Goal: Task Accomplishment & Management: Manage account settings

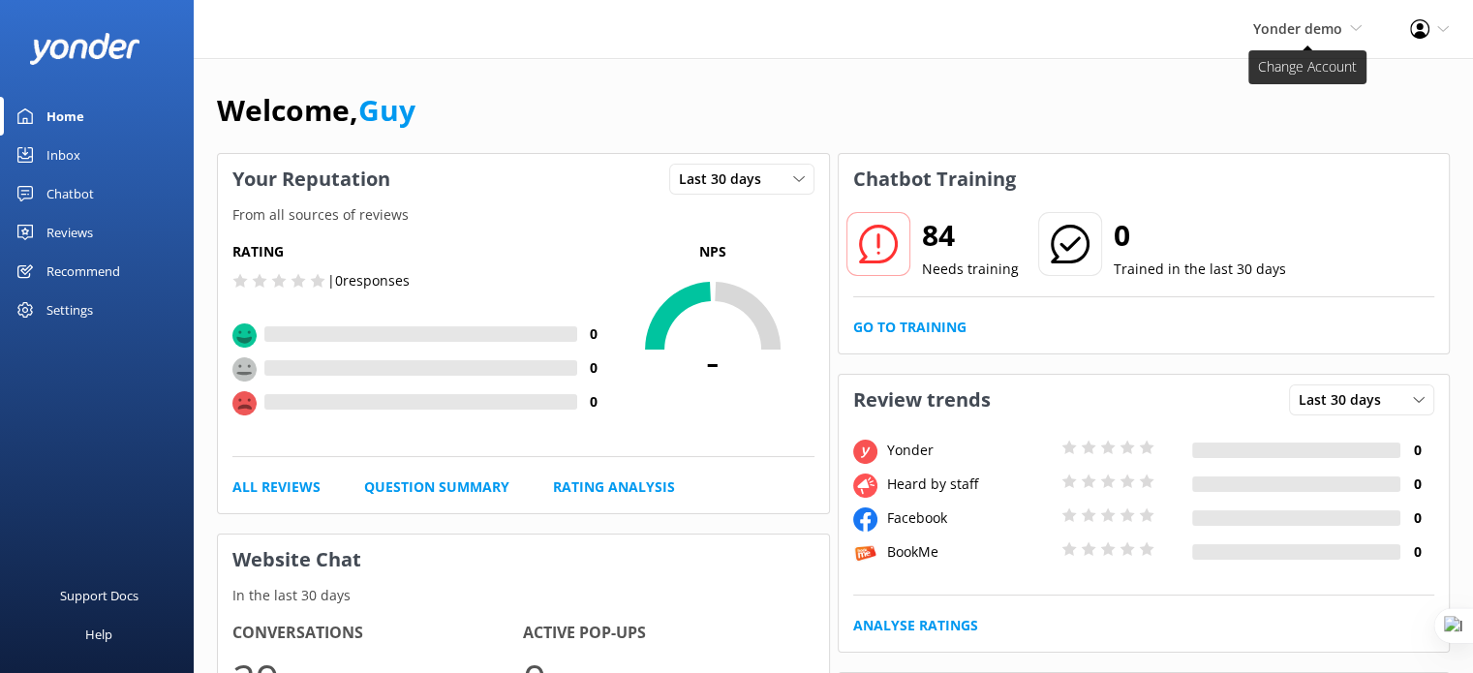
click at [1353, 23] on icon at bounding box center [1356, 28] width 12 height 12
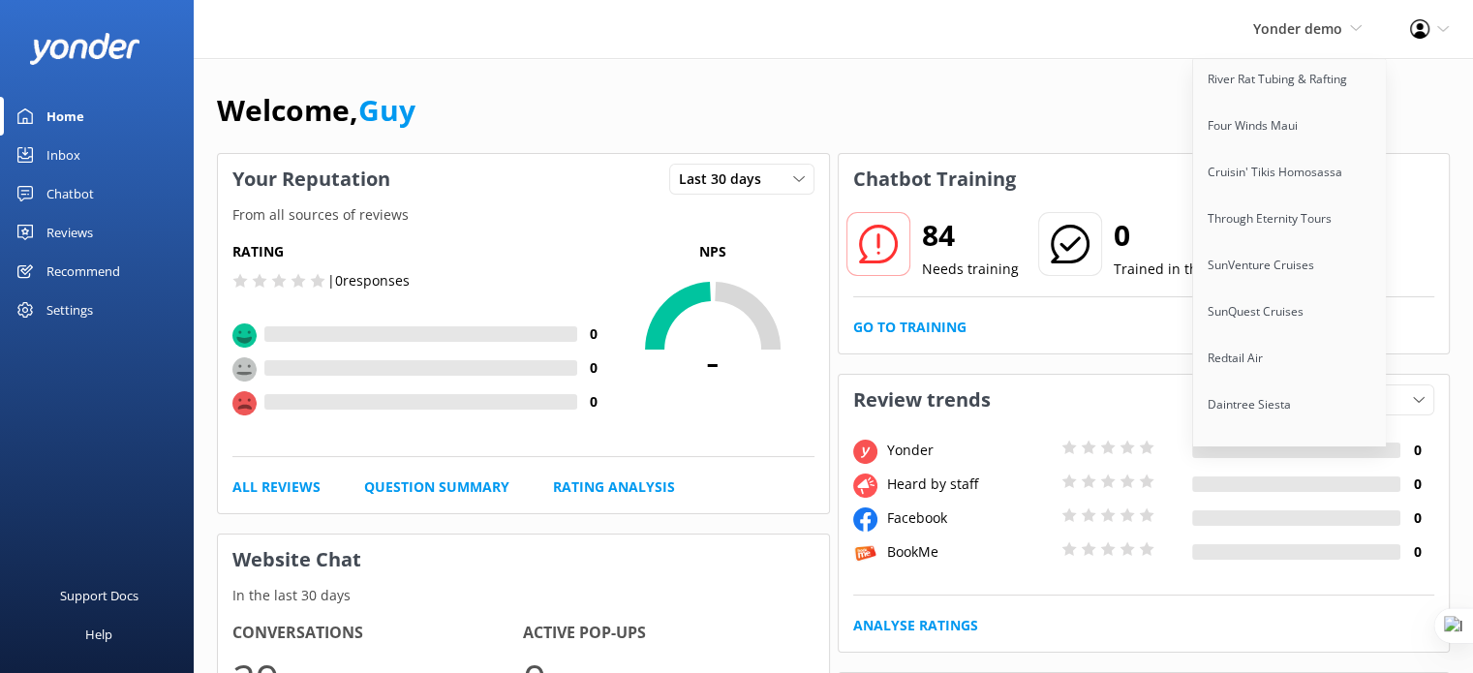
scroll to position [15911, 0]
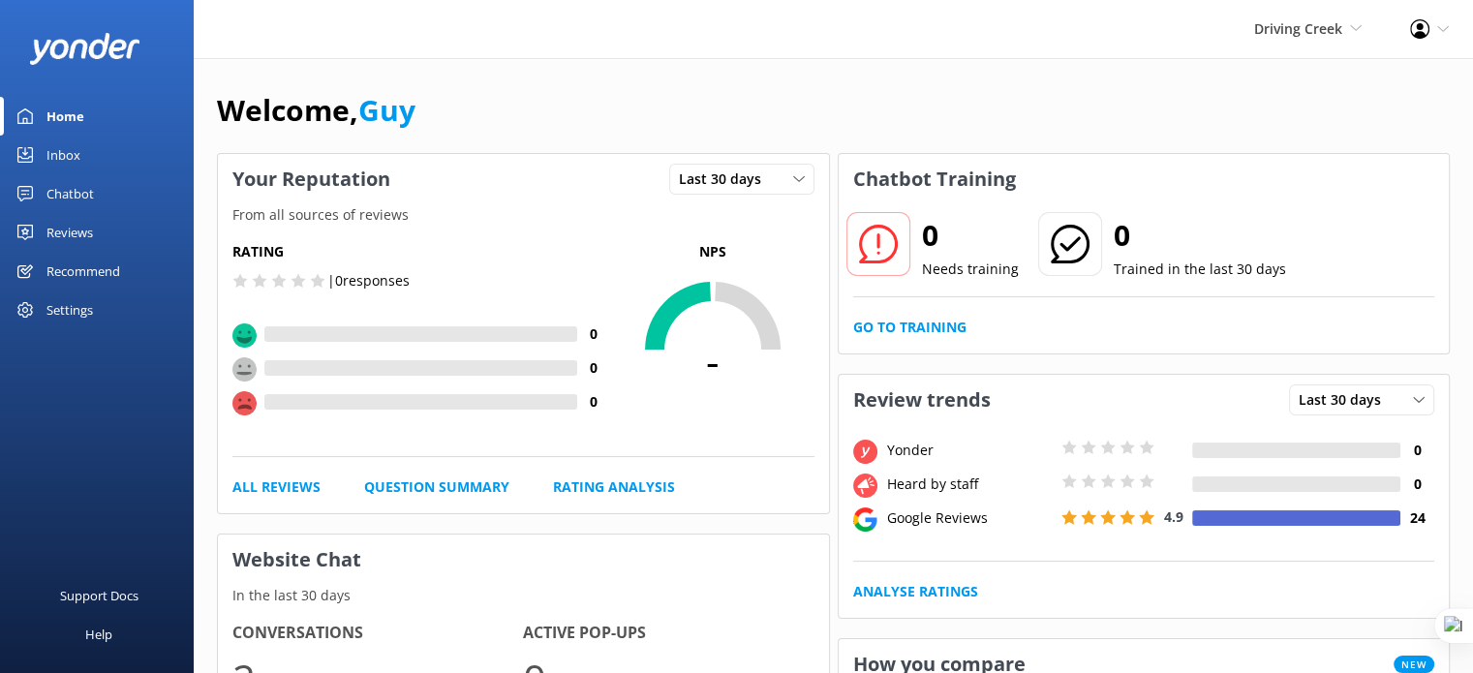
click at [83, 122] on div "Home" at bounding box center [65, 116] width 38 height 39
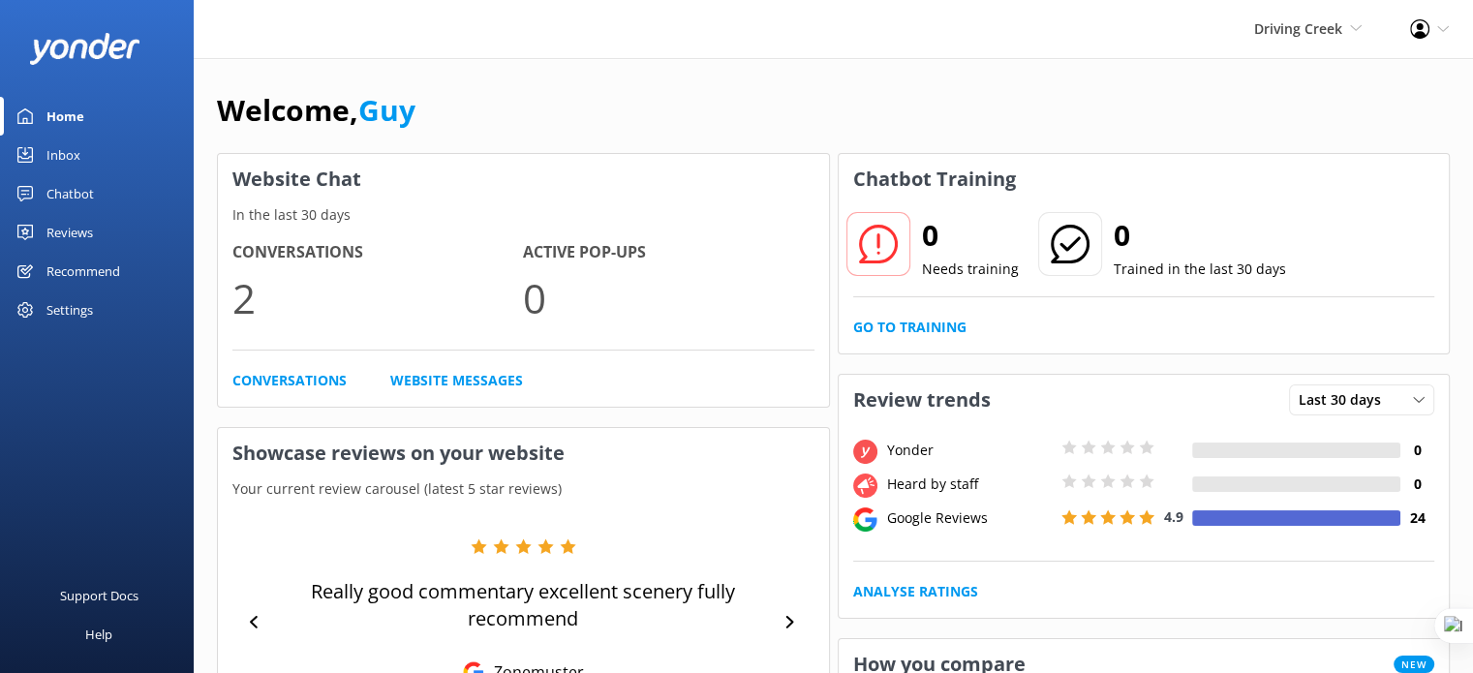
click at [76, 235] on div "Reviews" at bounding box center [69, 232] width 46 height 39
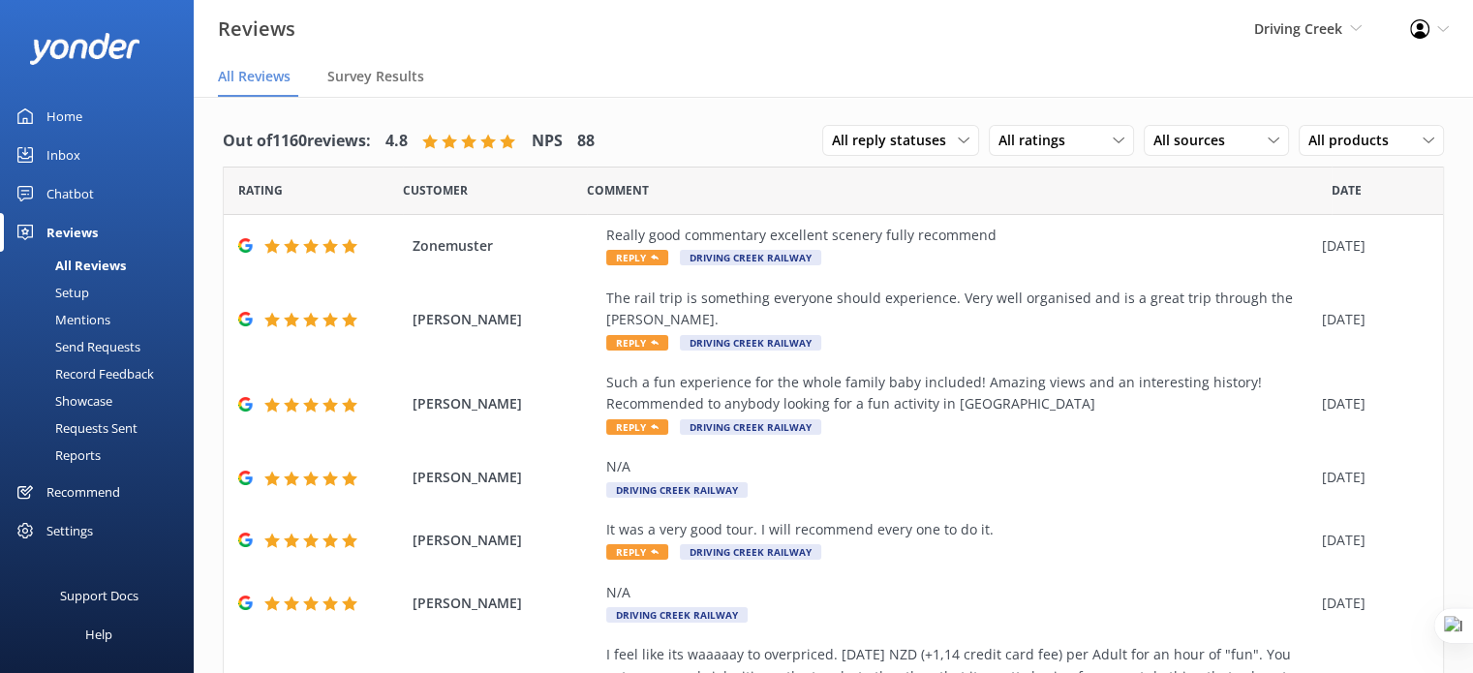
click at [74, 189] on div "Chatbot" at bounding box center [69, 193] width 47 height 39
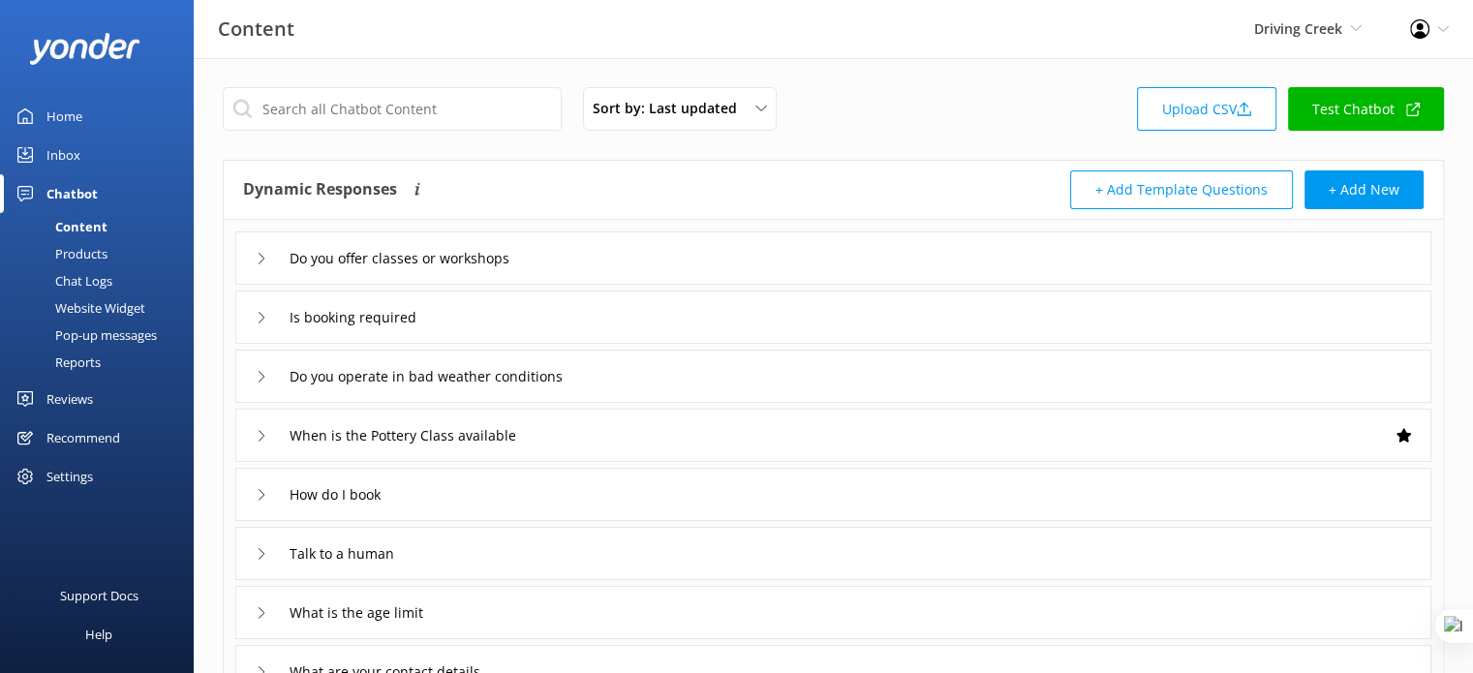
click at [89, 242] on div "Products" at bounding box center [60, 253] width 96 height 27
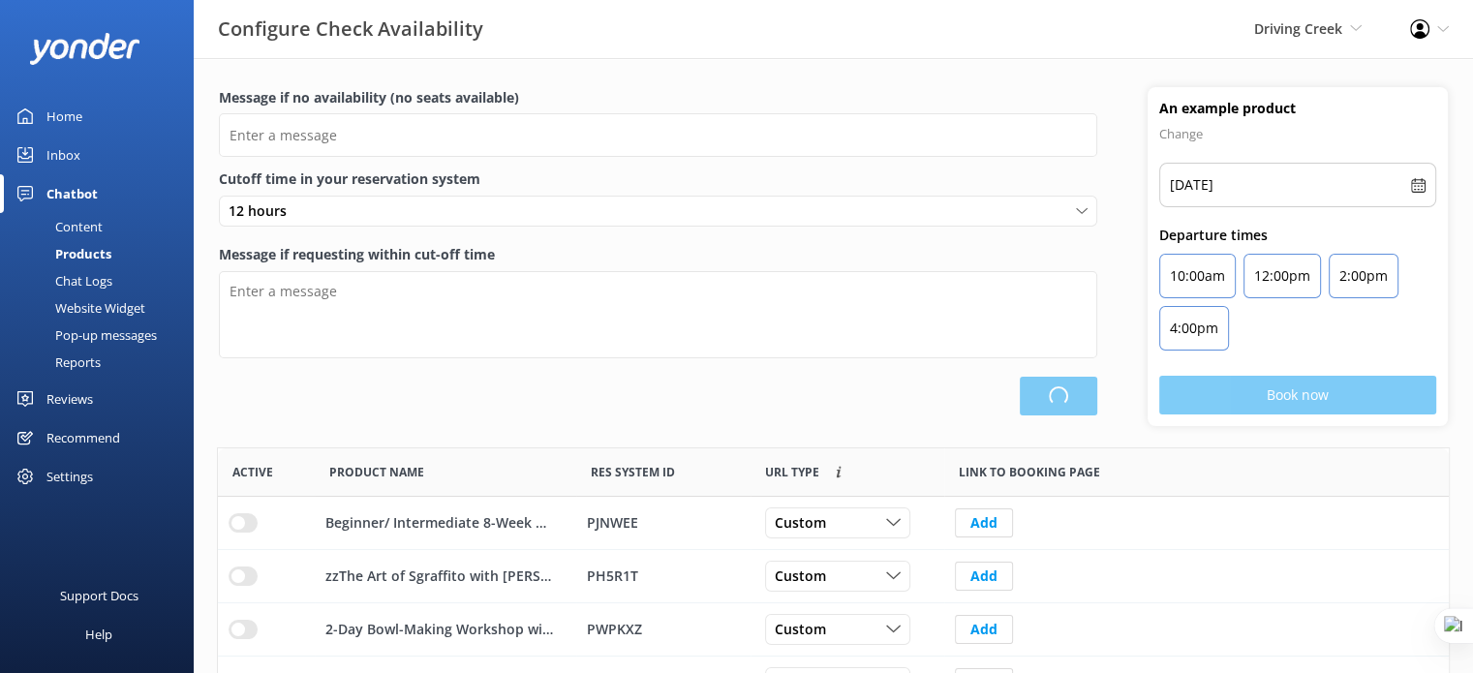
type input "There are no seats available, please check an alternative day"
type textarea "Our online booking system closes {hours} prior to departure. Please contact us …"
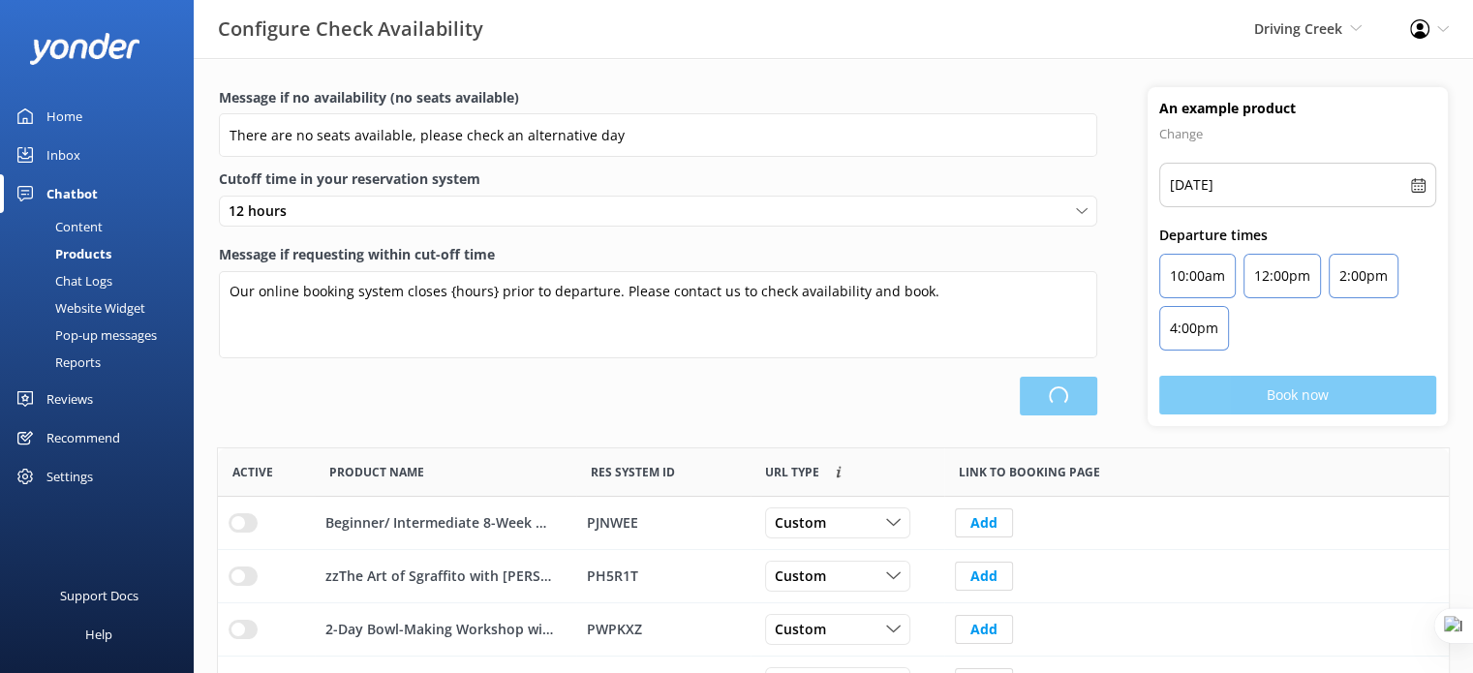
scroll to position [566, 1216]
click at [89, 254] on div "Products" at bounding box center [62, 253] width 100 height 27
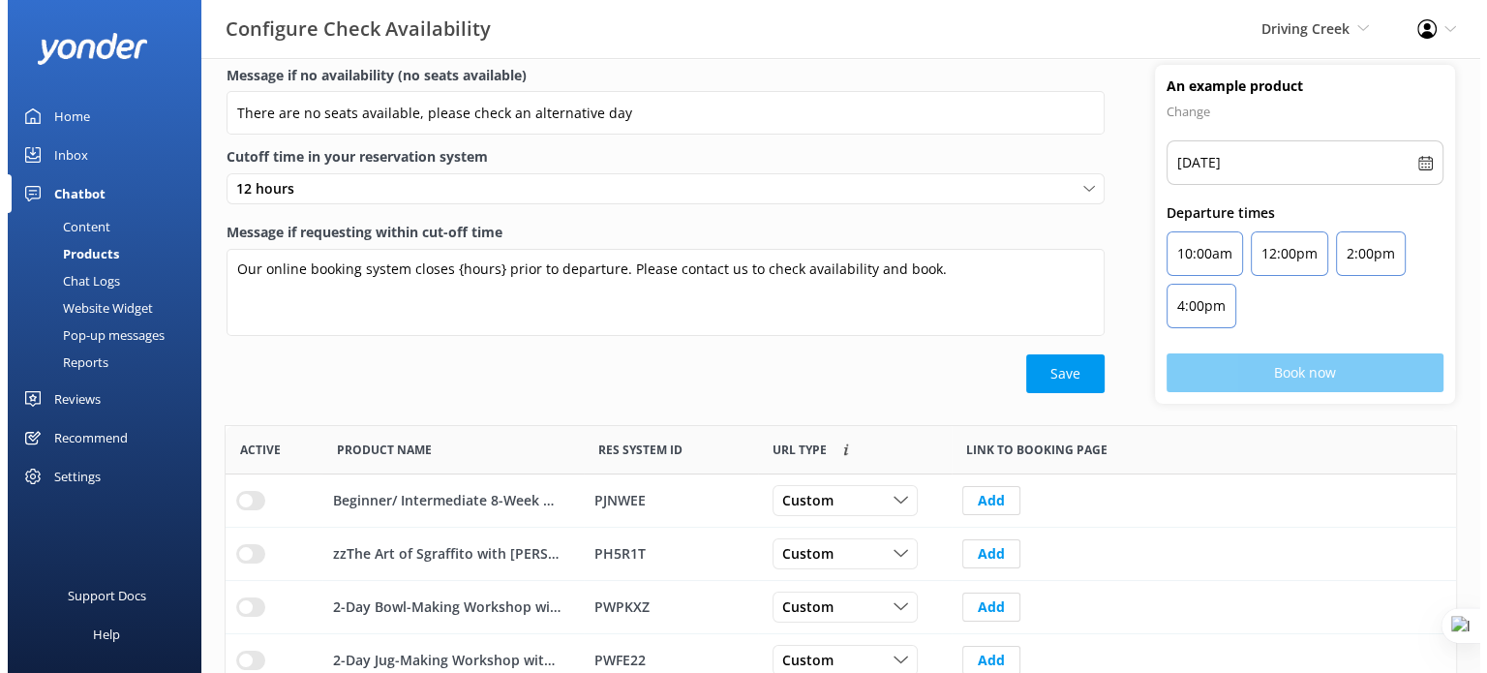
scroll to position [0, 0]
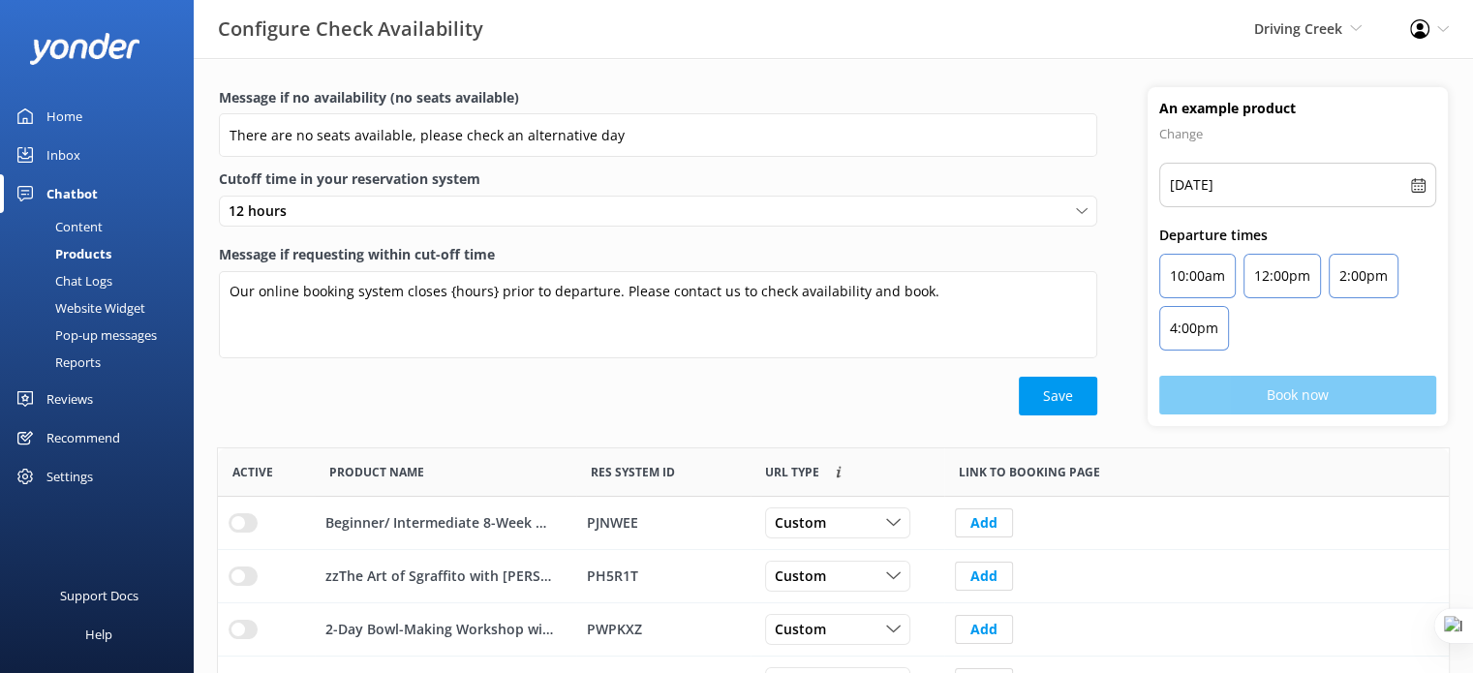
click at [67, 475] on div "Settings" at bounding box center [69, 476] width 46 height 39
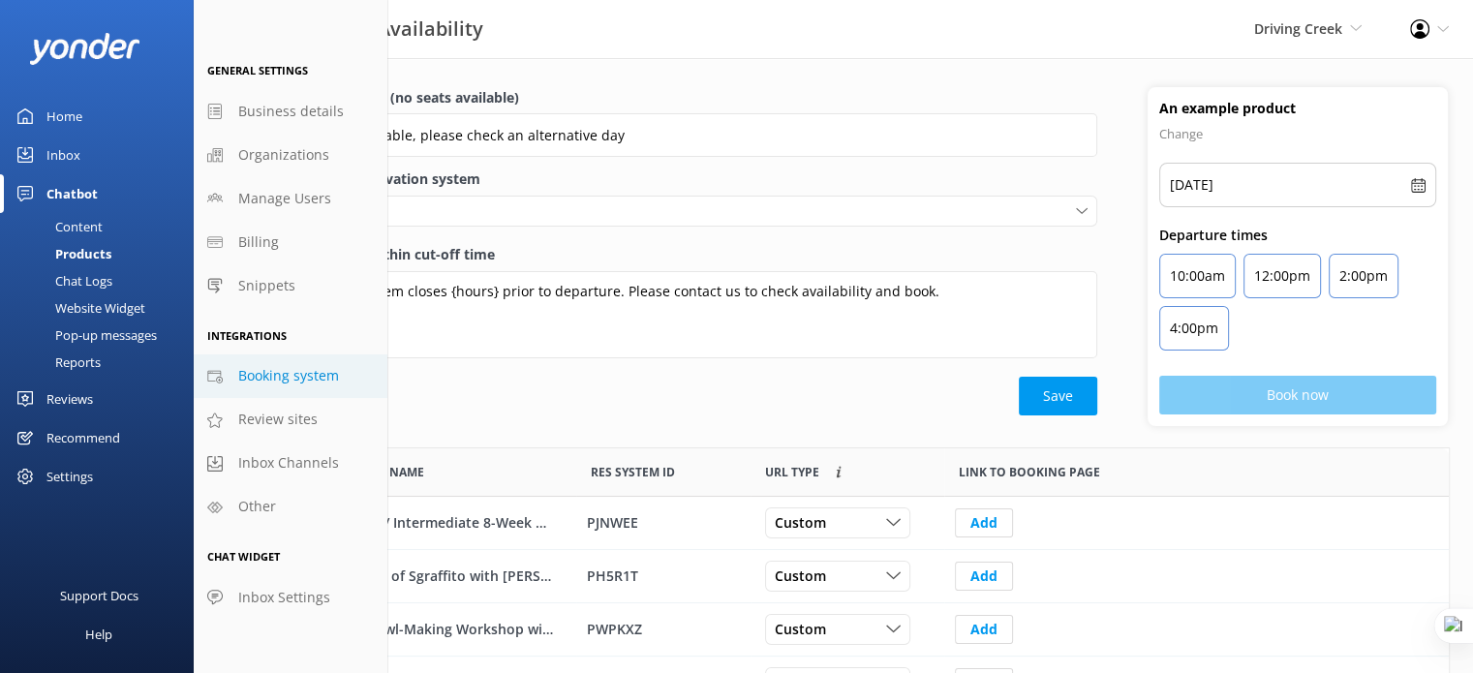
click at [301, 379] on span "Booking system" at bounding box center [288, 375] width 101 height 21
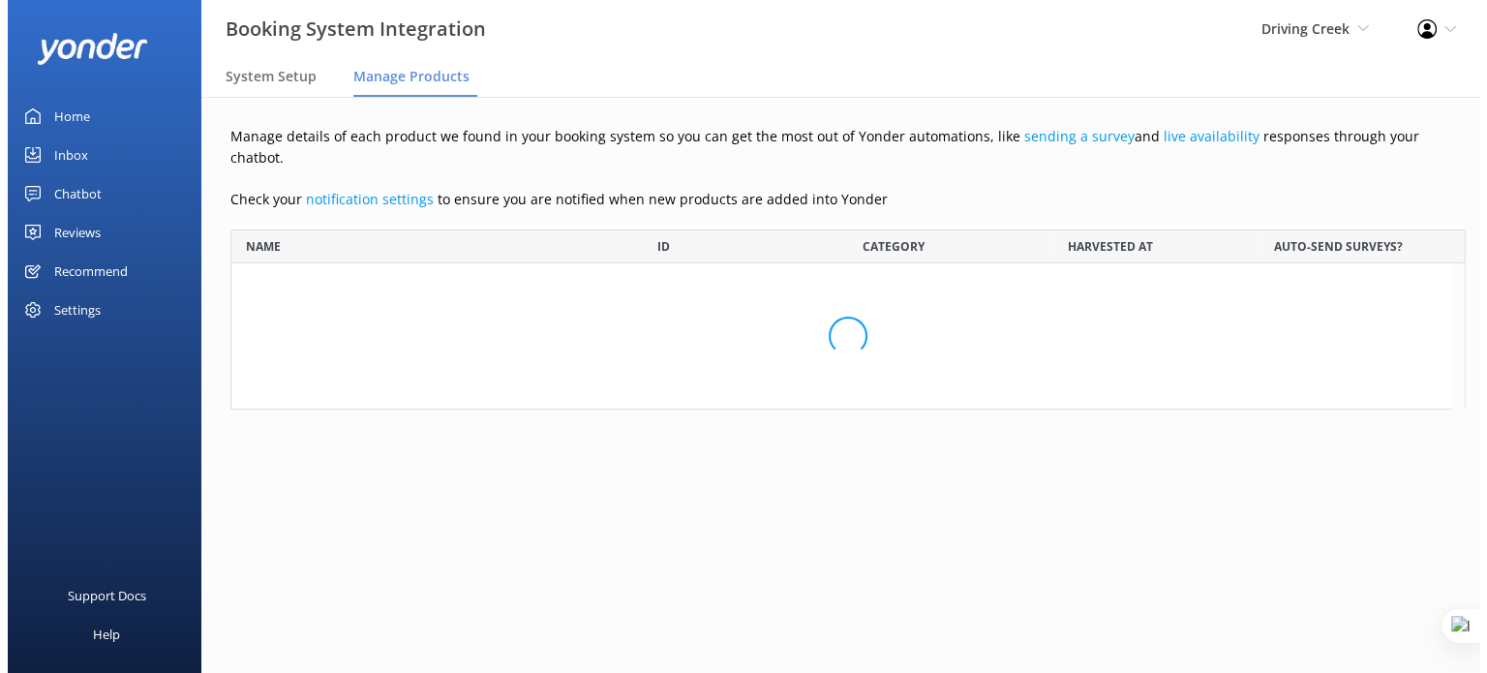
scroll to position [2537, 1206]
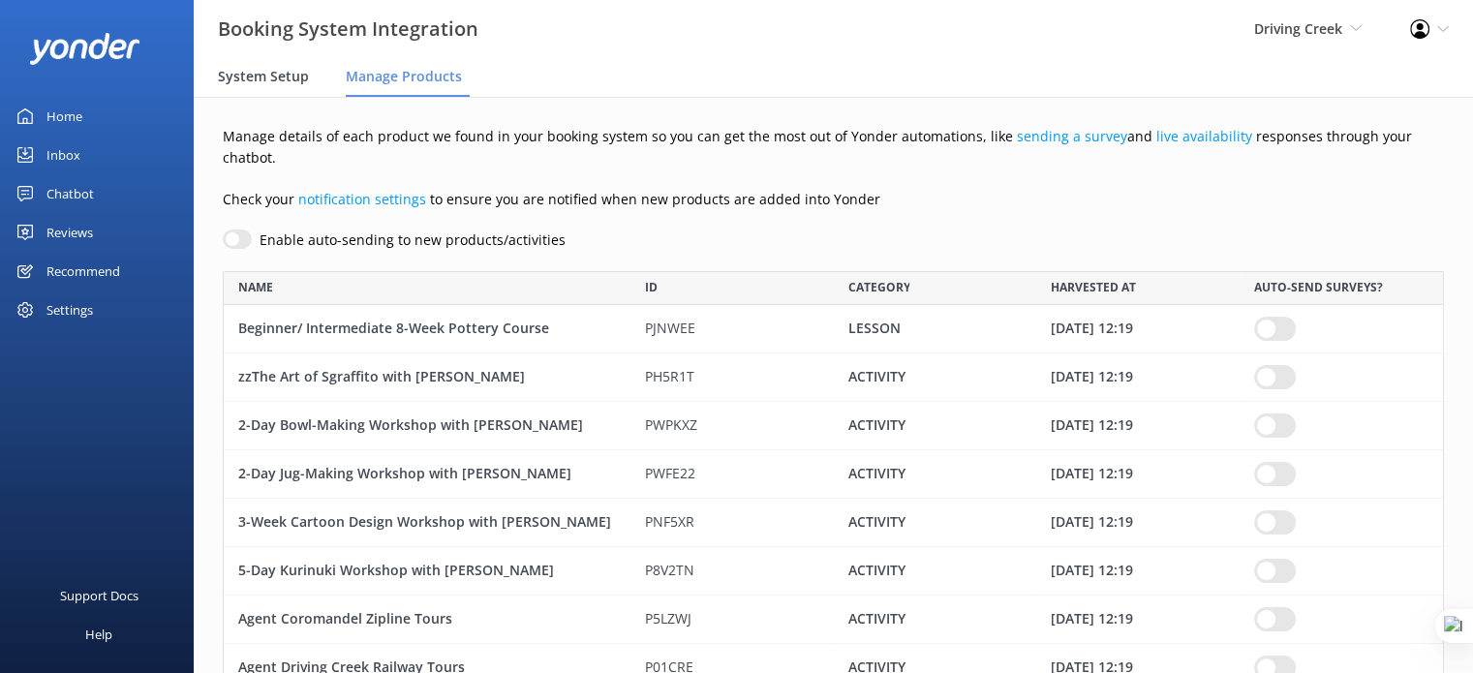
click at [271, 80] on span "System Setup" at bounding box center [263, 76] width 91 height 19
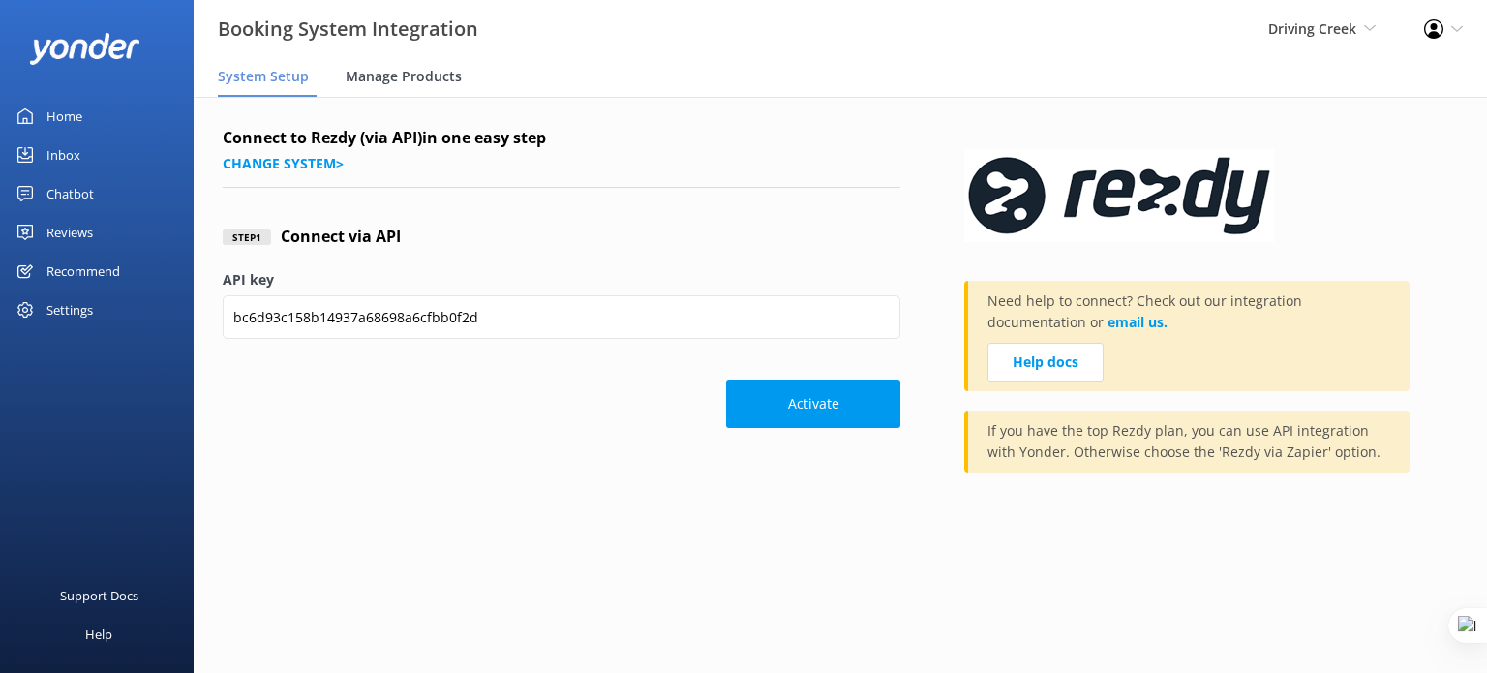
click at [422, 77] on span "Manage Products" at bounding box center [404, 76] width 116 height 19
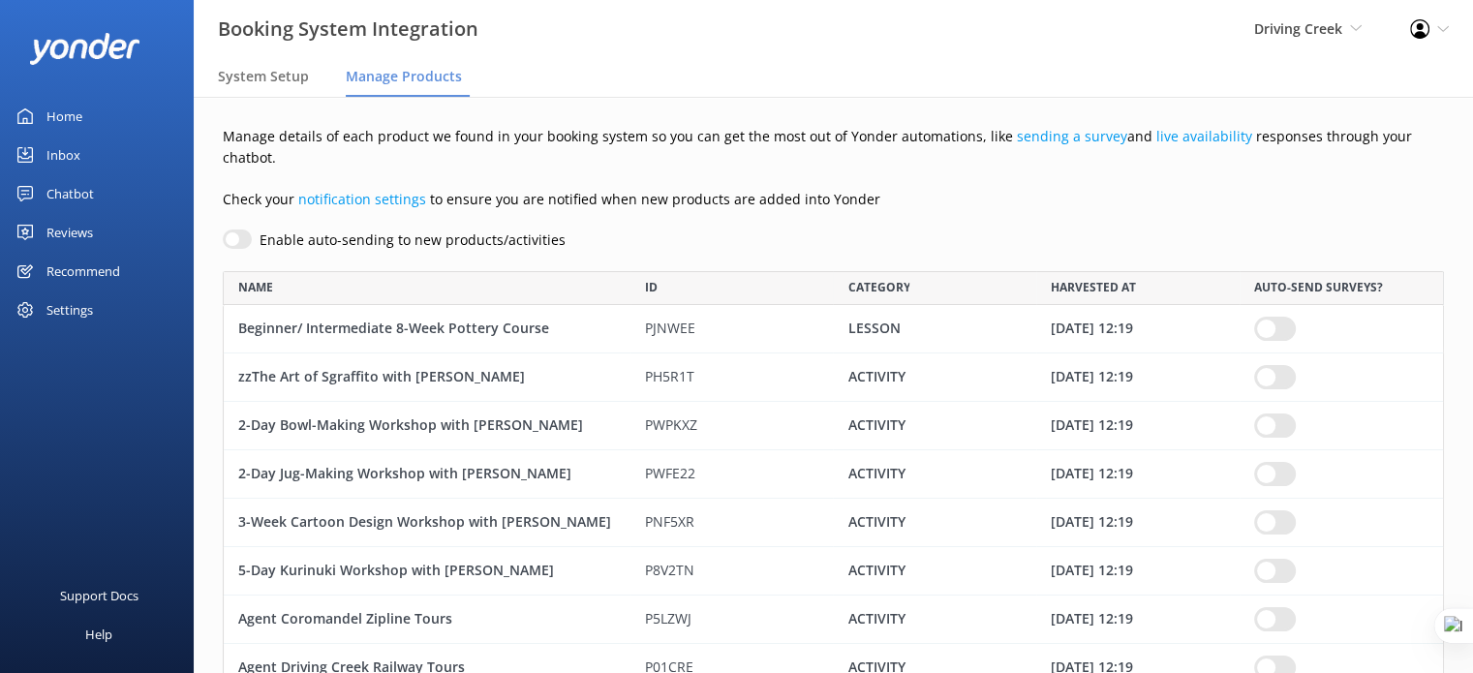
scroll to position [2537, 1206]
click at [69, 150] on div "Inbox" at bounding box center [63, 155] width 34 height 39
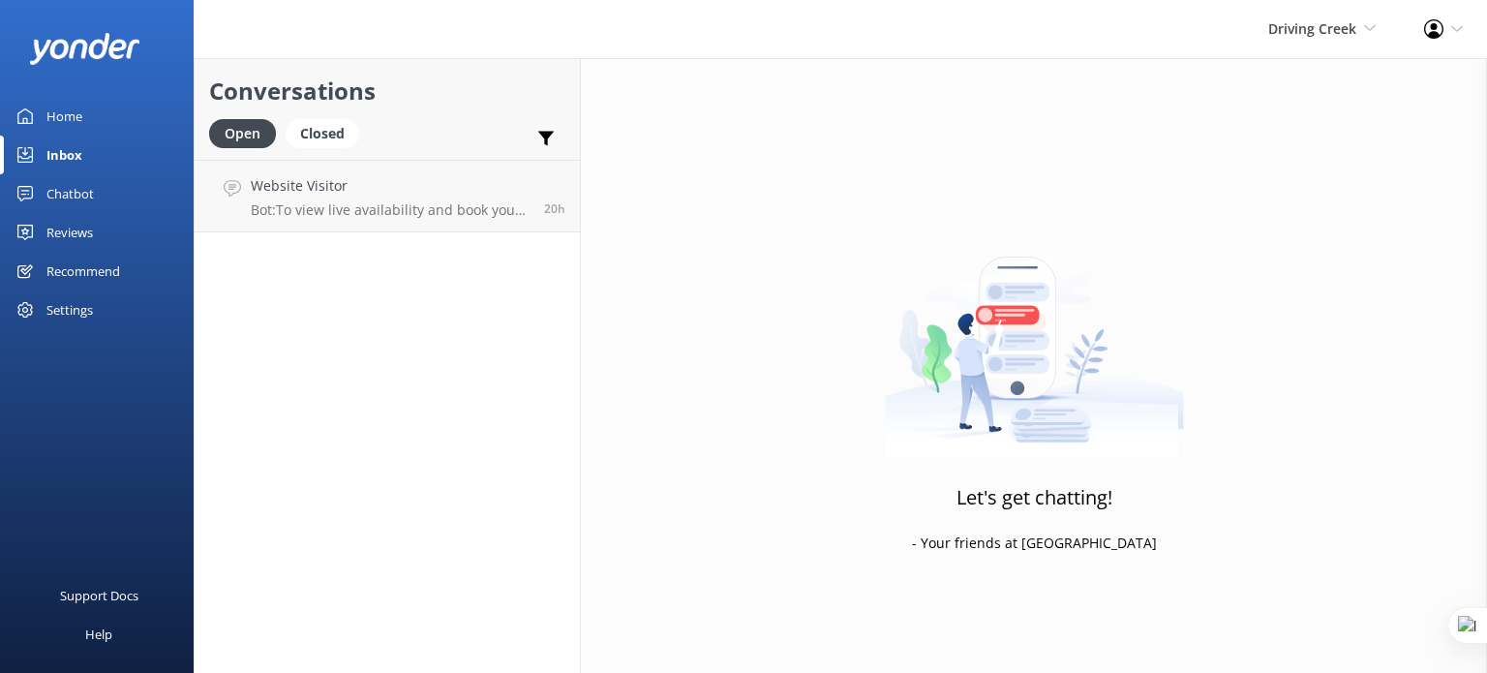
click at [77, 182] on div "Chatbot" at bounding box center [69, 193] width 47 height 39
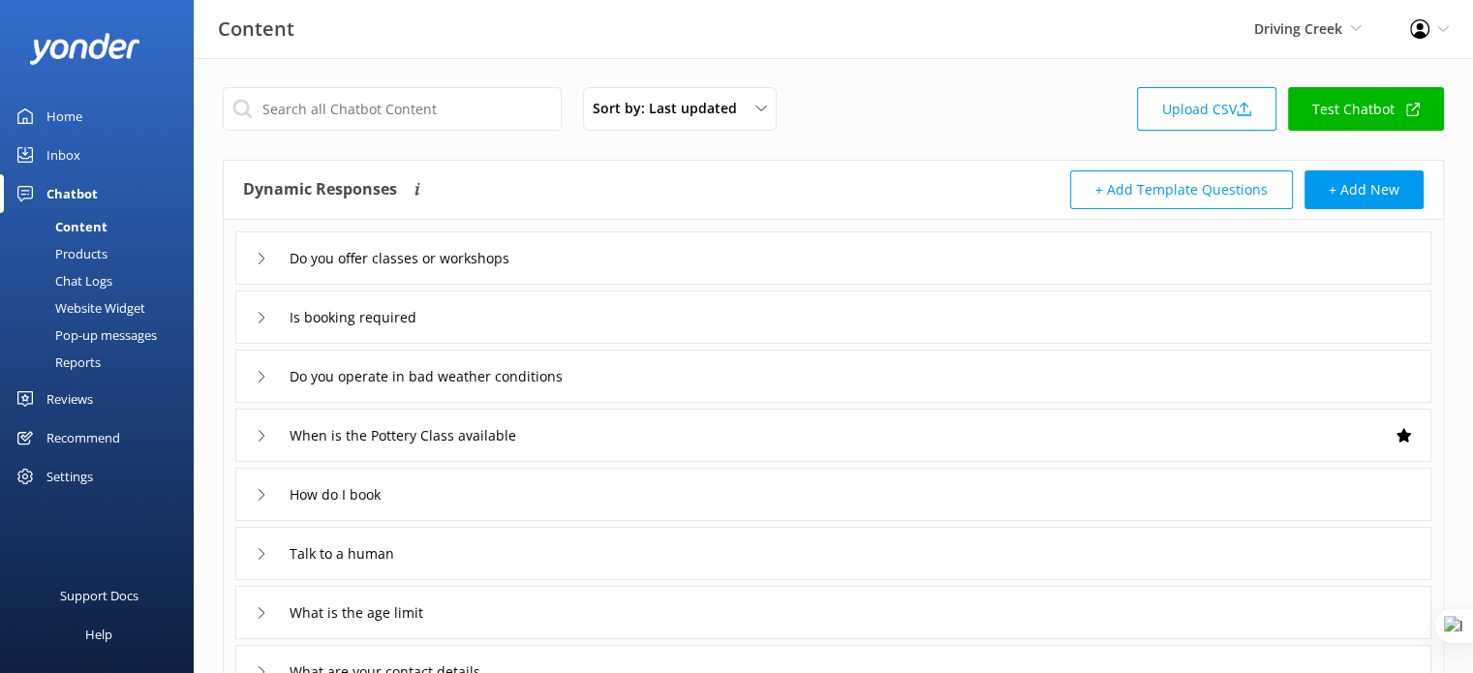
click at [89, 247] on div "Products" at bounding box center [60, 253] width 96 height 27
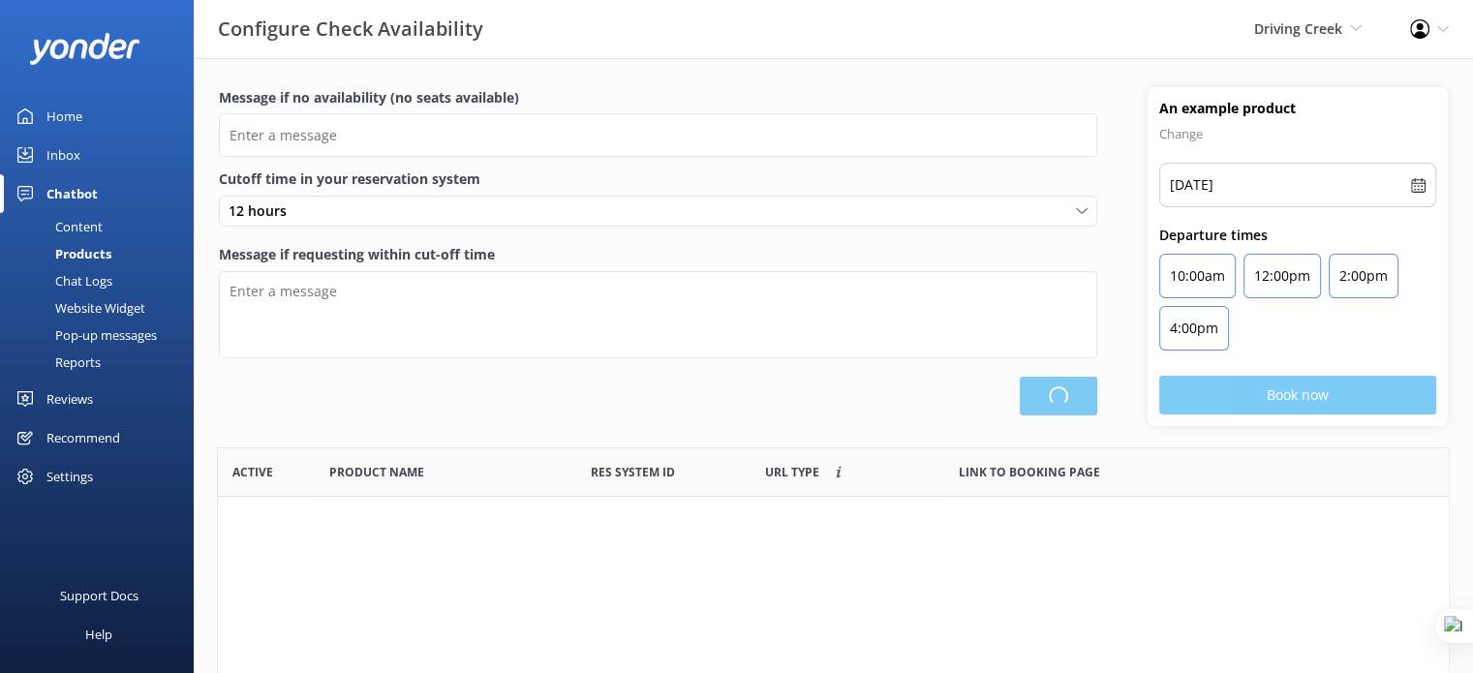
type input "There are no seats available, please check an alternative day"
type textarea "Our online booking system closes {hours} prior to departure. Please contact us …"
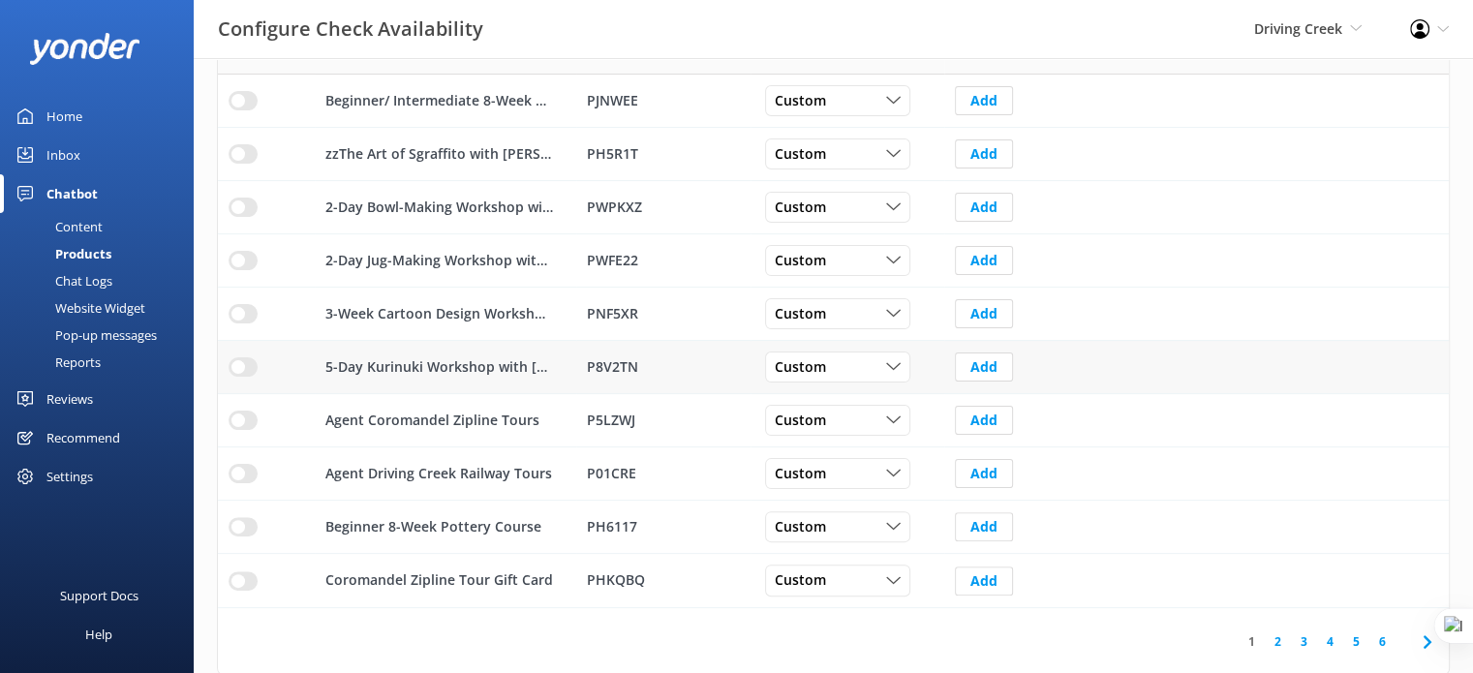
scroll to position [423, 0]
click at [1278, 642] on link "2" at bounding box center [1278, 640] width 26 height 18
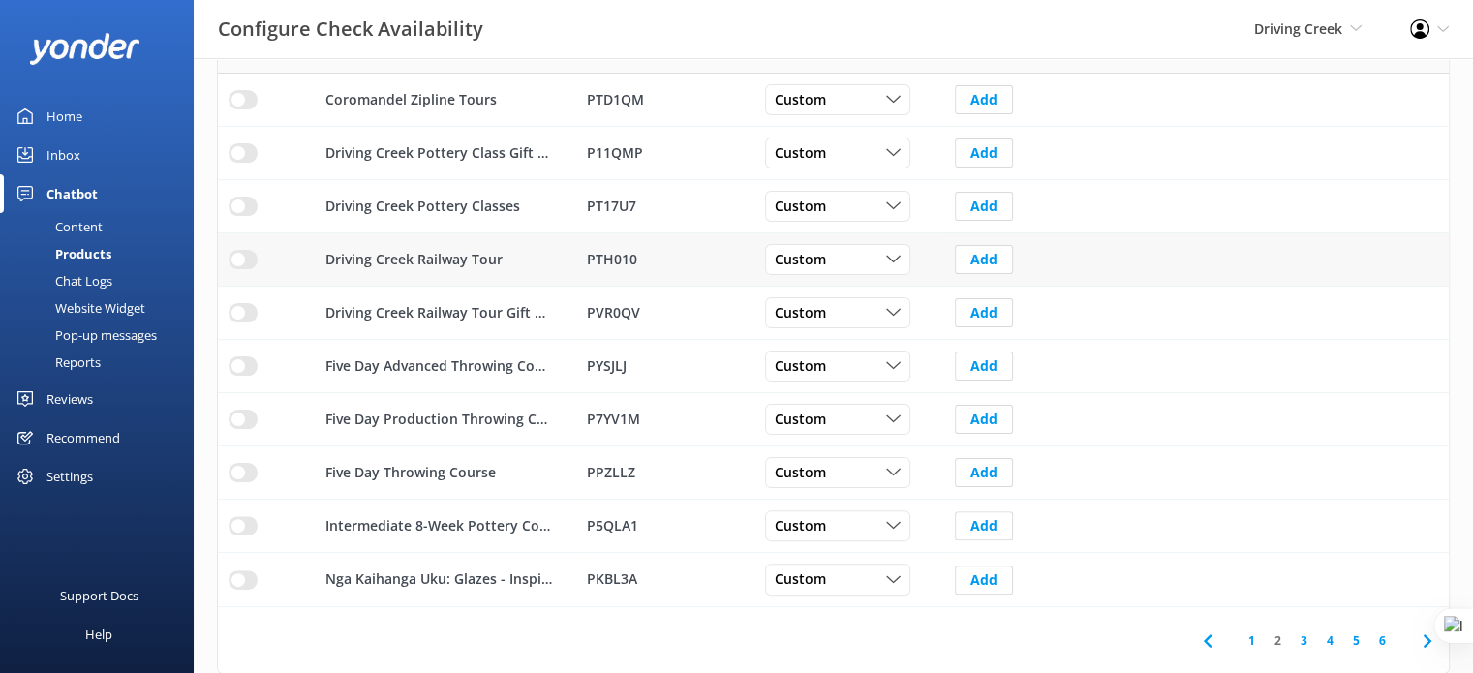
click at [252, 254] on input "row" at bounding box center [243, 259] width 29 height 19
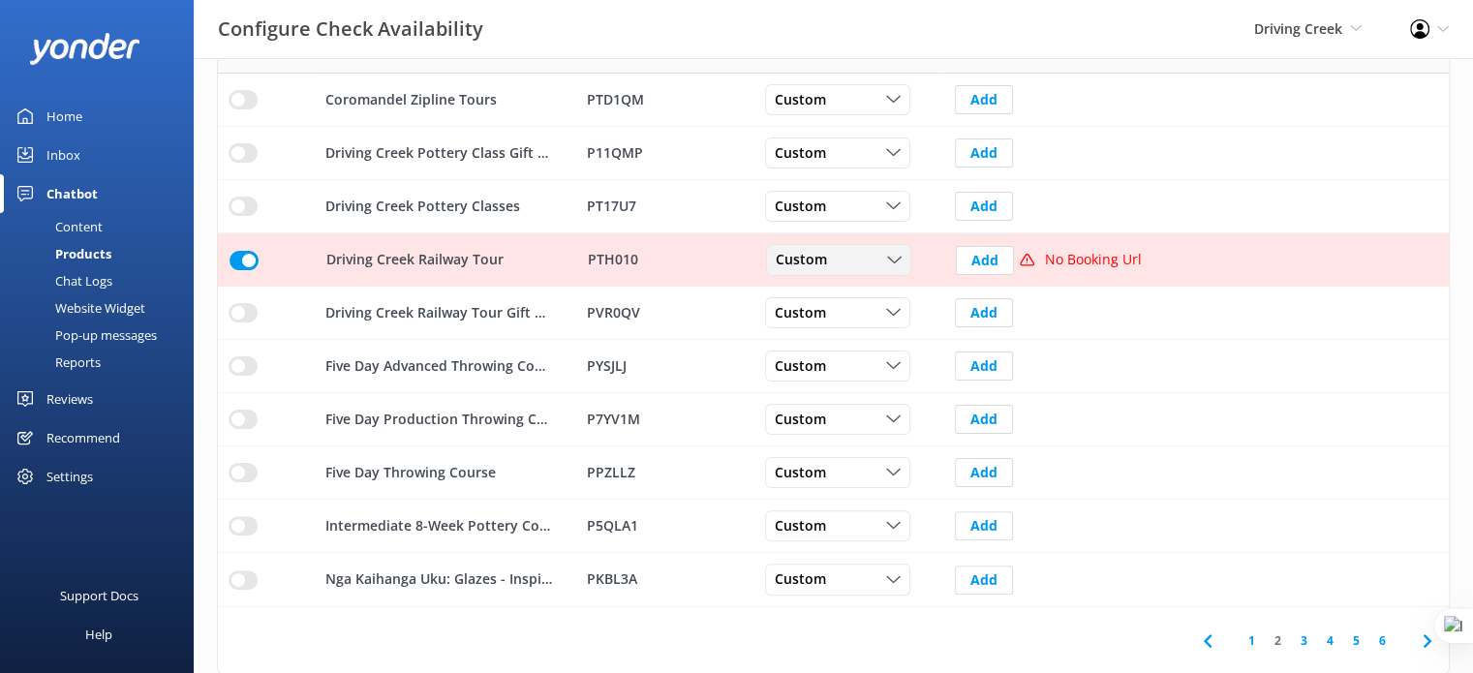
click at [813, 266] on span "Custom" at bounding box center [807, 260] width 63 height 21
click at [823, 334] on div "Dynamic" at bounding box center [801, 338] width 48 height 19
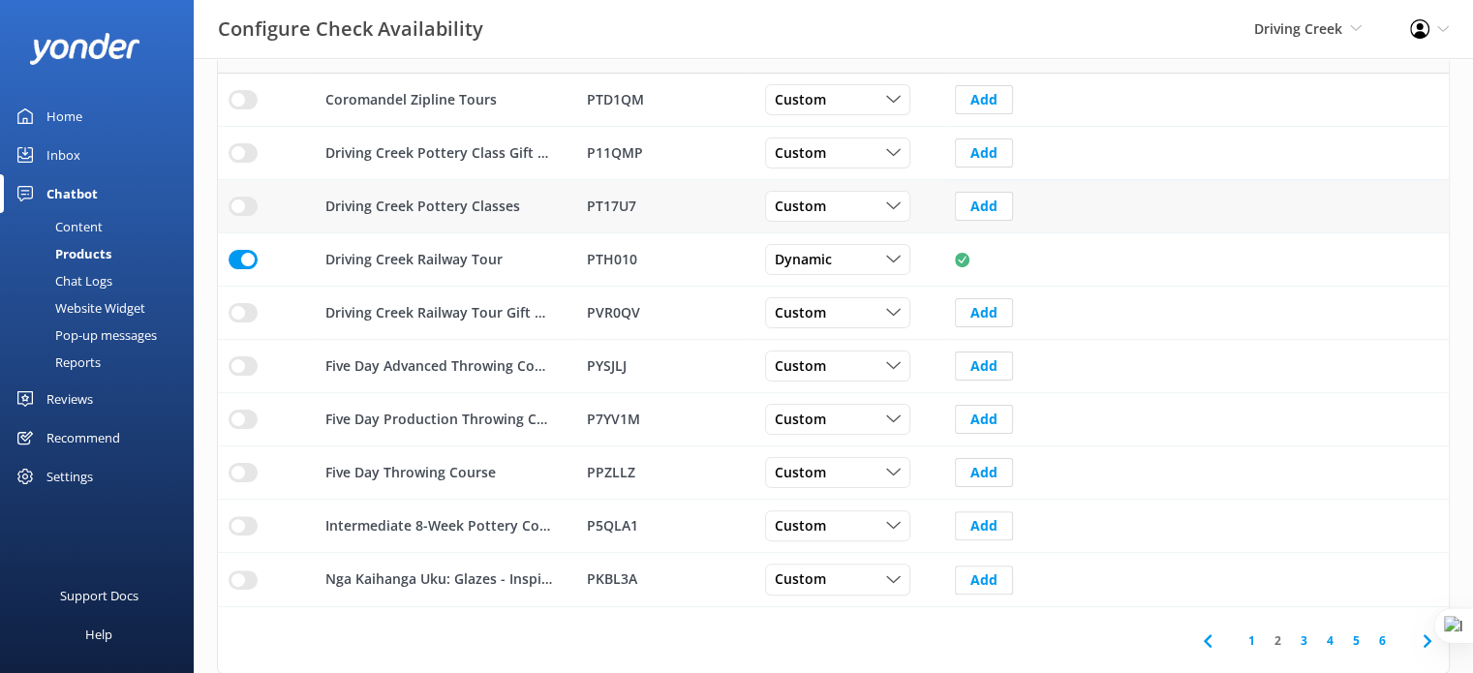
click at [239, 207] on input "row" at bounding box center [243, 206] width 29 height 19
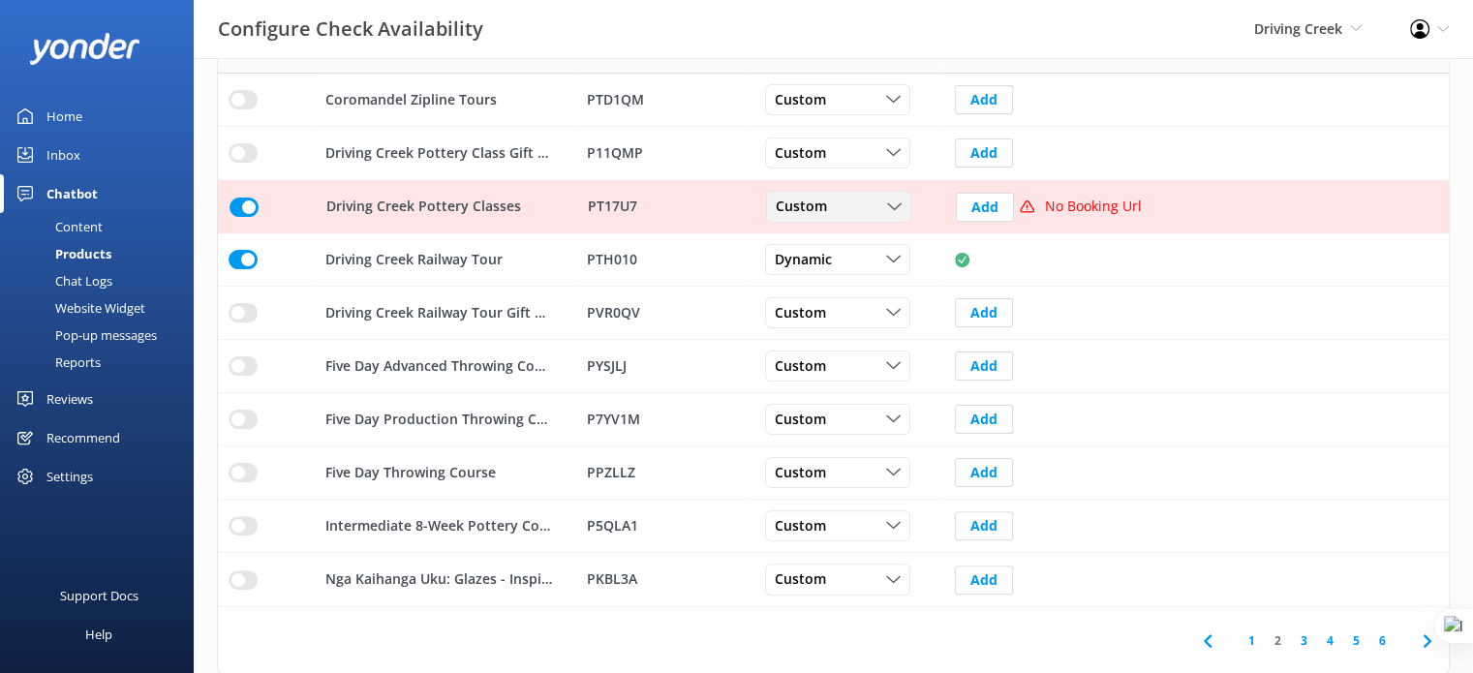
click at [796, 202] on span "Custom" at bounding box center [807, 207] width 63 height 21
click at [814, 284] on div "Dynamic" at bounding box center [801, 285] width 48 height 19
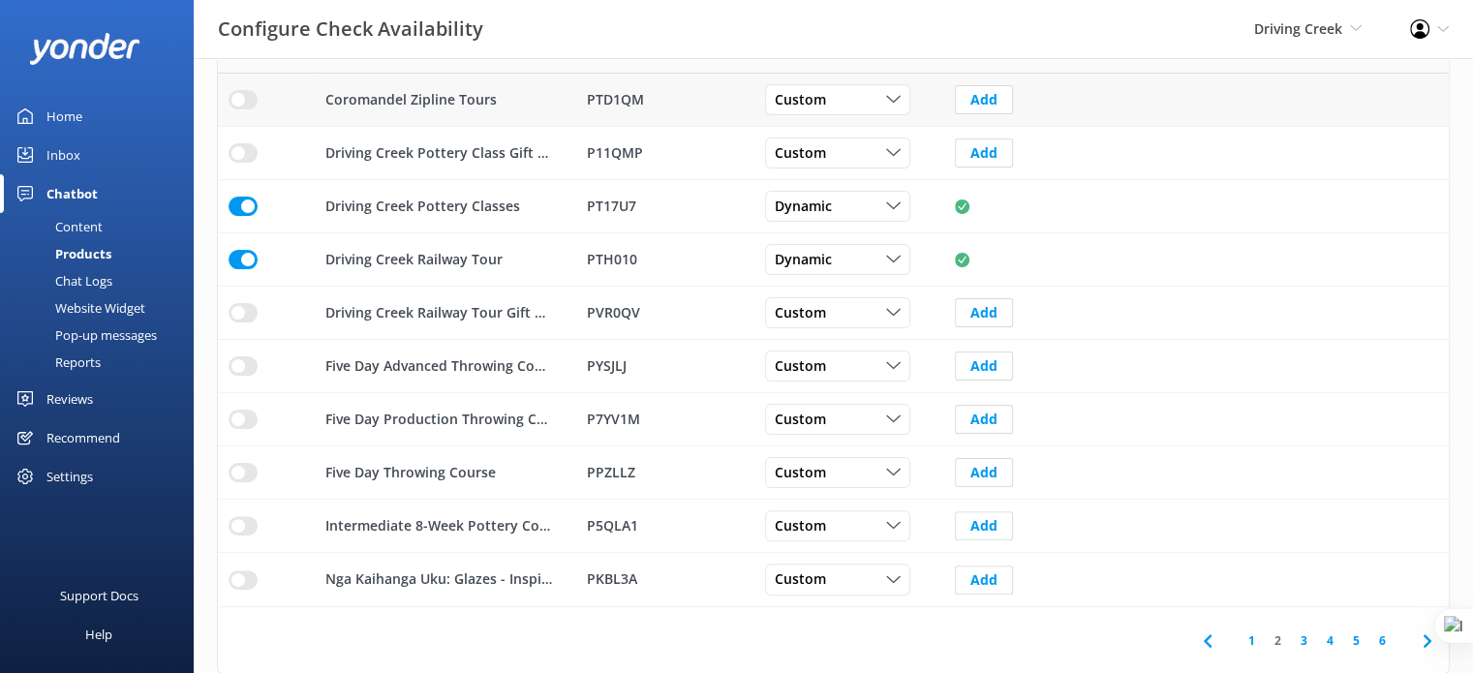
click at [253, 92] on input "row" at bounding box center [243, 99] width 29 height 19
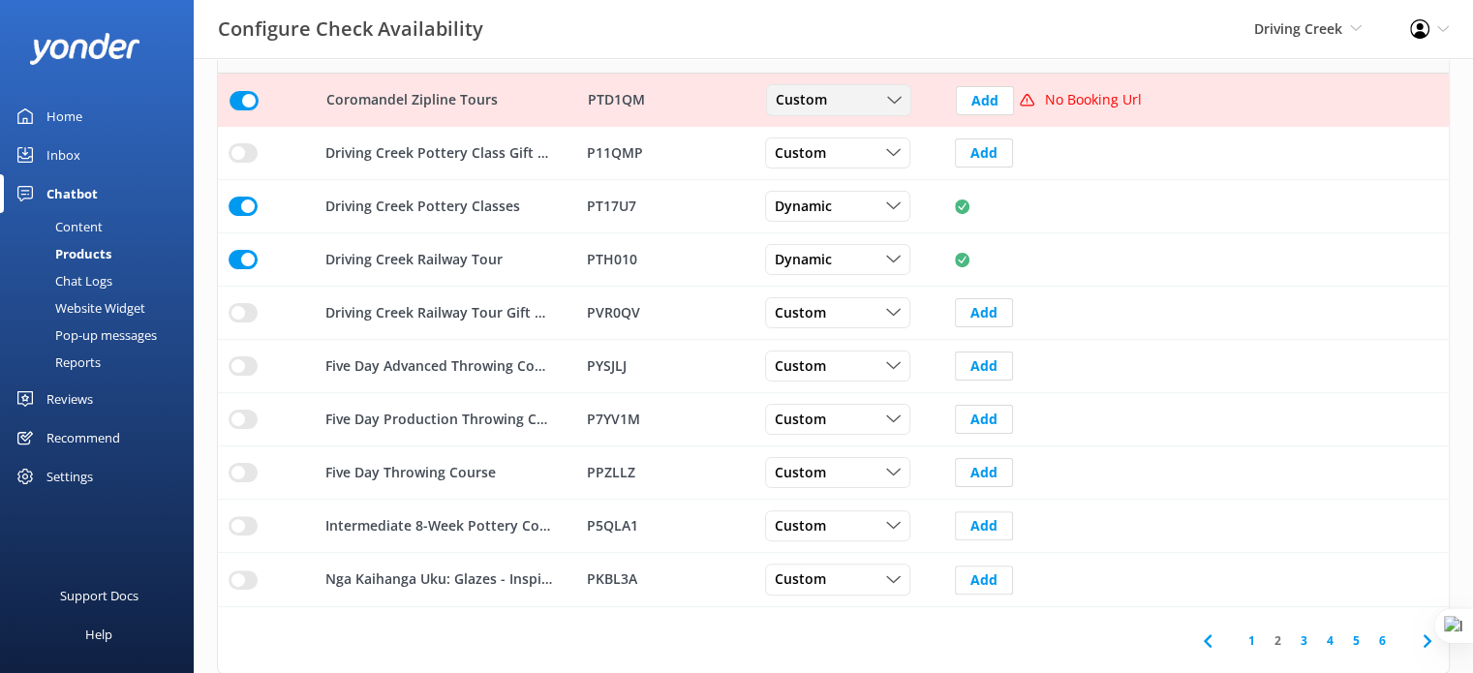
click at [829, 100] on span "Custom" at bounding box center [807, 100] width 63 height 21
click at [830, 176] on link "Dynamic" at bounding box center [853, 179] width 172 height 39
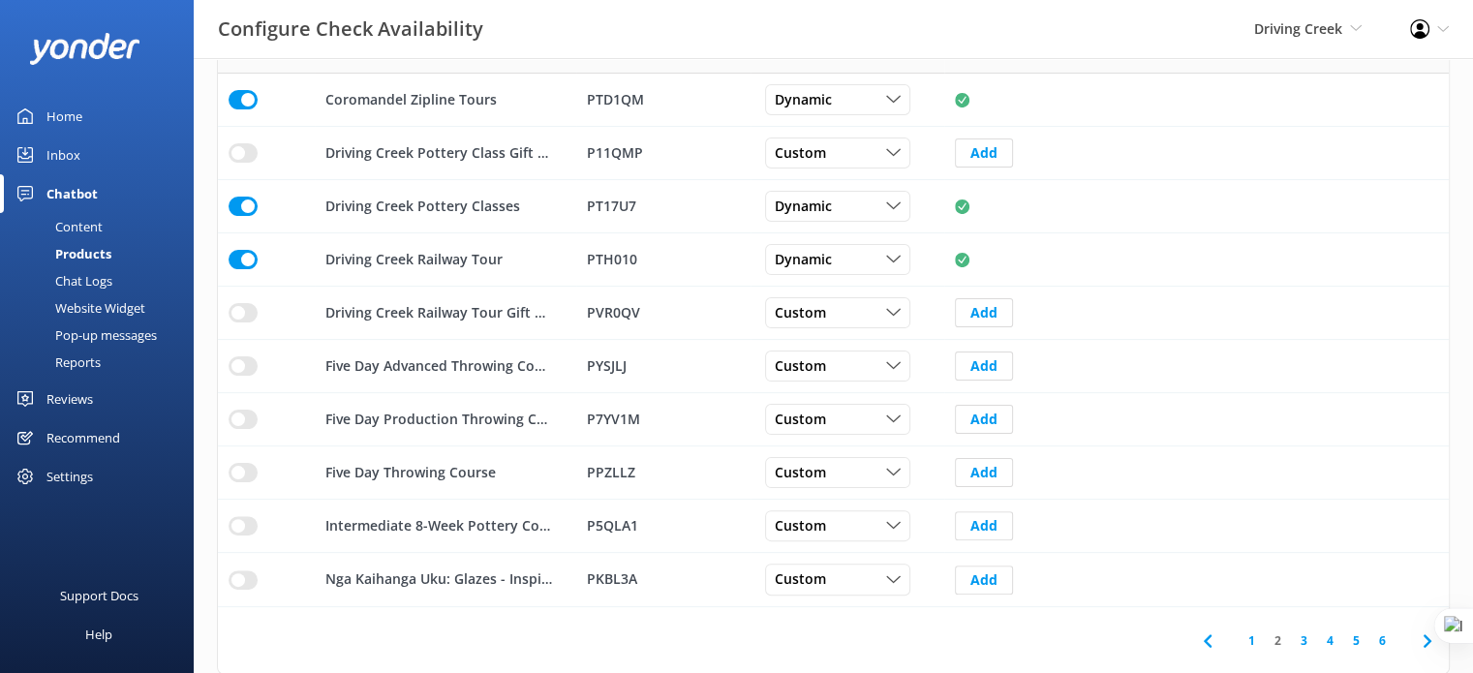
click at [95, 220] on div "Content" at bounding box center [57, 226] width 91 height 27
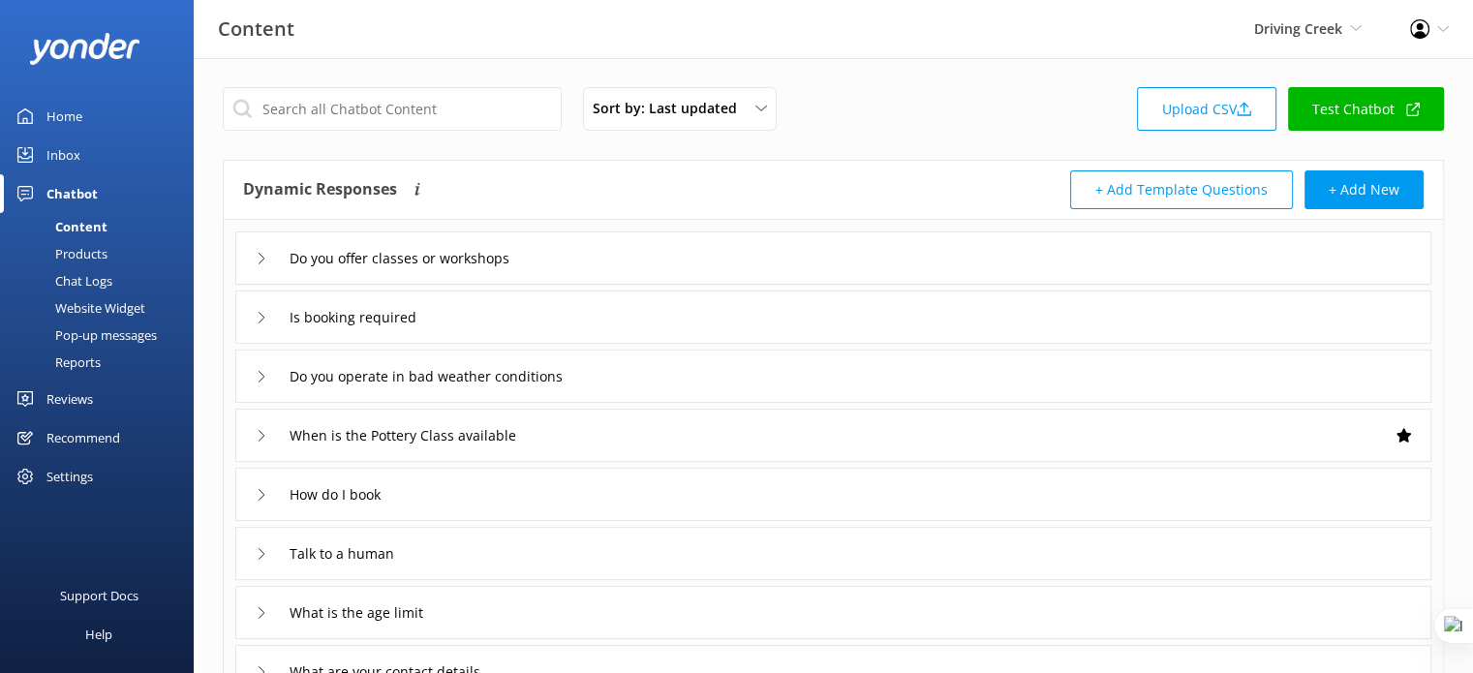
click at [1368, 111] on link "Test Chatbot" at bounding box center [1366, 109] width 156 height 44
click at [76, 109] on div "Home" at bounding box center [64, 116] width 36 height 39
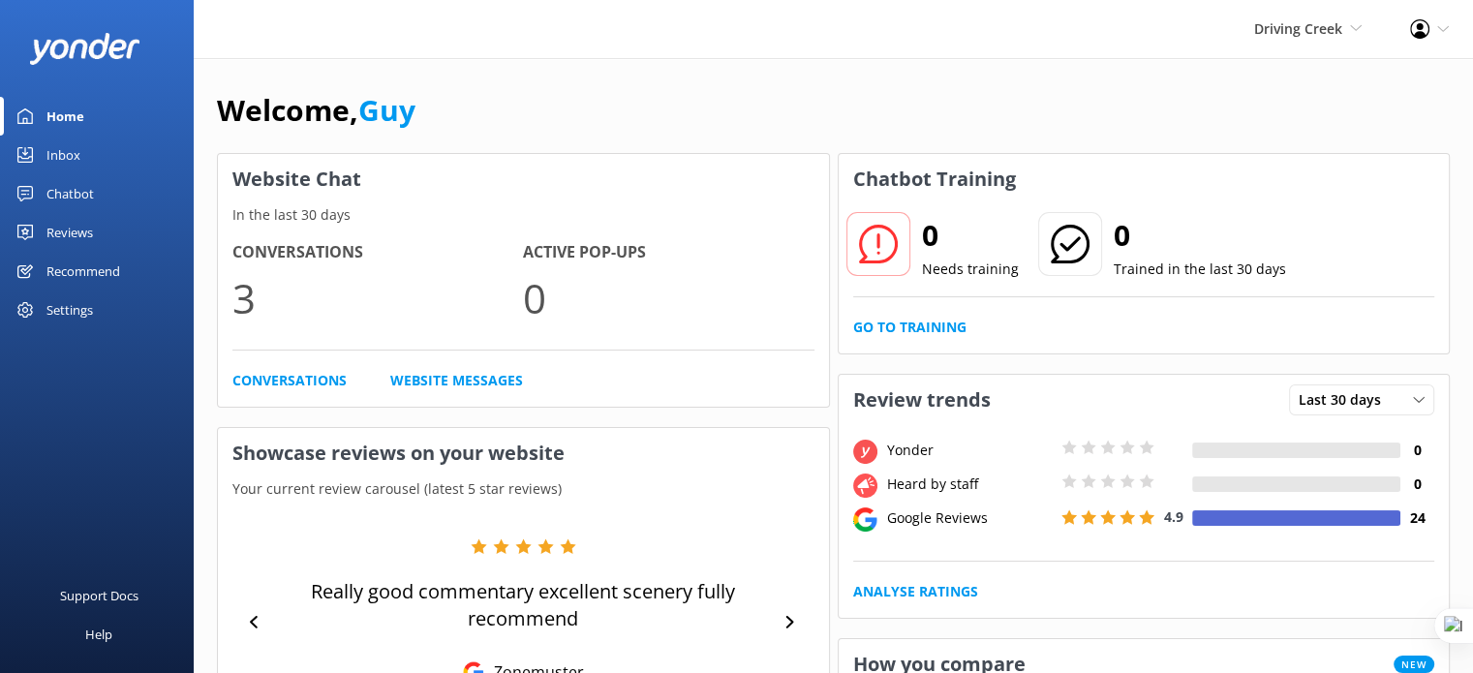
click at [68, 237] on div "Reviews" at bounding box center [69, 232] width 46 height 39
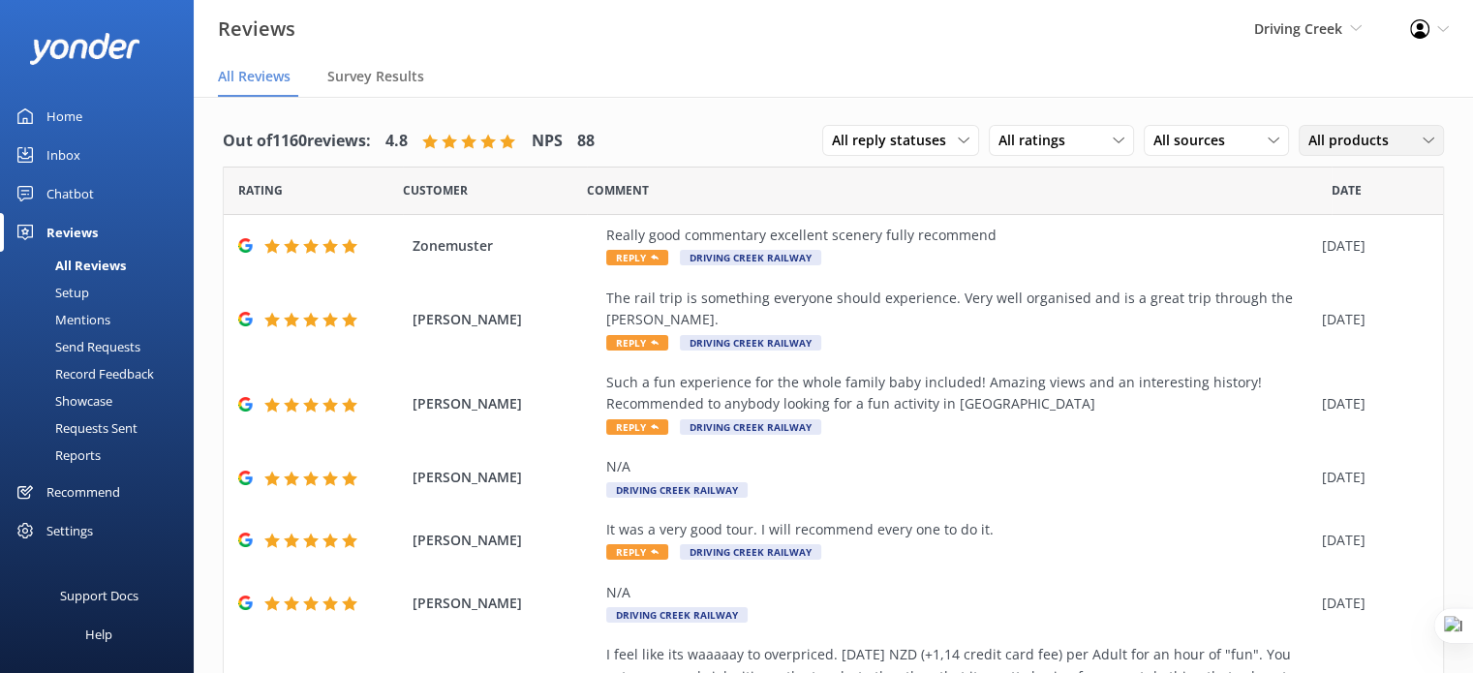
click at [1311, 138] on span "All products" at bounding box center [1354, 140] width 92 height 21
click at [1334, 137] on span "All products" at bounding box center [1354, 140] width 92 height 21
click at [688, 132] on div "Out of 1160 reviews: 4.8 NPS 88 All reply statuses All reply statuses Needs a r…" at bounding box center [833, 141] width 1221 height 50
click at [91, 532] on div "Settings" at bounding box center [69, 530] width 46 height 39
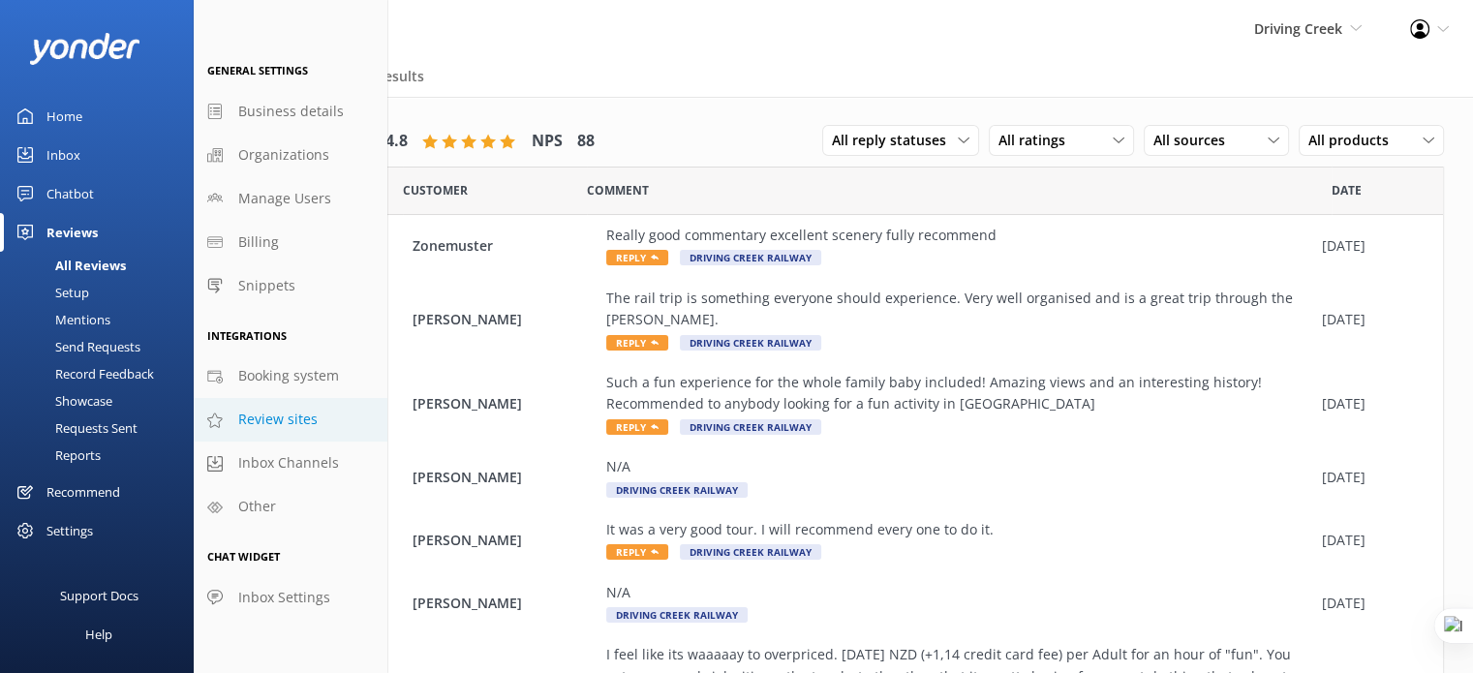
click at [284, 421] on span "Review sites" at bounding box center [277, 419] width 79 height 21
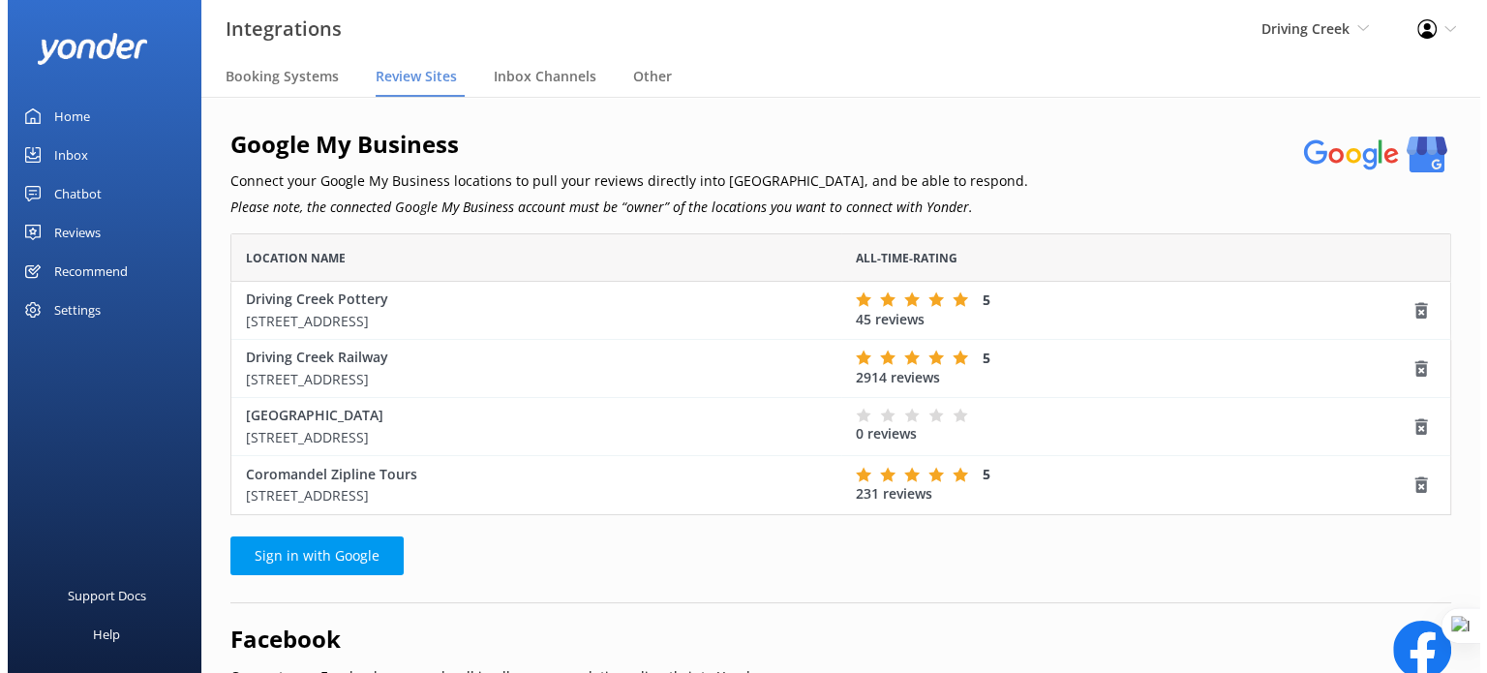
scroll to position [266, 1206]
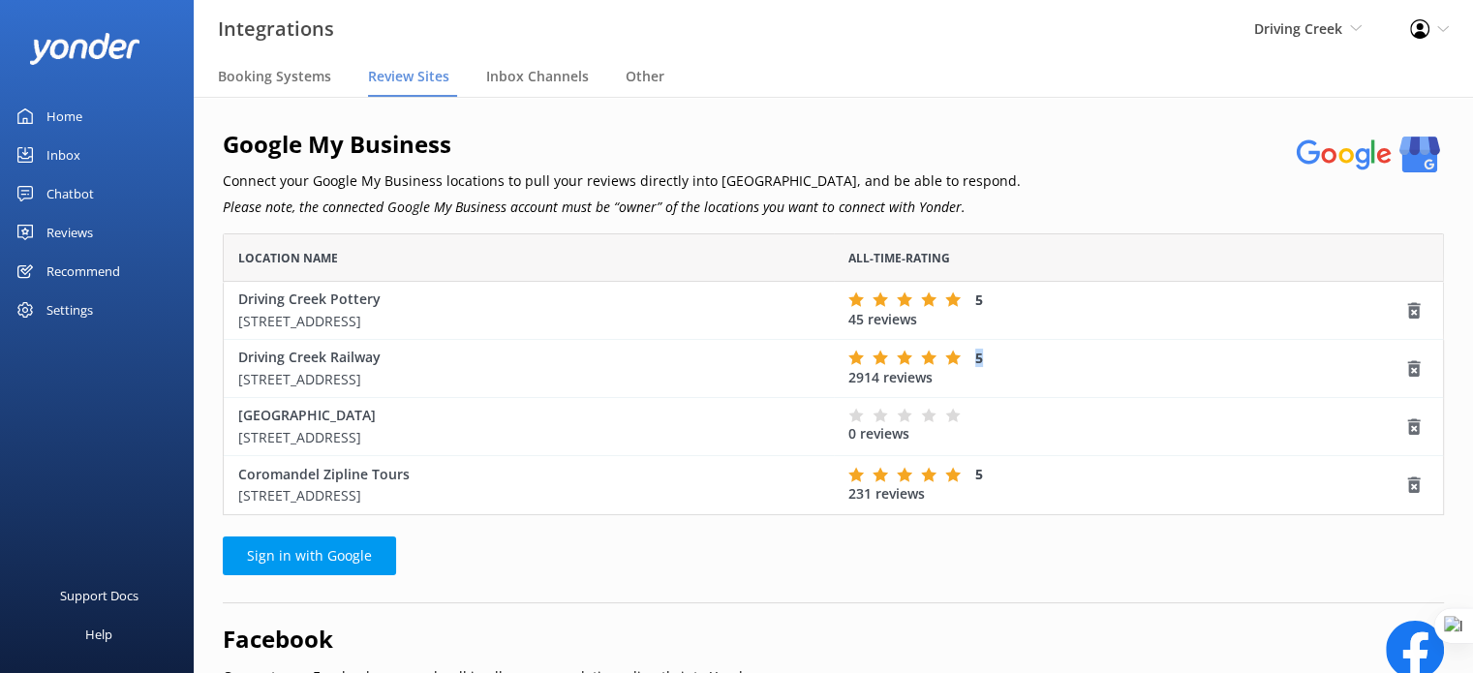
click at [972, 351] on div "5" at bounding box center [1126, 358] width 557 height 18
click at [64, 111] on div "Home" at bounding box center [64, 116] width 36 height 39
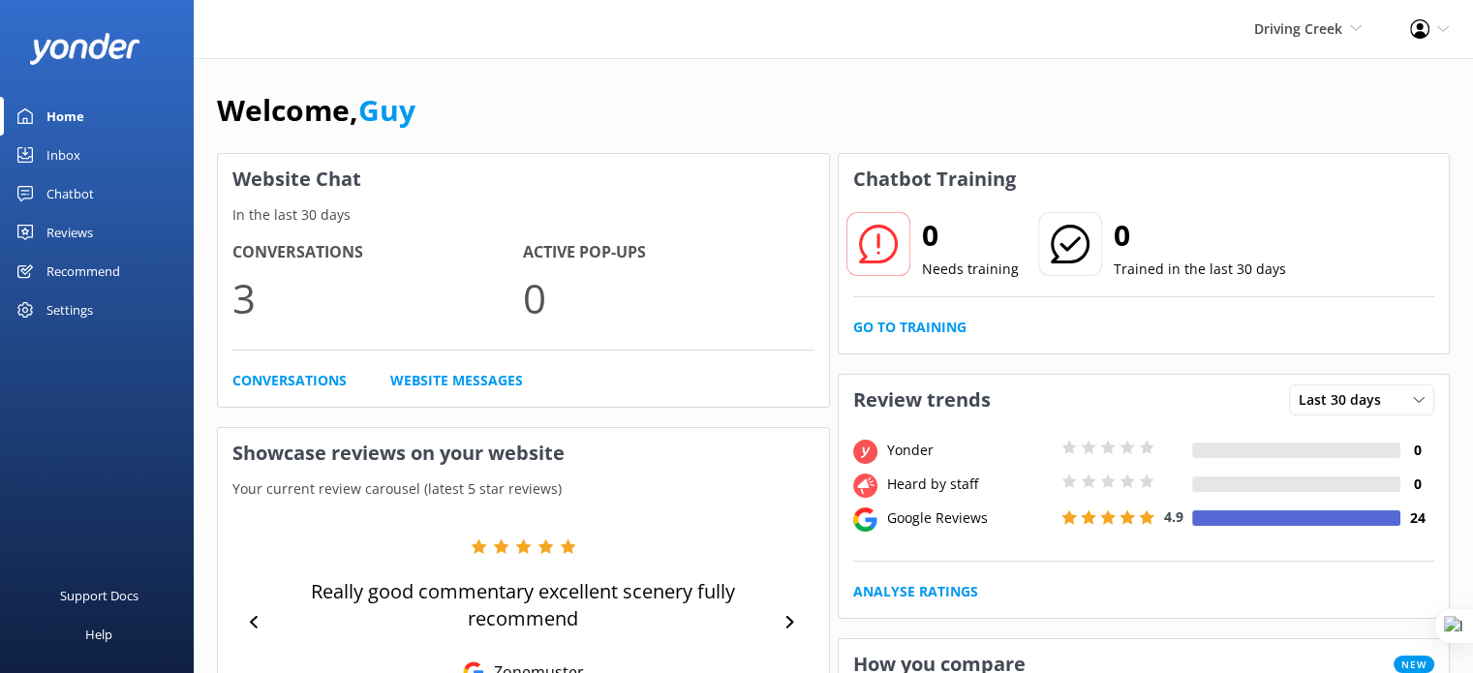
click at [74, 307] on div "Settings" at bounding box center [69, 309] width 46 height 39
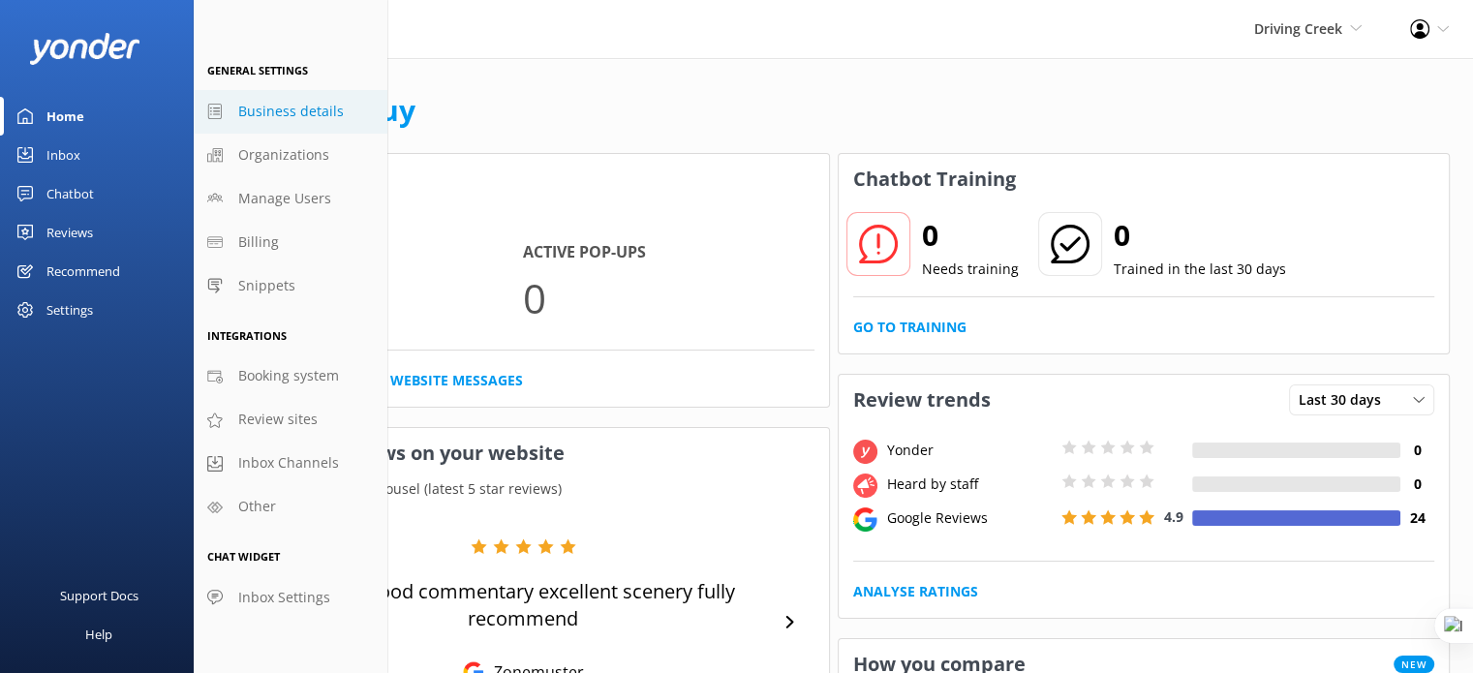
click at [310, 110] on span "Business details" at bounding box center [291, 111] width 106 height 21
select select "Pacific/Auckland"
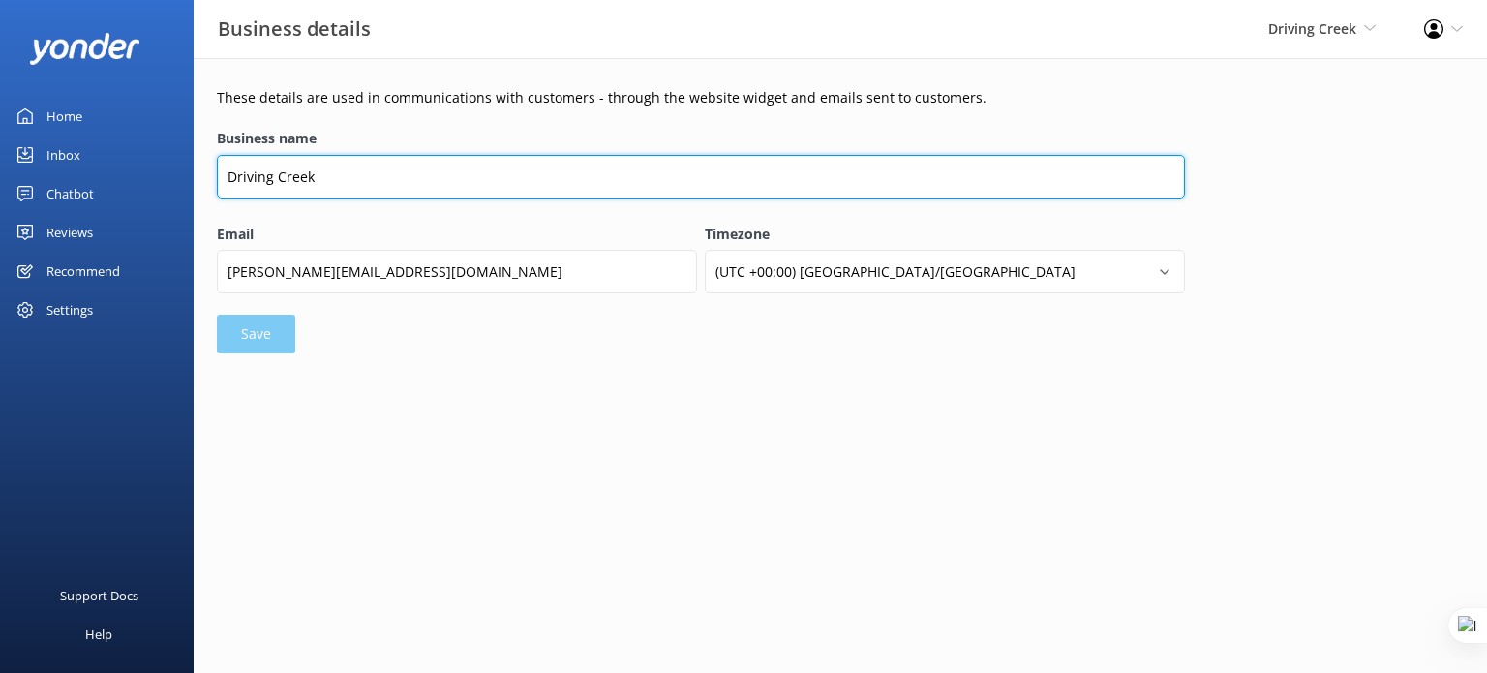
click at [335, 174] on input "Driving Creek" at bounding box center [701, 177] width 968 height 44
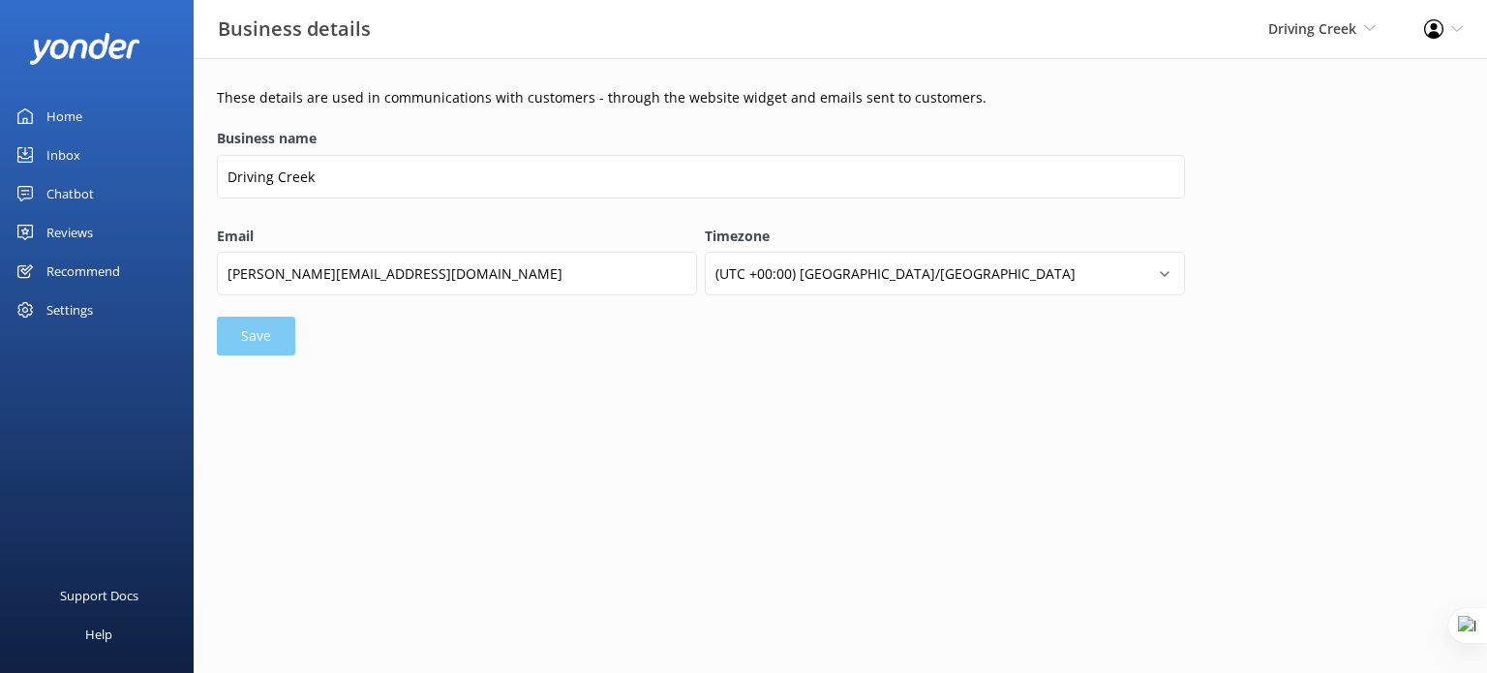
click at [64, 296] on div "Settings" at bounding box center [69, 309] width 46 height 39
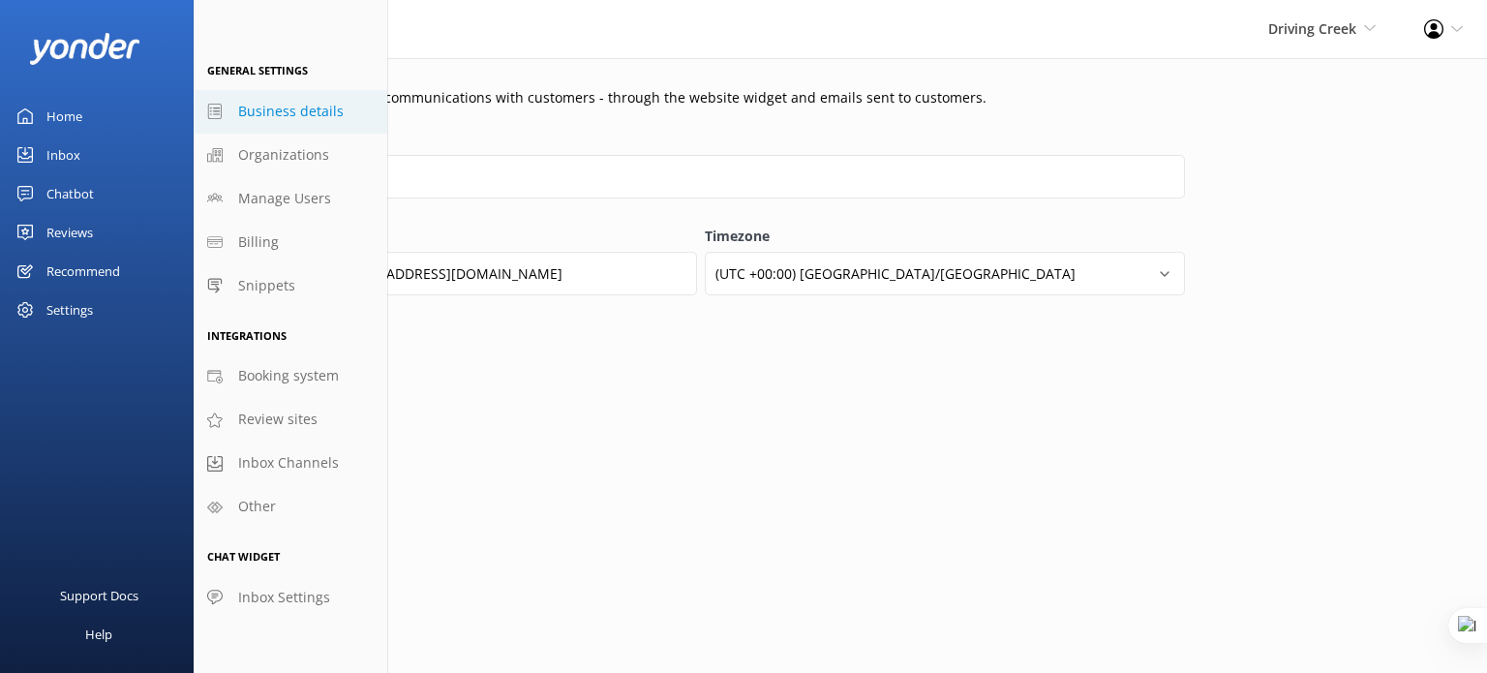
click at [856, 404] on html "Business details Driving Creek Yonder demo Musket Cove Island Resort & Marina B…" at bounding box center [743, 336] width 1487 height 673
click at [441, 201] on div "Business name Driving Creek" at bounding box center [701, 174] width 968 height 93
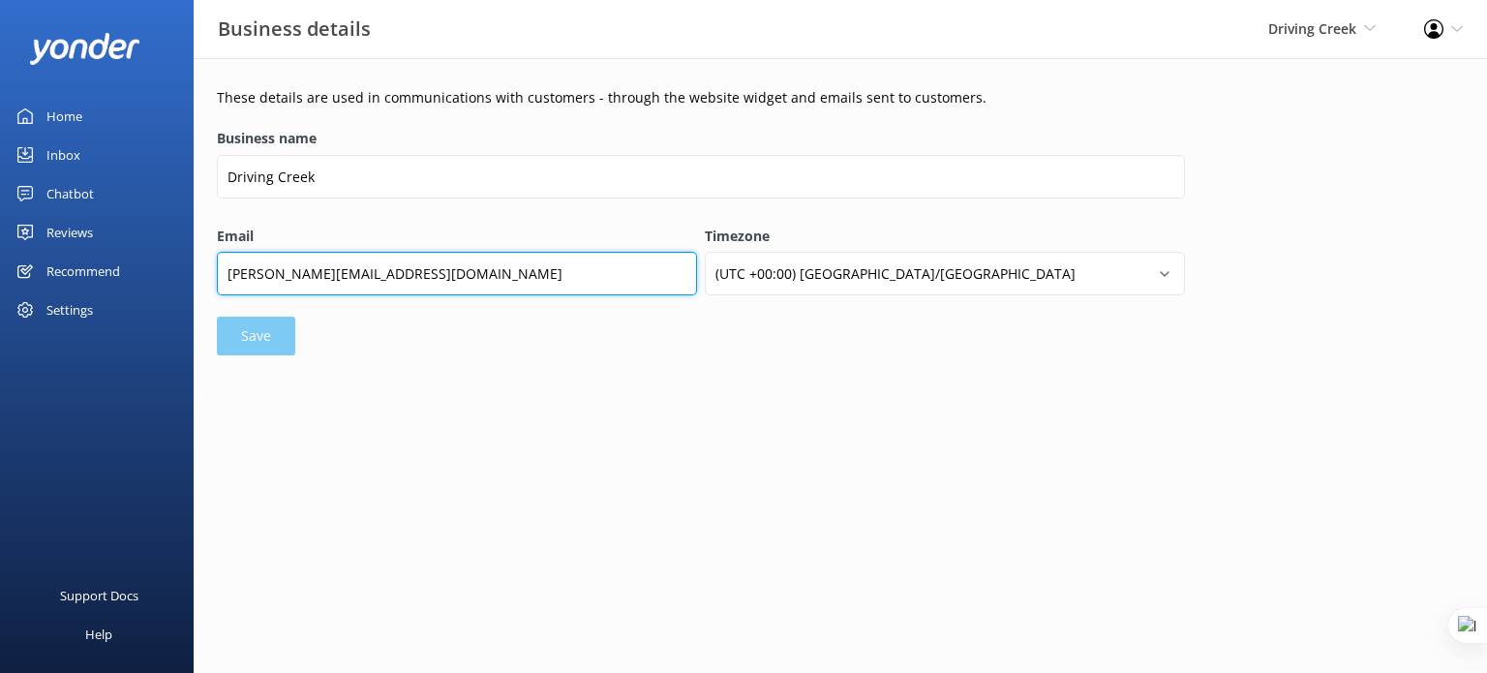
drag, startPoint x: 257, startPoint y: 273, endPoint x: 221, endPoint y: 269, distance: 36.0
click at [221, 269] on input "chris@drivingcreek.nz" at bounding box center [457, 274] width 480 height 44
click at [254, 274] on input "chris@drivingcreek.nz" at bounding box center [457, 274] width 480 height 44
drag, startPoint x: 257, startPoint y: 274, endPoint x: 212, endPoint y: 278, distance: 44.7
click at [212, 278] on div "These details are used in communications with customers - through the website w…" at bounding box center [841, 226] width 1294 height 336
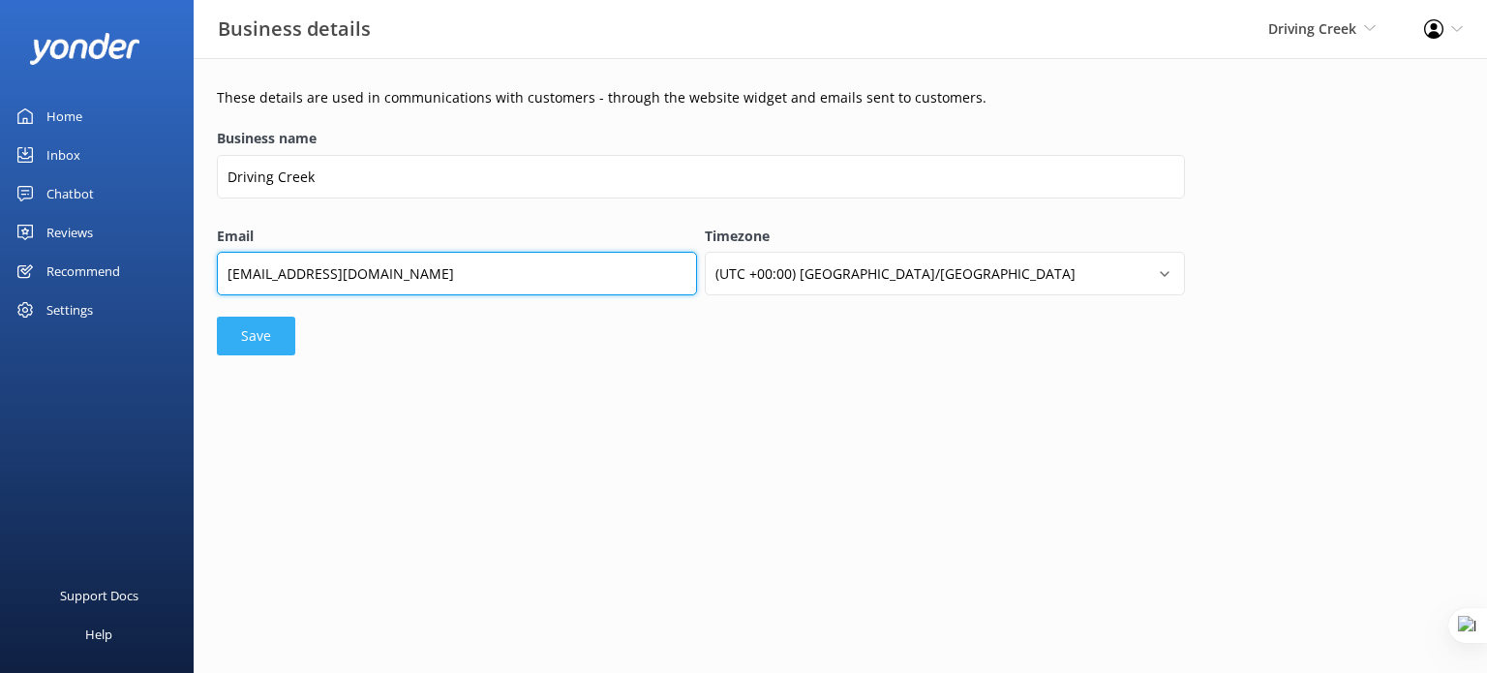
type input "bookings@drivingcreek.nz"
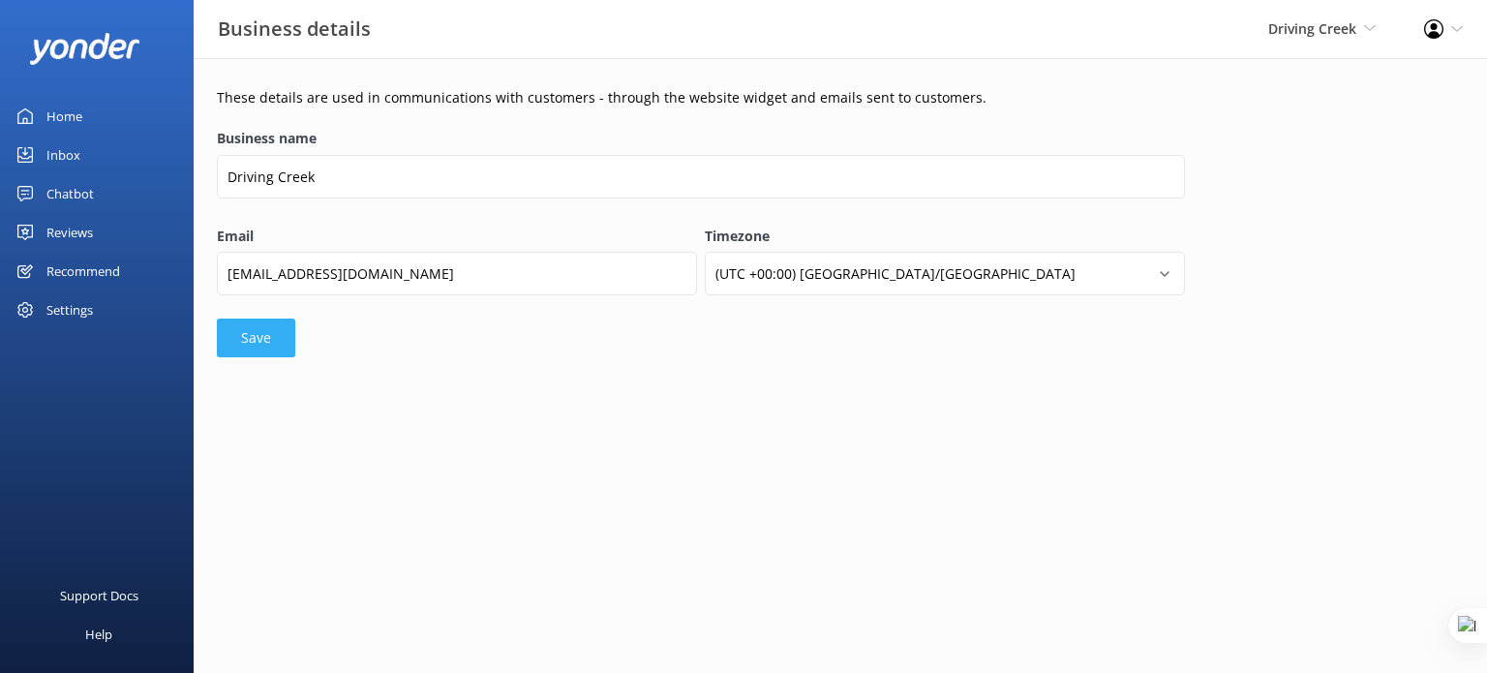
click at [268, 326] on button "Save" at bounding box center [256, 338] width 78 height 39
click at [95, 301] on div "Settings" at bounding box center [97, 309] width 194 height 39
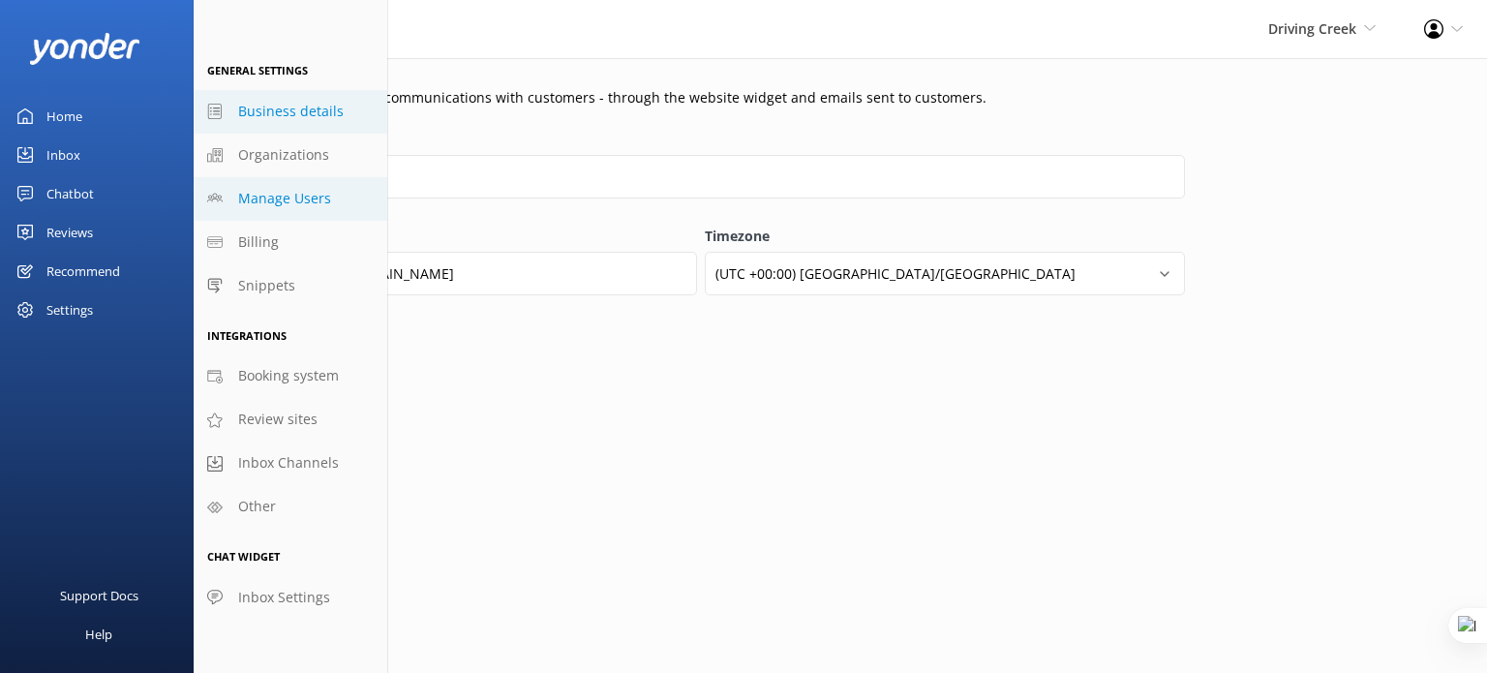
click at [286, 193] on span "Manage Users" at bounding box center [284, 198] width 93 height 21
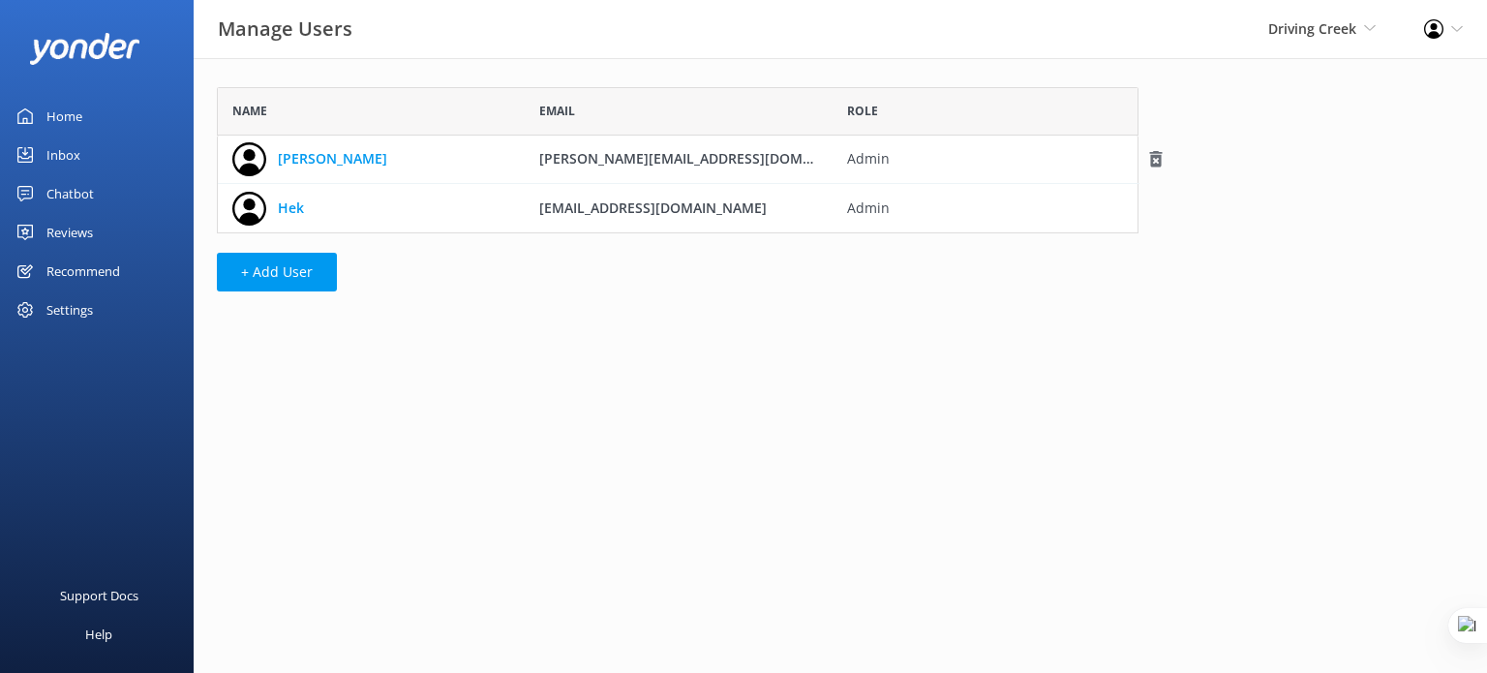
scroll to position [131, 906]
click at [69, 313] on div "Settings" at bounding box center [69, 309] width 46 height 39
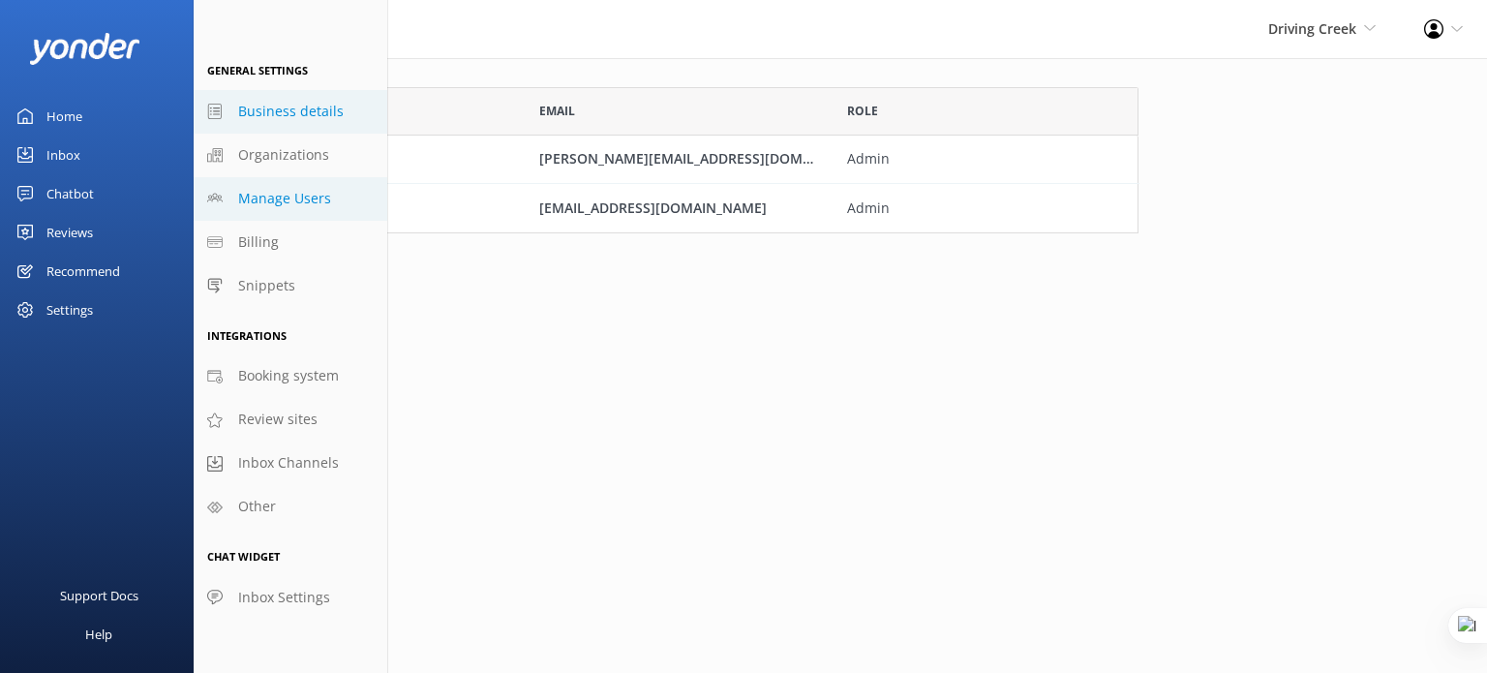
click at [282, 101] on span "Business details" at bounding box center [291, 111] width 106 height 21
select select "Pacific/Auckland"
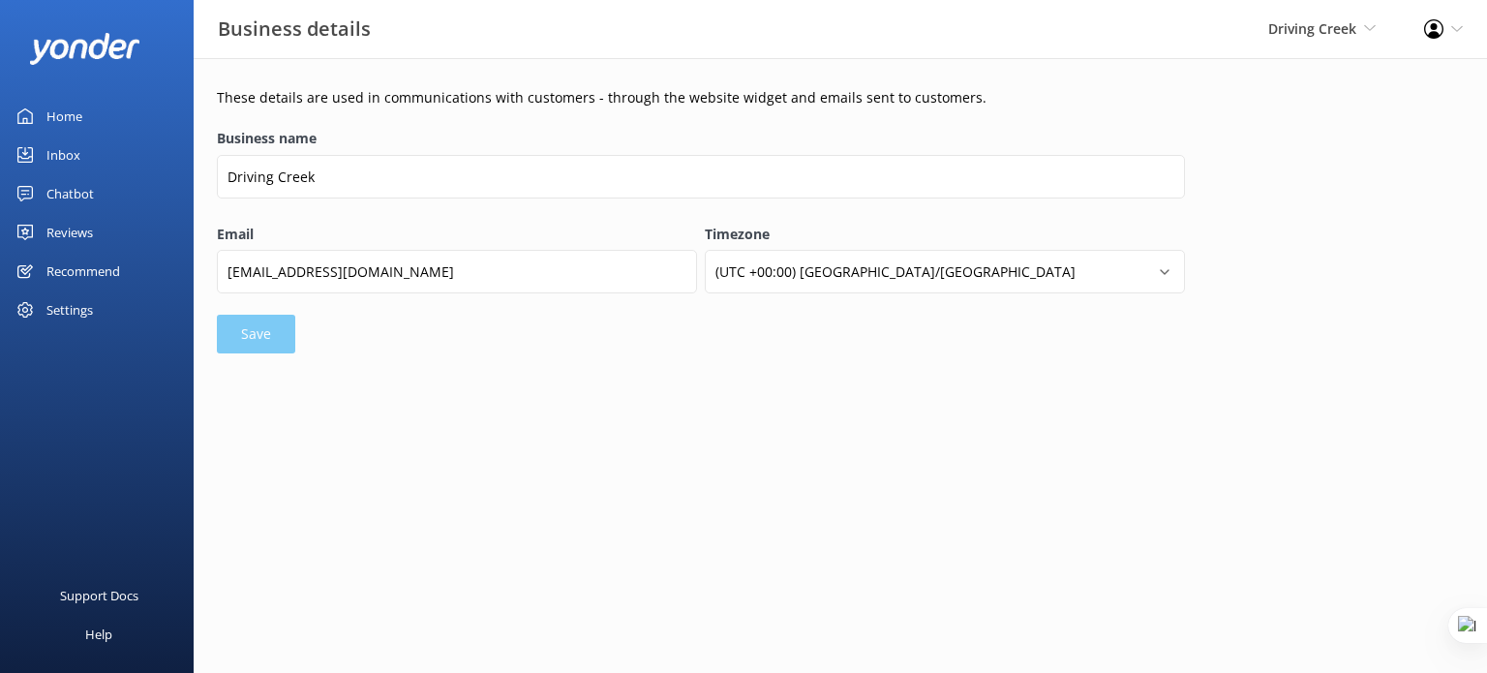
click at [64, 313] on div "Settings" at bounding box center [69, 309] width 46 height 39
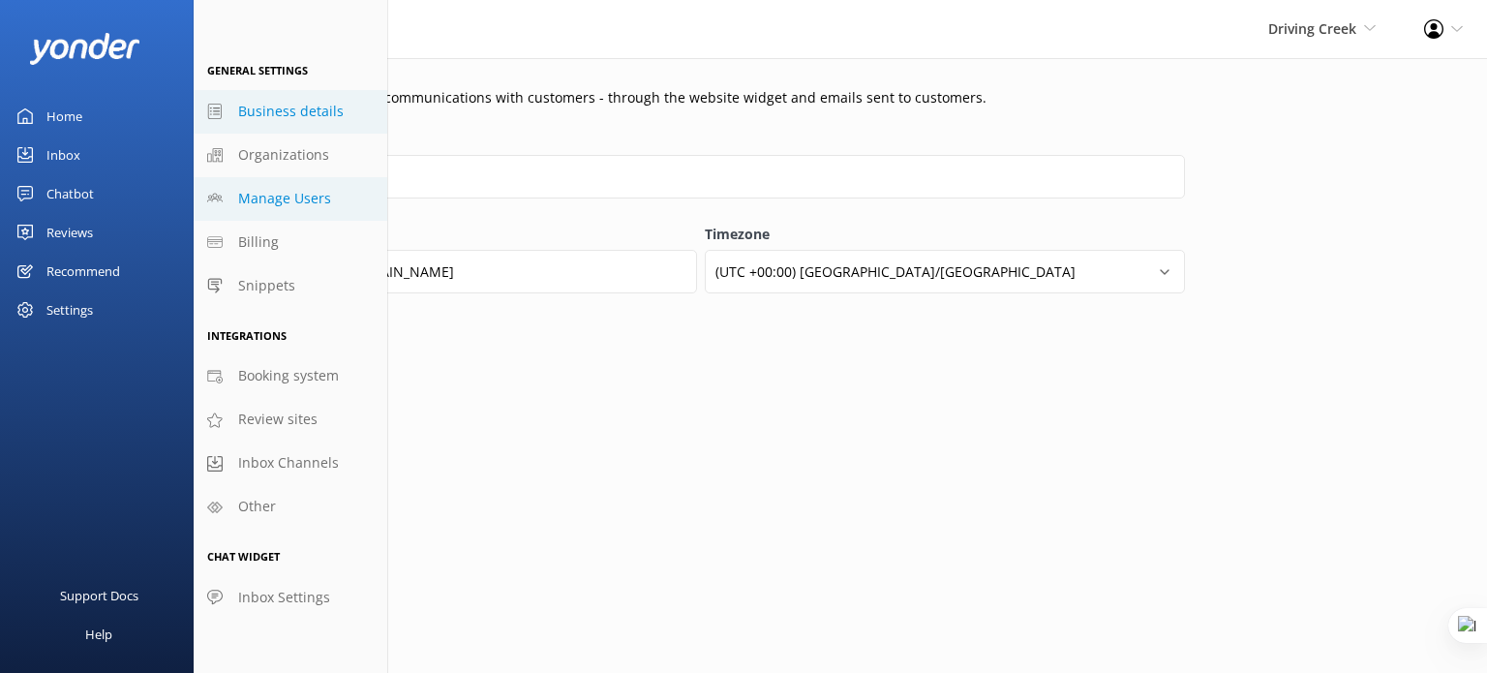
click at [292, 204] on span "Manage Users" at bounding box center [284, 198] width 93 height 21
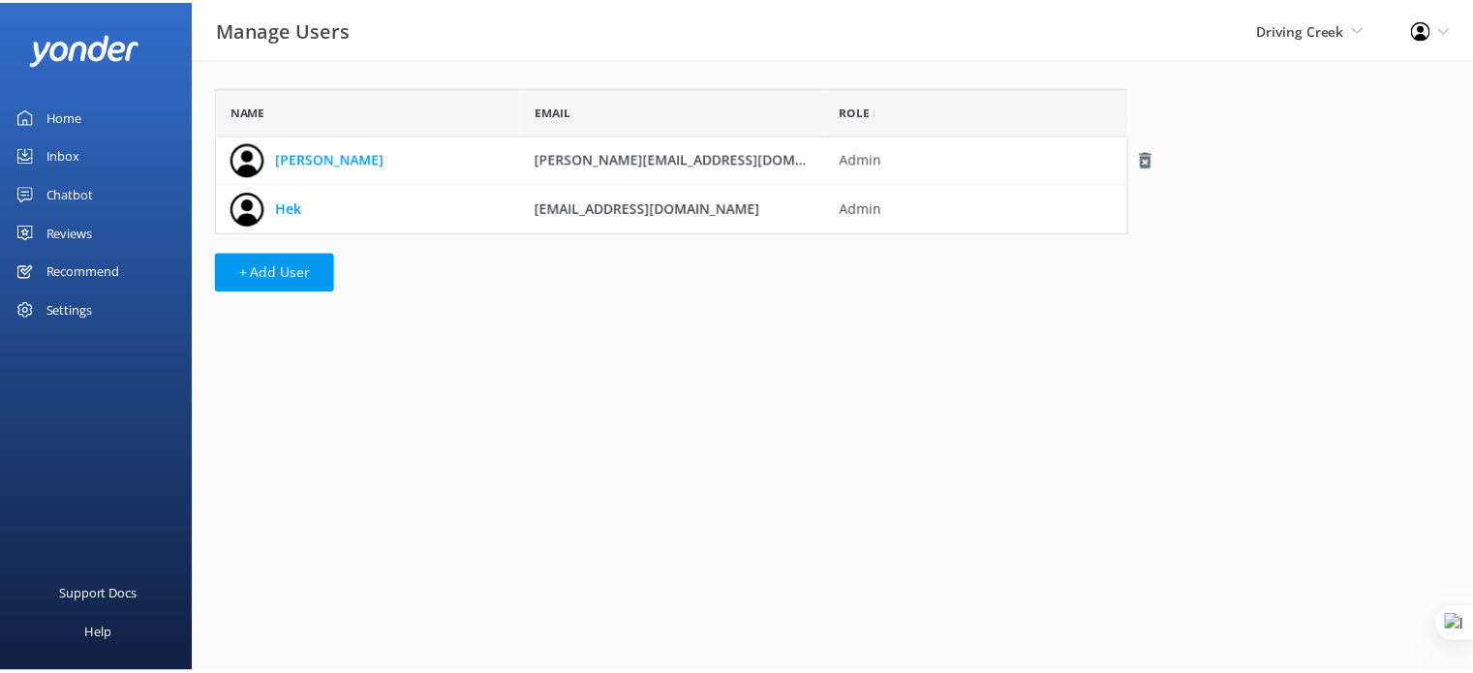
scroll to position [131, 906]
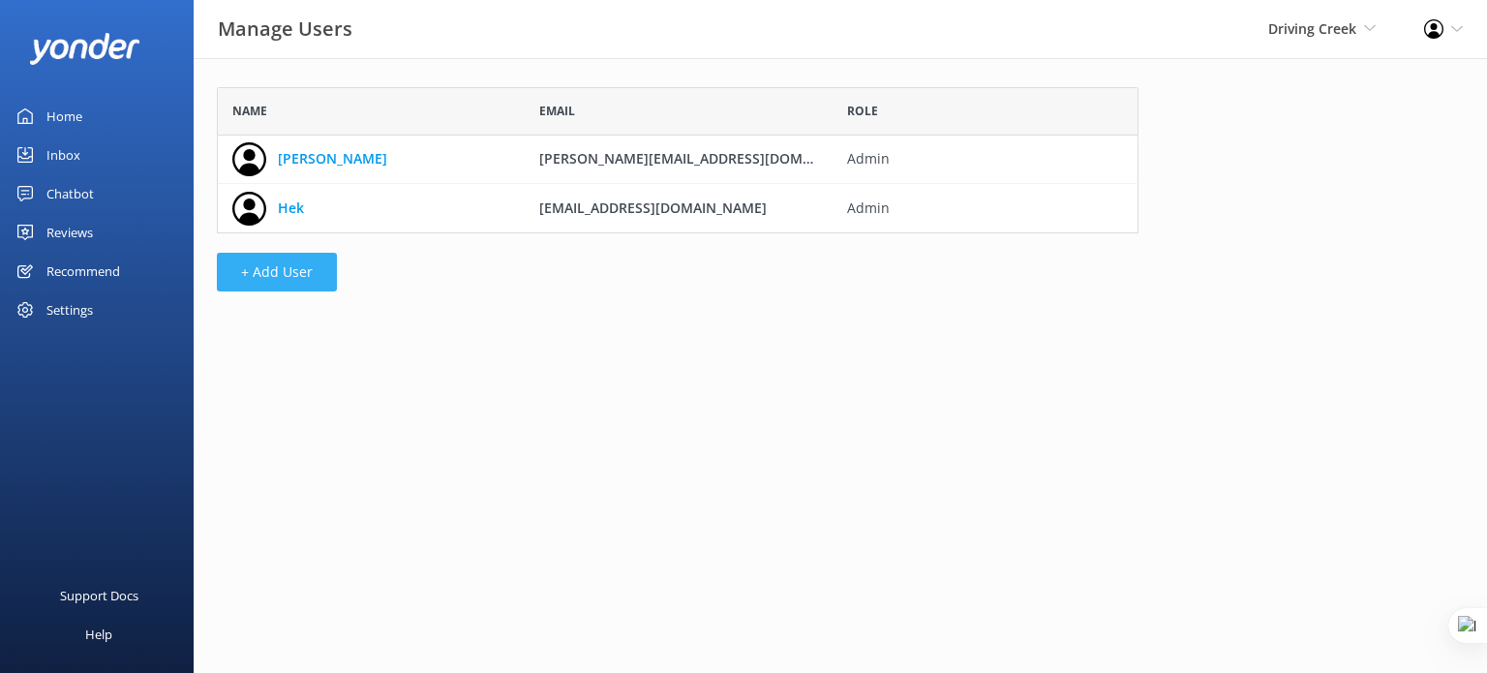
click at [307, 273] on button "+ Add User" at bounding box center [277, 272] width 120 height 39
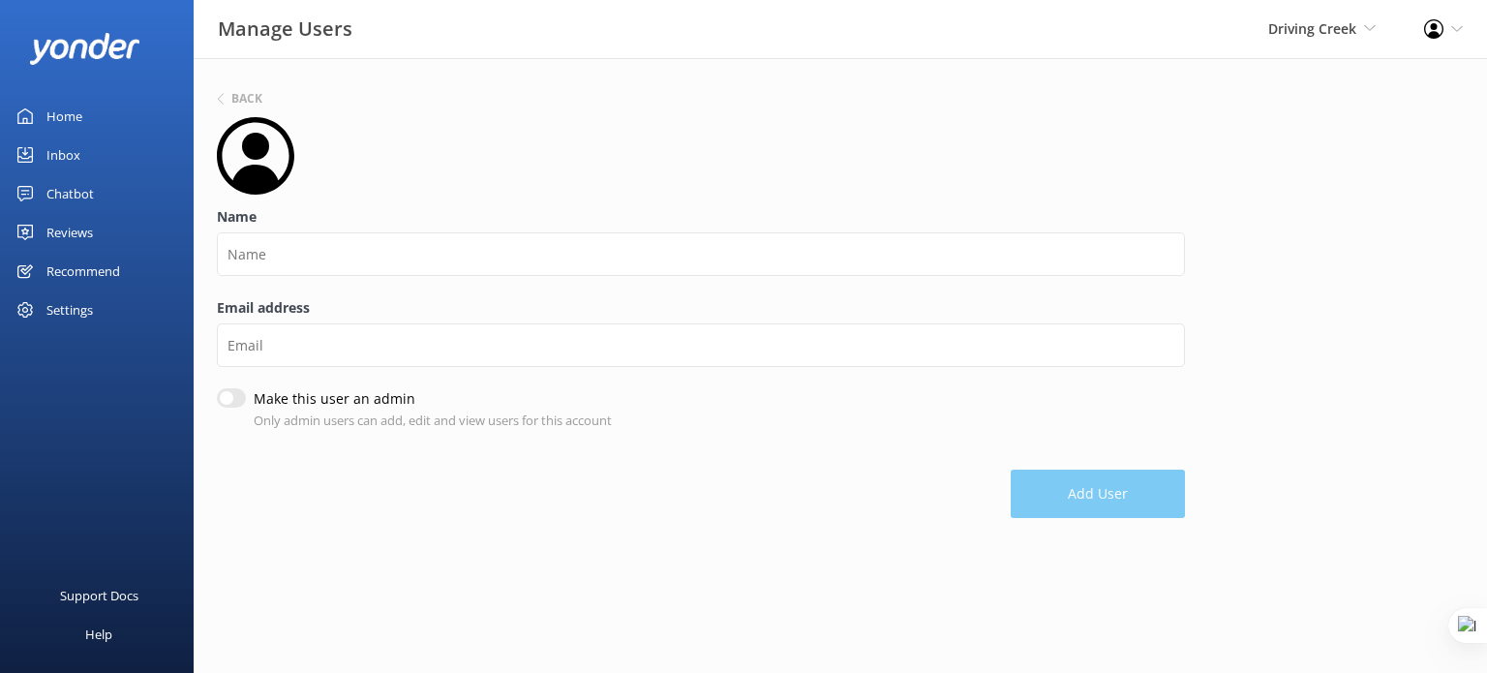
click at [66, 307] on div "Settings" at bounding box center [69, 309] width 46 height 39
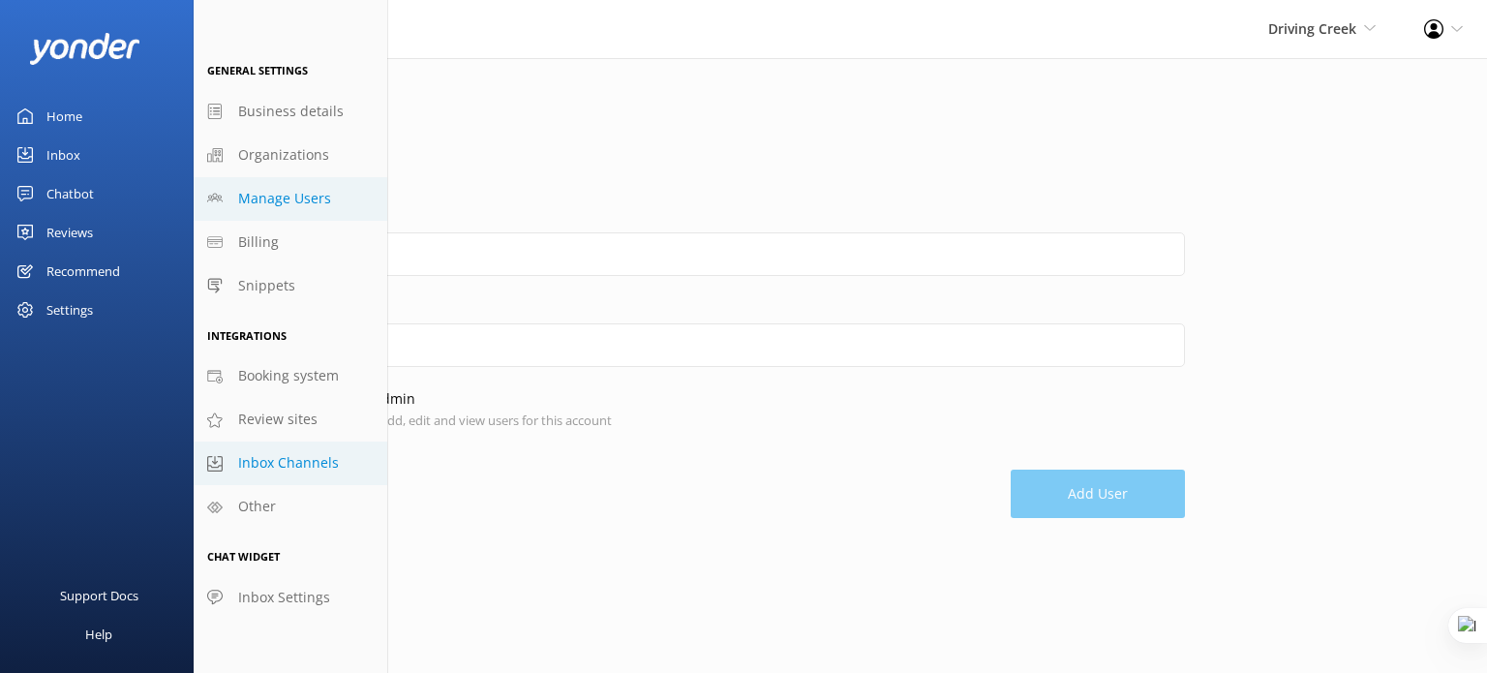
click at [294, 463] on span "Inbox Channels" at bounding box center [288, 462] width 101 height 21
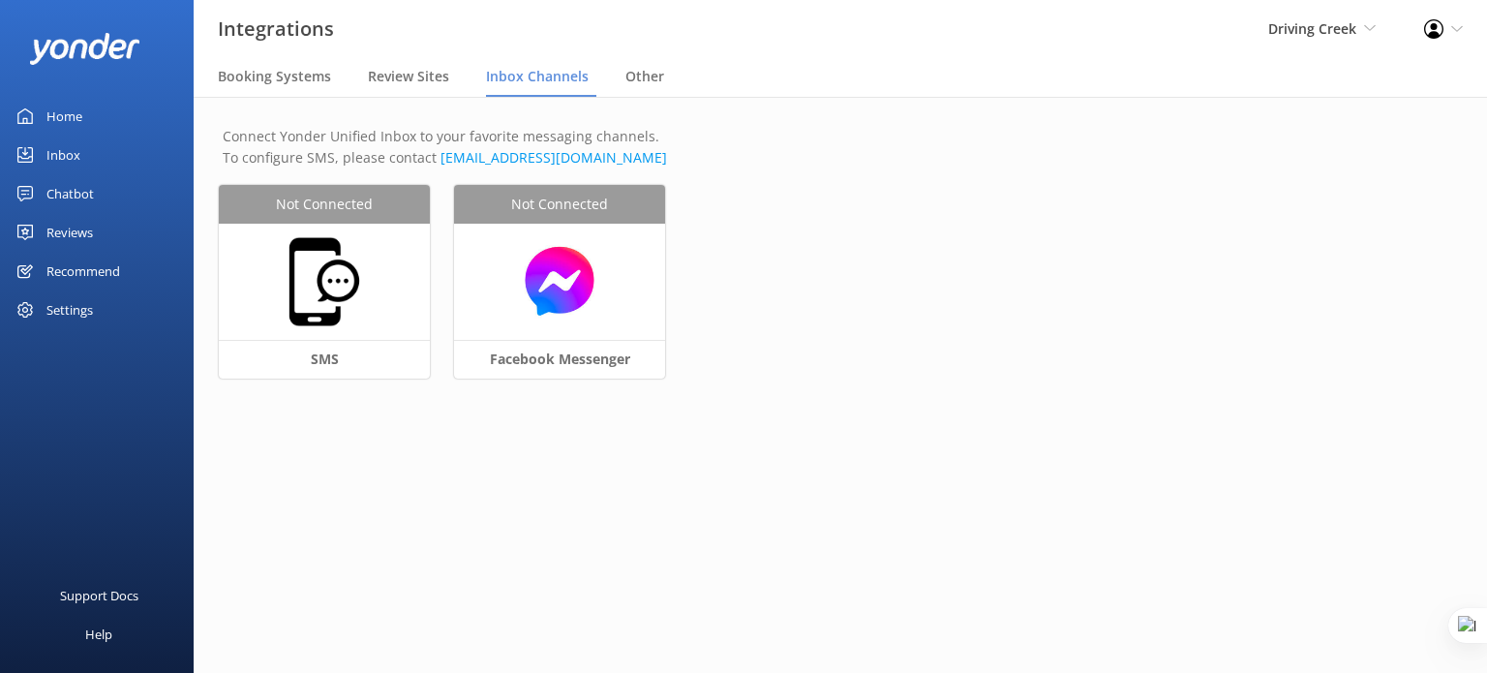
click at [77, 308] on div "Settings" at bounding box center [69, 309] width 46 height 39
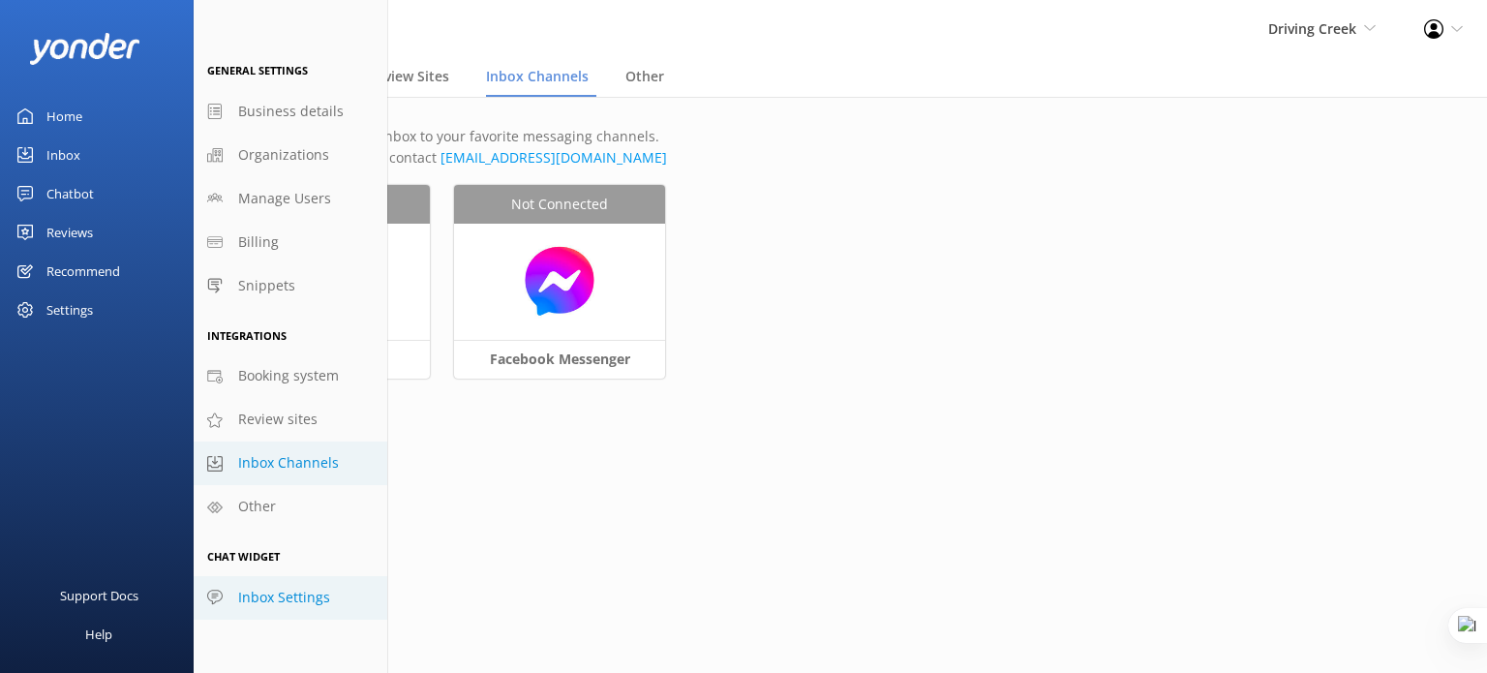
click at [302, 596] on span "Inbox Settings" at bounding box center [284, 597] width 92 height 21
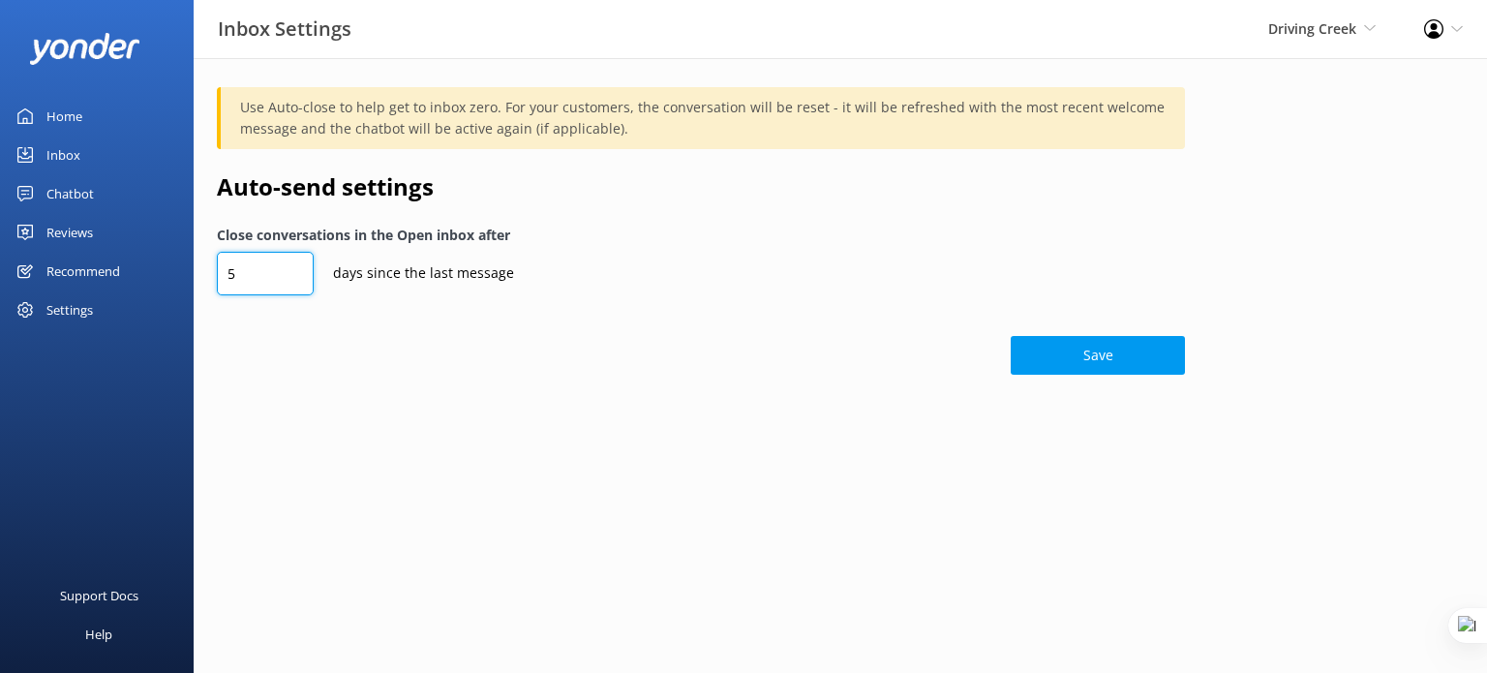
click at [236, 281] on input "5" at bounding box center [265, 274] width 97 height 44
drag, startPoint x: 238, startPoint y: 275, endPoint x: 251, endPoint y: 275, distance: 12.6
click at [251, 275] on input "5" at bounding box center [265, 274] width 97 height 44
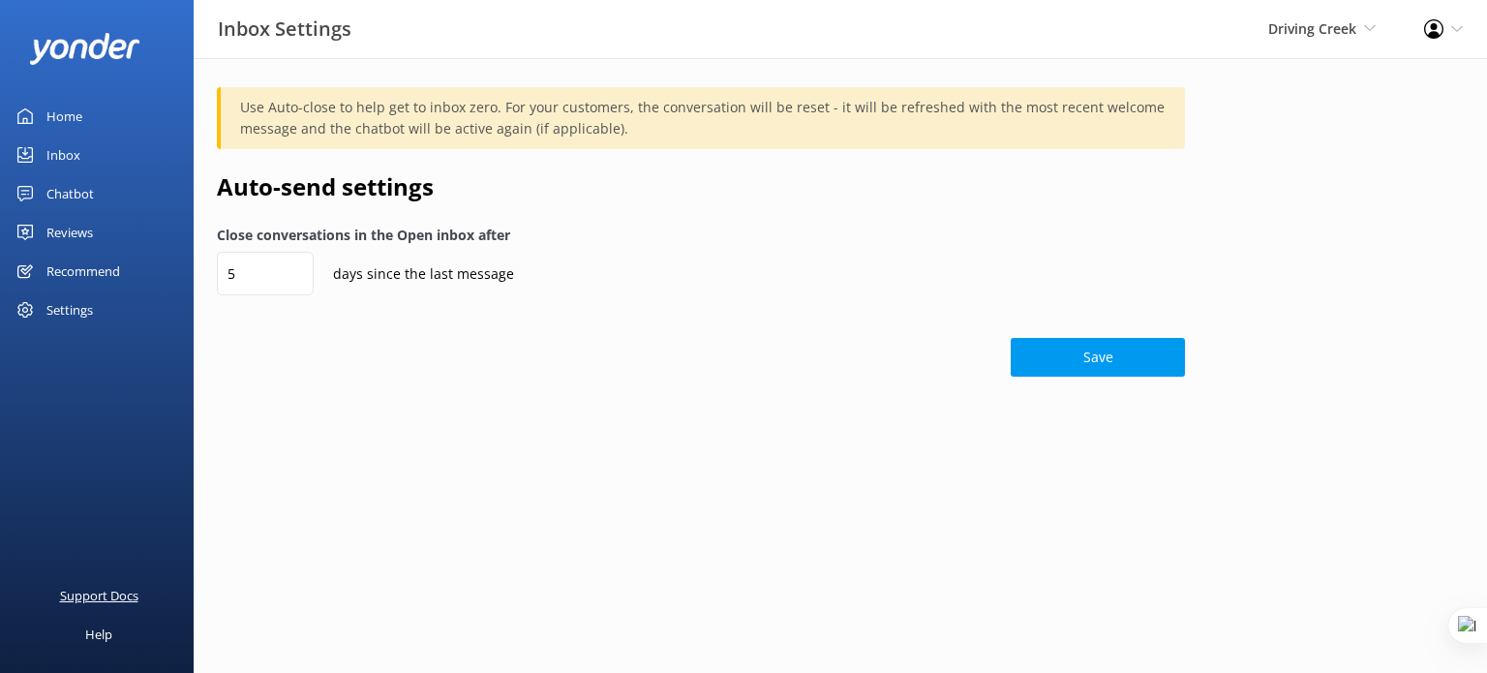
click at [113, 592] on div "Support Docs" at bounding box center [99, 595] width 78 height 39
click at [1456, 31] on icon at bounding box center [1458, 29] width 12 height 12
click at [1385, 91] on link "Profile Settings" at bounding box center [1392, 84] width 194 height 48
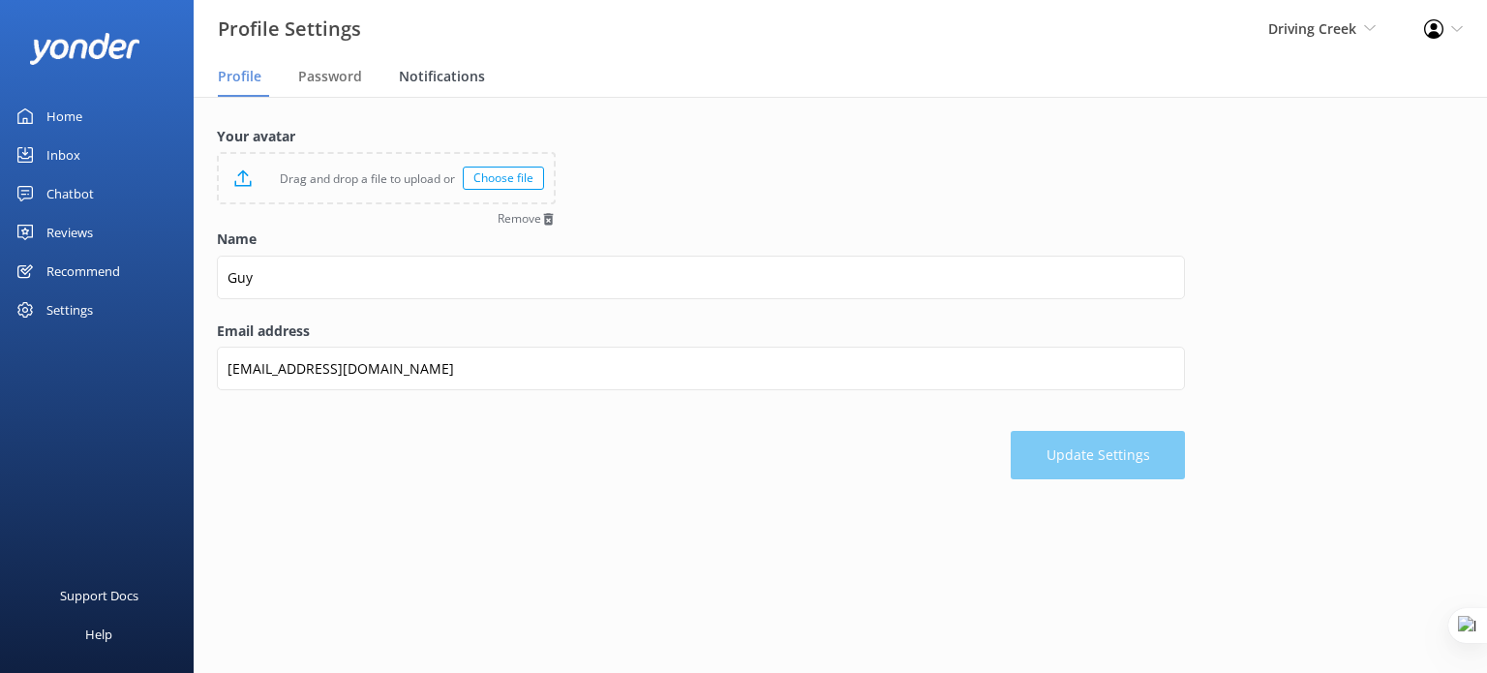
click at [419, 74] on span "Notifications" at bounding box center [442, 76] width 86 height 19
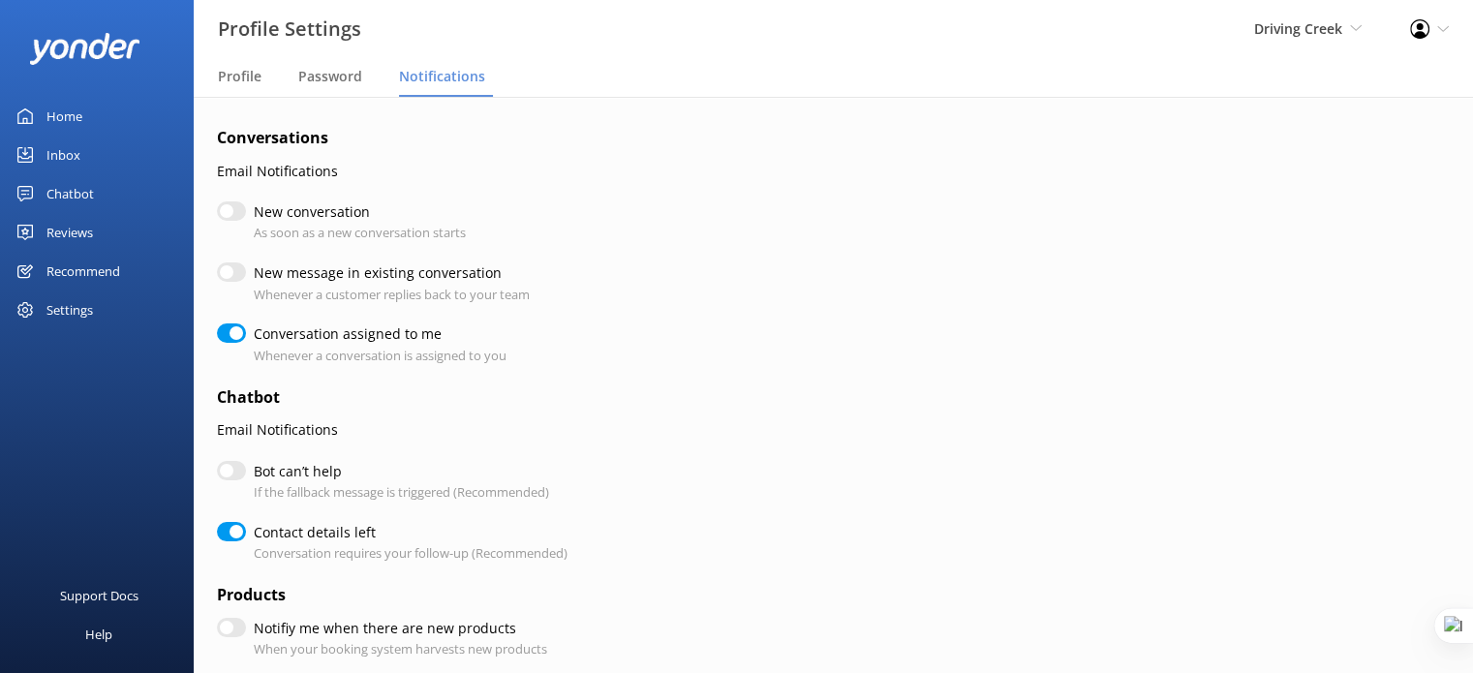
checkbox input "true"
click at [240, 210] on input "New conversation" at bounding box center [231, 210] width 29 height 19
checkbox input "true"
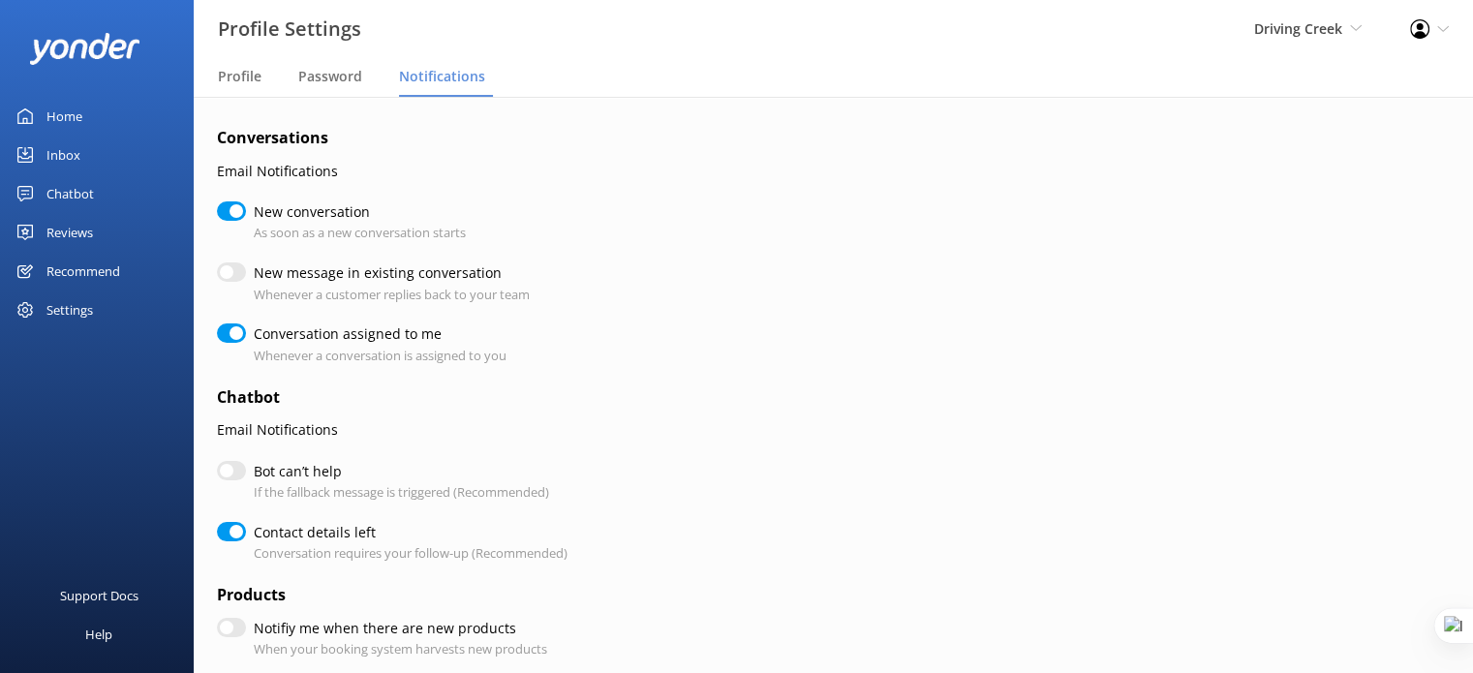
checkbox input "true"
click at [238, 210] on input "New conversation" at bounding box center [231, 210] width 29 height 19
checkbox input "false"
checkbox input "true"
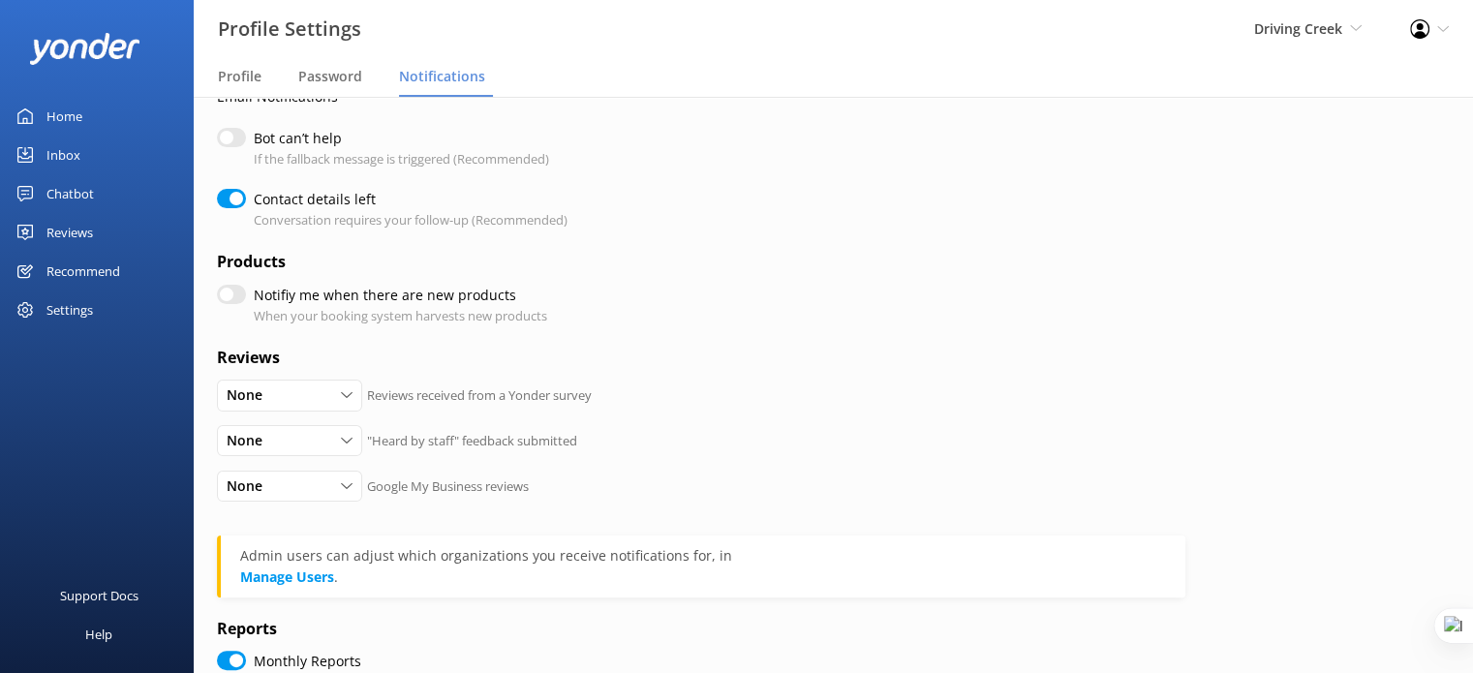
scroll to position [387, 0]
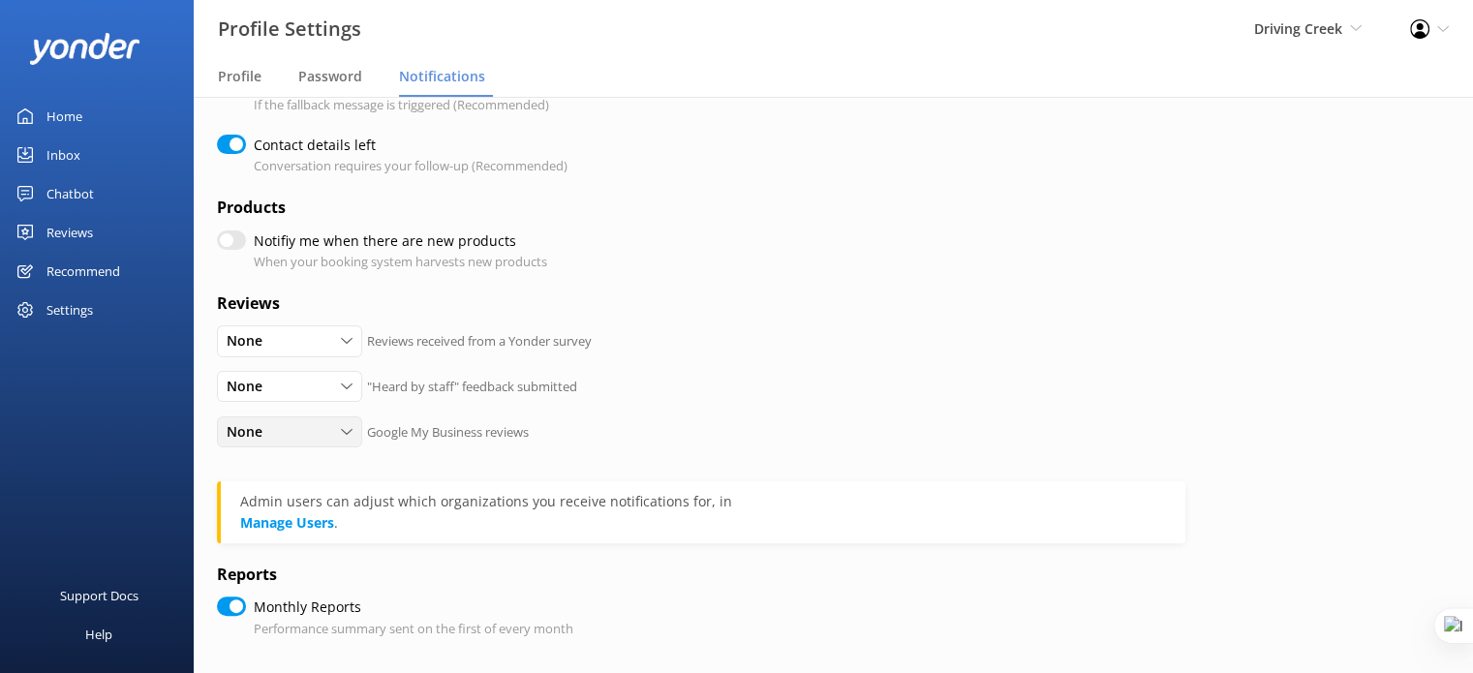
click at [341, 427] on icon at bounding box center [347, 432] width 12 height 12
click at [561, 453] on div "None All Detractors None Google My Business reviews" at bounding box center [701, 439] width 968 height 46
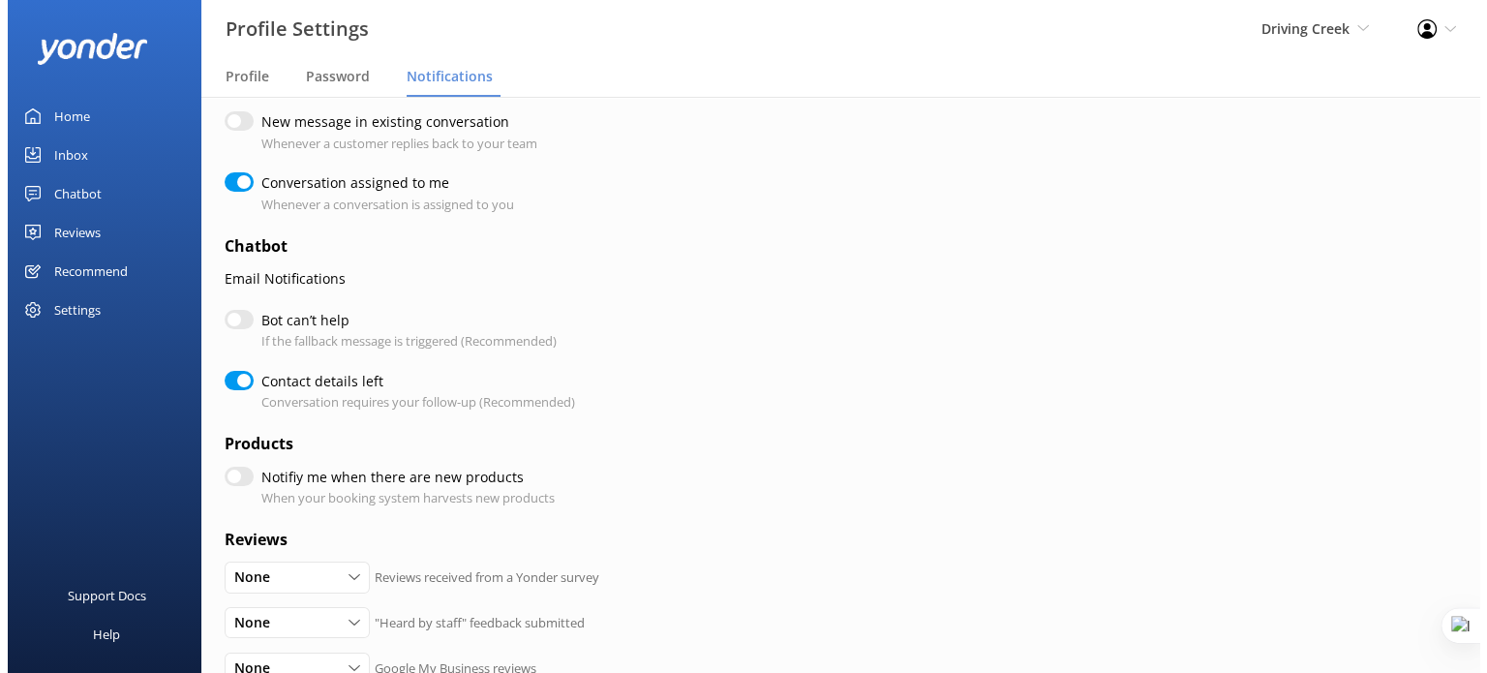
scroll to position [0, 0]
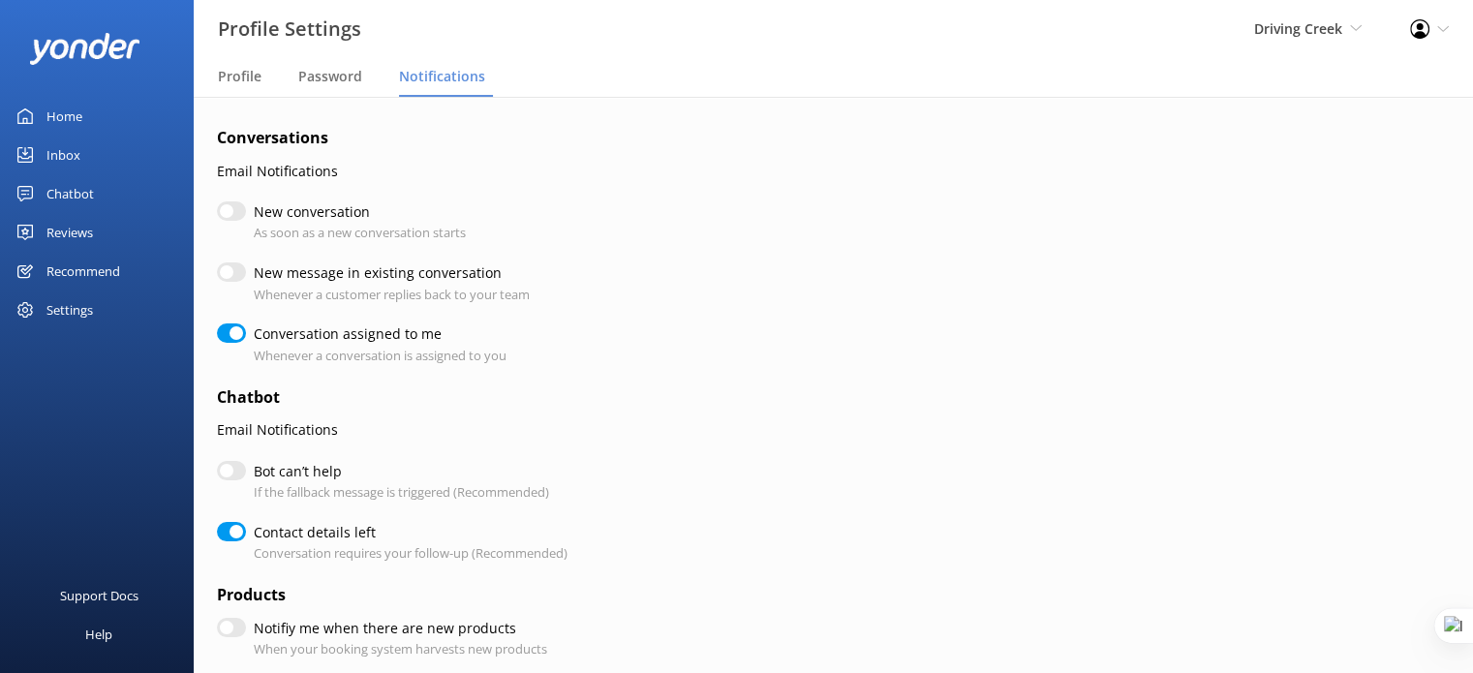
click at [61, 156] on div "Inbox" at bounding box center [63, 155] width 34 height 39
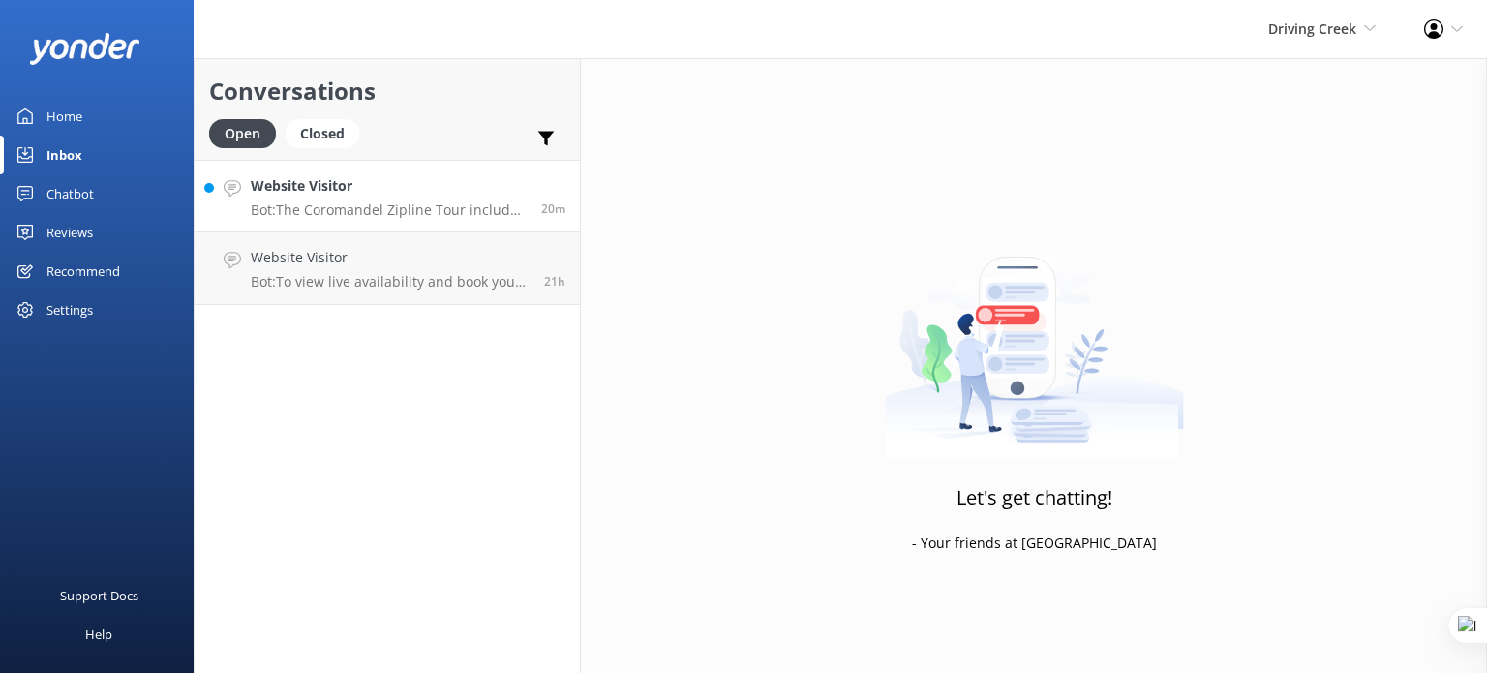
click at [388, 203] on p "Bot: The Coromandel Zipline Tour includes a scenic railway ride through regener…" at bounding box center [389, 209] width 276 height 17
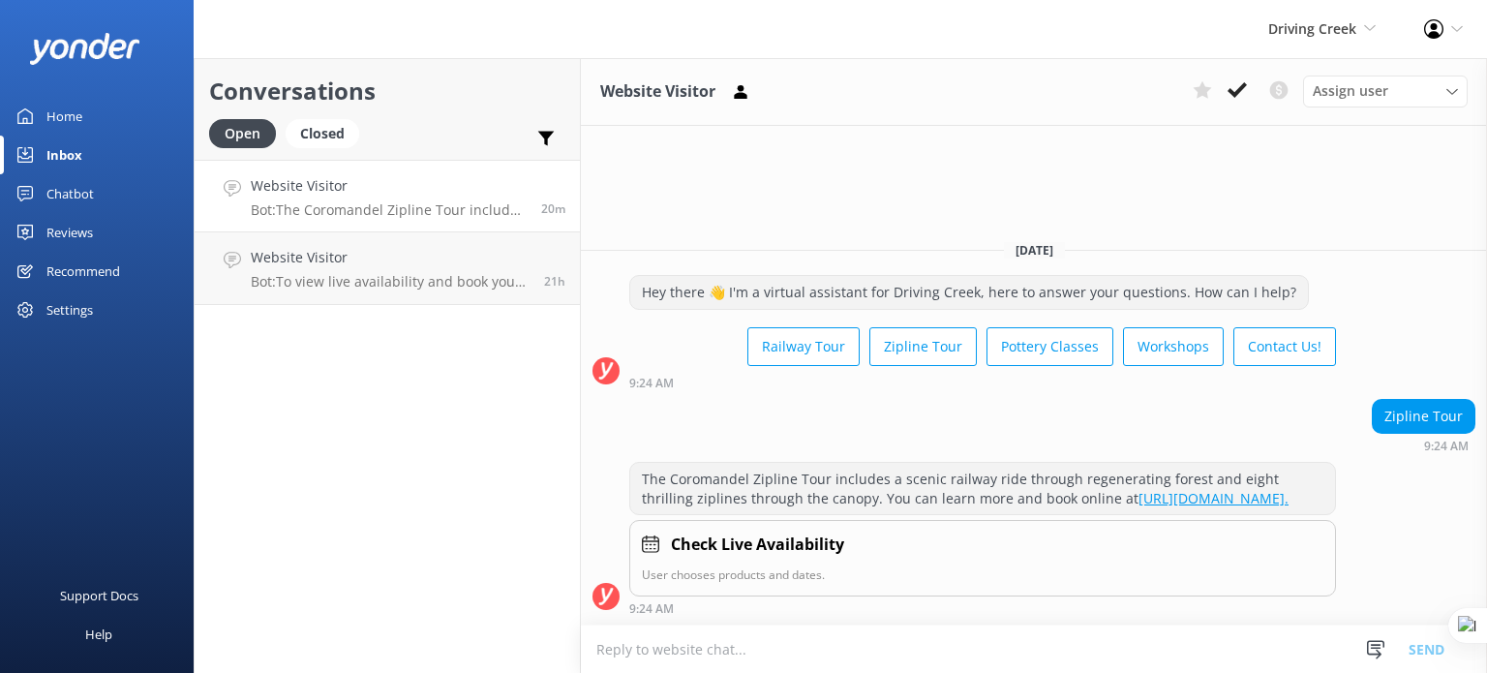
click at [742, 648] on textarea at bounding box center [1034, 649] width 906 height 47
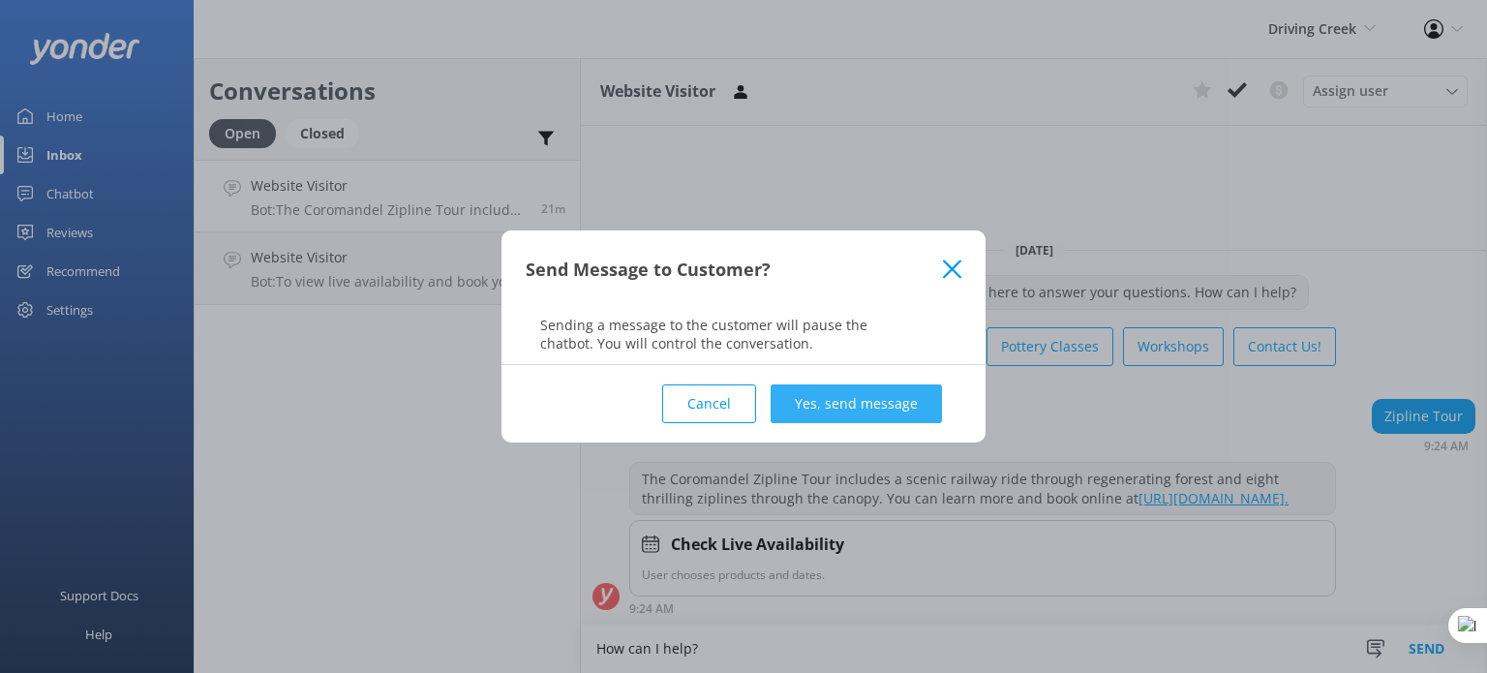
type textarea "How can I help?"
click at [875, 413] on button "Yes, send message" at bounding box center [856, 403] width 171 height 39
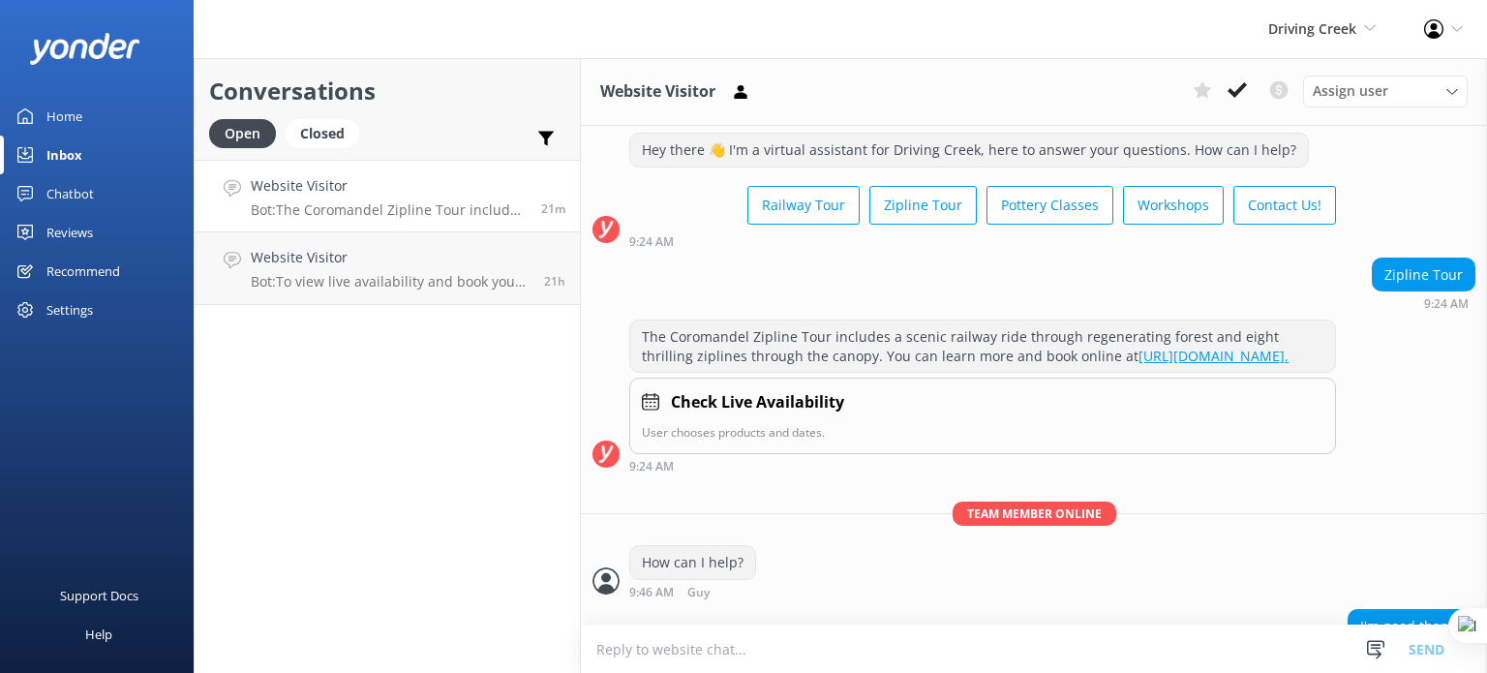
scroll to position [106, 0]
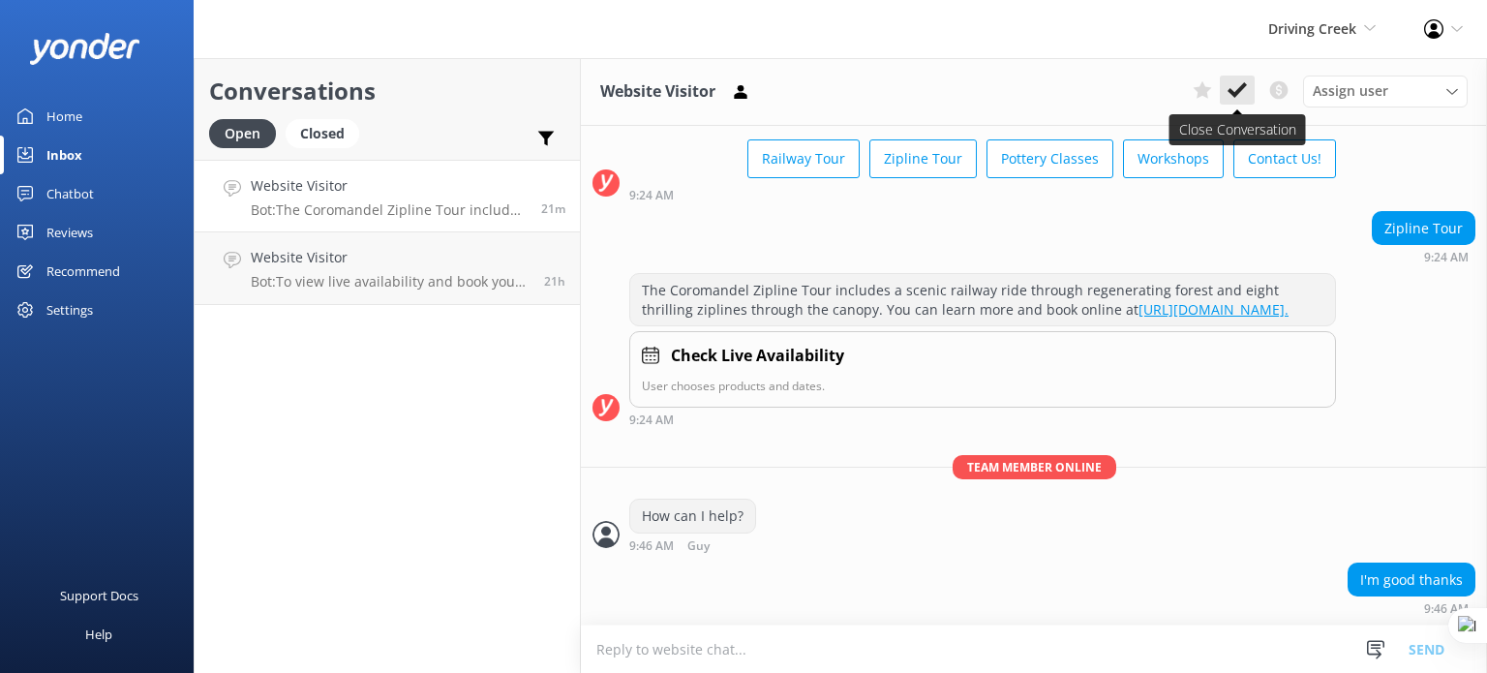
click at [1240, 86] on icon at bounding box center [1237, 89] width 19 height 19
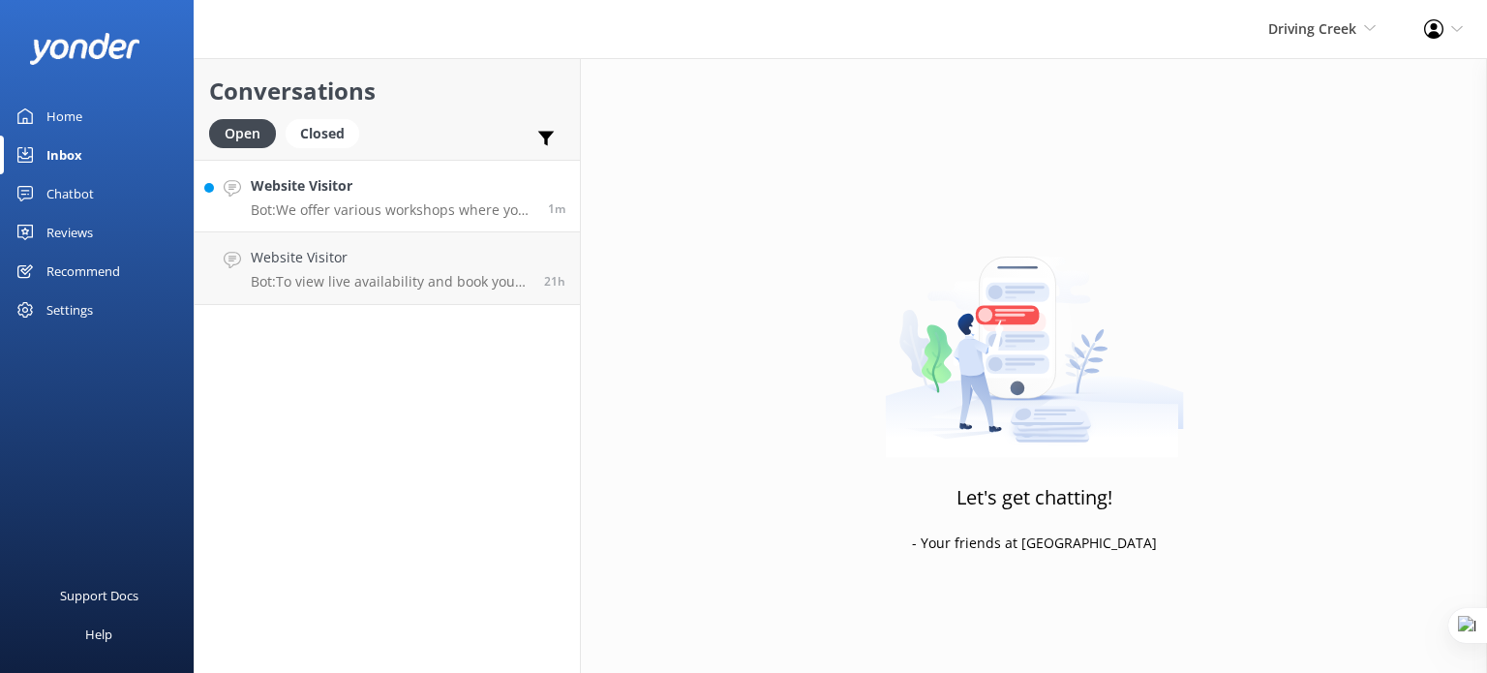
drag, startPoint x: 368, startPoint y: 194, endPoint x: 398, endPoint y: 191, distance: 30.2
click at [368, 194] on h4 "Website Visitor" at bounding box center [392, 185] width 283 height 21
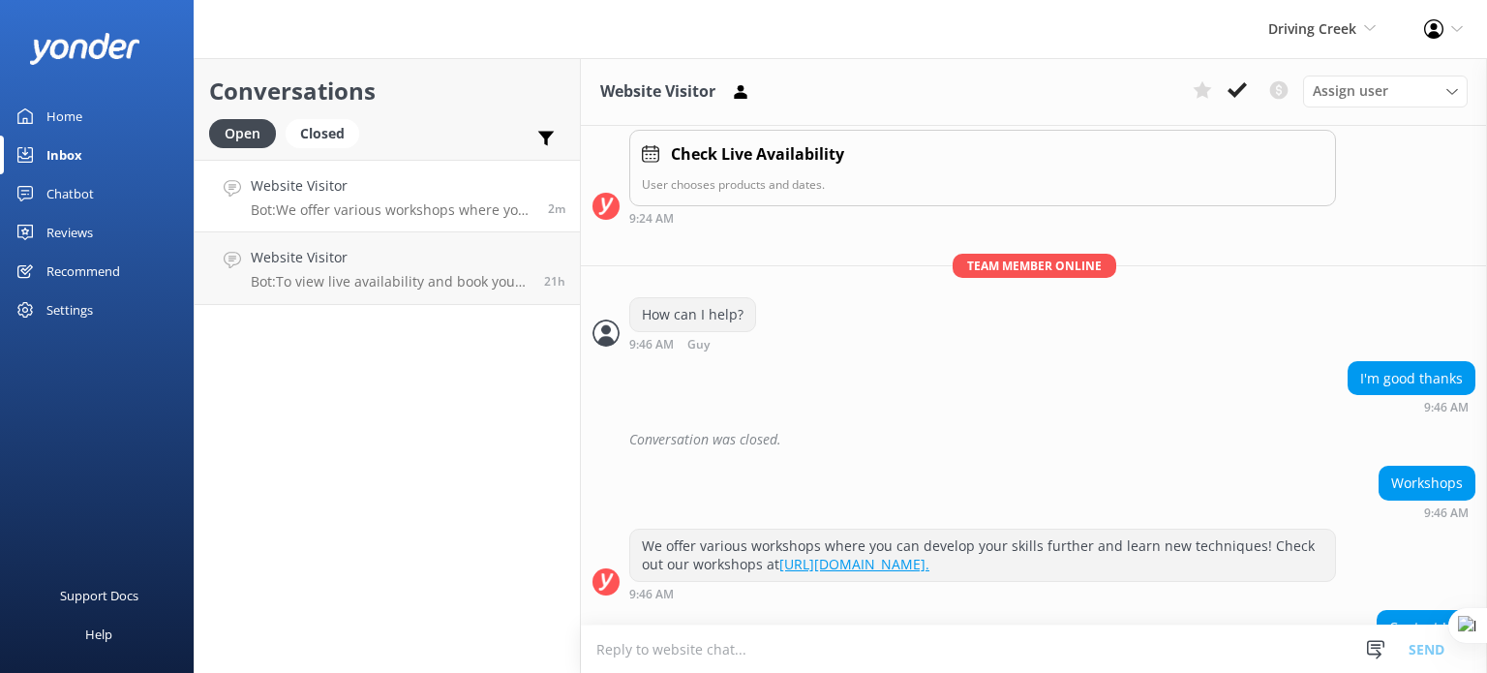
scroll to position [435, 0]
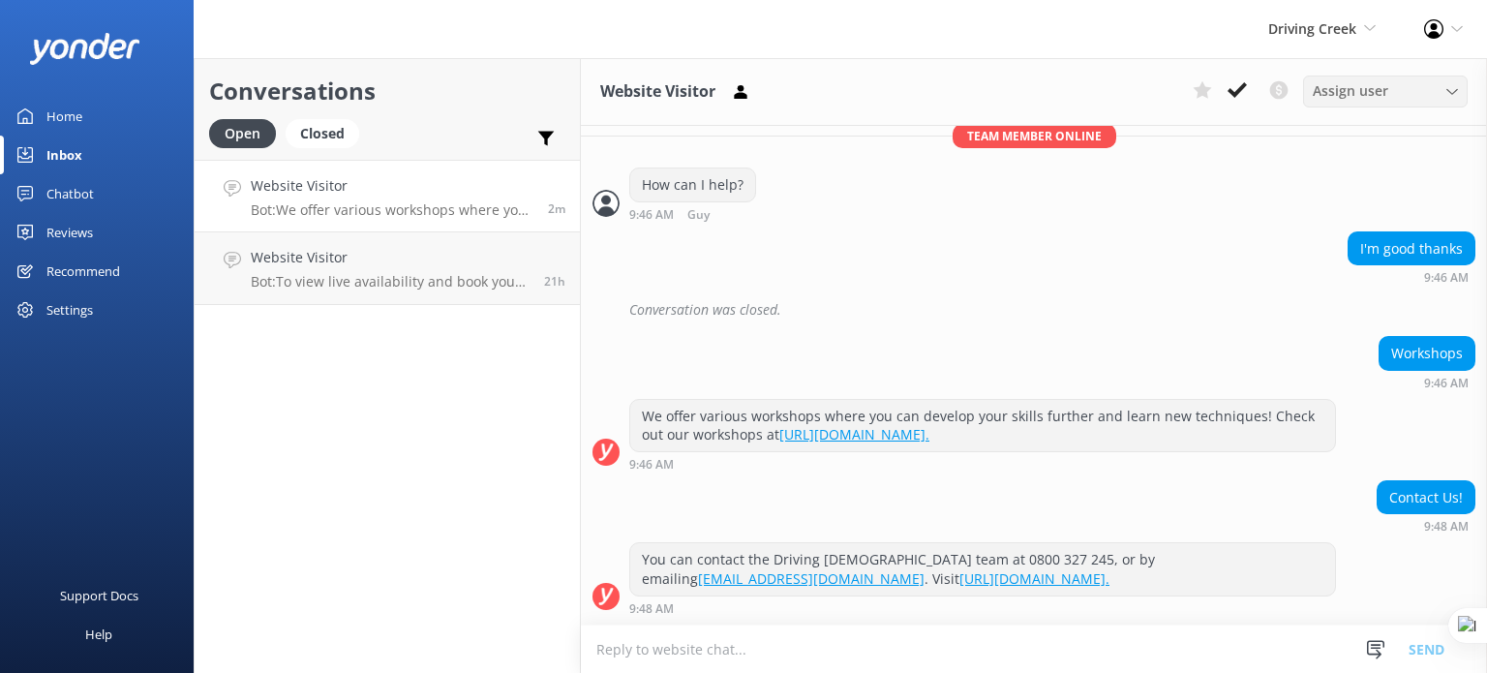
click at [1377, 92] on span "Assign user" at bounding box center [1351, 90] width 76 height 21
click at [1247, 171] on div "How can I help? 9:46 AM Guy Read" at bounding box center [1034, 194] width 906 height 53
click at [1402, 96] on div "Assign user" at bounding box center [1385, 90] width 155 height 21
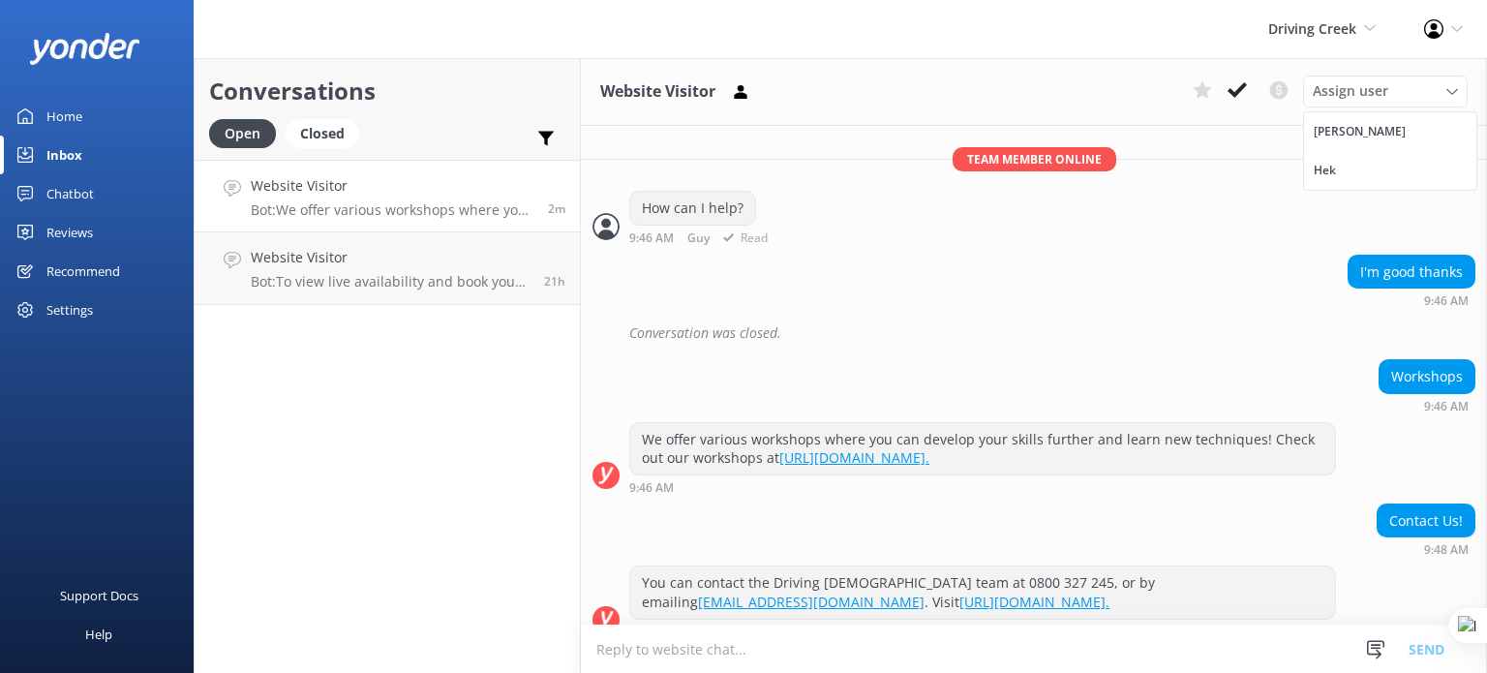
scroll to position [338, 0]
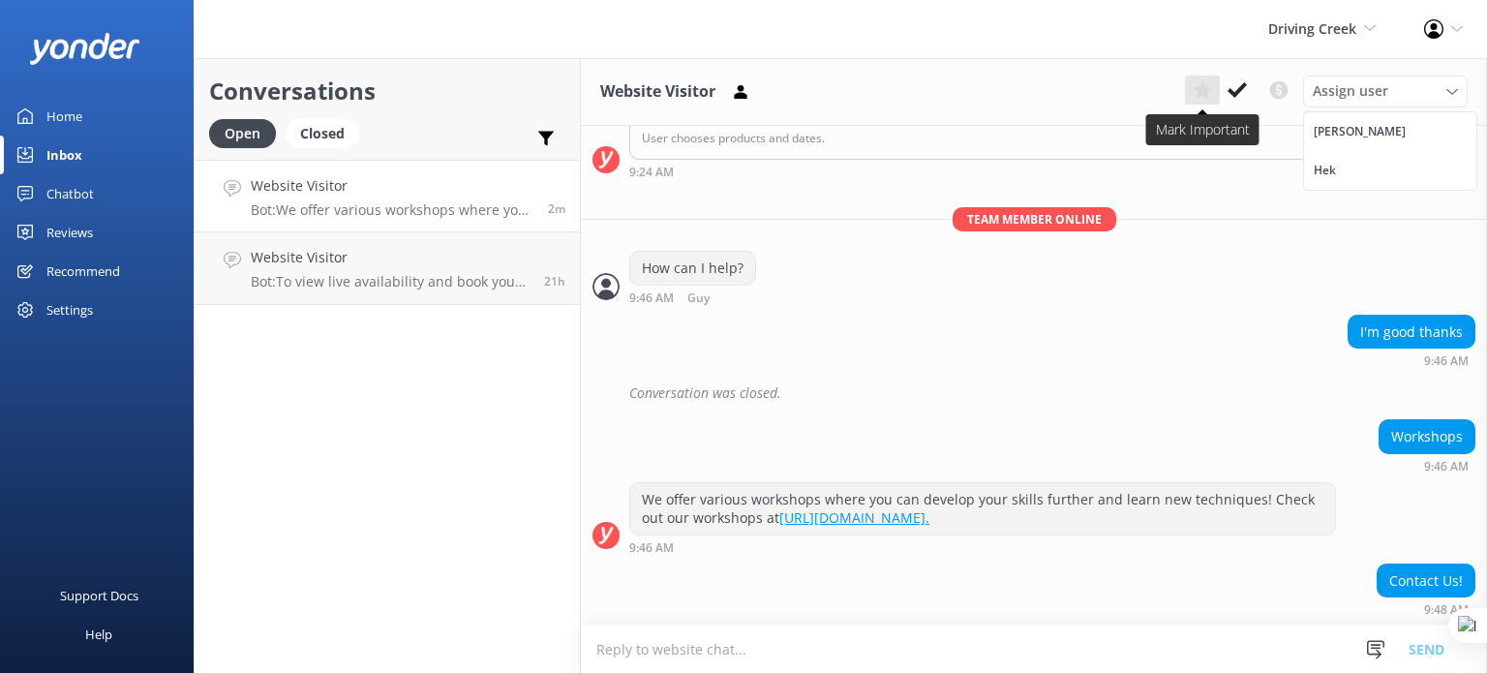
click at [1202, 92] on use at bounding box center [1202, 89] width 18 height 17
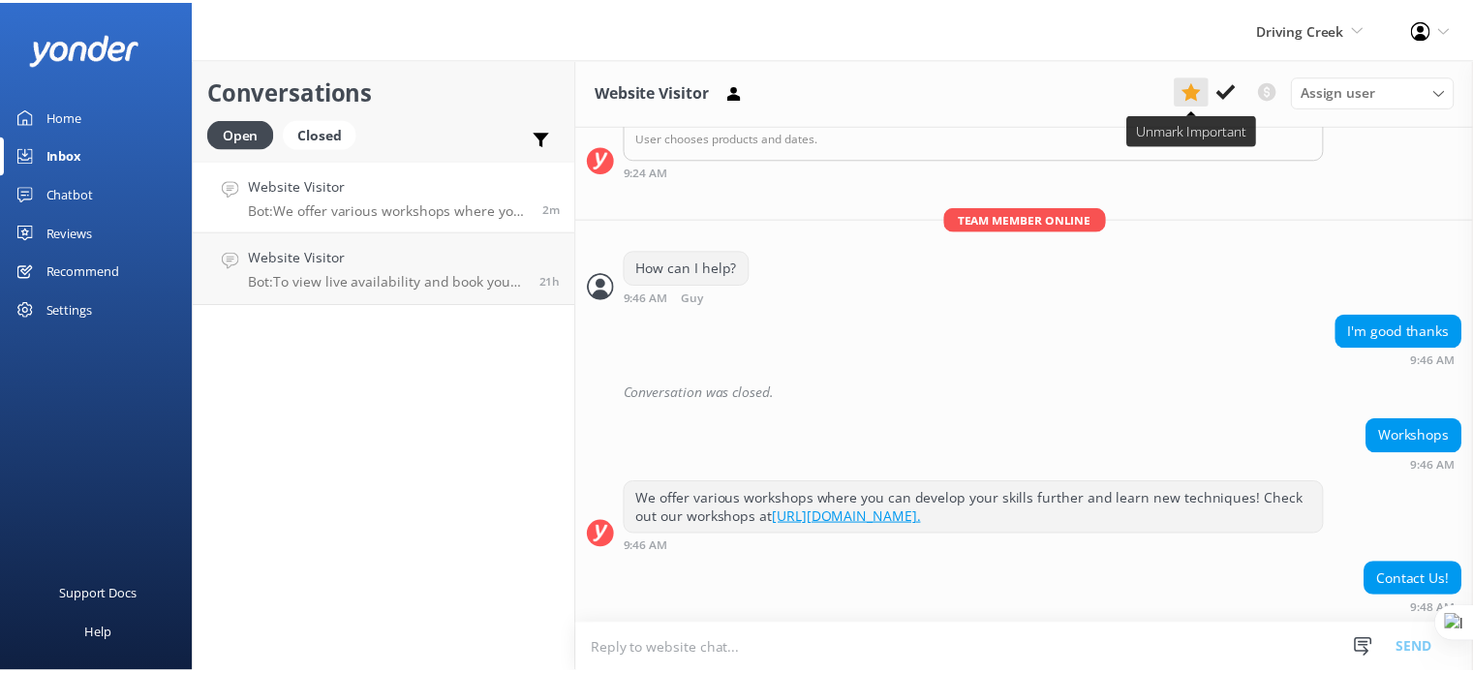
scroll to position [435, 0]
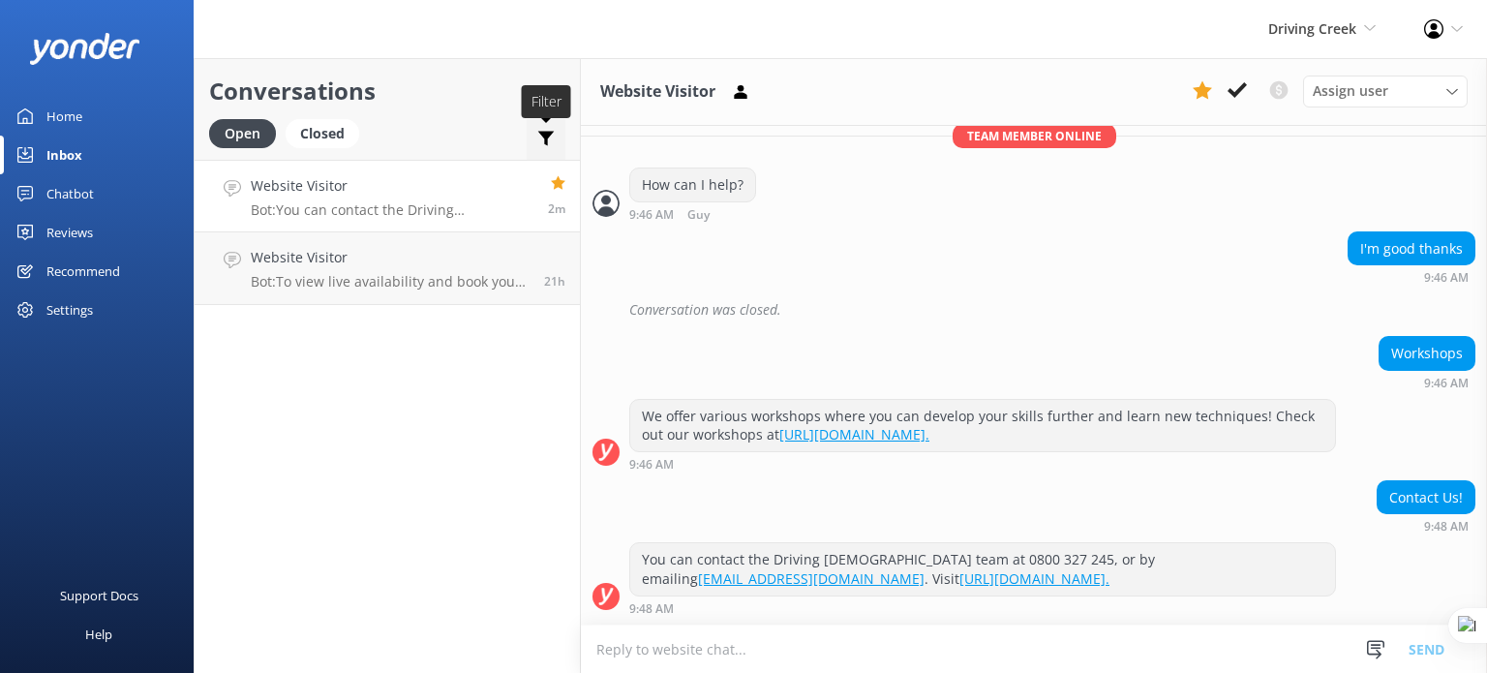
click at [554, 138] on icon at bounding box center [545, 138] width 19 height 19
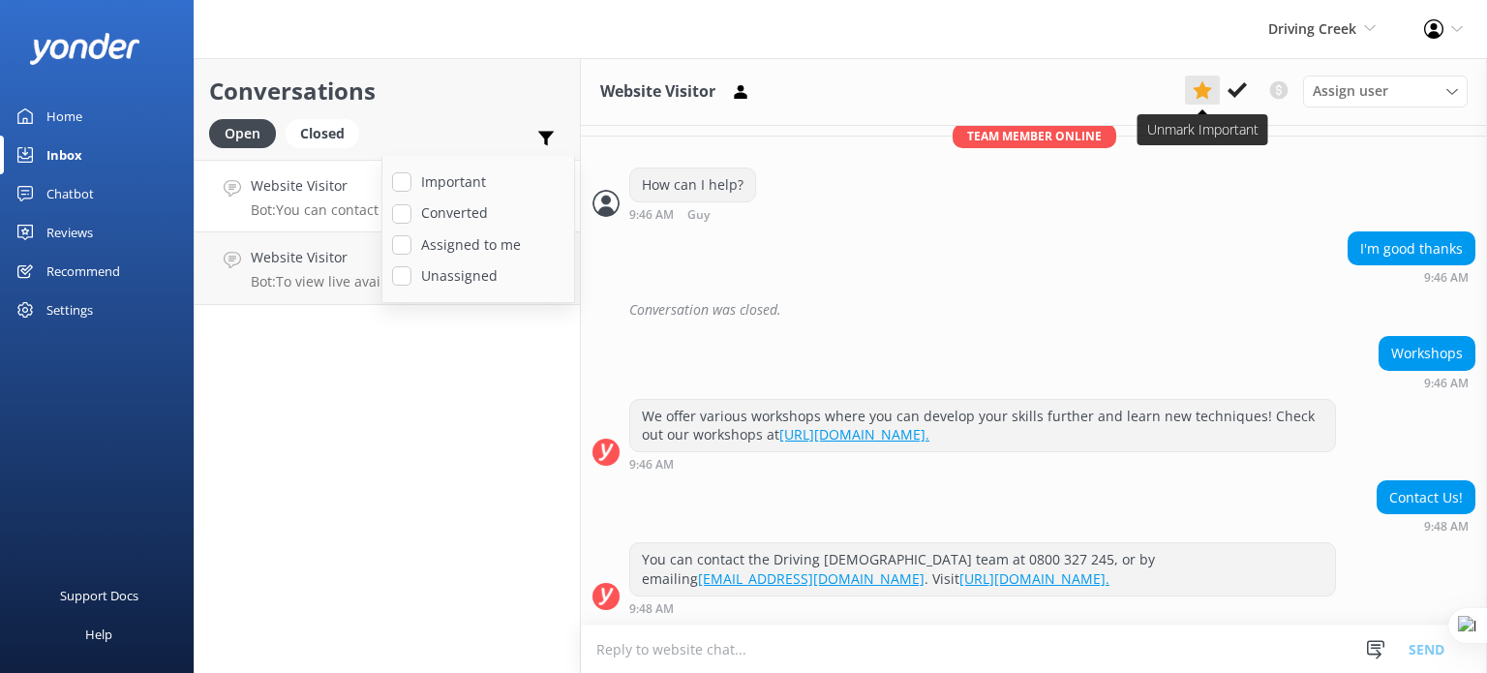
click at [1198, 84] on icon at bounding box center [1202, 89] width 19 height 19
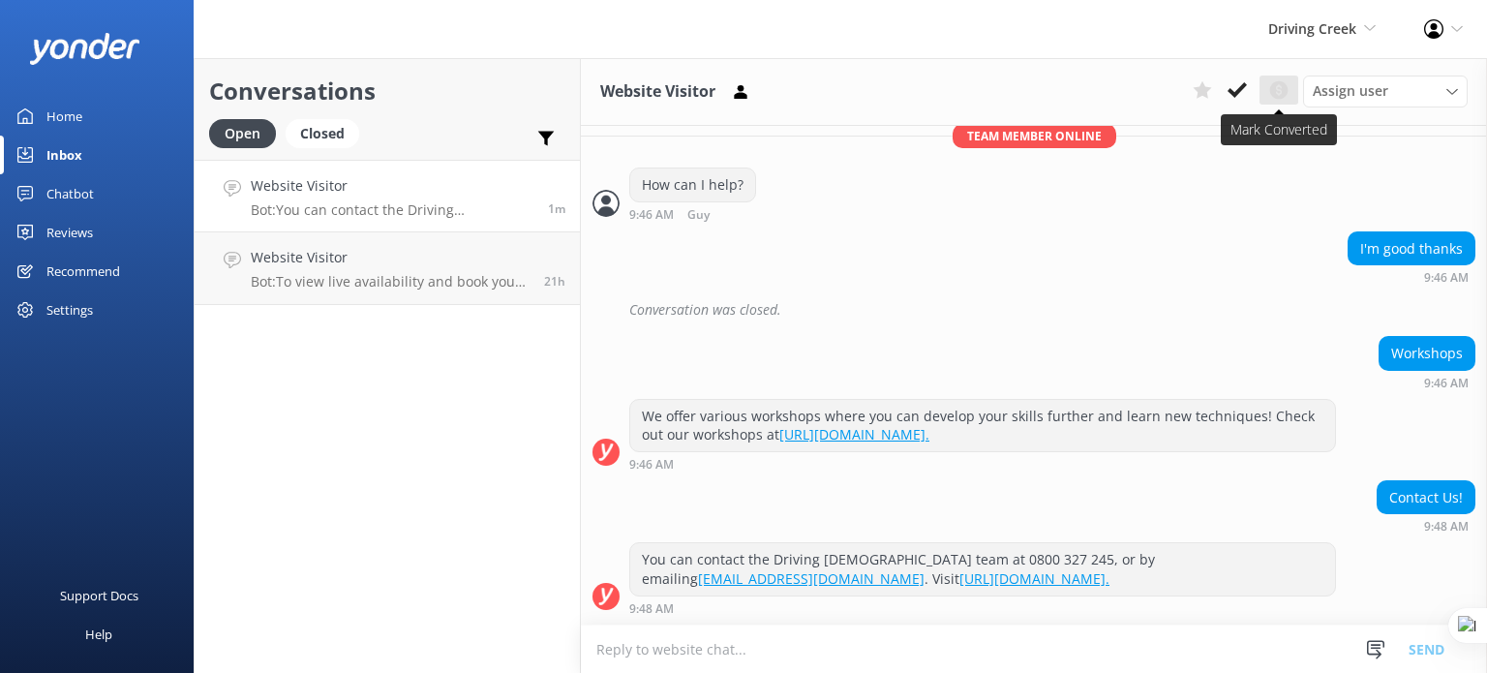
click at [1282, 90] on use at bounding box center [1279, 90] width 18 height 18
click at [542, 146] on icon at bounding box center [545, 138] width 19 height 19
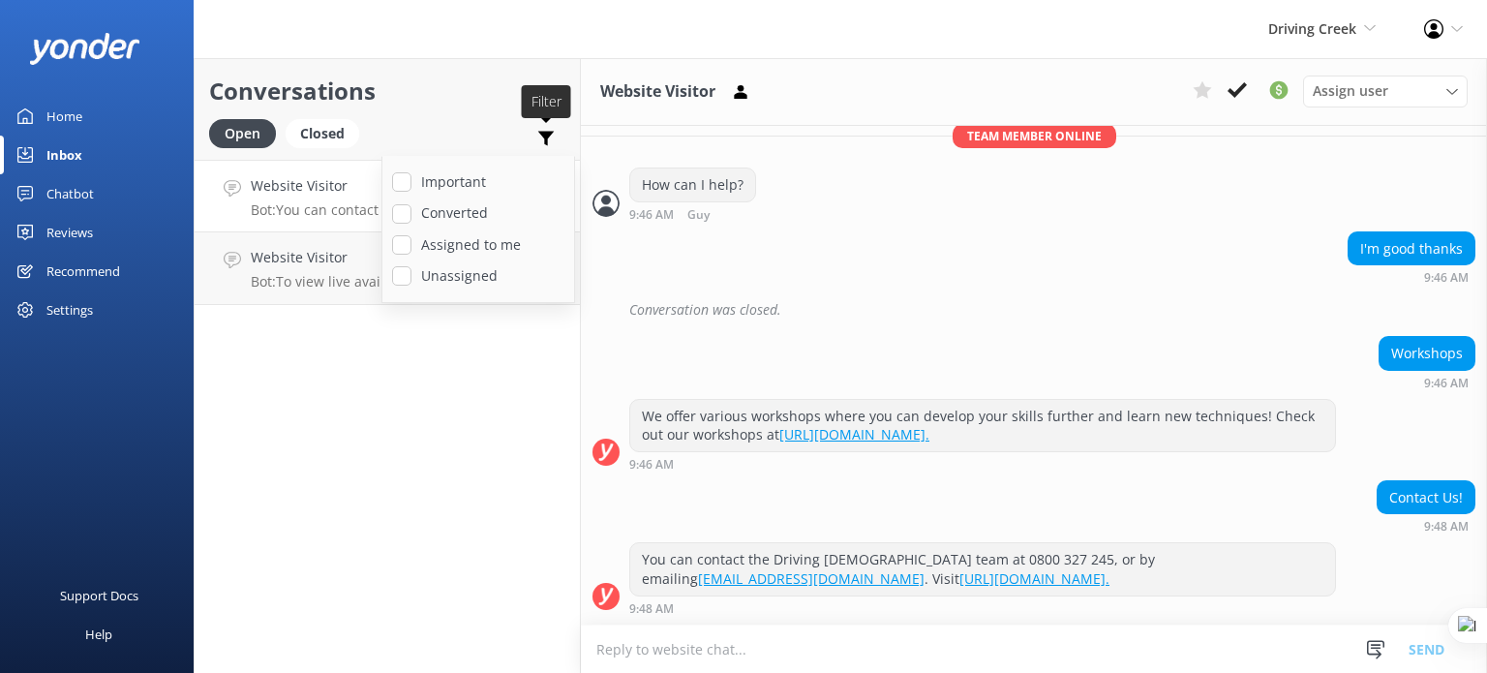
click at [543, 142] on icon at bounding box center [545, 138] width 19 height 19
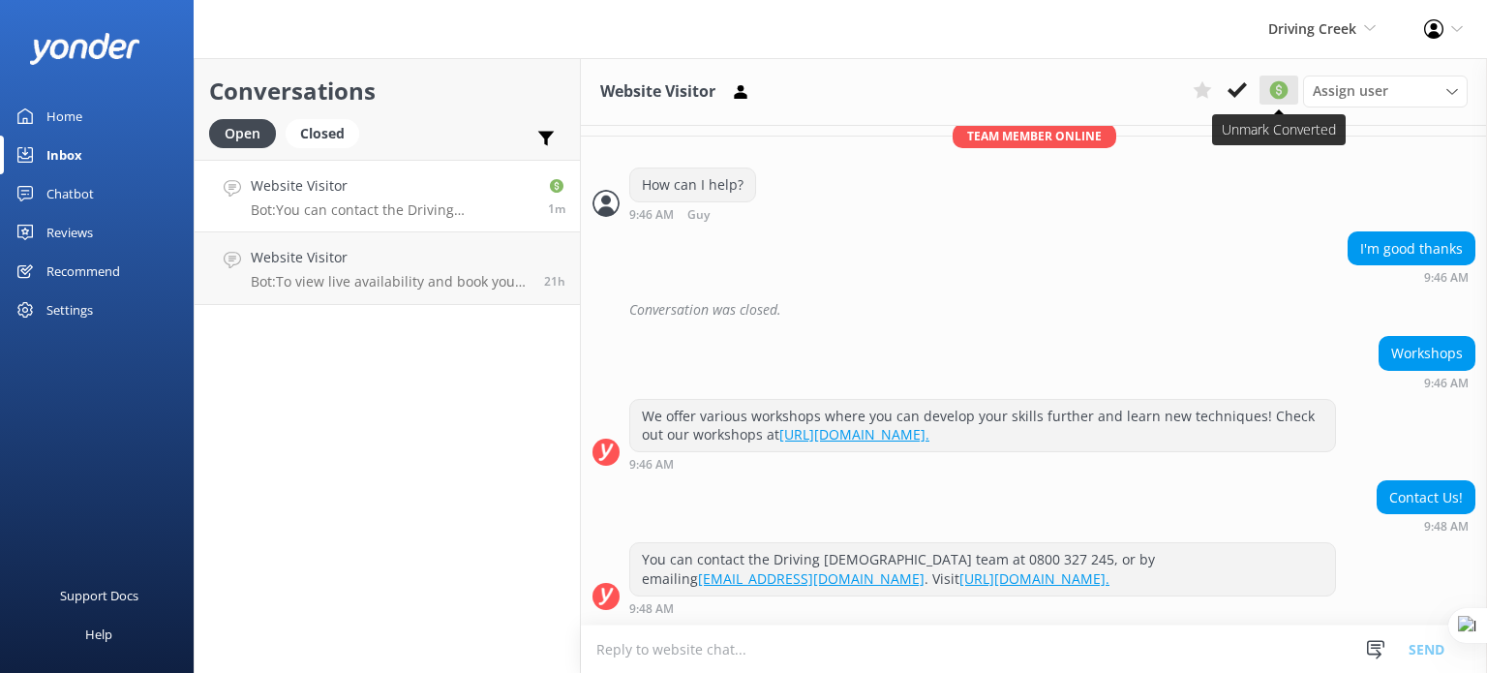
click at [1275, 97] on use at bounding box center [1279, 90] width 18 height 18
click at [88, 193] on div "Chatbot" at bounding box center [69, 193] width 47 height 39
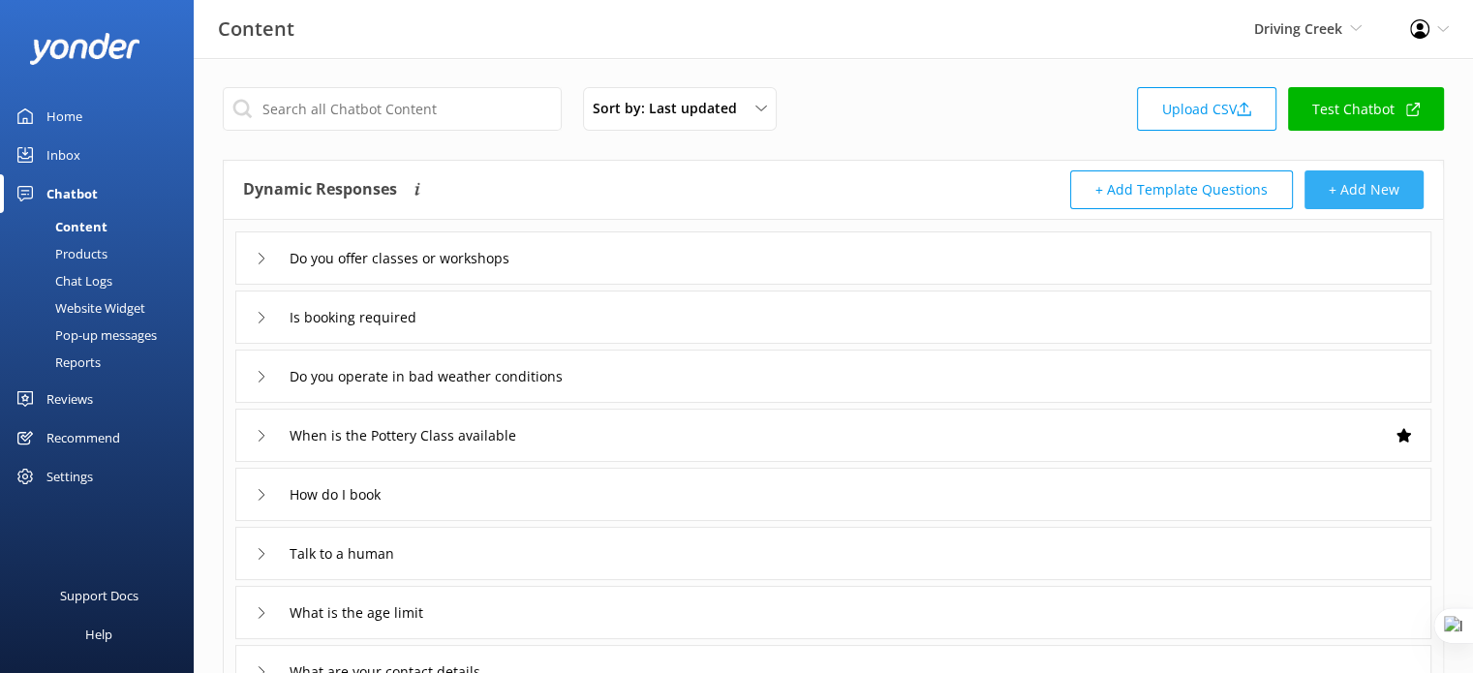
click at [1354, 193] on button "+ Add New" at bounding box center [1363, 189] width 119 height 39
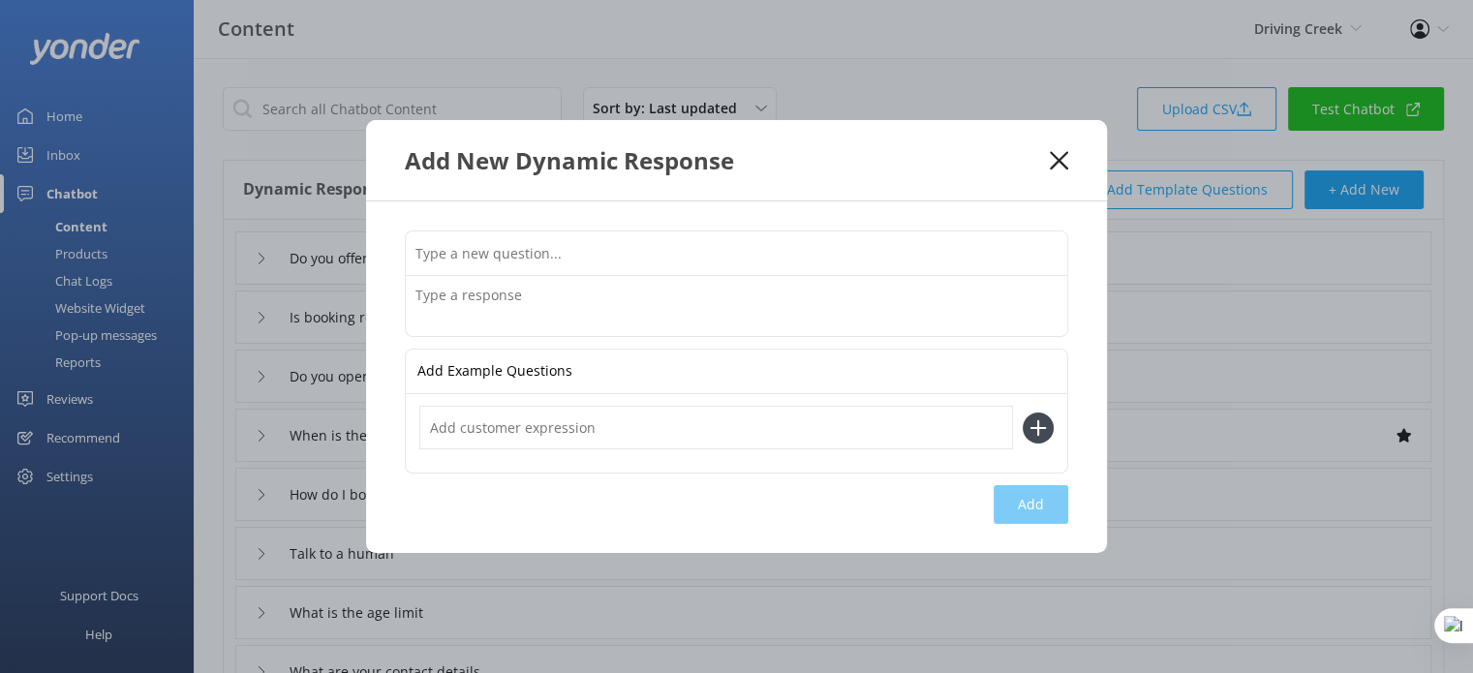
click at [697, 248] on input "text" at bounding box center [736, 253] width 661 height 44
type input "Can I come if I'm pregnant"
click at [494, 315] on textarea at bounding box center [736, 306] width 661 height 60
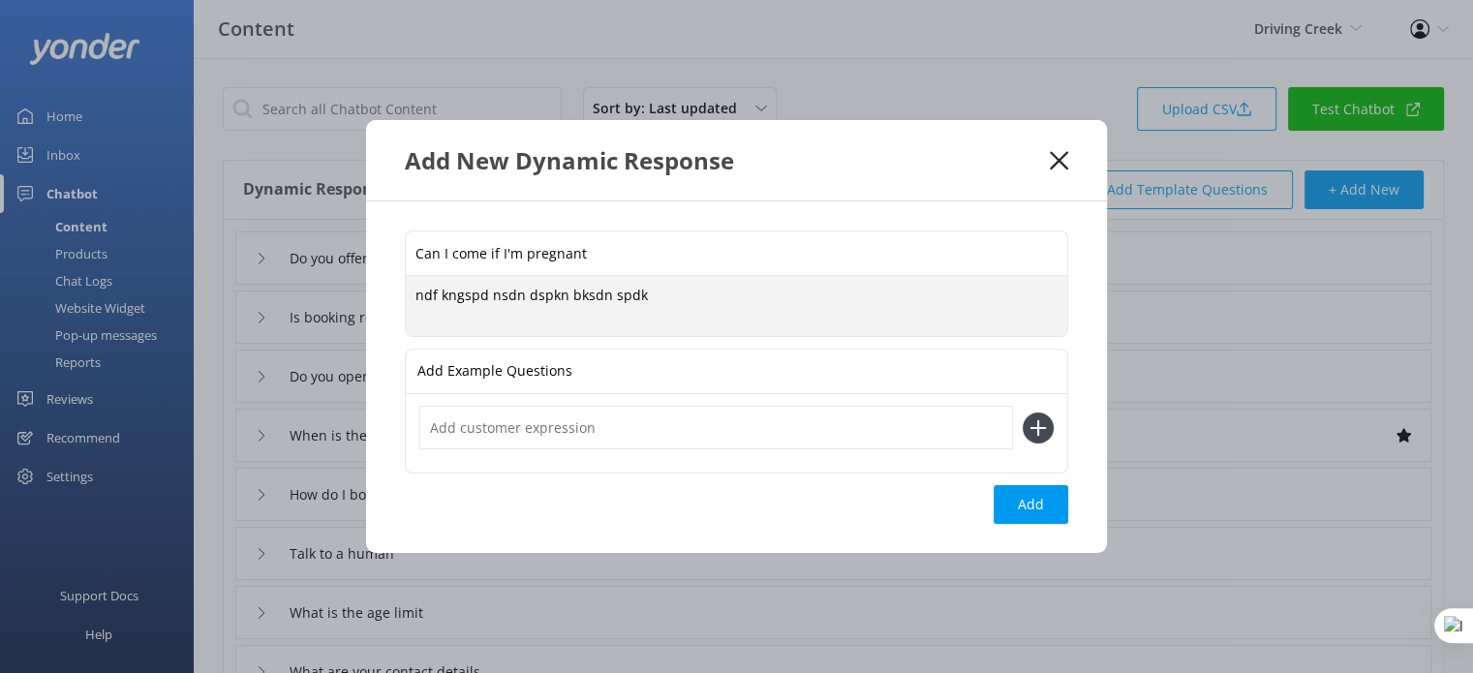
type textarea "ndf kngspd nsdn dspkn bksdn spdk"
click at [562, 438] on input "text" at bounding box center [716, 428] width 594 height 44
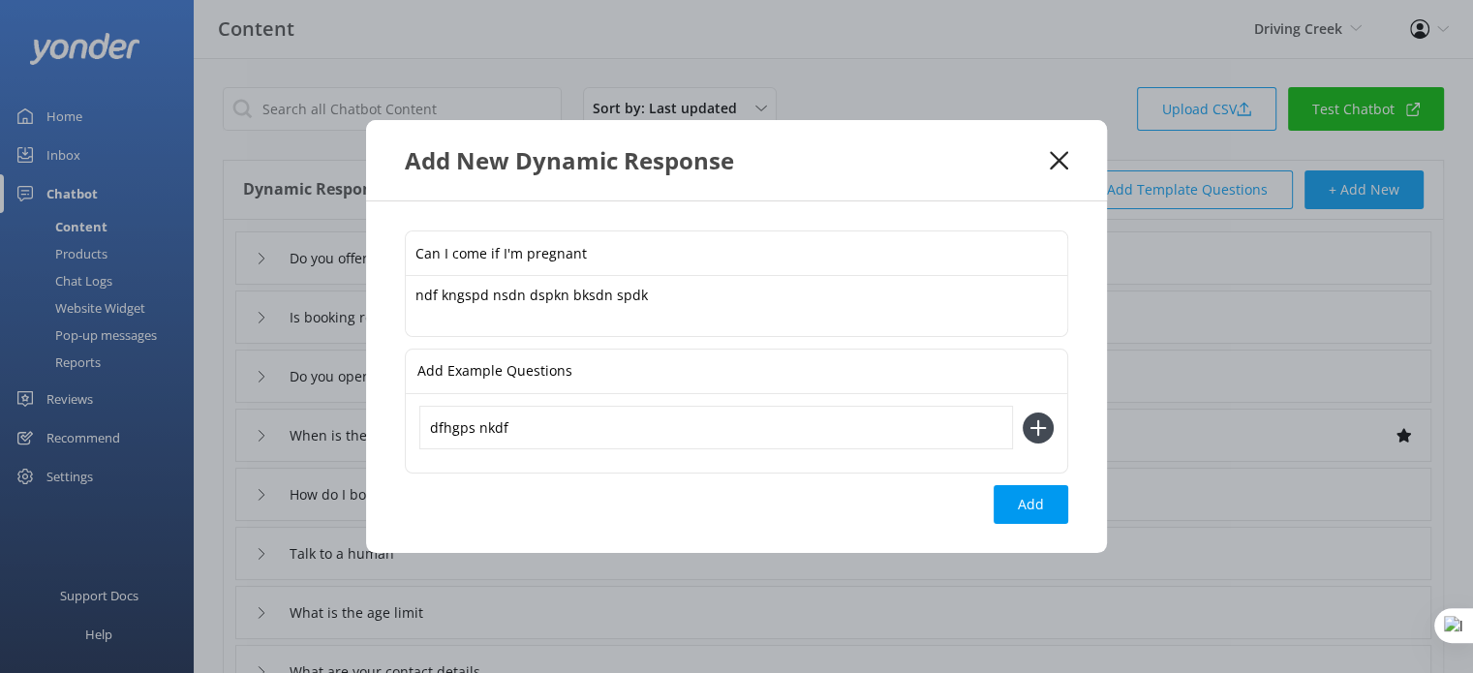
type input "dfhgps nkdf"
click at [1036, 431] on icon at bounding box center [1038, 428] width 31 height 31
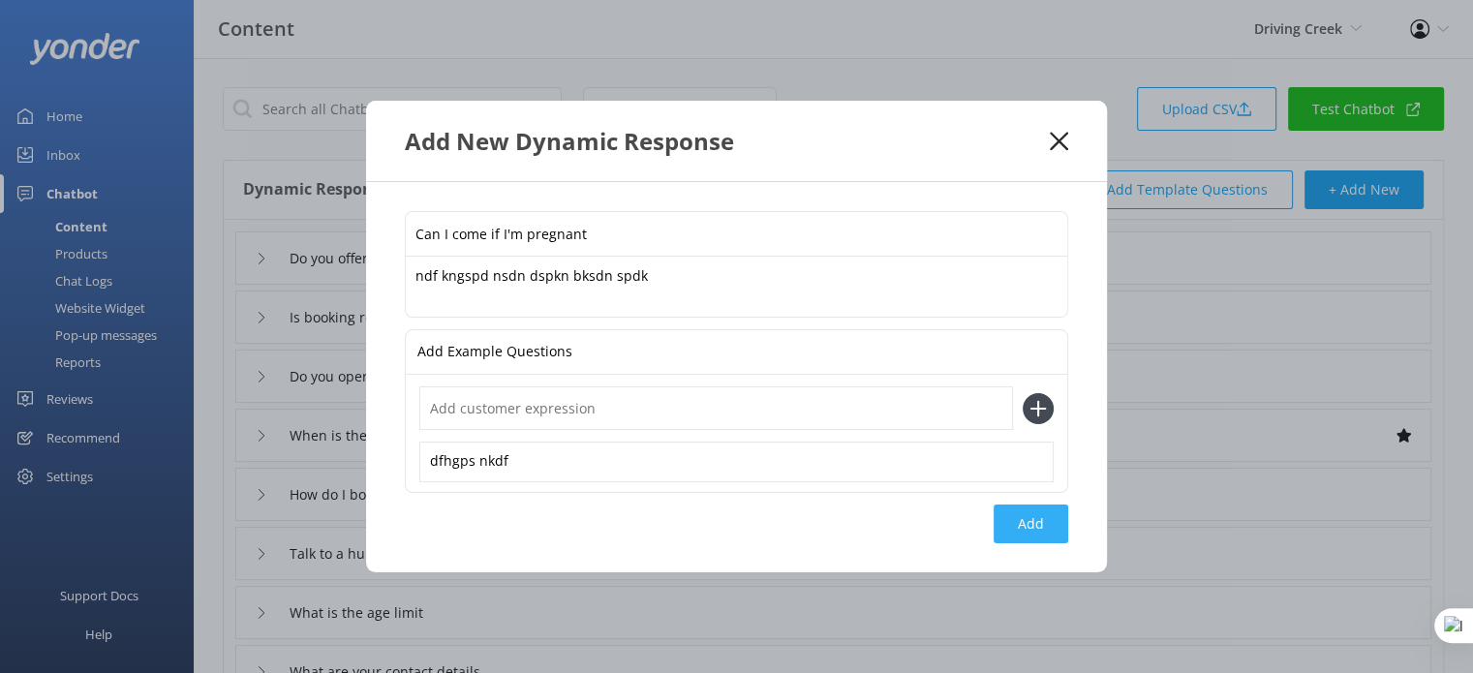
click at [1023, 523] on button "Add" at bounding box center [1030, 523] width 75 height 39
type input "Can I come if I'm pregnant"
type input "Do you offer classes or workshops"
type input "Is booking required"
type input "Do you operate in bad weather conditions"
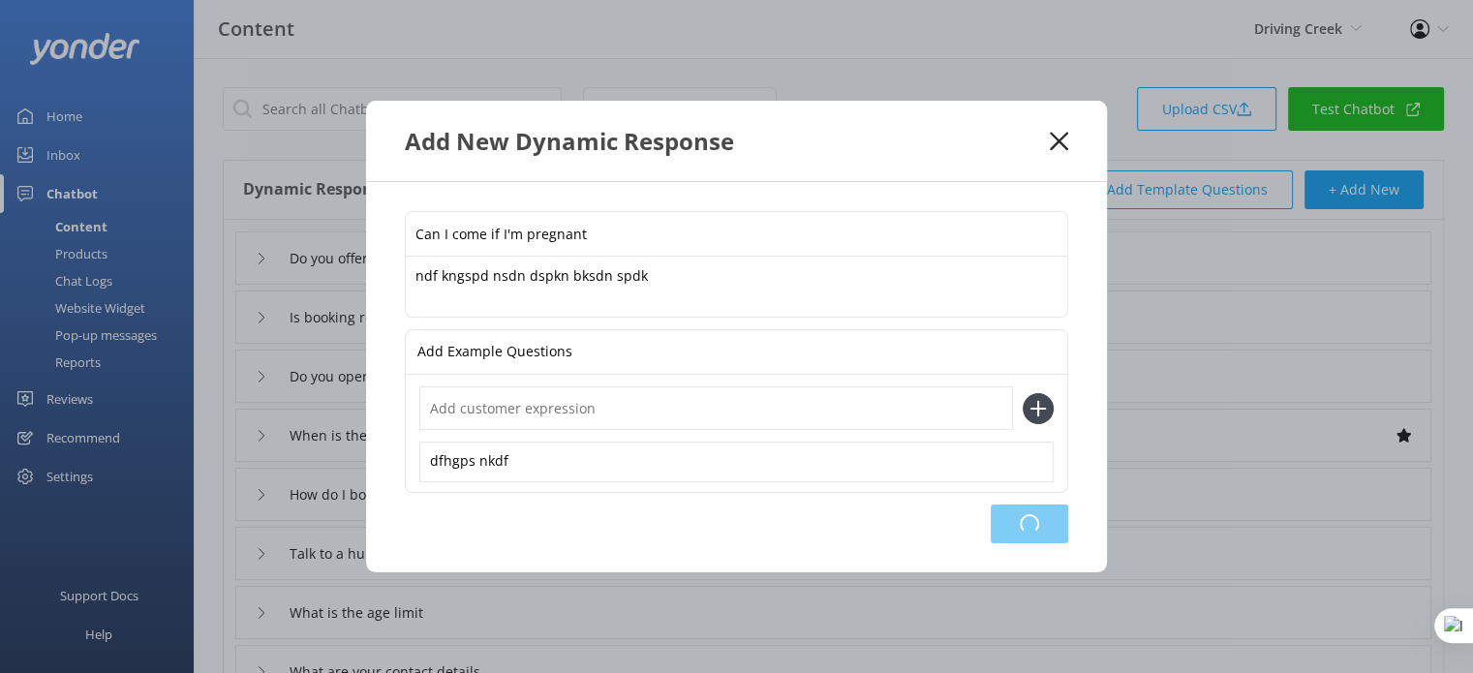
type input "When is the Pottery Class available"
type input "How do I book"
type input "Talk to a human"
type input "What is the age limit"
type input "What are your contact details"
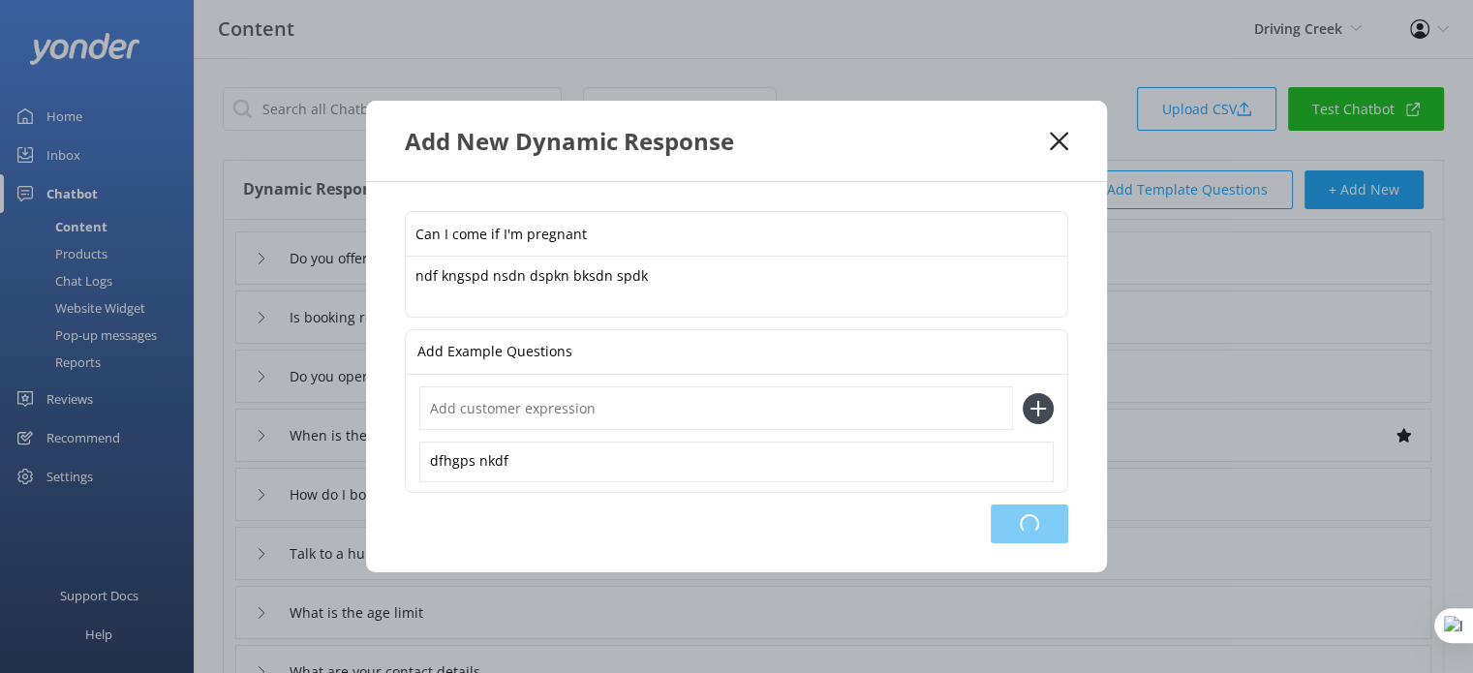
type input "What is your address"
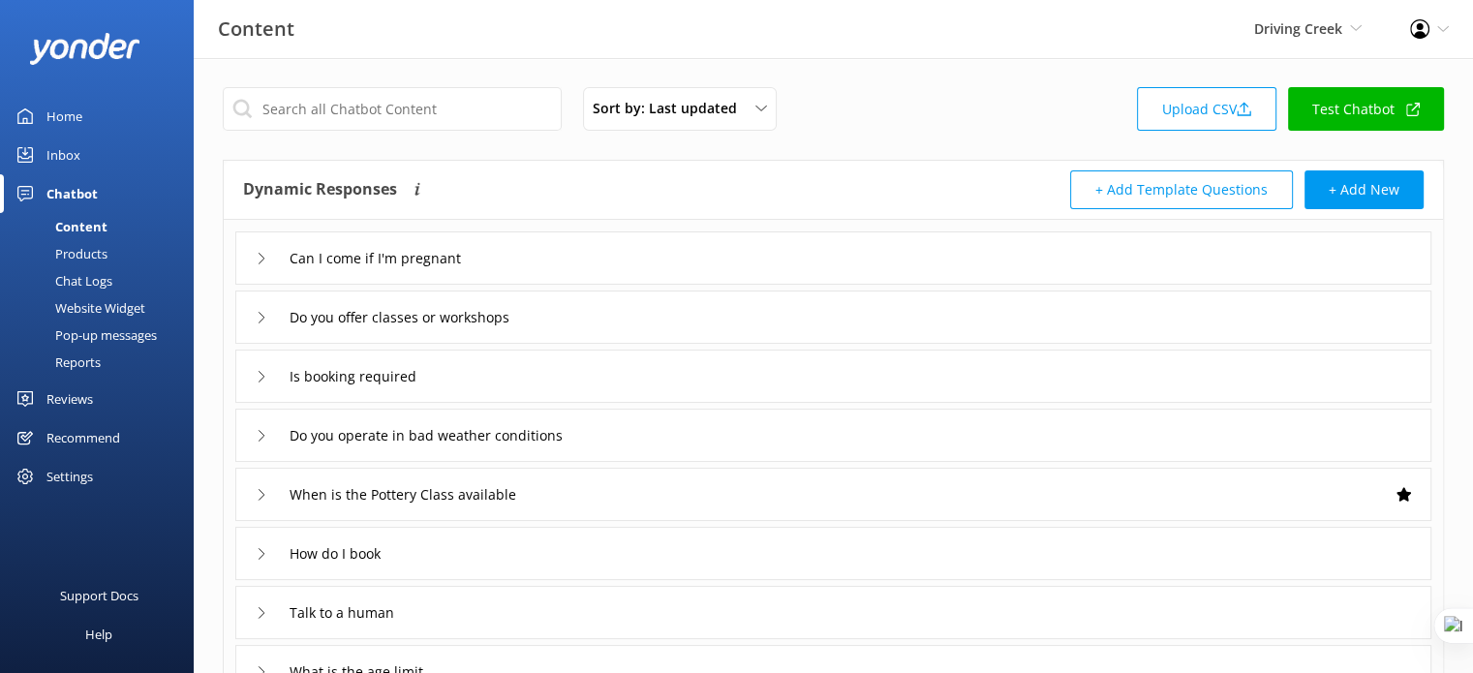
click at [529, 258] on div "Can I come if I'm pregnant" at bounding box center [833, 257] width 1196 height 53
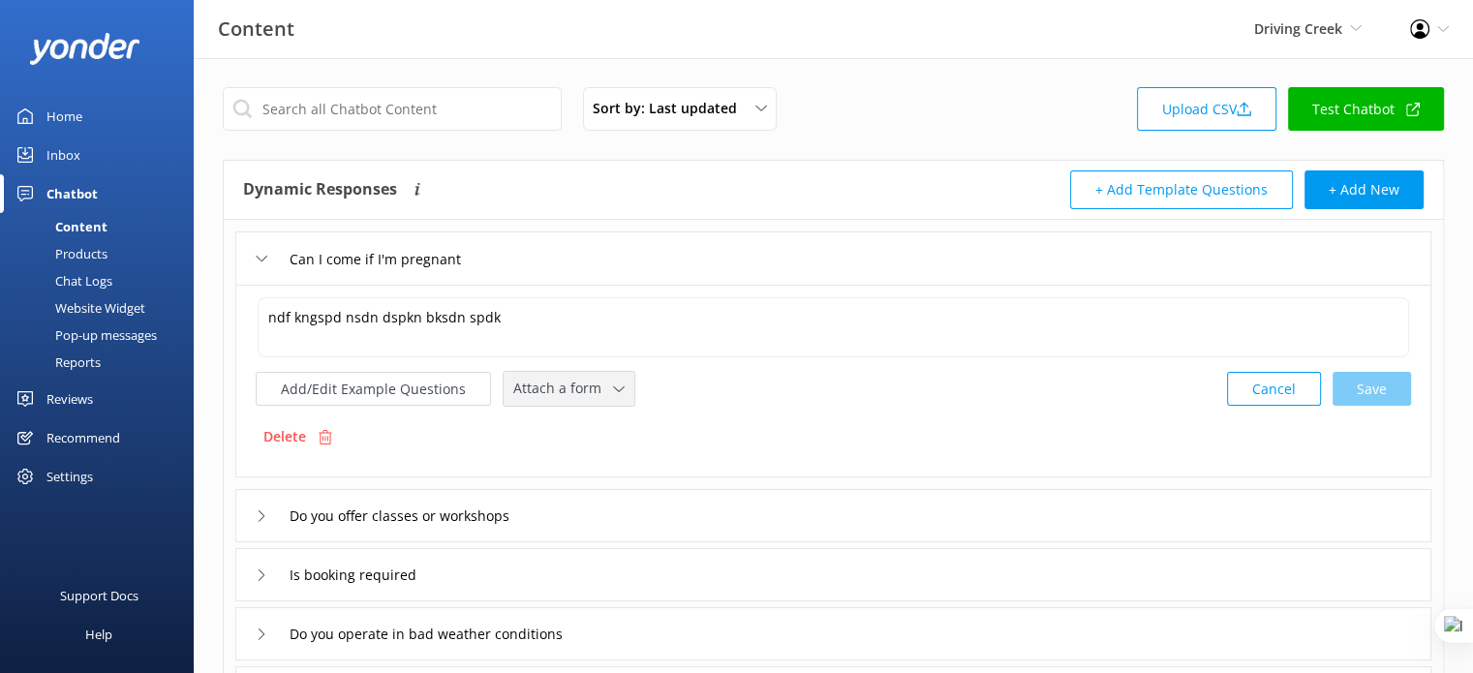
click at [613, 390] on icon at bounding box center [619, 389] width 12 height 12
click at [611, 434] on div "Leave contact details" at bounding box center [573, 429] width 118 height 19
click at [670, 386] on div "✕" at bounding box center [677, 387] width 34 height 18
click at [596, 472] on div "Check availability" at bounding box center [562, 466] width 96 height 19
click at [533, 315] on textarea "ndf kngspd nsdn dspkn bksdn spdk" at bounding box center [833, 326] width 1153 height 60
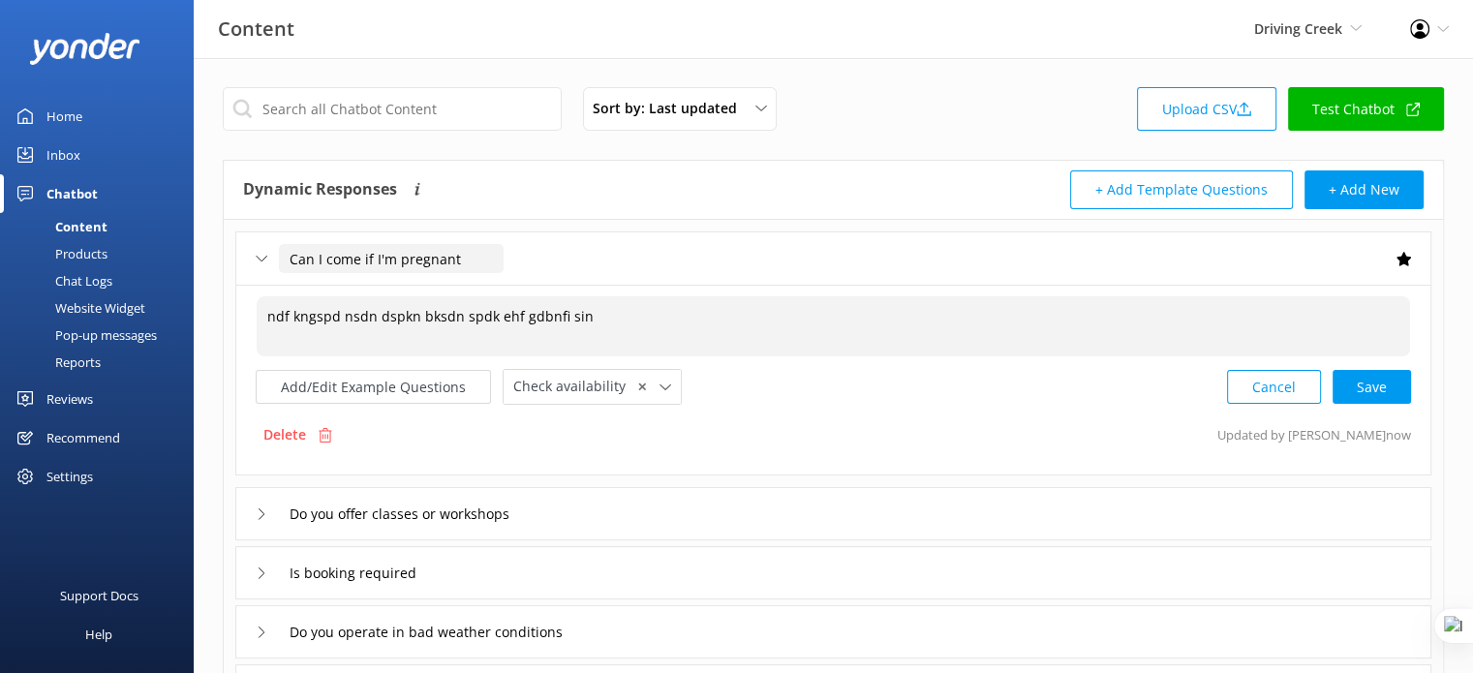
type textarea "ndf kngspd nsdn dspkn bksdn spdk ehf gdbnfi sin"
click at [467, 250] on input "Can I come if I'm pregnant" at bounding box center [391, 258] width 225 height 29
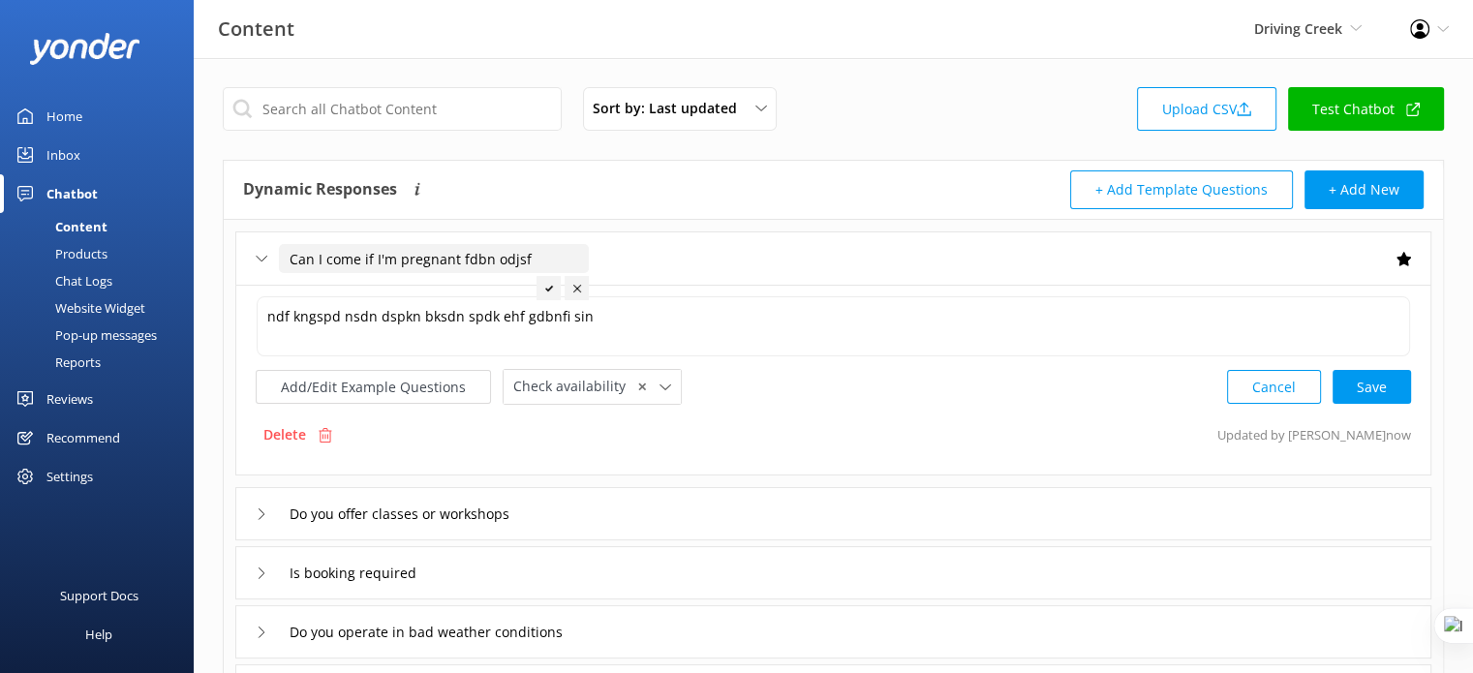
type input "Can I come if I'm pregnant fdbn odjsf"
click at [545, 285] on icon at bounding box center [549, 289] width 8 height 8
type textarea "ndf kngspd nsdn dspkn bksdn spdk"
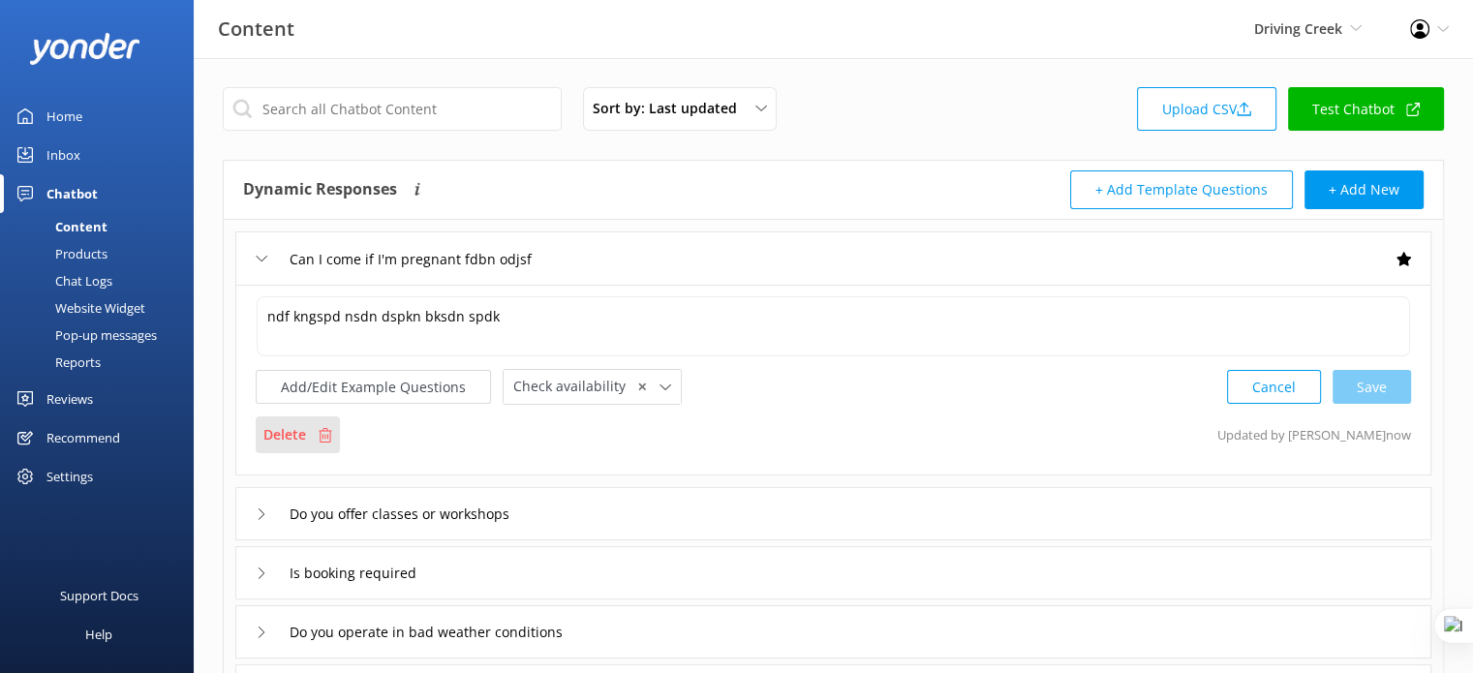
click at [310, 429] on div "Delete" at bounding box center [298, 434] width 84 height 37
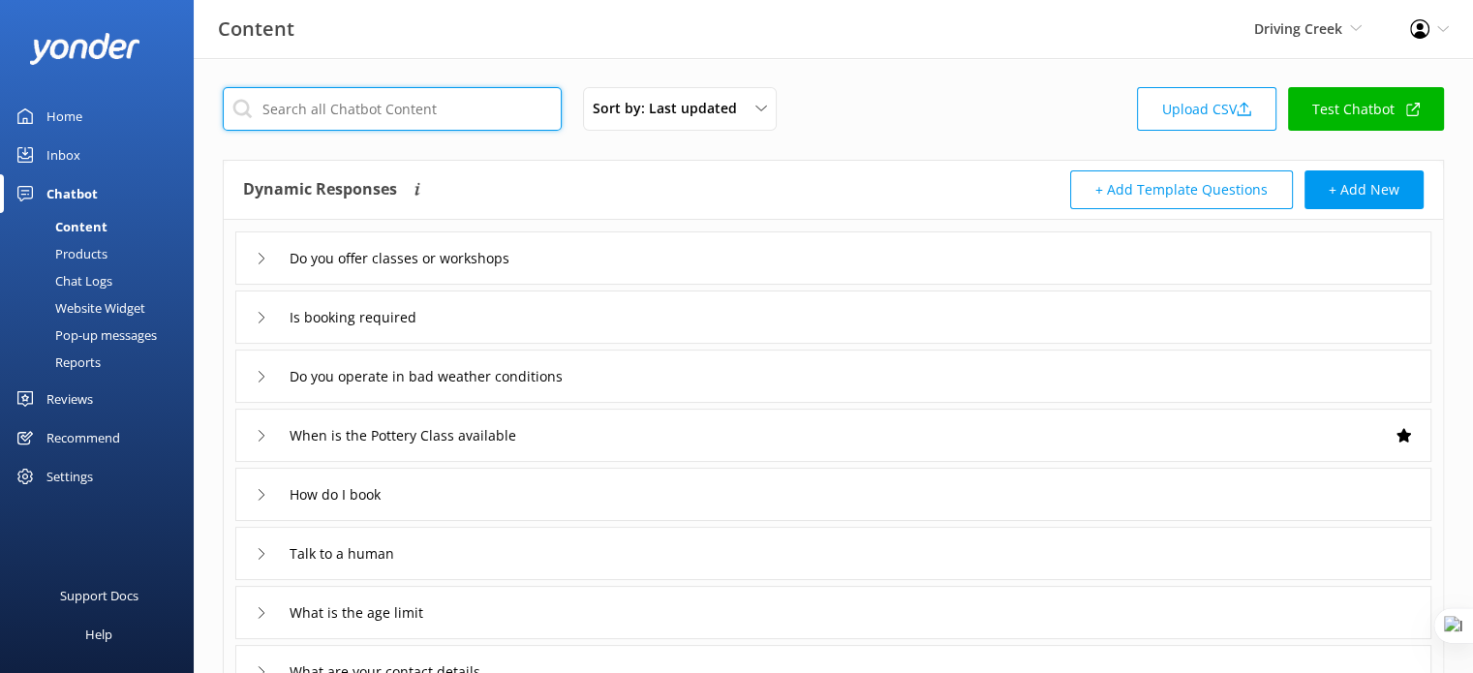
click at [467, 115] on input "text" at bounding box center [392, 109] width 339 height 44
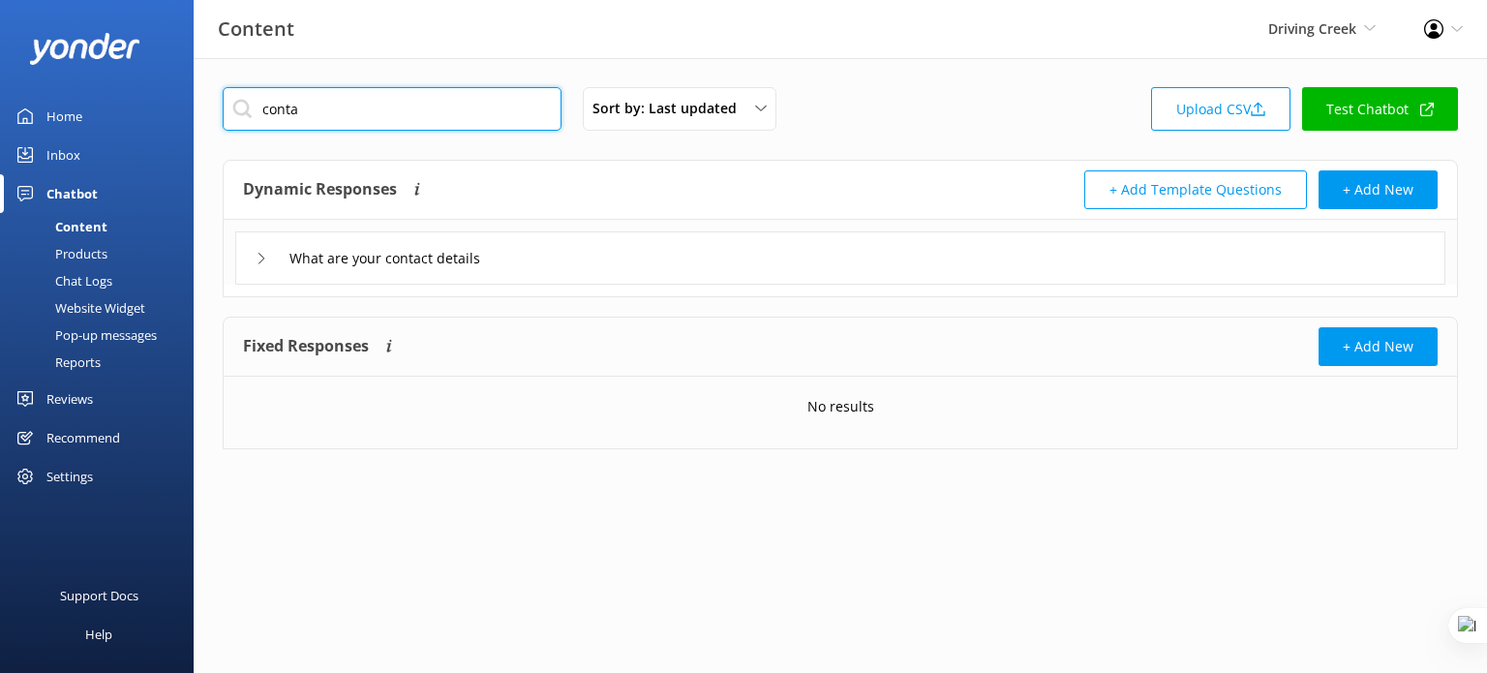
type input "conta"
click at [590, 251] on div "What are your contact details" at bounding box center [840, 257] width 1210 height 53
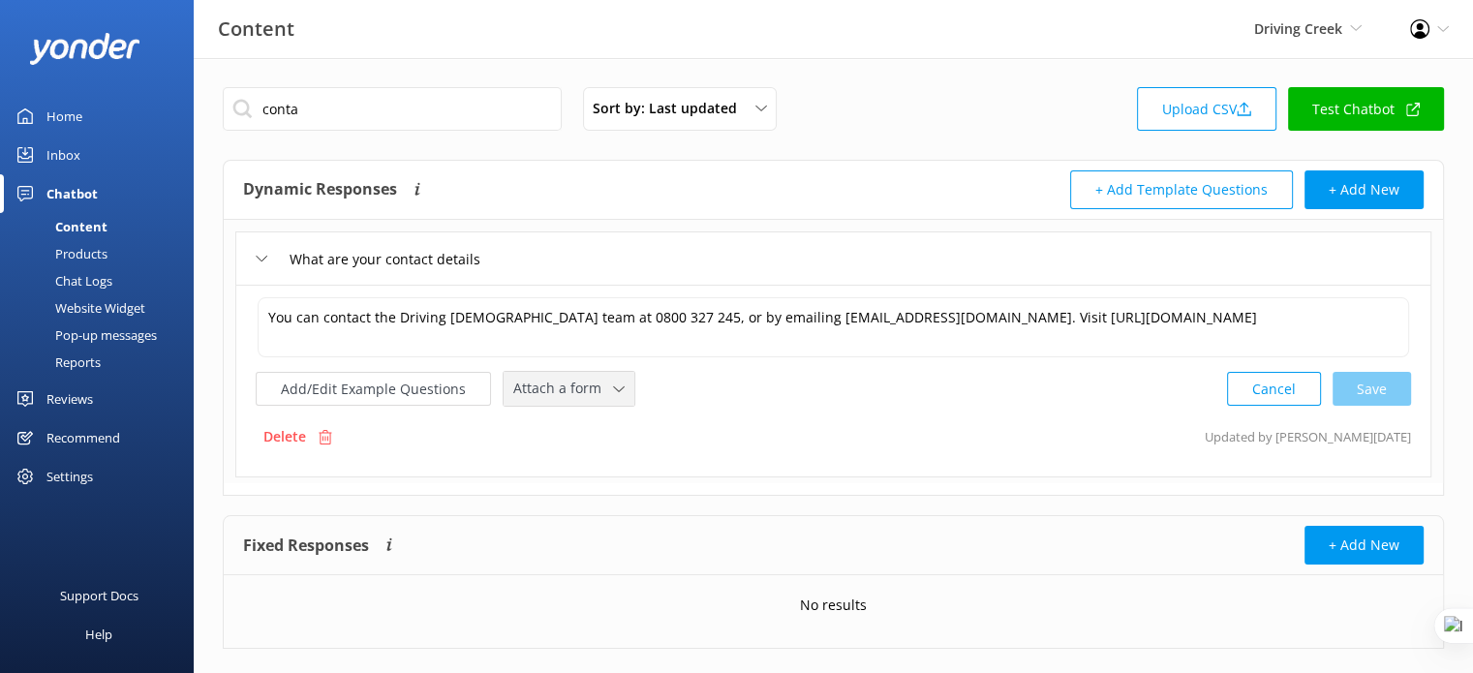
click at [601, 384] on span "Attach a form" at bounding box center [563, 388] width 100 height 21
click at [600, 420] on div "Leave contact details" at bounding box center [573, 429] width 118 height 19
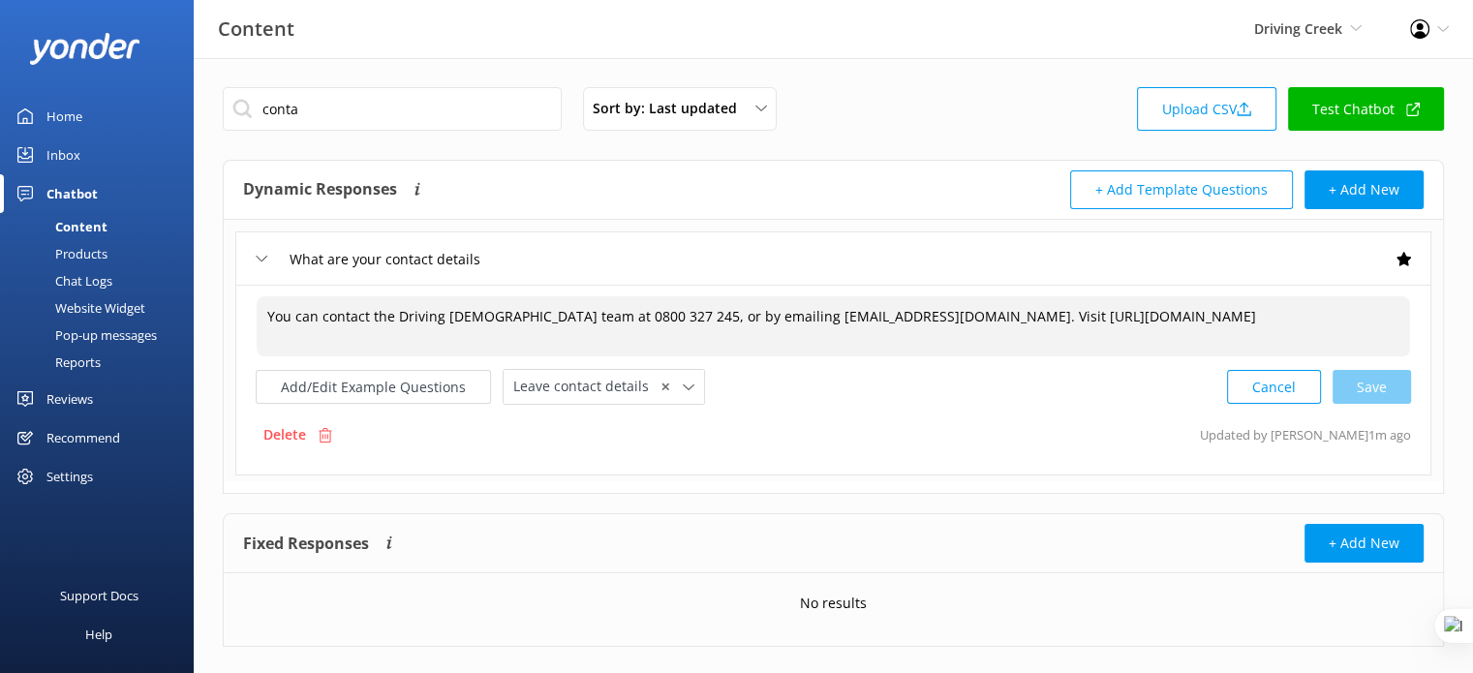
drag, startPoint x: 290, startPoint y: 316, endPoint x: 1141, endPoint y: 330, distance: 851.3
click at [1141, 330] on textarea "You can contact the Driving Creek team at 0800 327 245, or by emailing info@dri…" at bounding box center [833, 326] width 1153 height 60
click at [1140, 318] on textarea "You can contact the Driving Creek team at 0800 327 245, or by emailing info@dri…" at bounding box center [833, 326] width 1153 height 60
click at [395, 389] on button "Add/Edit Example Questions" at bounding box center [373, 387] width 235 height 34
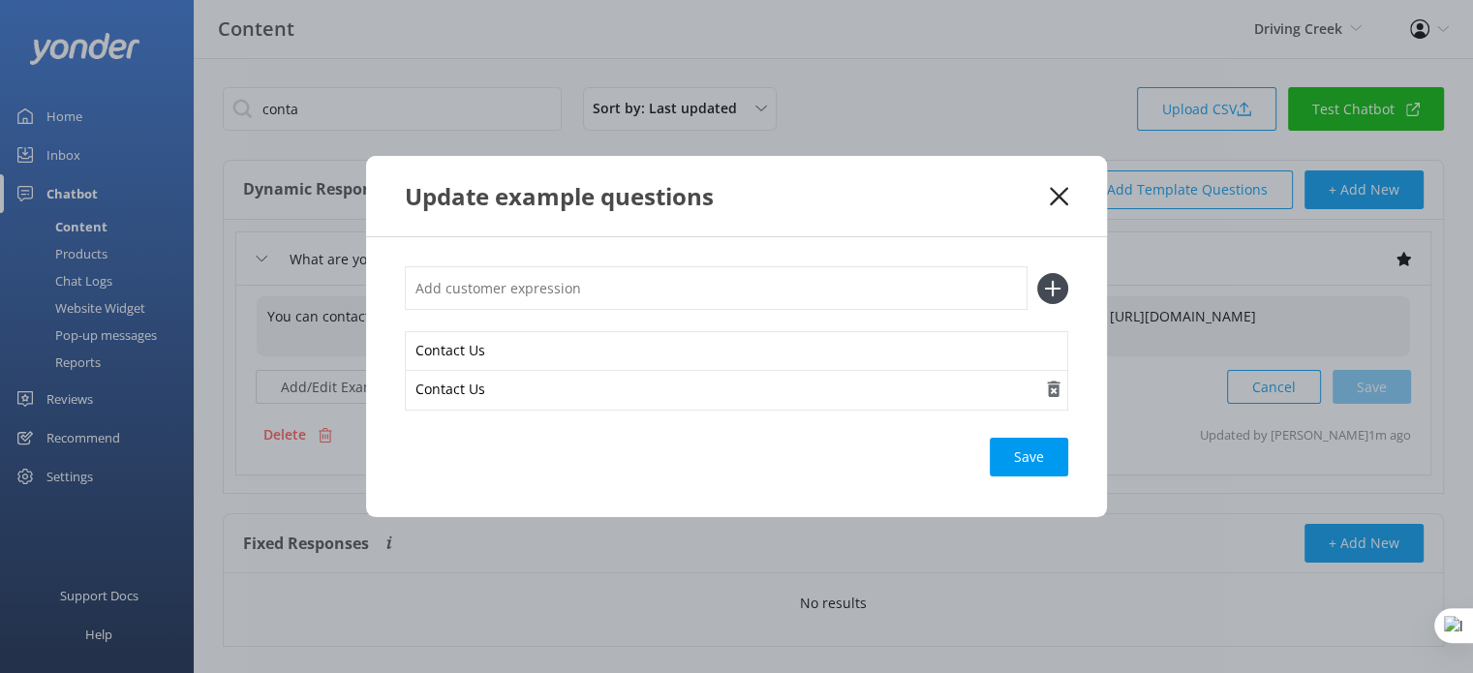
click at [1051, 390] on use "button" at bounding box center [1054, 390] width 13 height 16
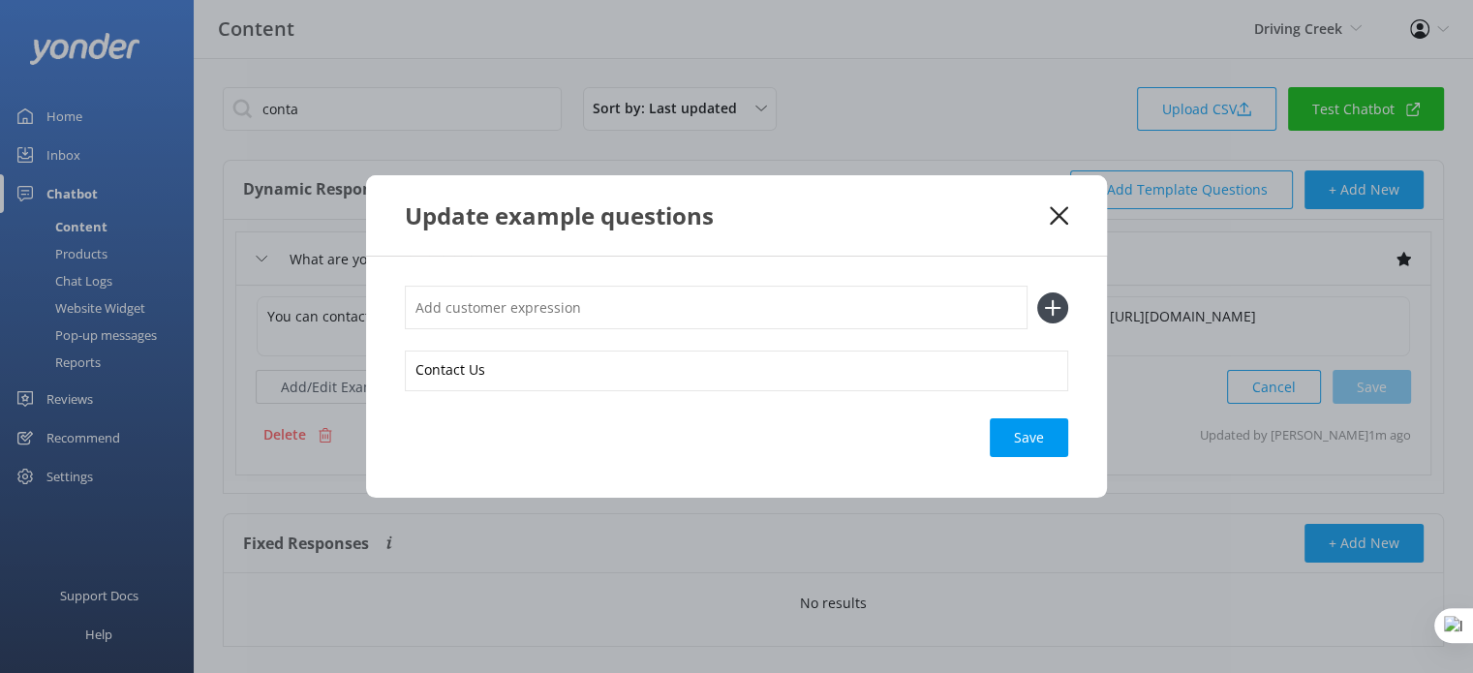
click at [593, 305] on input "text" at bounding box center [716, 308] width 623 height 44
paste input "I want to reach out to you"
type input "I want to reach out to you"
click at [1062, 311] on icon at bounding box center [1052, 307] width 31 height 31
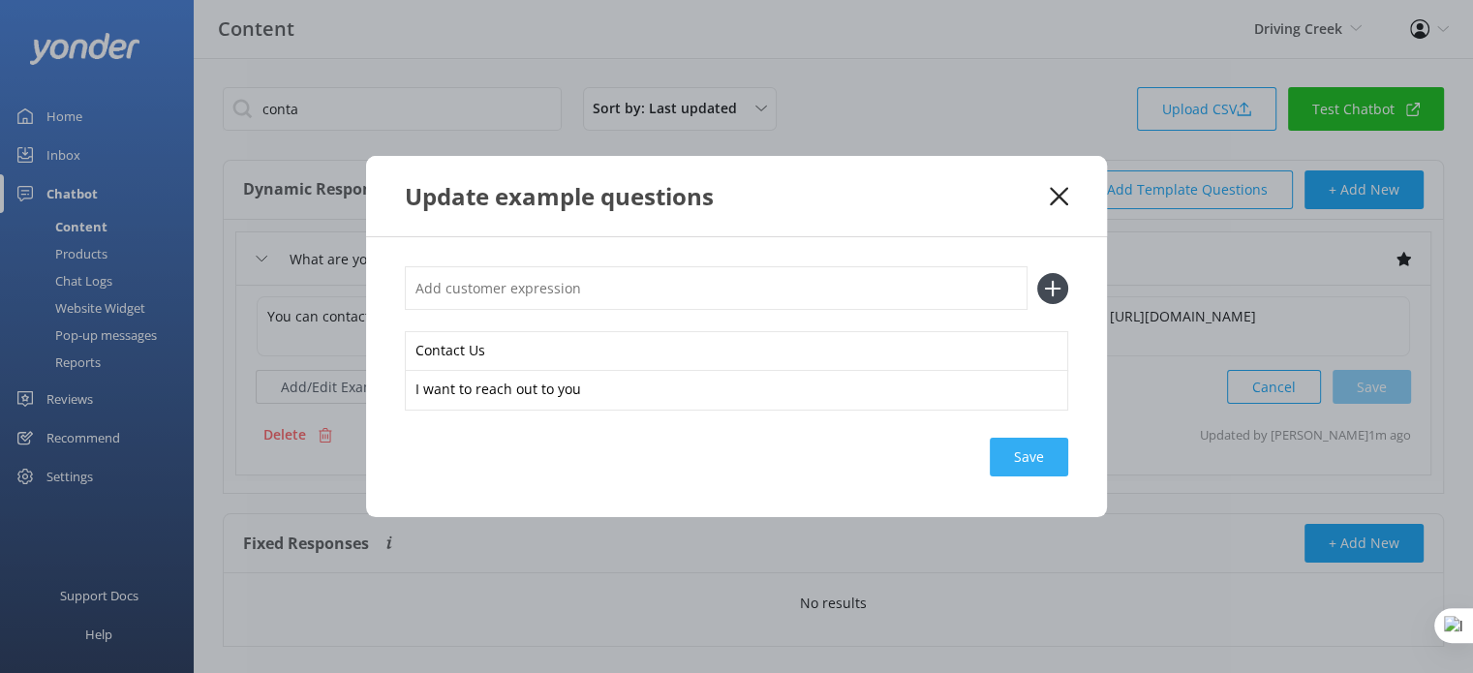
click at [1022, 451] on div "Save" at bounding box center [1029, 457] width 78 height 39
click at [1056, 194] on use at bounding box center [1059, 196] width 18 height 18
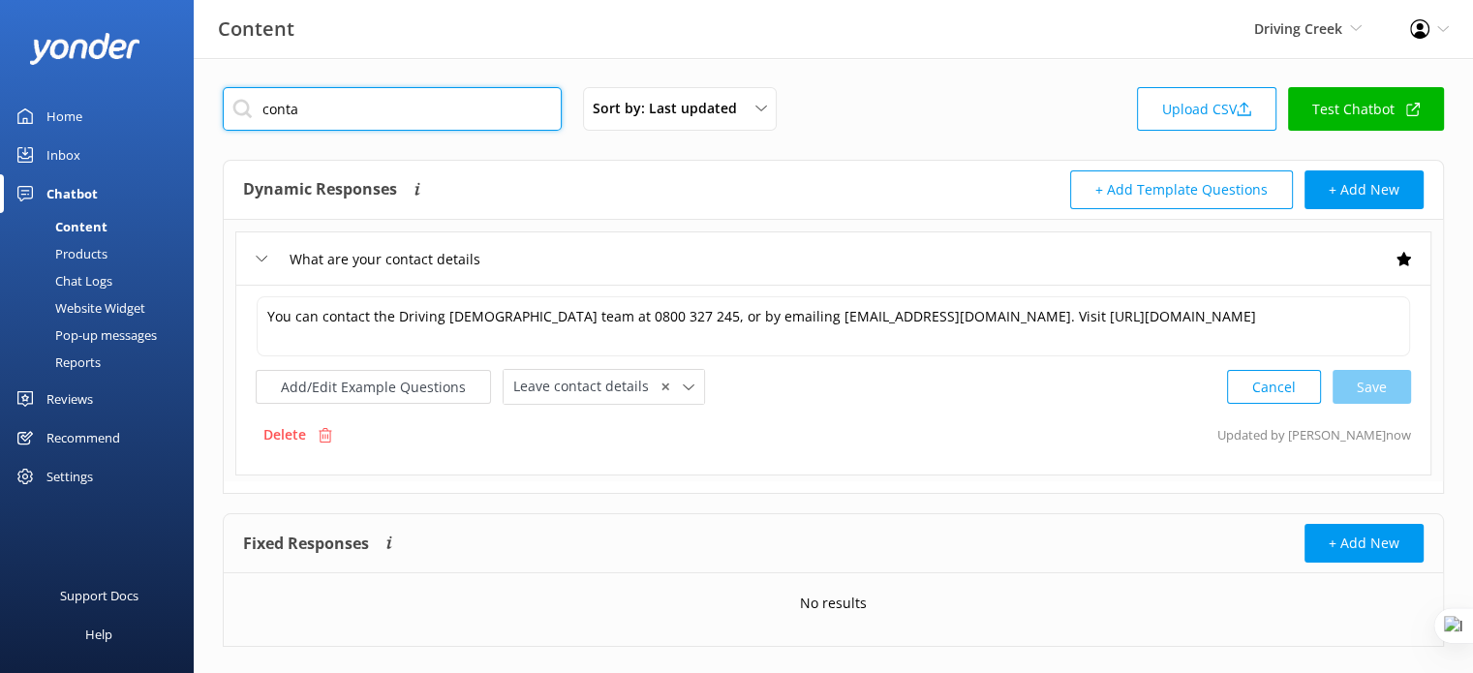
click at [368, 111] on input "conta" at bounding box center [392, 109] width 339 height 44
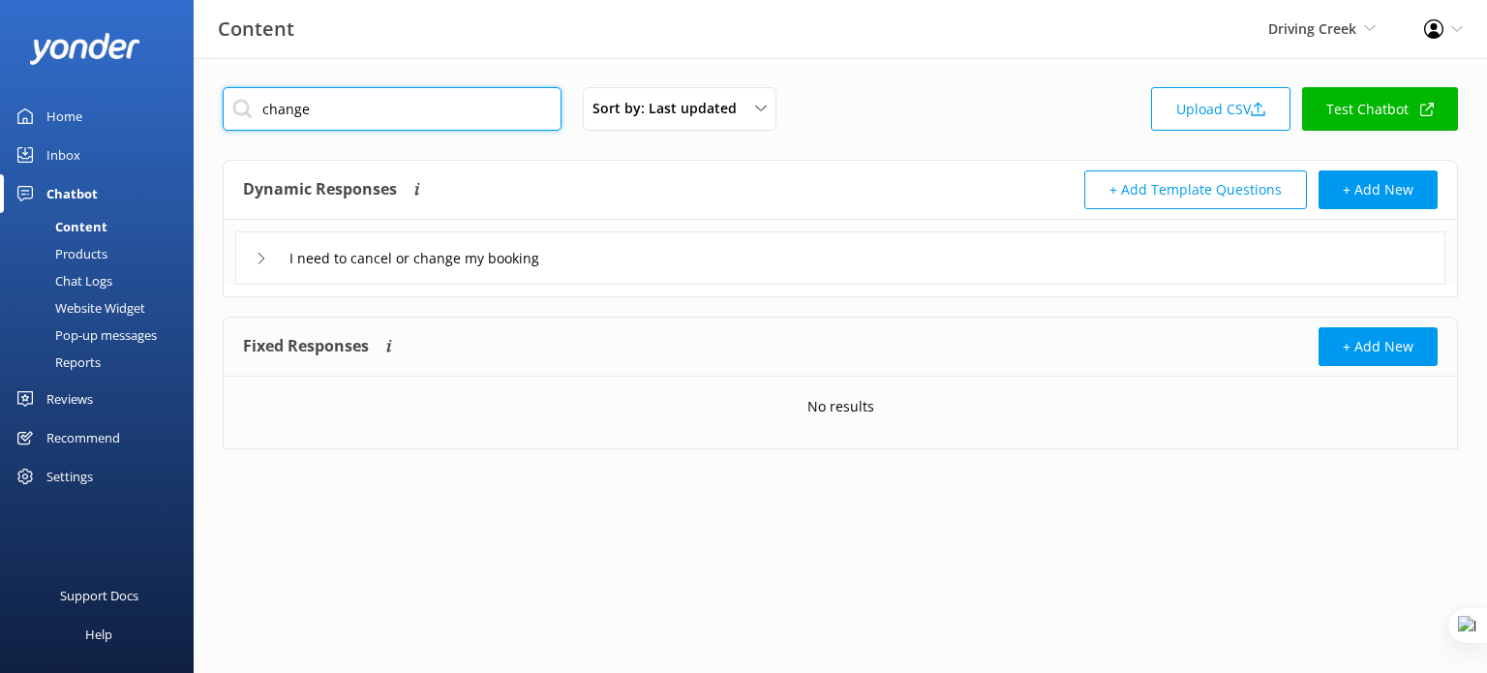
type input "change"
click at [697, 260] on div "I need to cancel or change my booking" at bounding box center [840, 257] width 1210 height 53
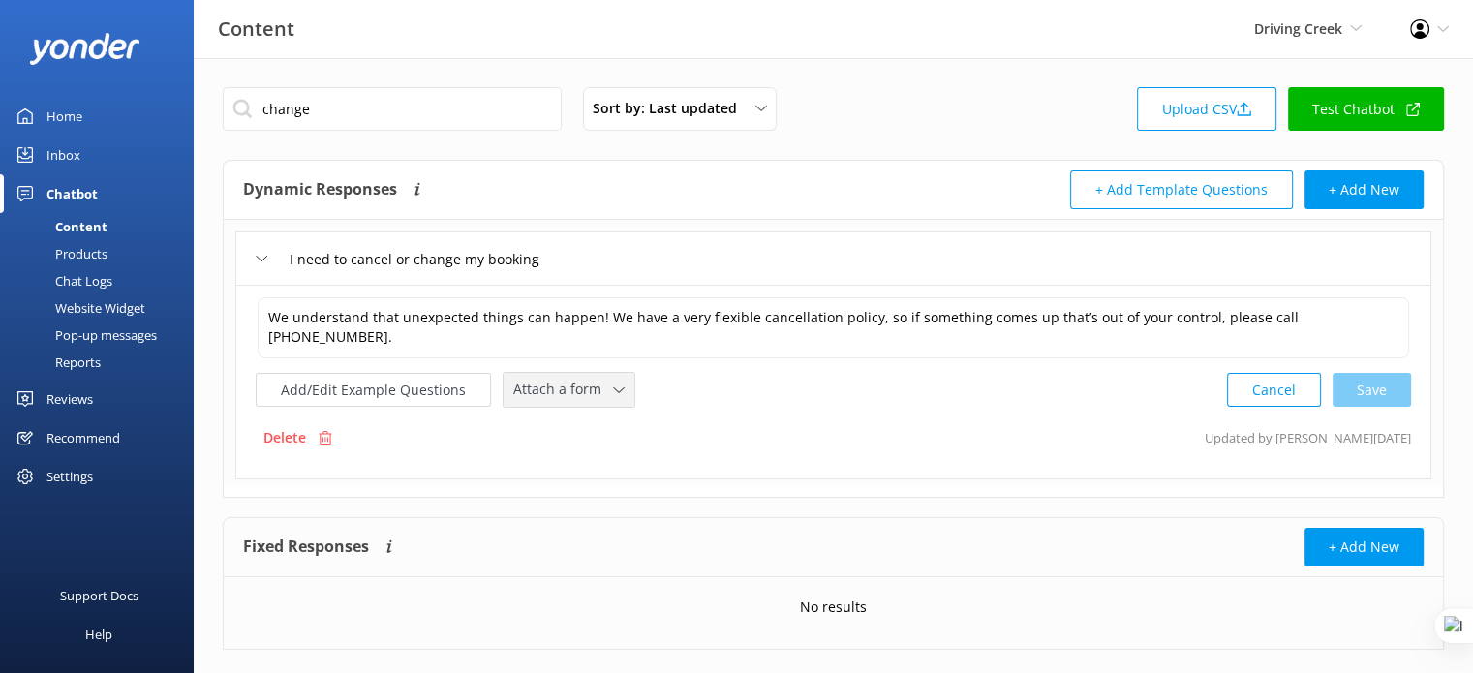
click at [613, 387] on use at bounding box center [618, 390] width 11 height 6
click at [749, 400] on div "Add/Edit Example Questions Attach a form Leave contact details Check availabili…" at bounding box center [833, 390] width 1155 height 36
click at [602, 380] on span "Attach a form" at bounding box center [563, 389] width 100 height 21
click at [82, 251] on div "Products" at bounding box center [60, 253] width 96 height 27
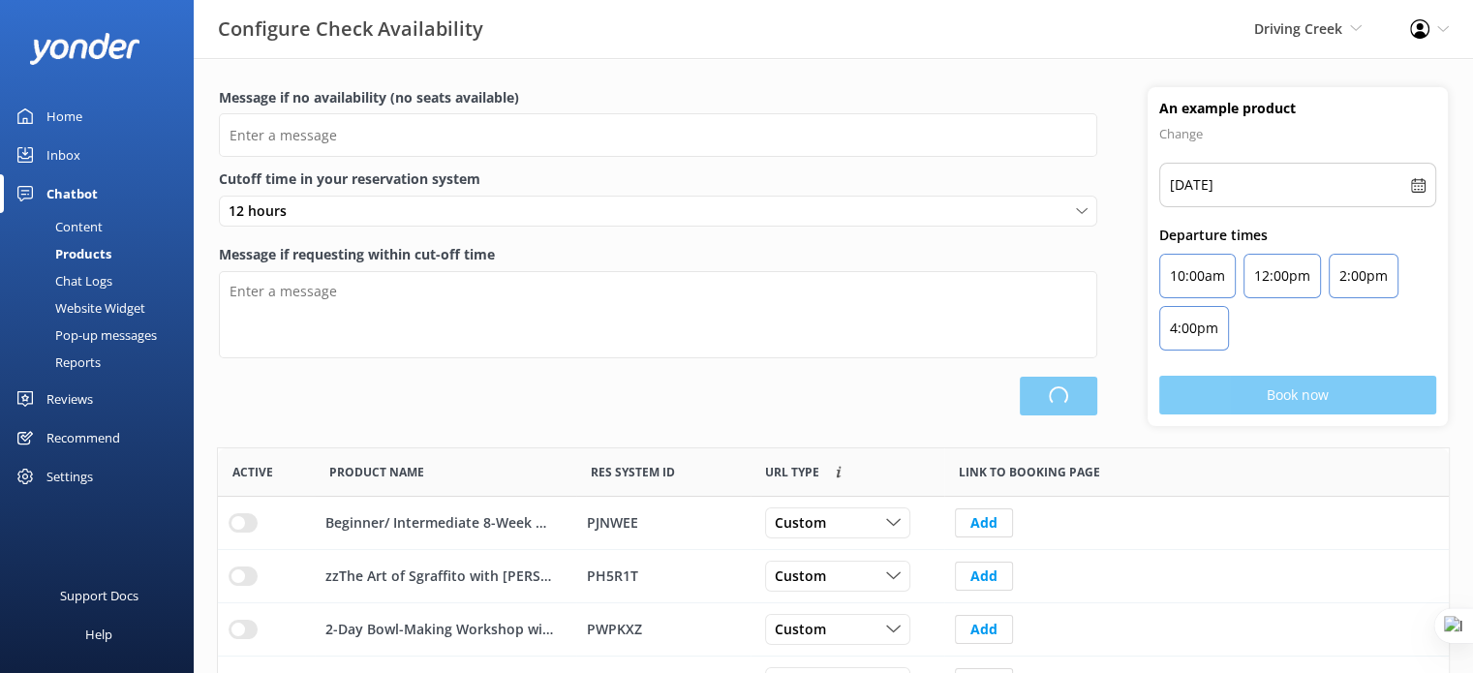
type input "There are no seats available, please check an alternative day"
type textarea "Our online booking system closes {hours} prior to departure. Please contact us …"
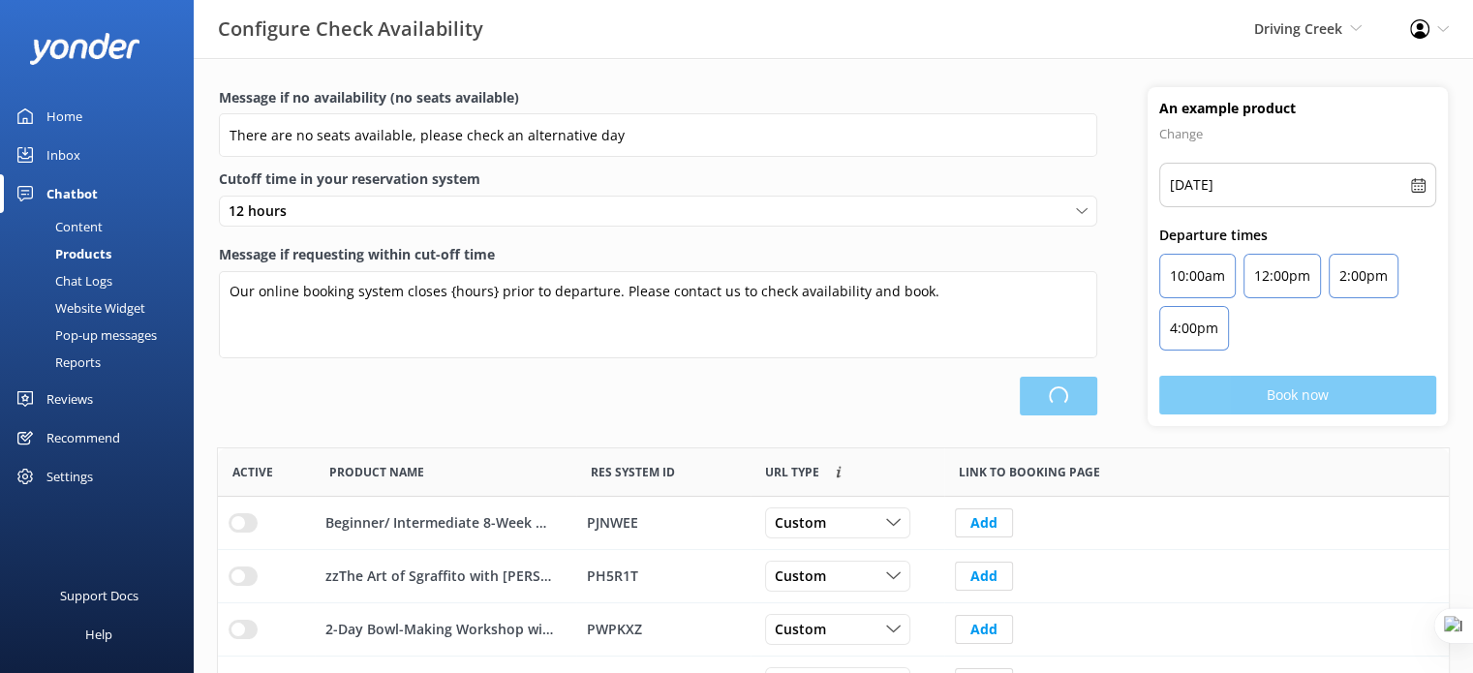
scroll to position [566, 1216]
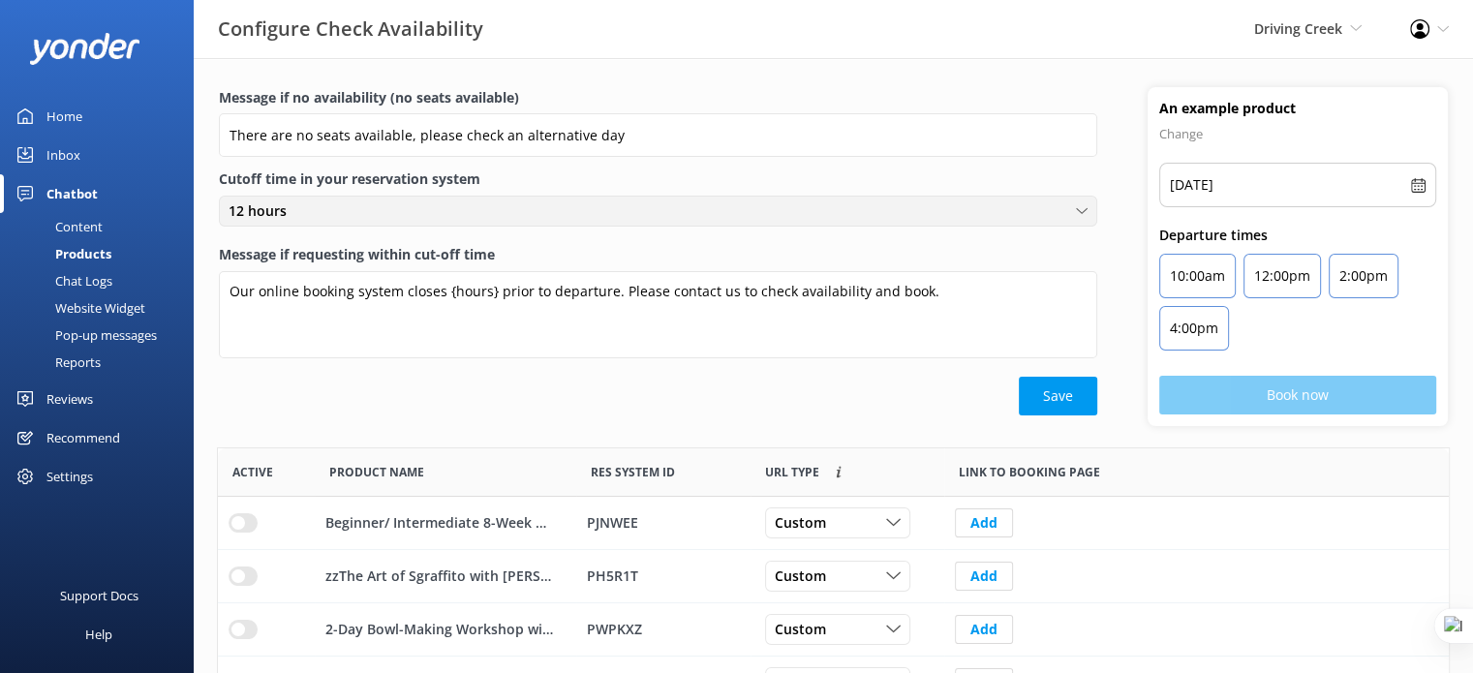
click at [306, 212] on div "12 hours" at bounding box center [658, 210] width 869 height 21
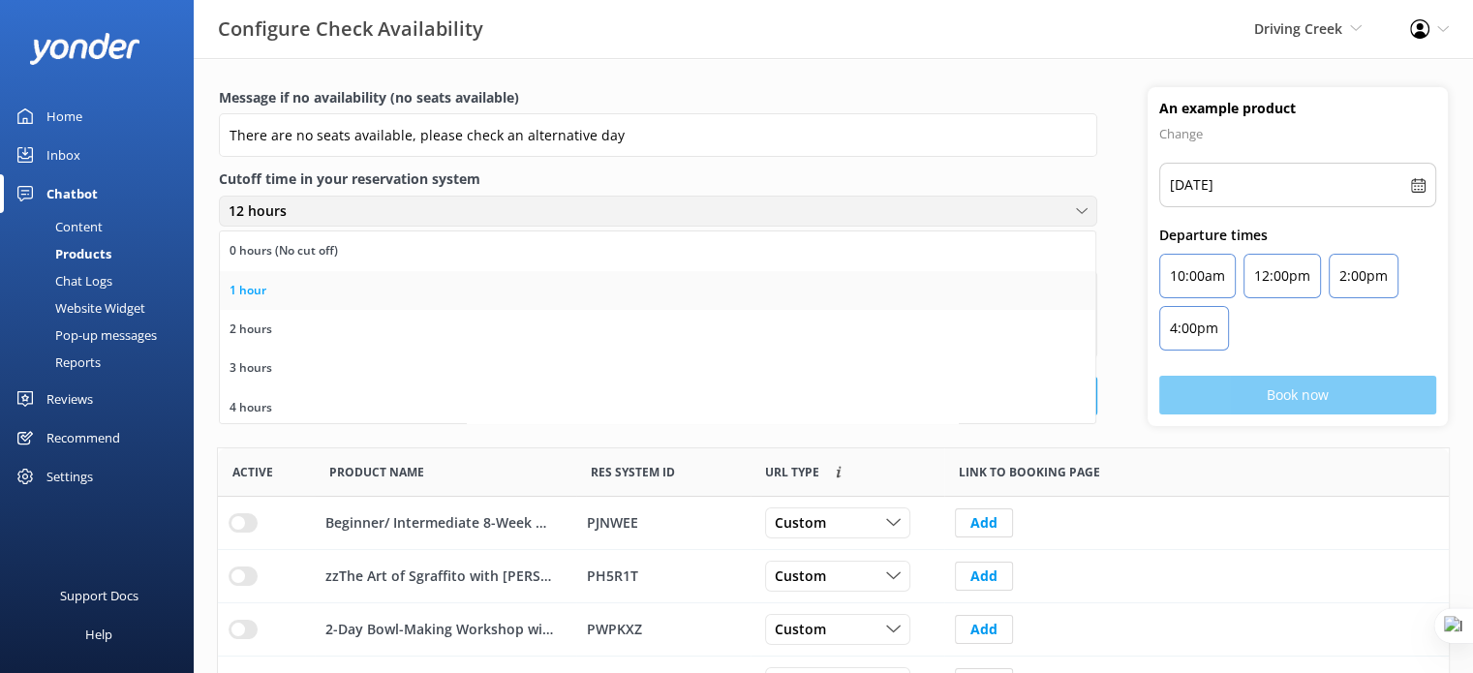
click at [294, 297] on link "1 hour" at bounding box center [657, 290] width 875 height 39
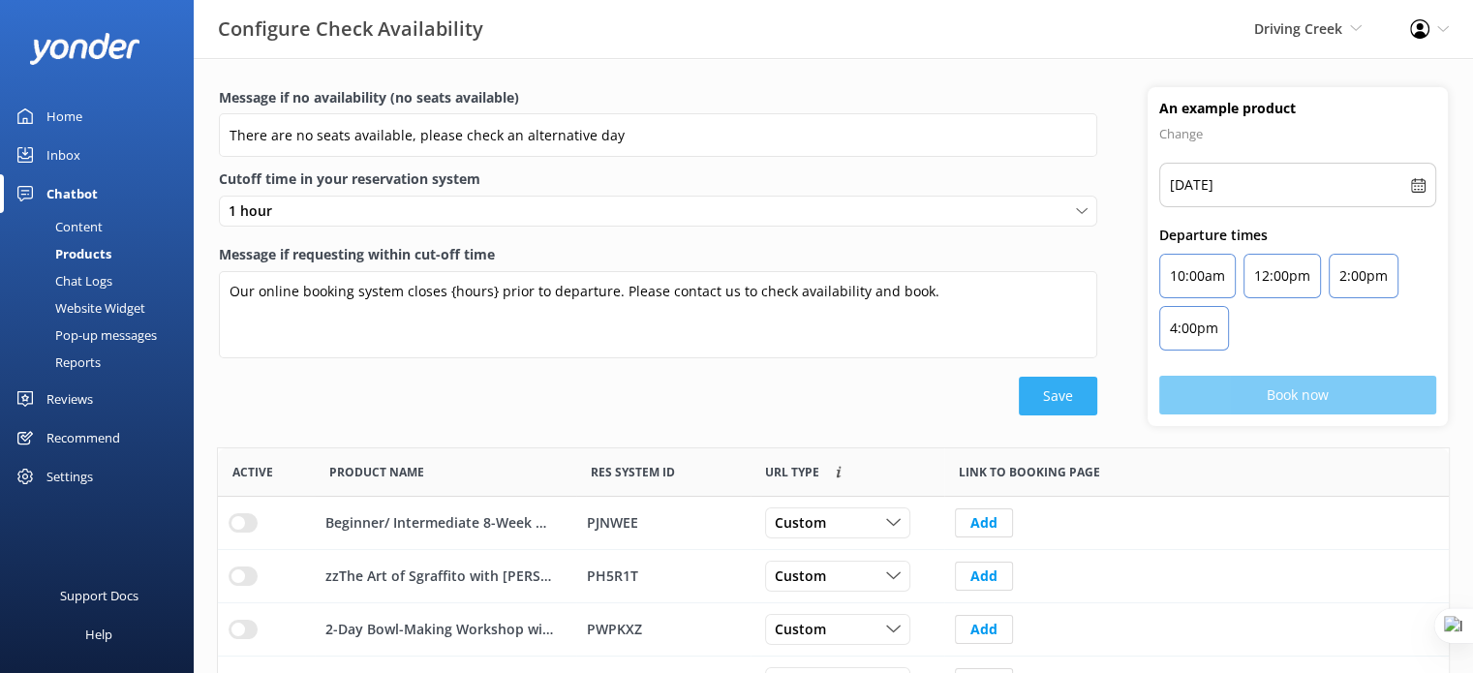
click at [1063, 395] on button "Save" at bounding box center [1058, 396] width 78 height 39
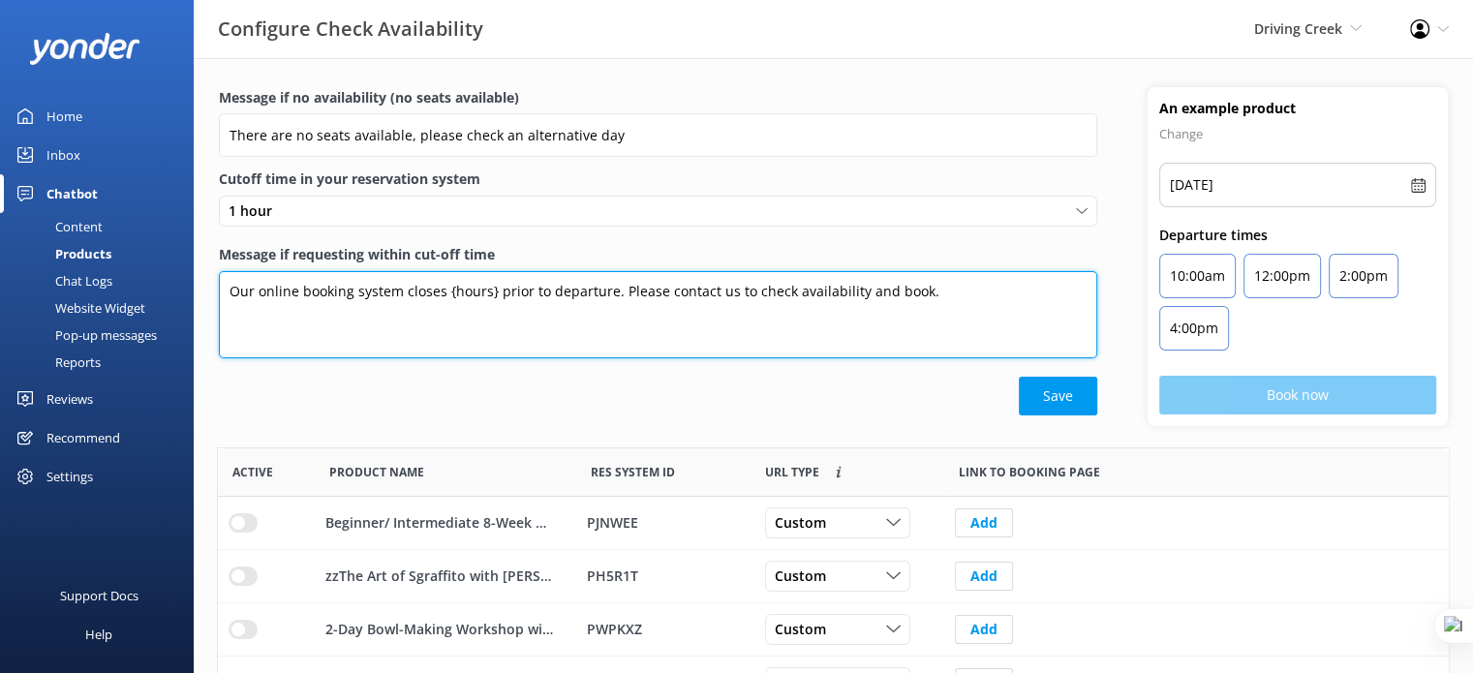
click at [933, 295] on textarea "Our online booking system closes {hours} prior to departure. Please contact us …" at bounding box center [658, 314] width 878 height 87
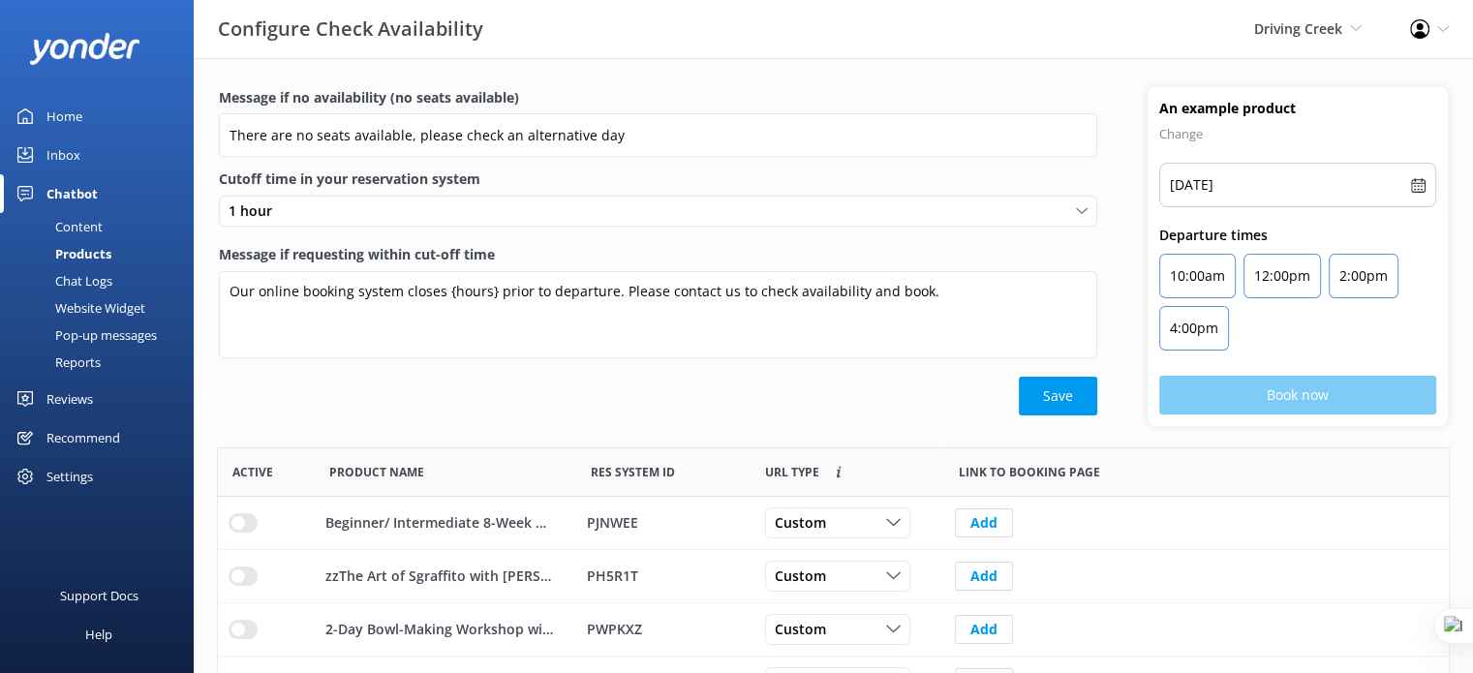
click at [898, 418] on div "Message if no availability (no seats available) There are no seats available, p…" at bounding box center [658, 256] width 929 height 339
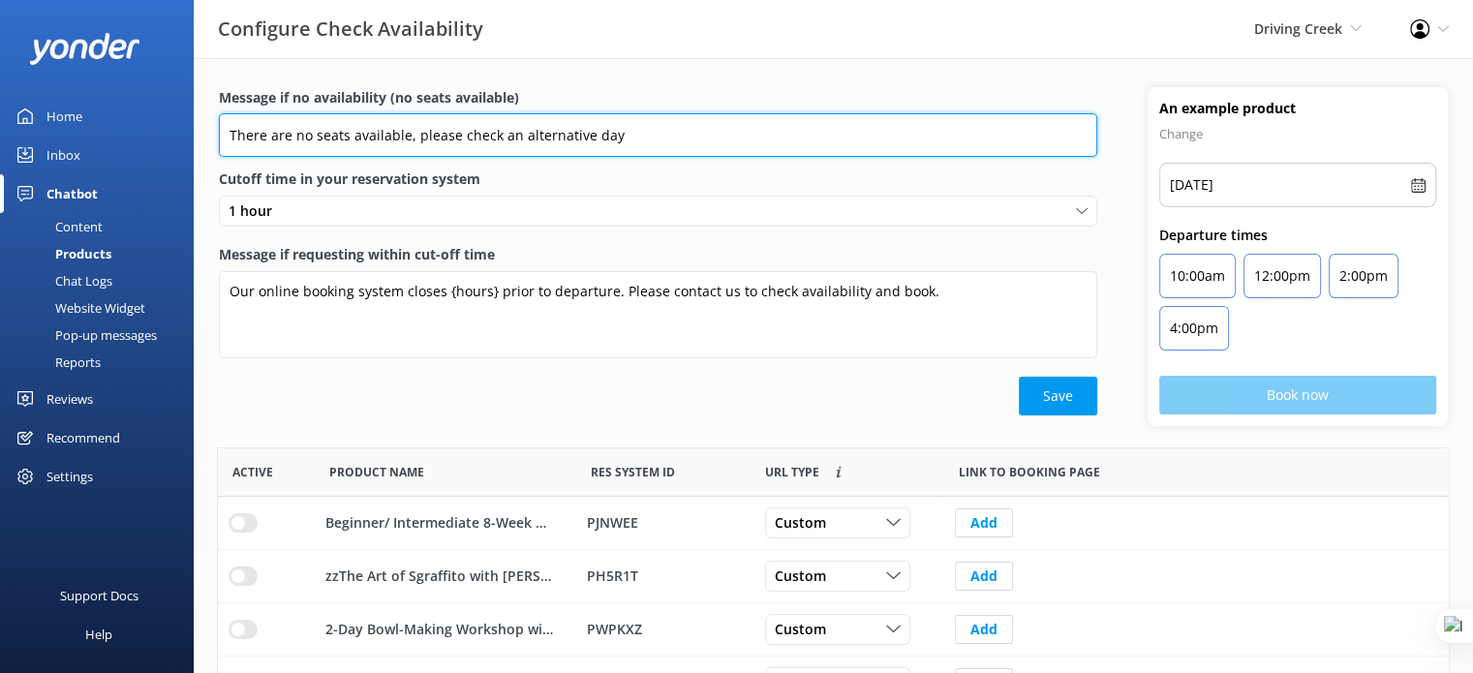
click at [648, 135] on input "There are no seats available, please check an alternative day" at bounding box center [658, 135] width 878 height 44
paste input "You can contact the Driving Creek team at 0800 327 245, or by emailing info@dri…"
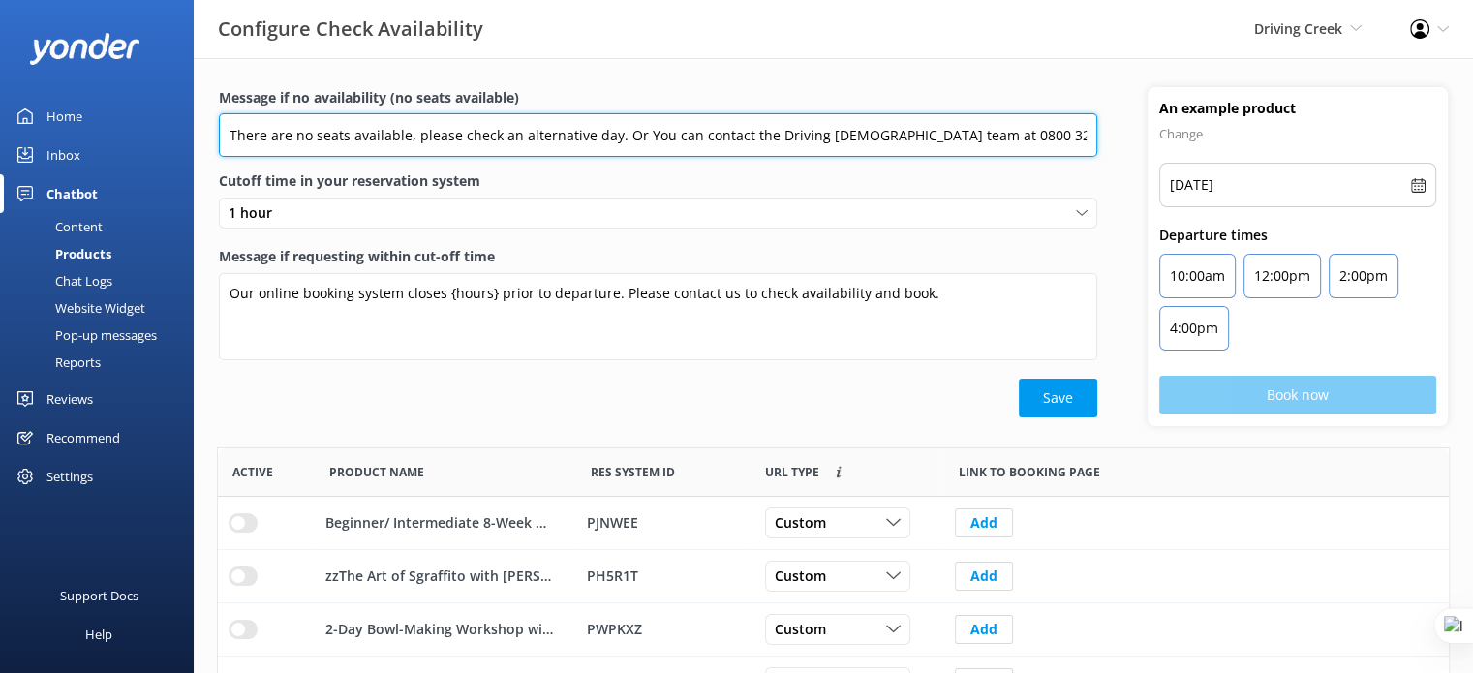
scroll to position [0, 140]
click at [502, 130] on input "There are no seats available, please check an alternative day. Or You can conta…" at bounding box center [658, 135] width 878 height 44
type input "There are no seats available, please check an alternative day. Or you can conta…"
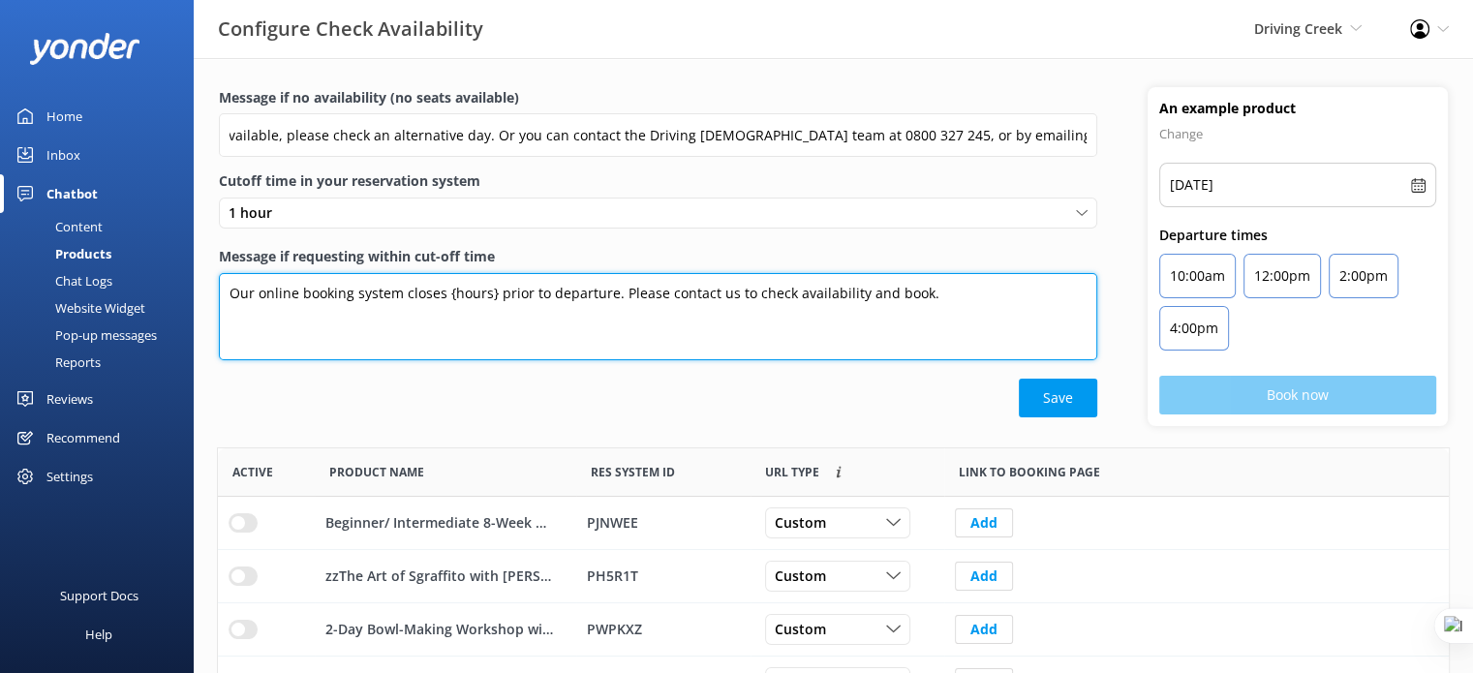
scroll to position [0, 0]
click at [949, 292] on textarea "Our online booking system closes {hours} prior to departure. Please contact us …" at bounding box center [658, 316] width 878 height 87
paste textarea "You can contact the Driving Creek team at 0800 327 245, or by emailing info@dri…"
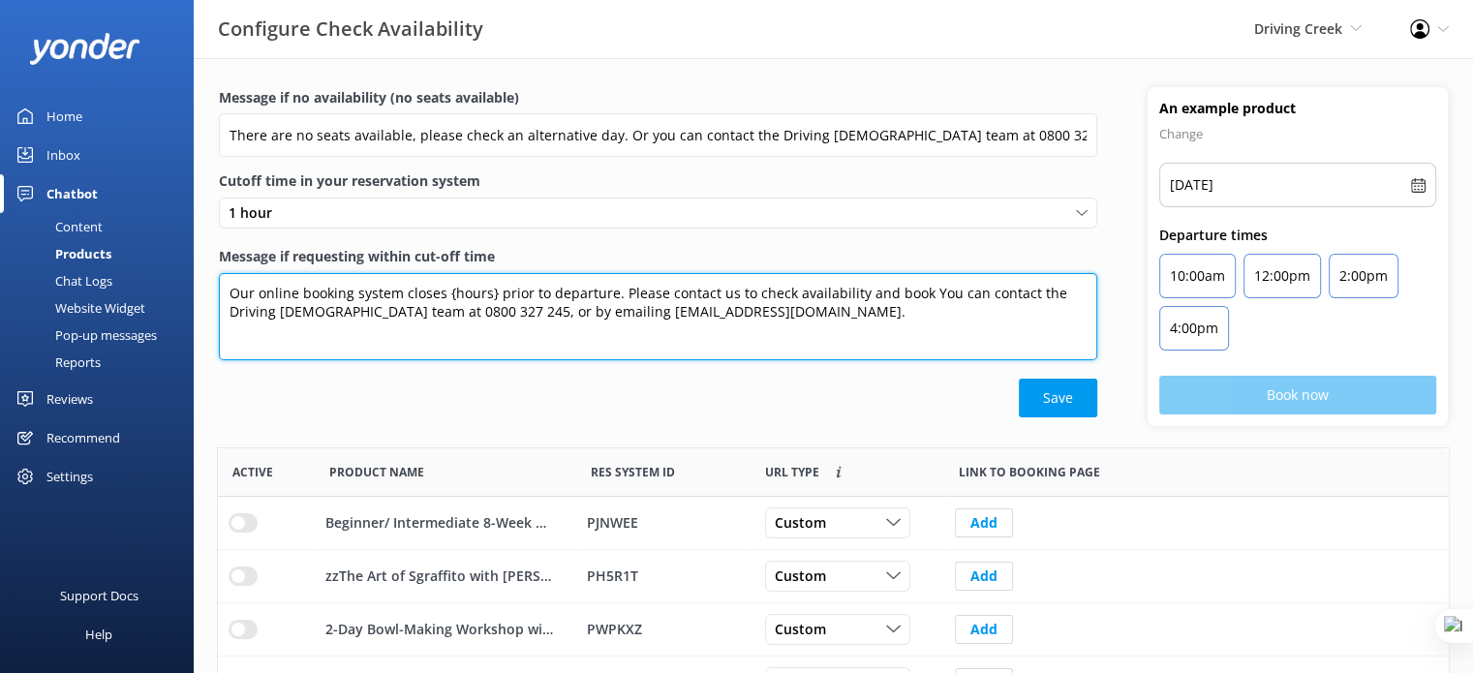
drag, startPoint x: 917, startPoint y: 291, endPoint x: 344, endPoint y: 321, distance: 574.0
click at [344, 321] on textarea "Our online booking system closes {hours} prior to departure. Please contact us …" at bounding box center [658, 316] width 878 height 87
type textarea "Our online booking system closes {hours} prior to departure. Please contact us …"
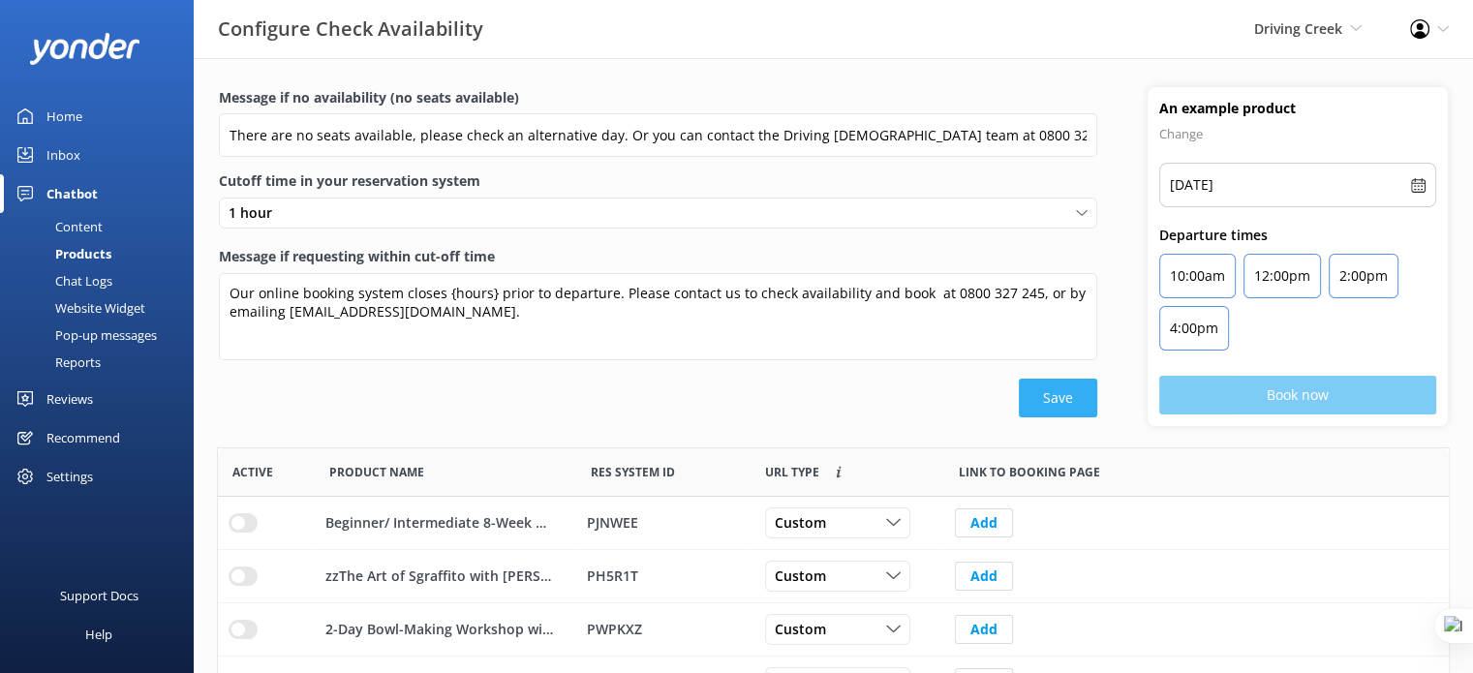
click at [1069, 390] on button "Save" at bounding box center [1058, 398] width 78 height 39
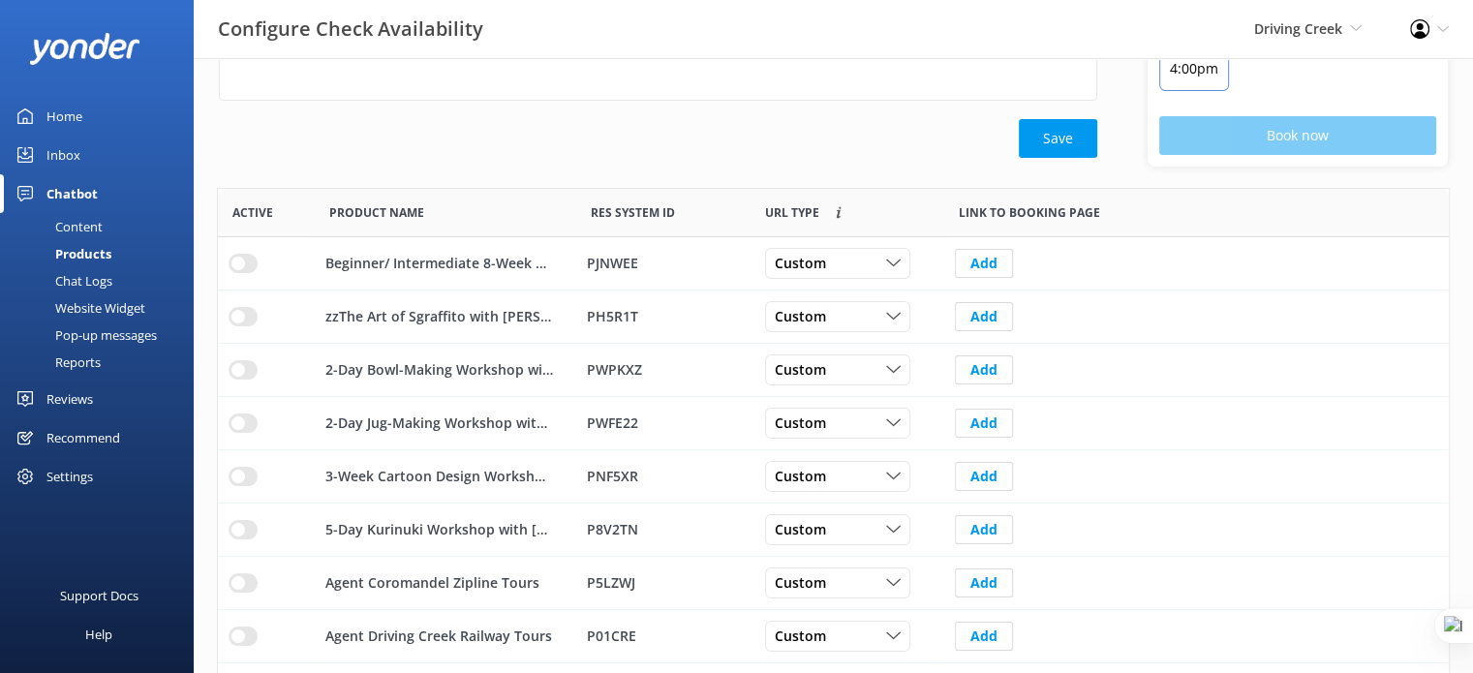
scroll to position [290, 0]
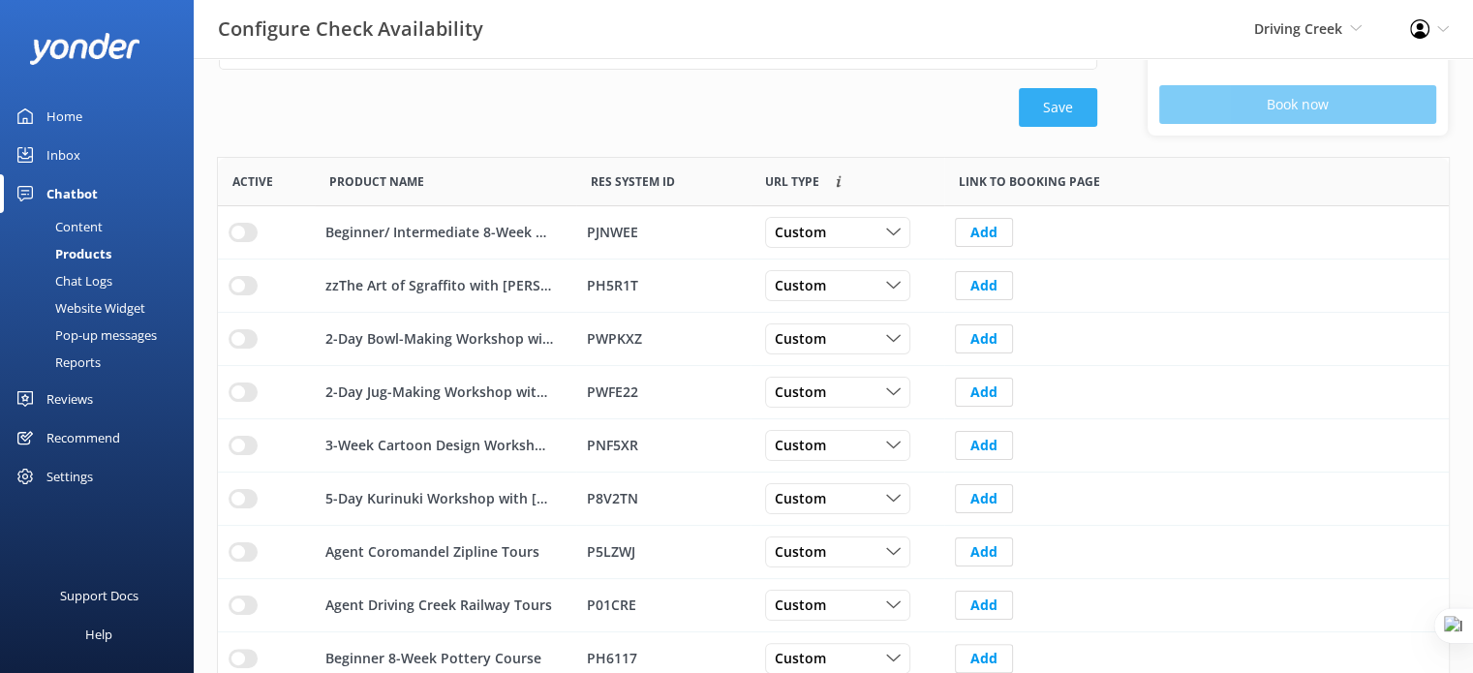
click at [1090, 89] on button "Save" at bounding box center [1058, 107] width 78 height 39
click at [1088, 91] on div "Save" at bounding box center [658, 107] width 878 height 39
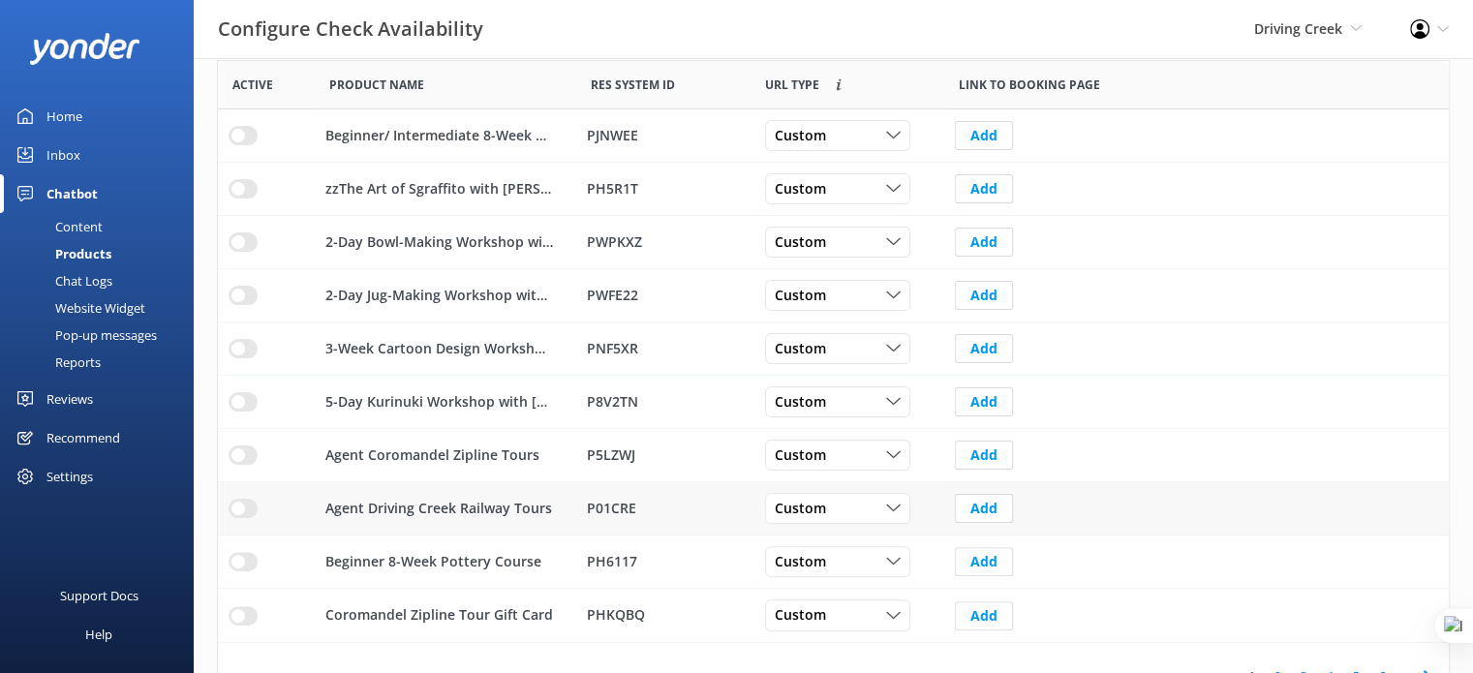
scroll to position [423, 0]
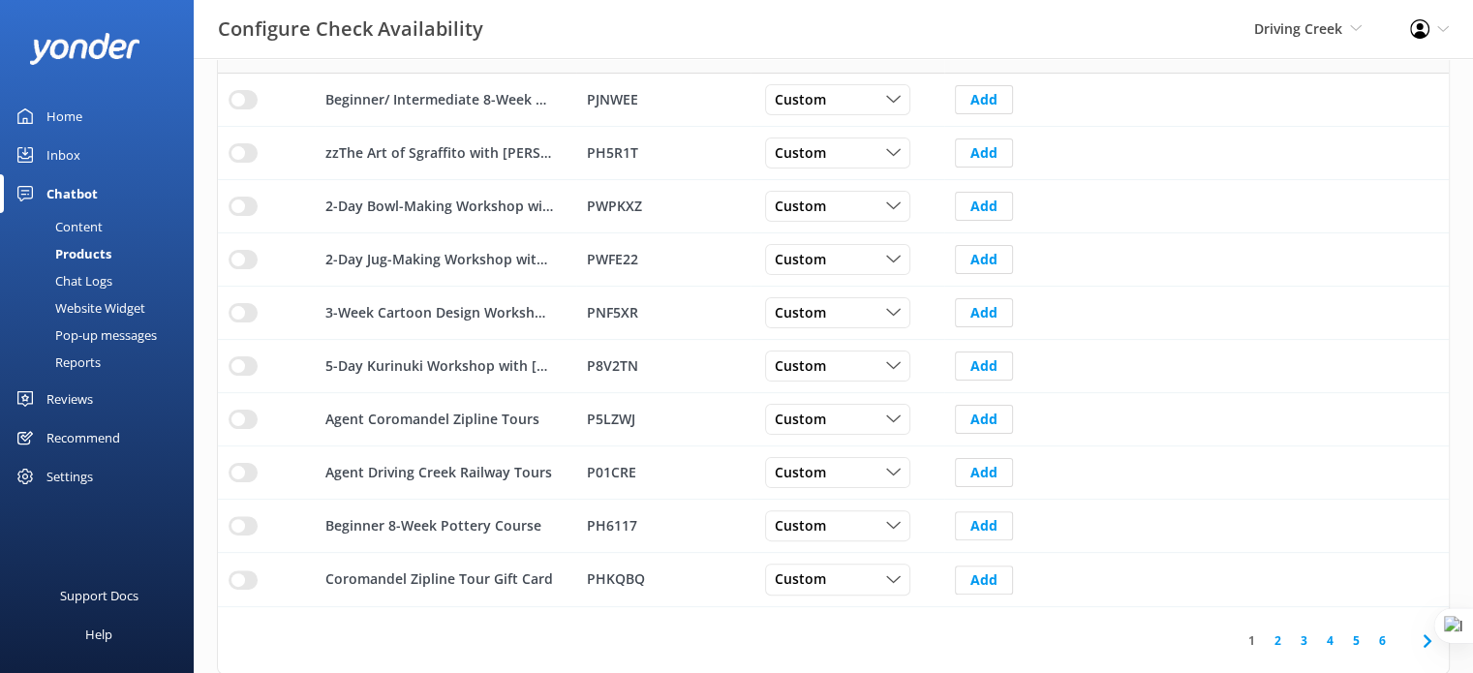
click at [1282, 637] on link "2" at bounding box center [1278, 640] width 26 height 18
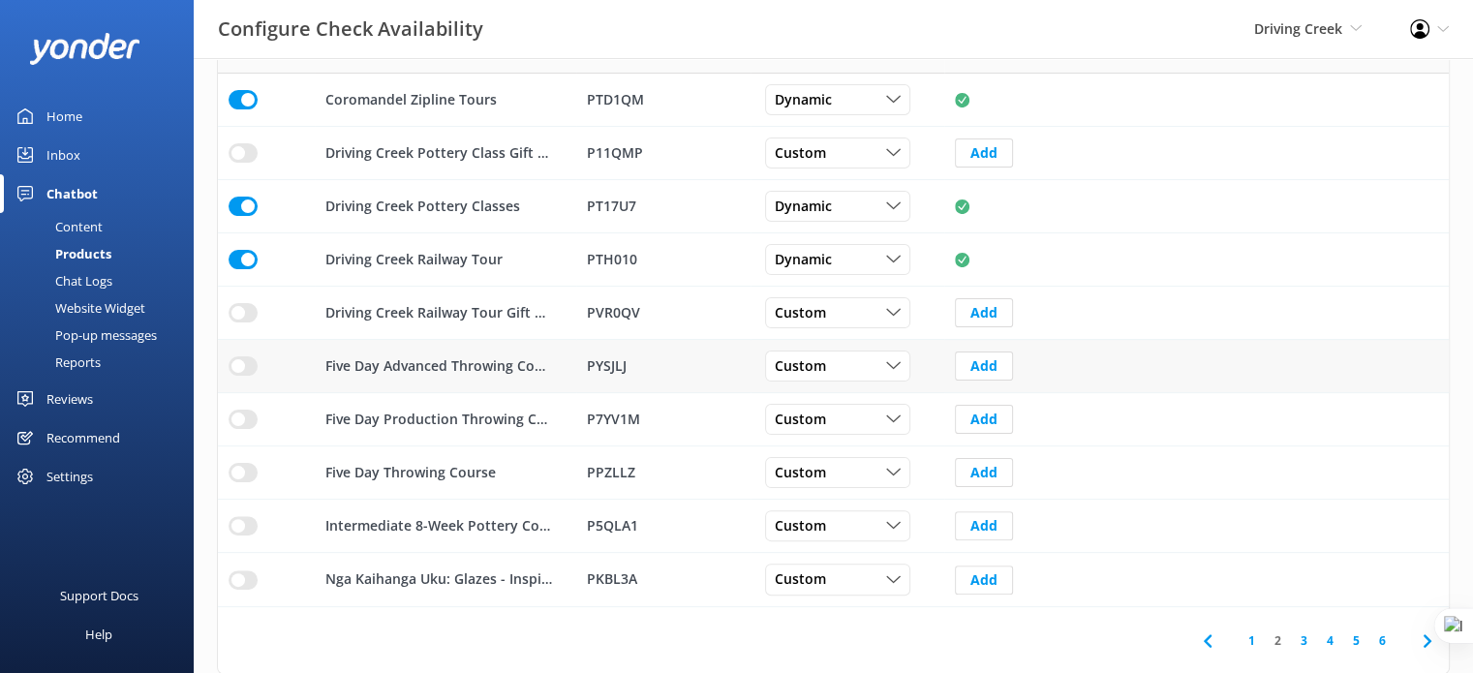
click at [240, 360] on input "row" at bounding box center [243, 365] width 29 height 19
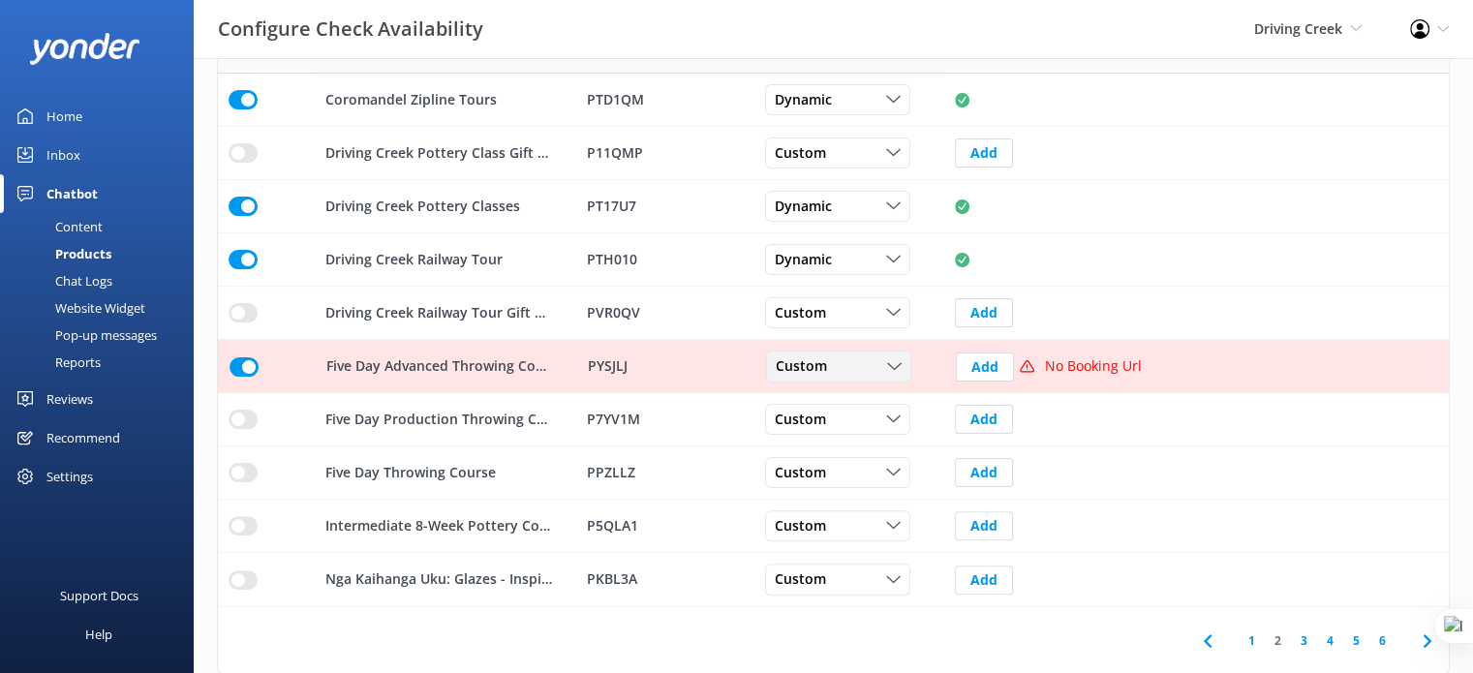
click at [875, 367] on div "Custom" at bounding box center [839, 366] width 136 height 21
click at [243, 364] on input "row" at bounding box center [243, 366] width 29 height 19
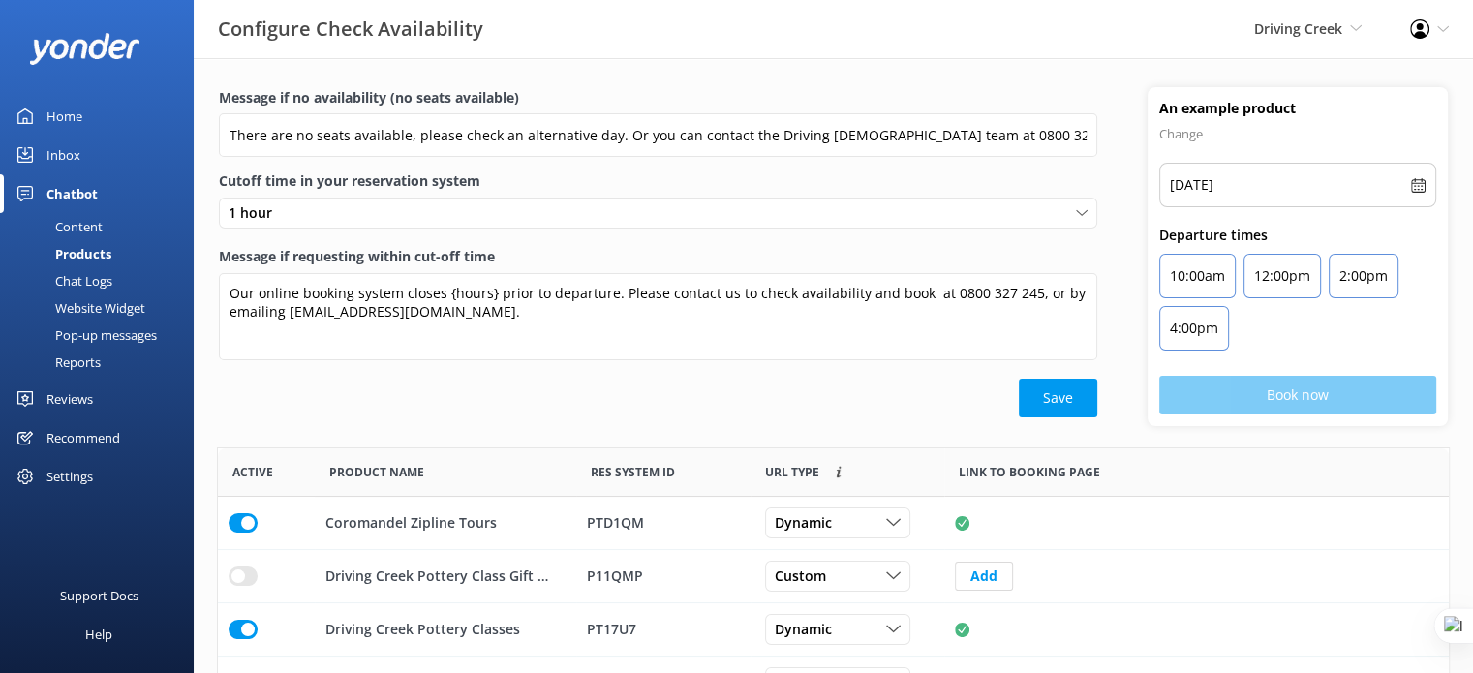
click at [95, 279] on div "Chat Logs" at bounding box center [62, 280] width 101 height 27
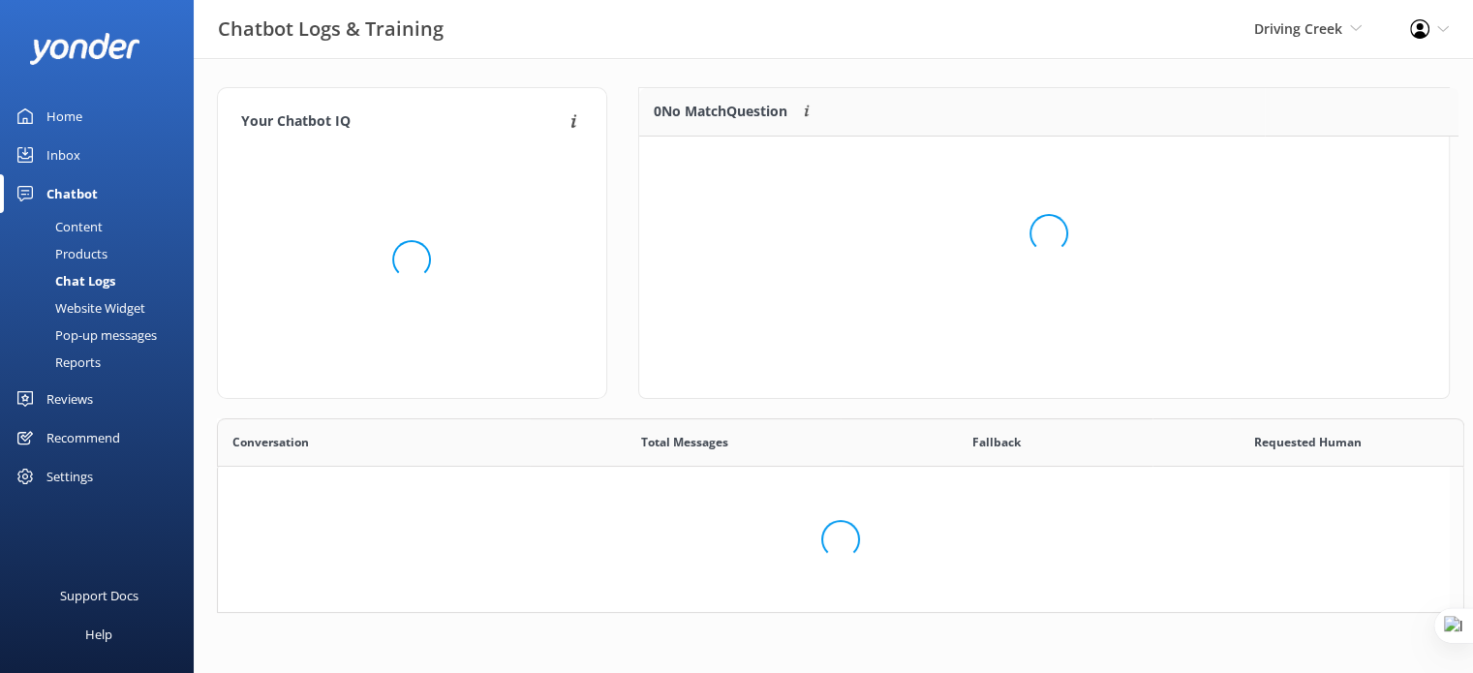
scroll to position [224, 1217]
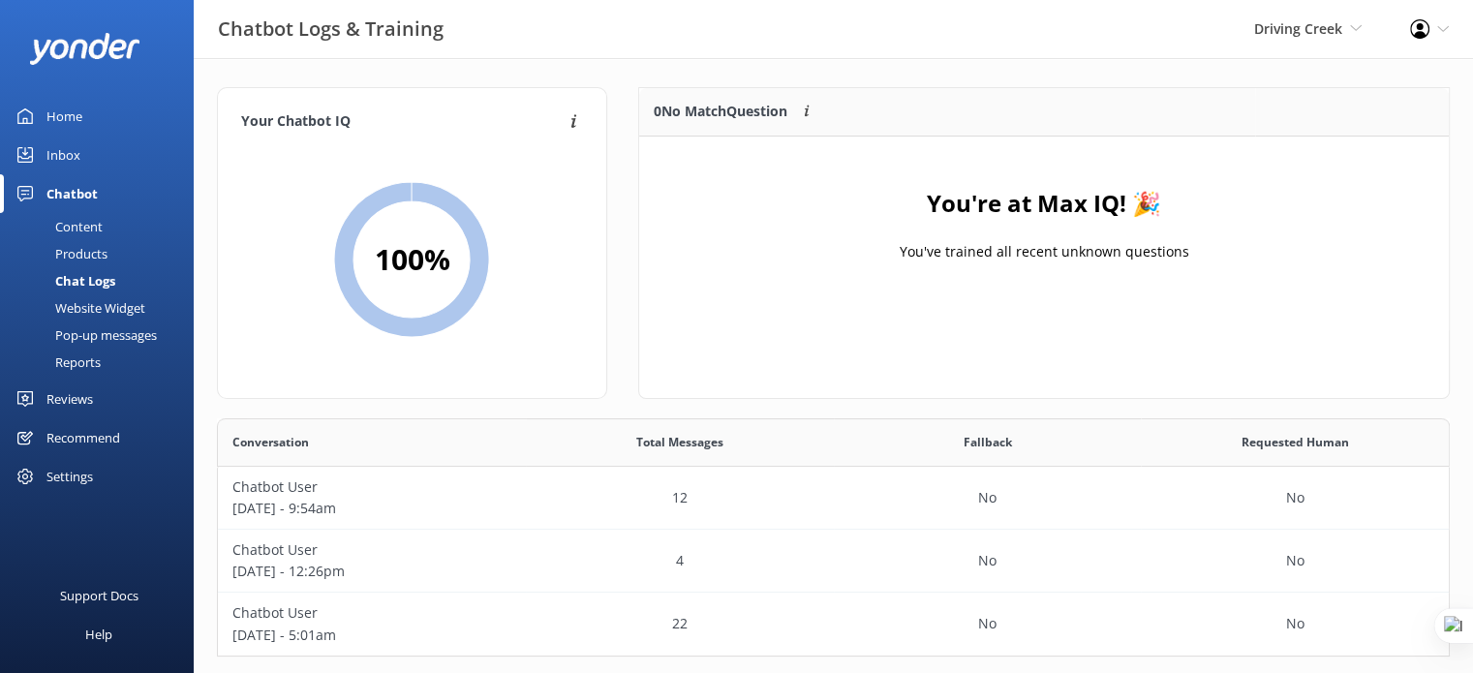
click at [84, 229] on div "Content" at bounding box center [57, 226] width 91 height 27
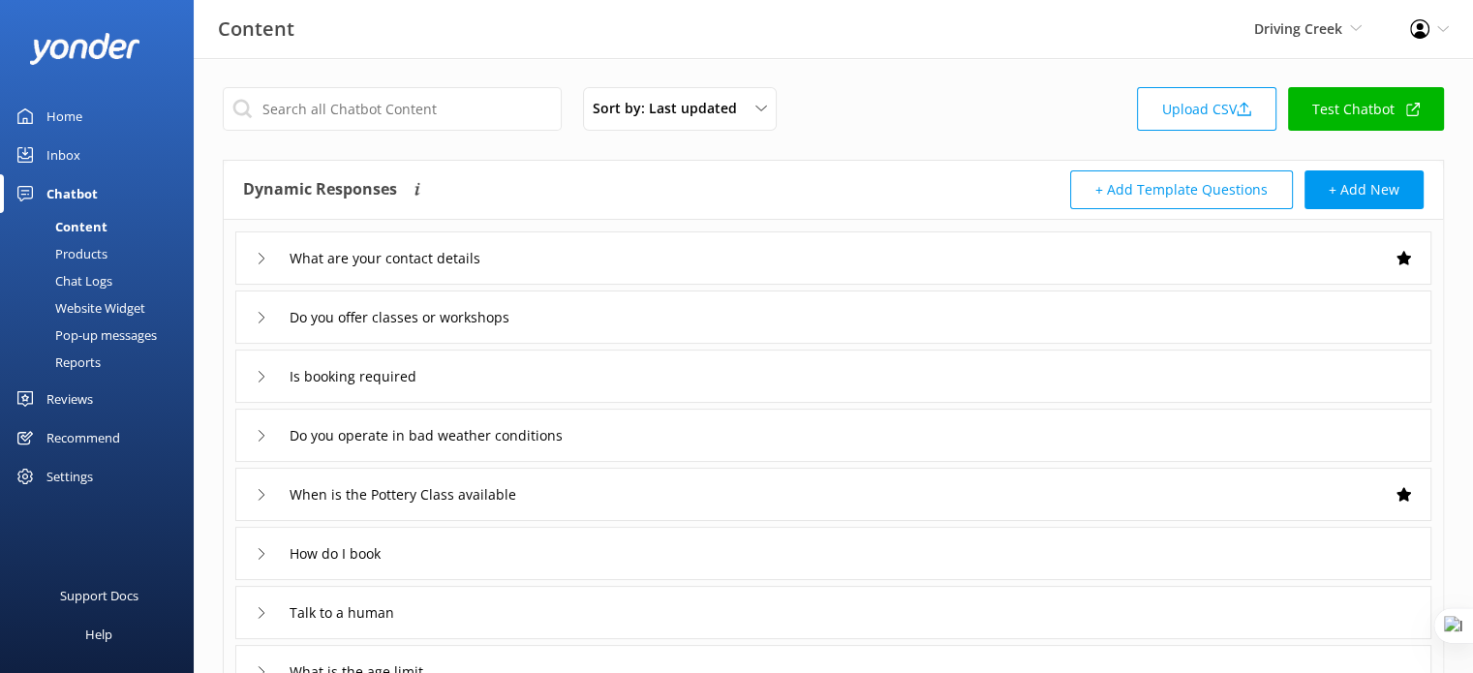
click at [97, 281] on div "Chat Logs" at bounding box center [62, 280] width 101 height 27
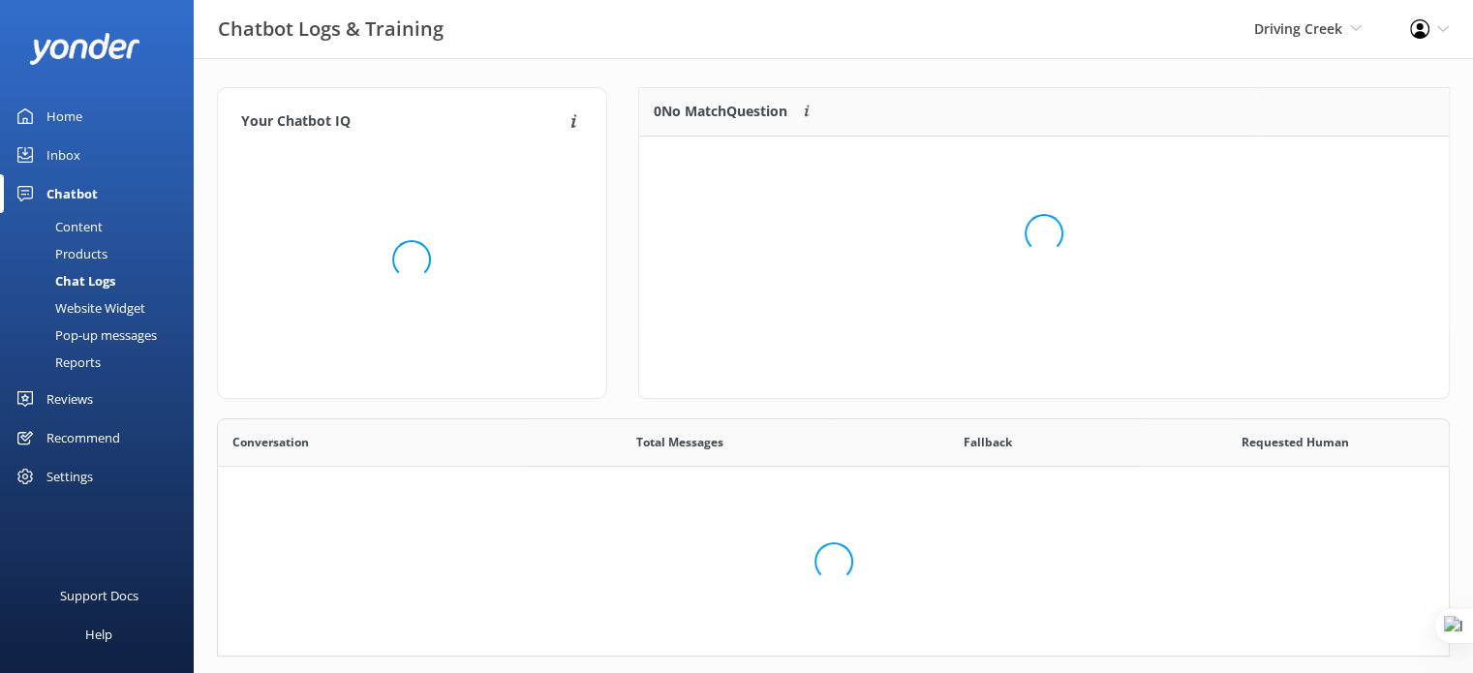
scroll to position [224, 1217]
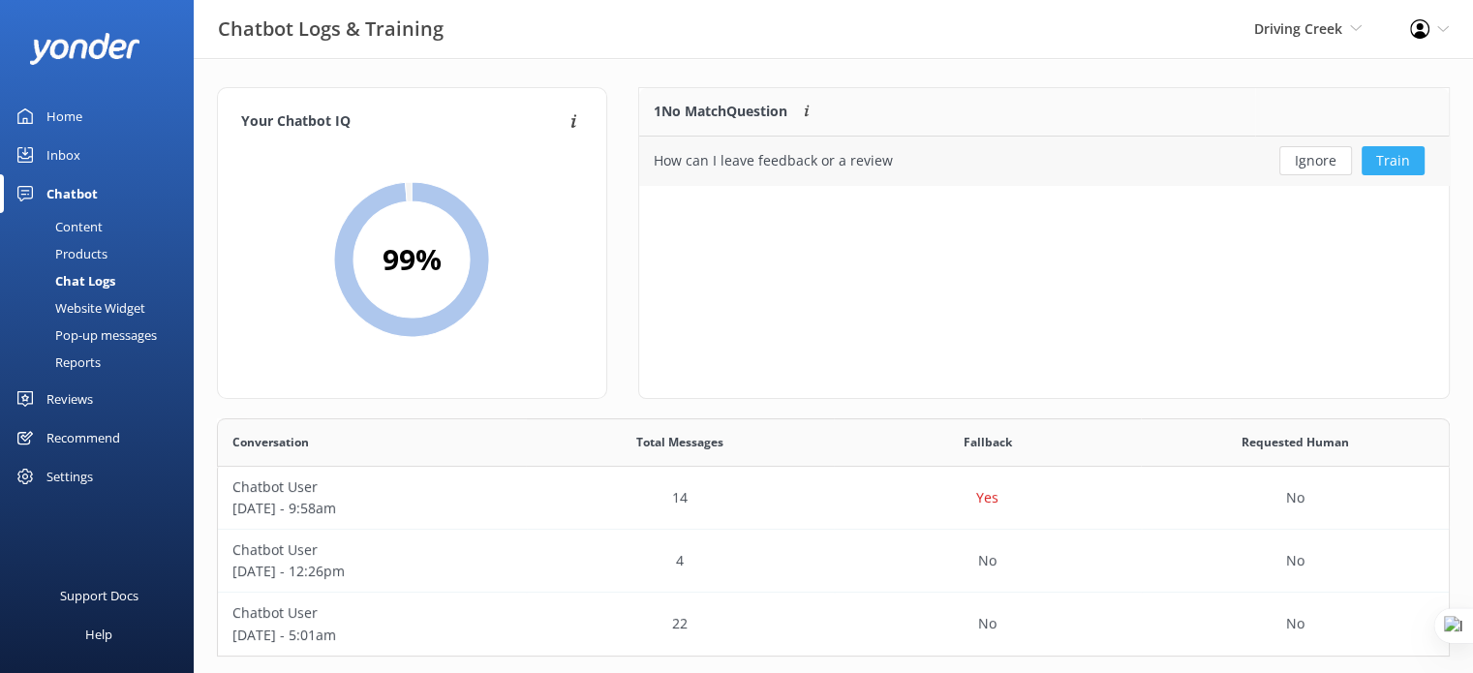
click at [1392, 159] on button "Train" at bounding box center [1392, 160] width 63 height 29
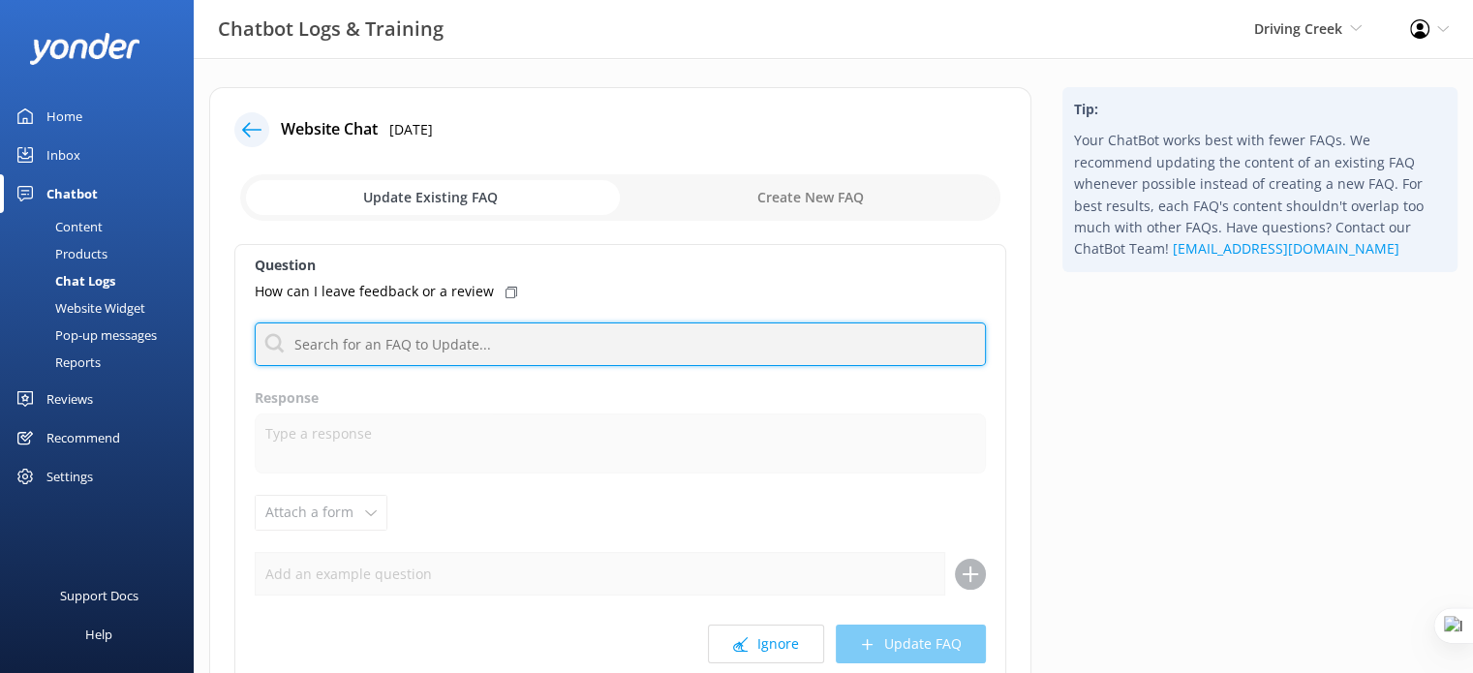
click at [479, 344] on input "text" at bounding box center [620, 344] width 731 height 44
type input "contact"
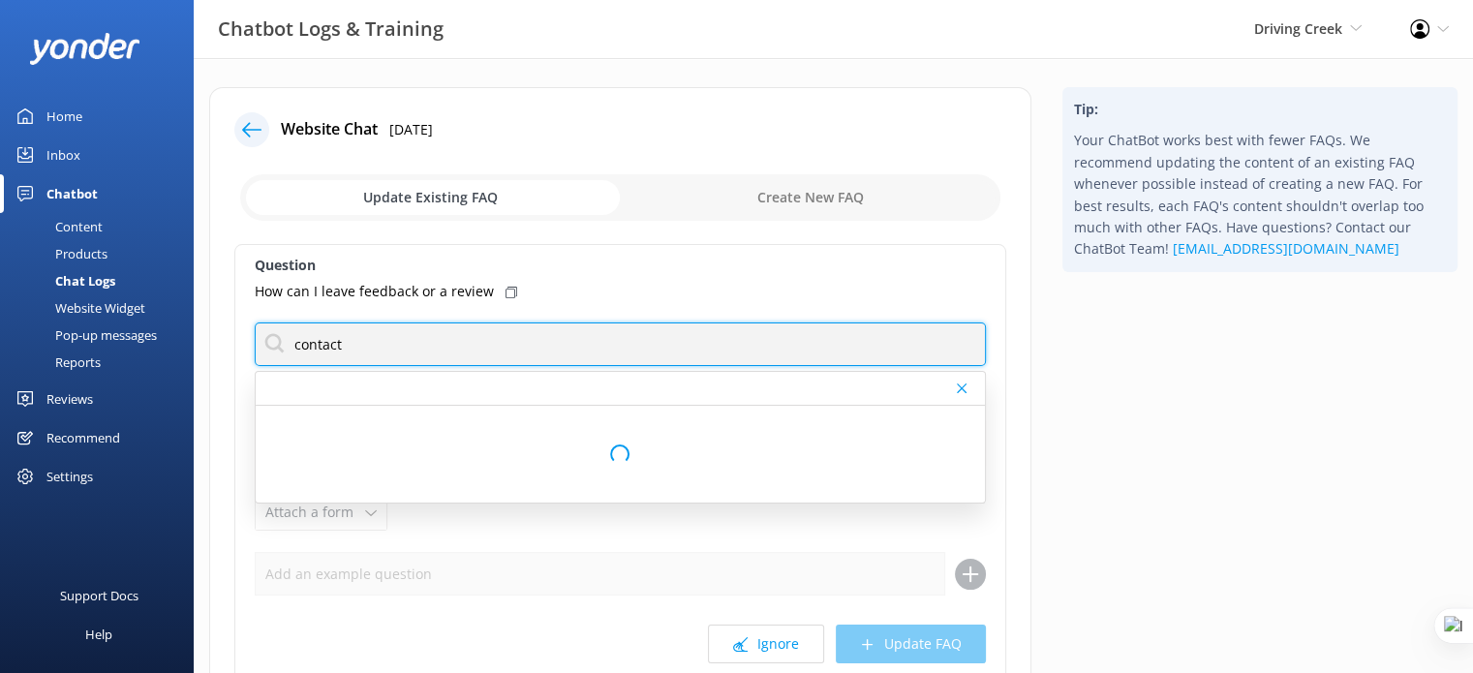
click at [360, 346] on input "contact" at bounding box center [620, 344] width 731 height 44
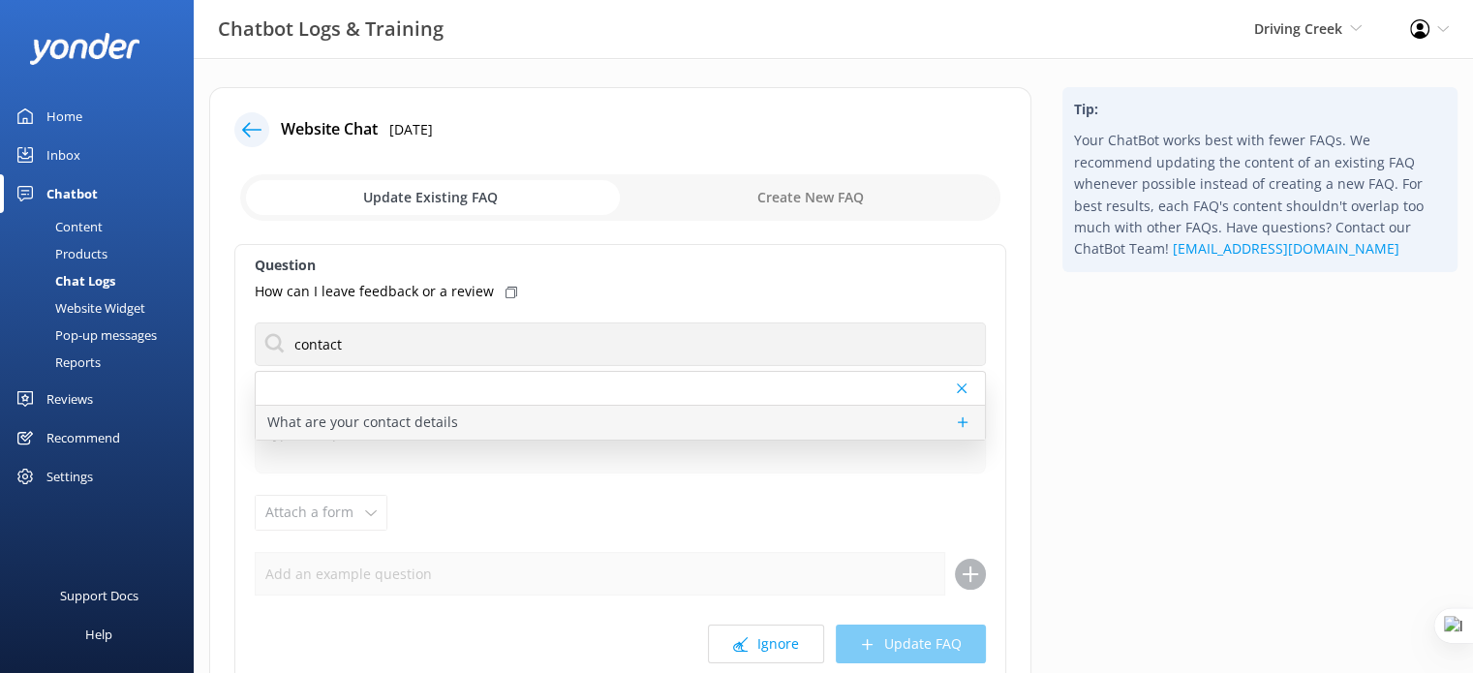
click at [306, 417] on p "What are your contact details" at bounding box center [362, 422] width 191 height 21
type textarea "You can contact the Driving Creek team at 0800 327 245, or by emailing info@dri…"
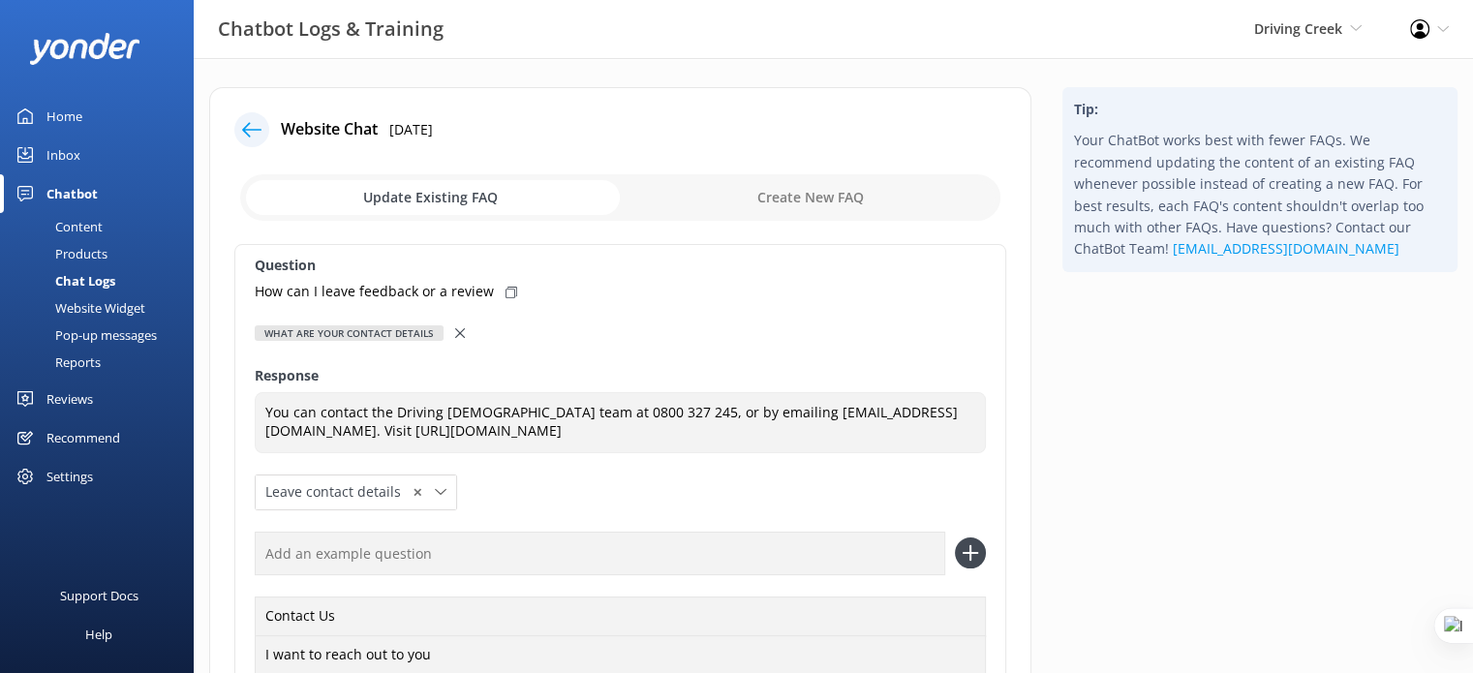
scroll to position [97, 0]
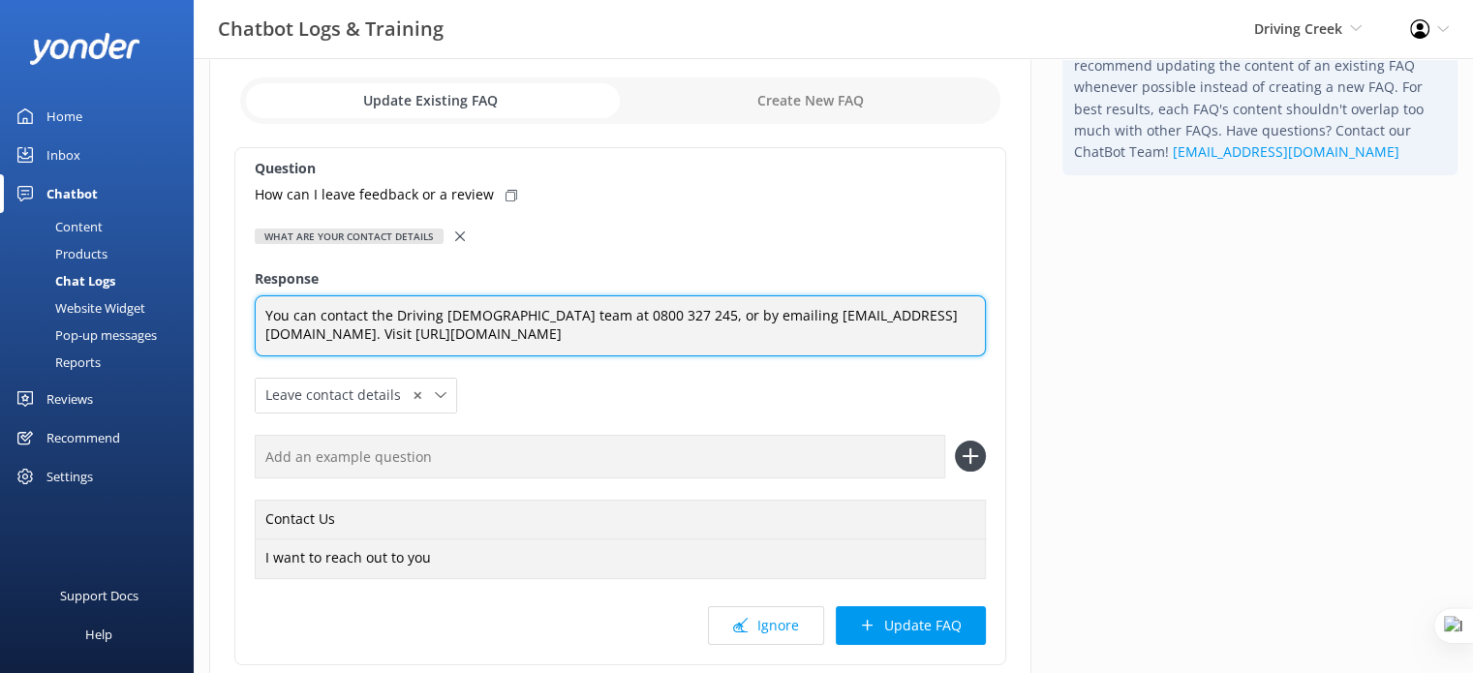
click at [434, 315] on textarea "You can contact the Driving Creek team at 0800 327 245, or by emailing info@dri…" at bounding box center [620, 325] width 731 height 61
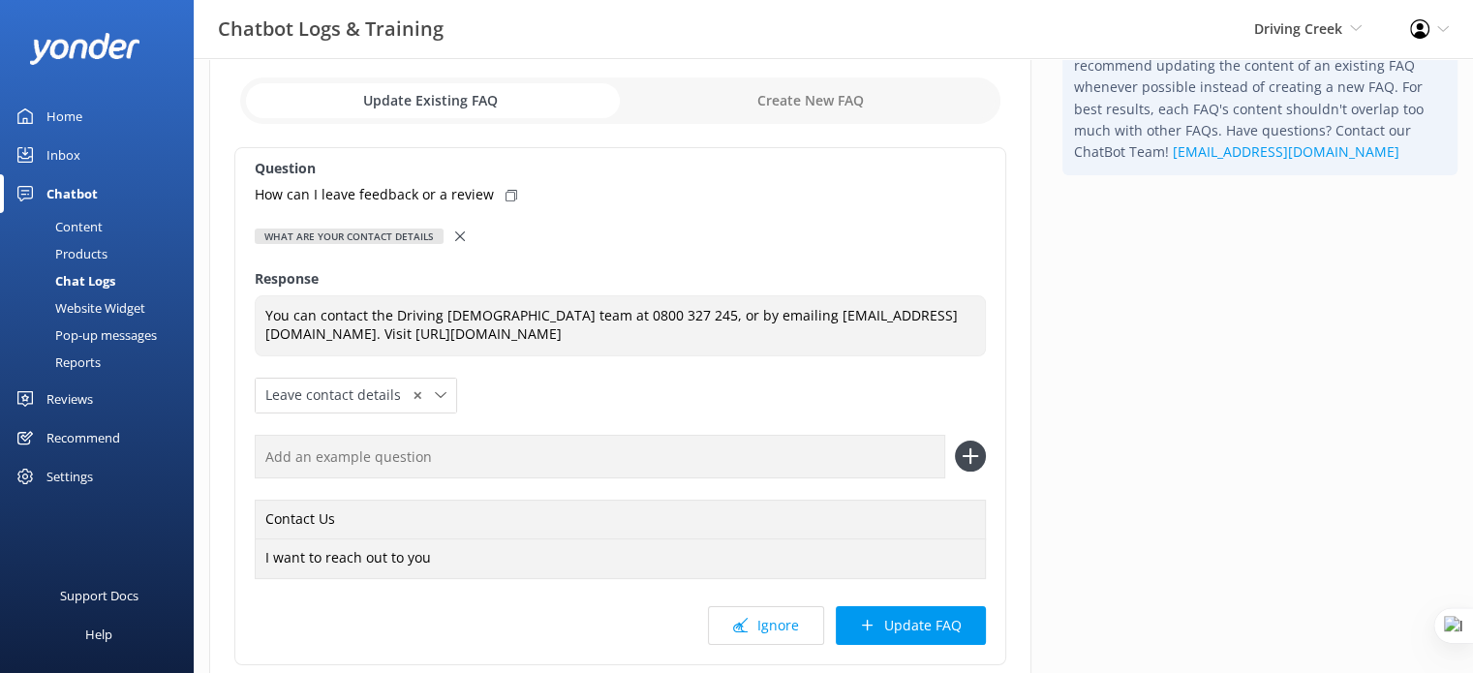
click at [81, 279] on div "Chat Logs" at bounding box center [64, 280] width 104 height 27
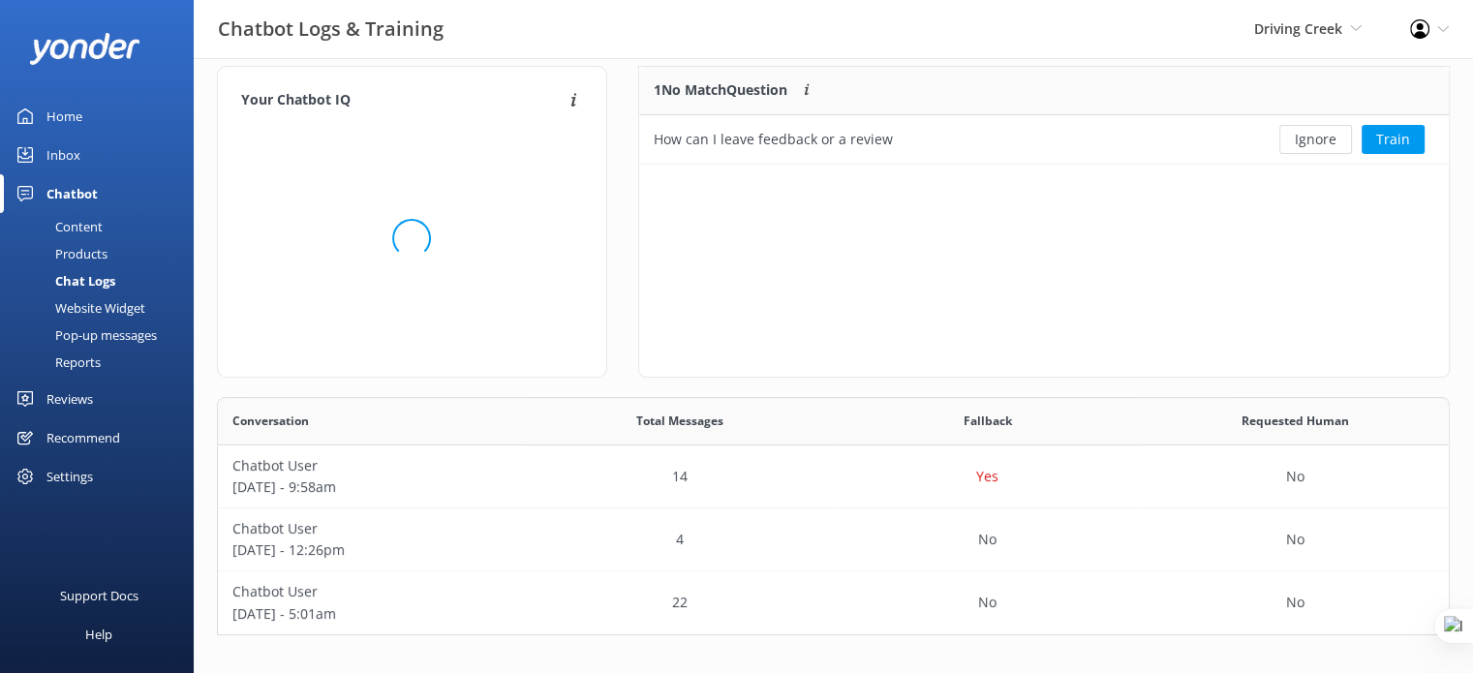
scroll to position [15, 15]
click at [1421, 140] on button "Train" at bounding box center [1392, 139] width 63 height 29
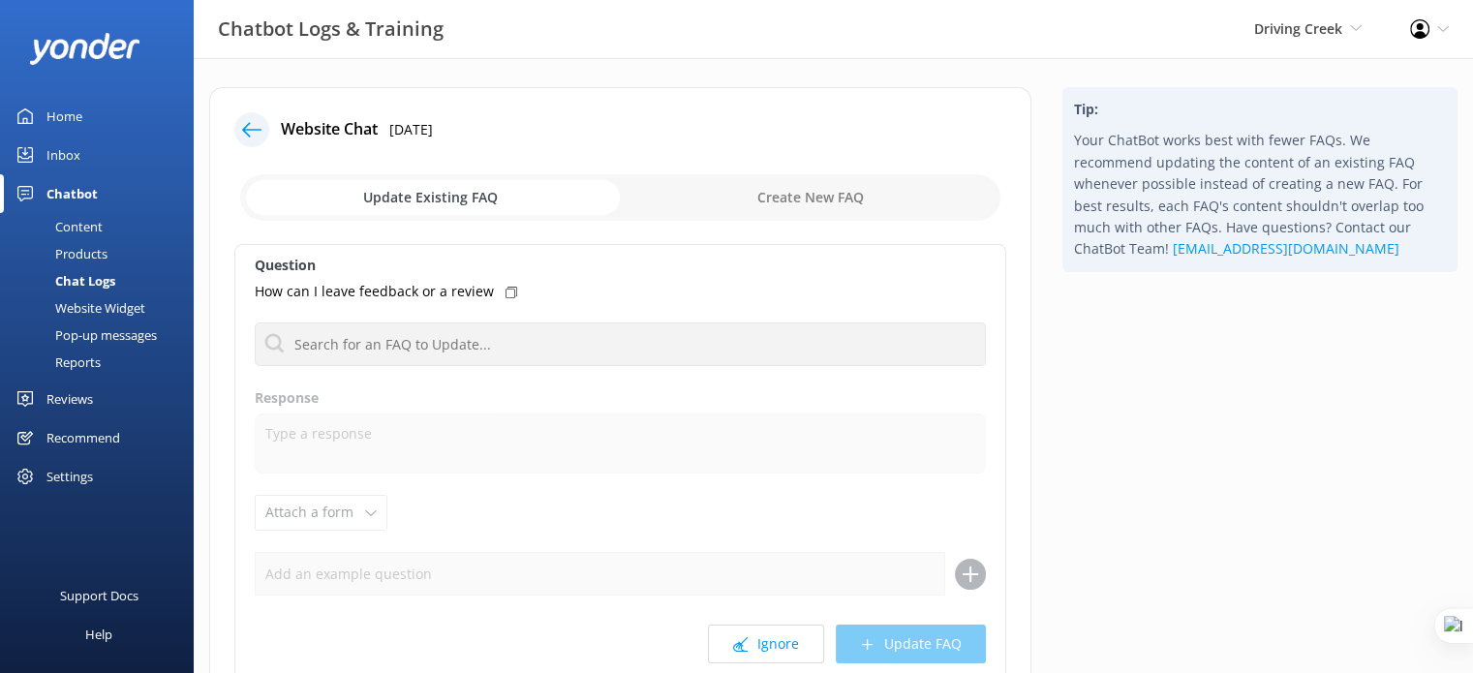
click at [855, 200] on input "checkbox" at bounding box center [620, 197] width 760 height 46
checkbox input "true"
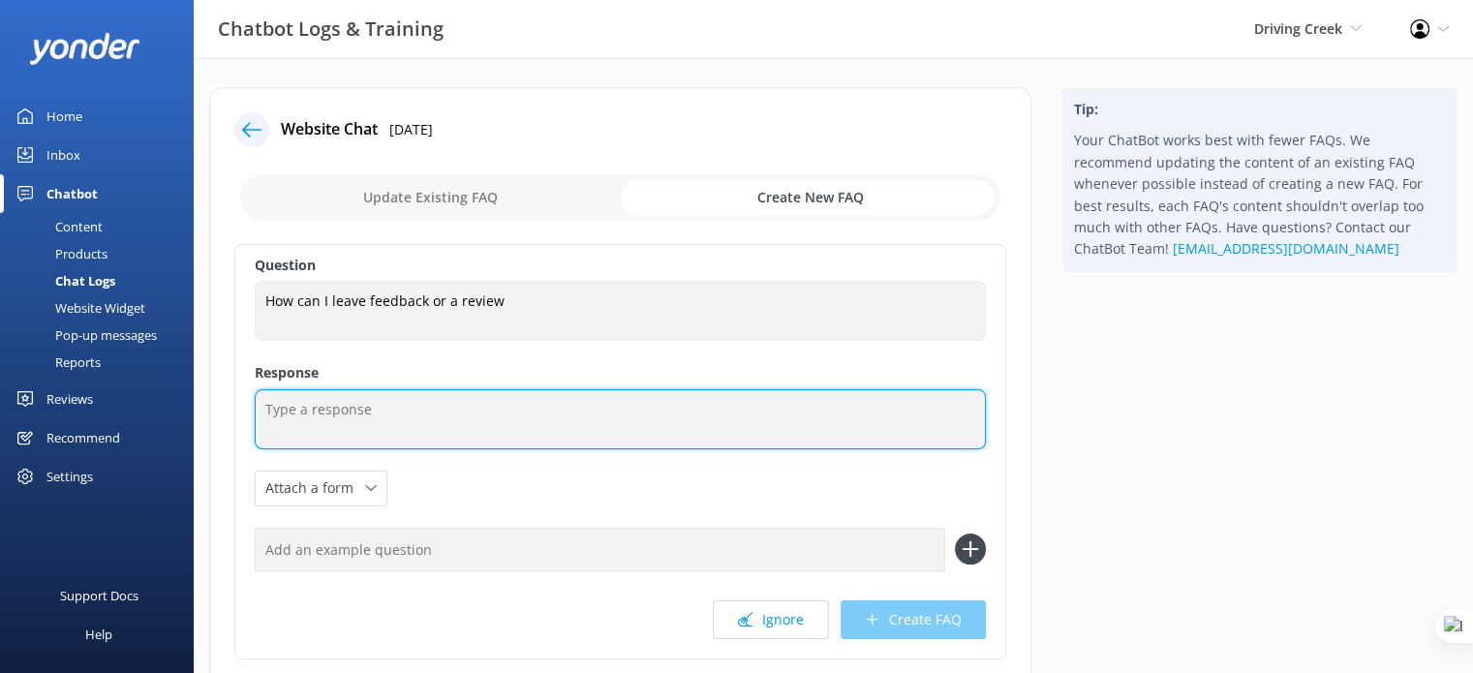
click at [378, 413] on textarea at bounding box center [620, 419] width 731 height 60
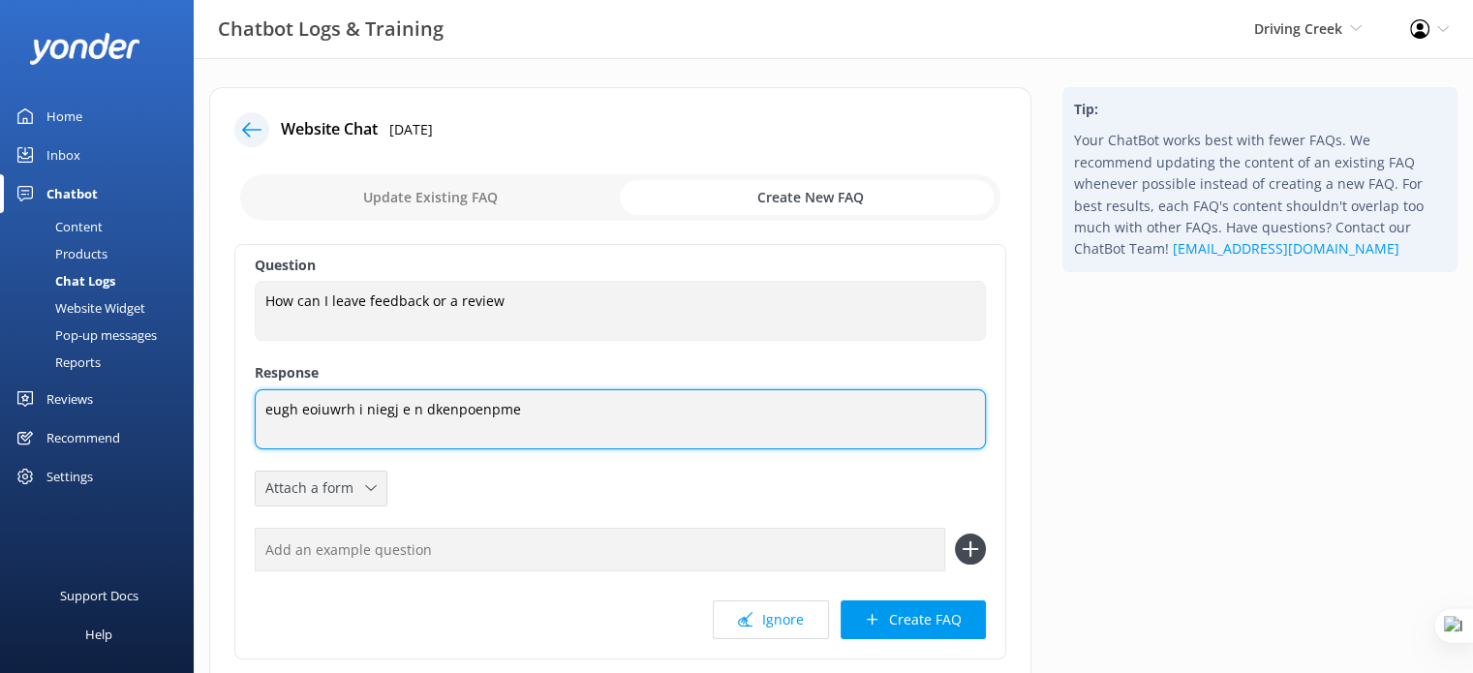
type textarea "eugh eoiuwrh i niegj e n dkenpoenpme"
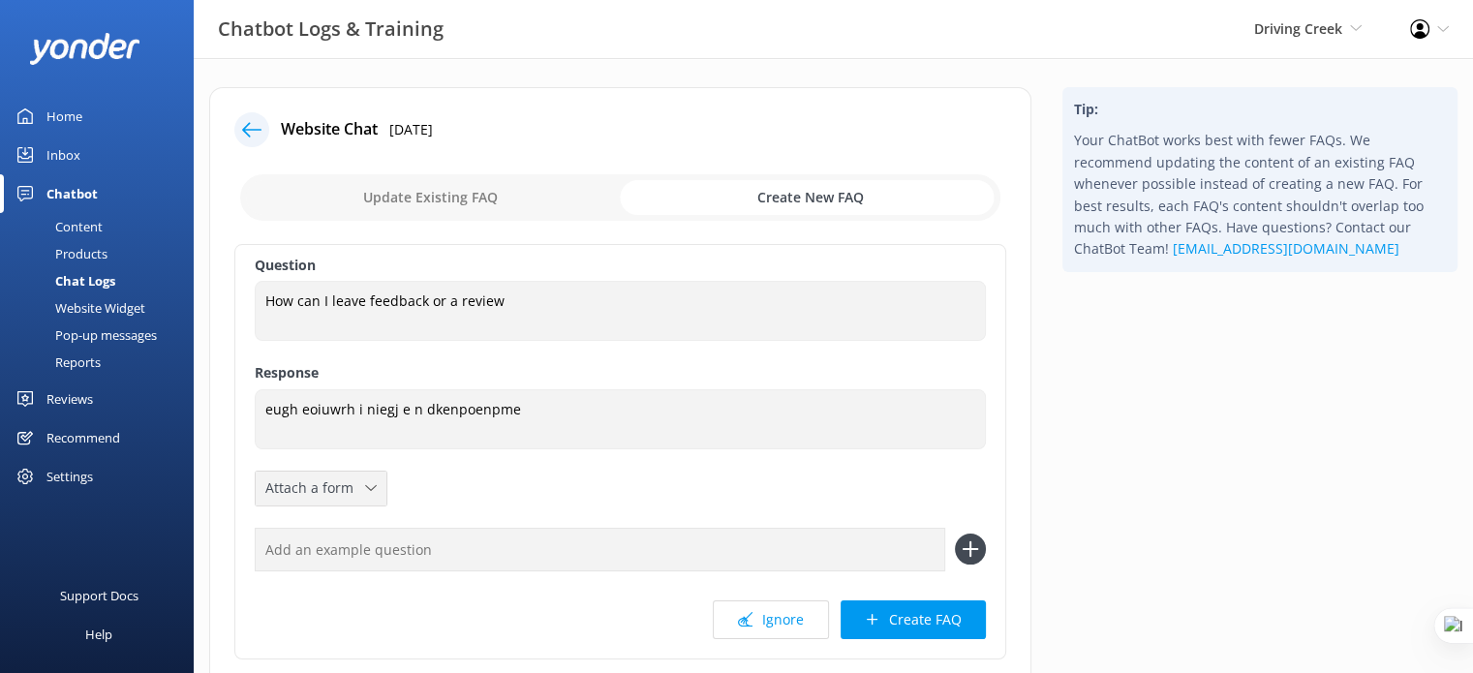
click at [377, 481] on div "Attach a form" at bounding box center [320, 488] width 121 height 24
click at [488, 487] on div "Question How can I leave feedback or a review How can I leave feedback or a rev…" at bounding box center [620, 451] width 772 height 415
click at [964, 627] on button "Create FAQ" at bounding box center [913, 619] width 145 height 39
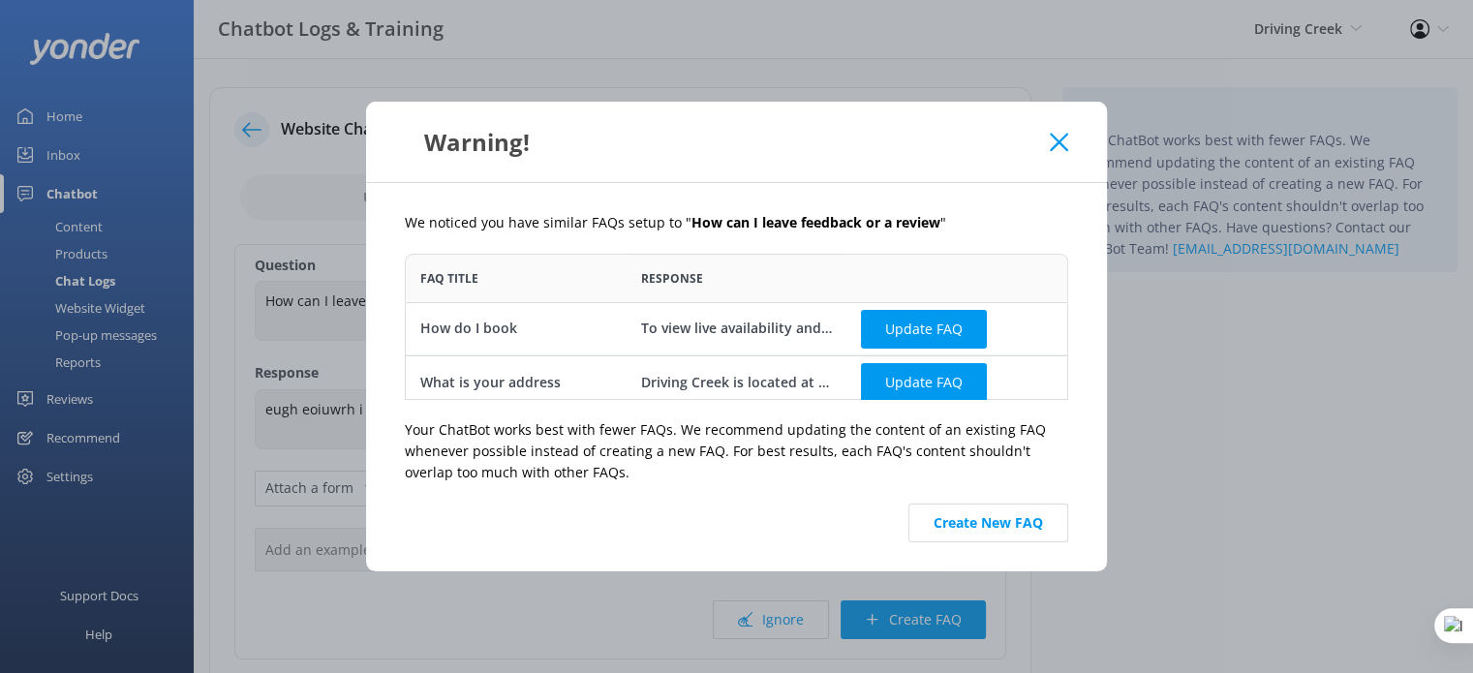
scroll to position [131, 649]
click at [1024, 521] on button "Create New FAQ" at bounding box center [988, 523] width 160 height 39
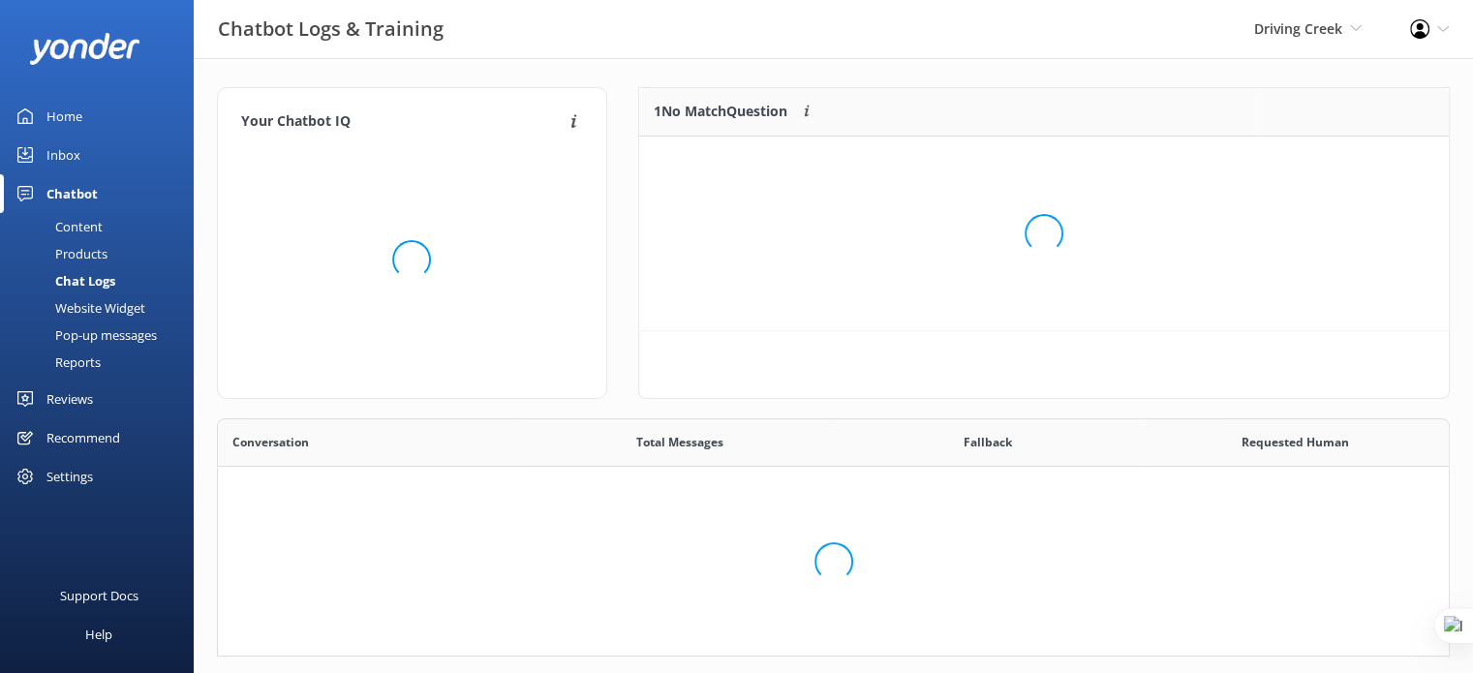
click at [89, 221] on div "Content" at bounding box center [57, 226] width 91 height 27
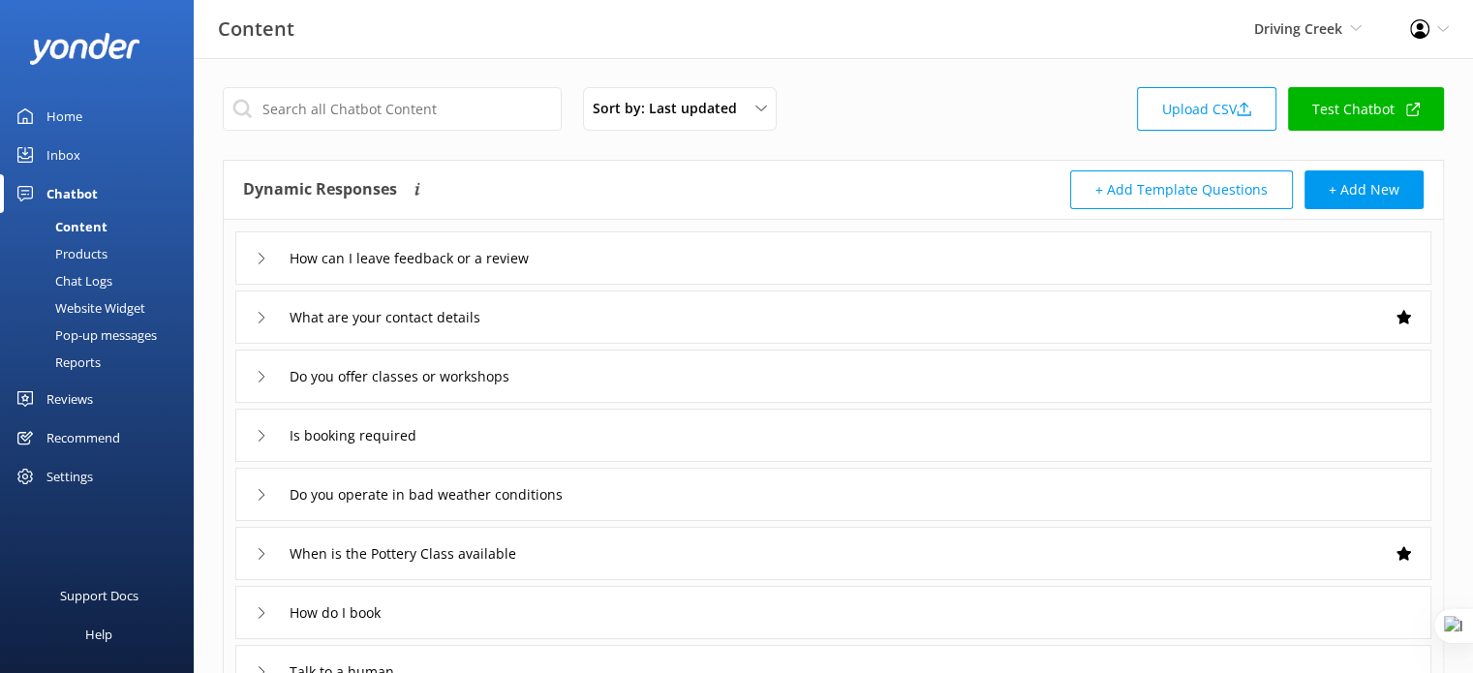
click at [666, 260] on div "How can I leave feedback or a review" at bounding box center [833, 257] width 1196 height 53
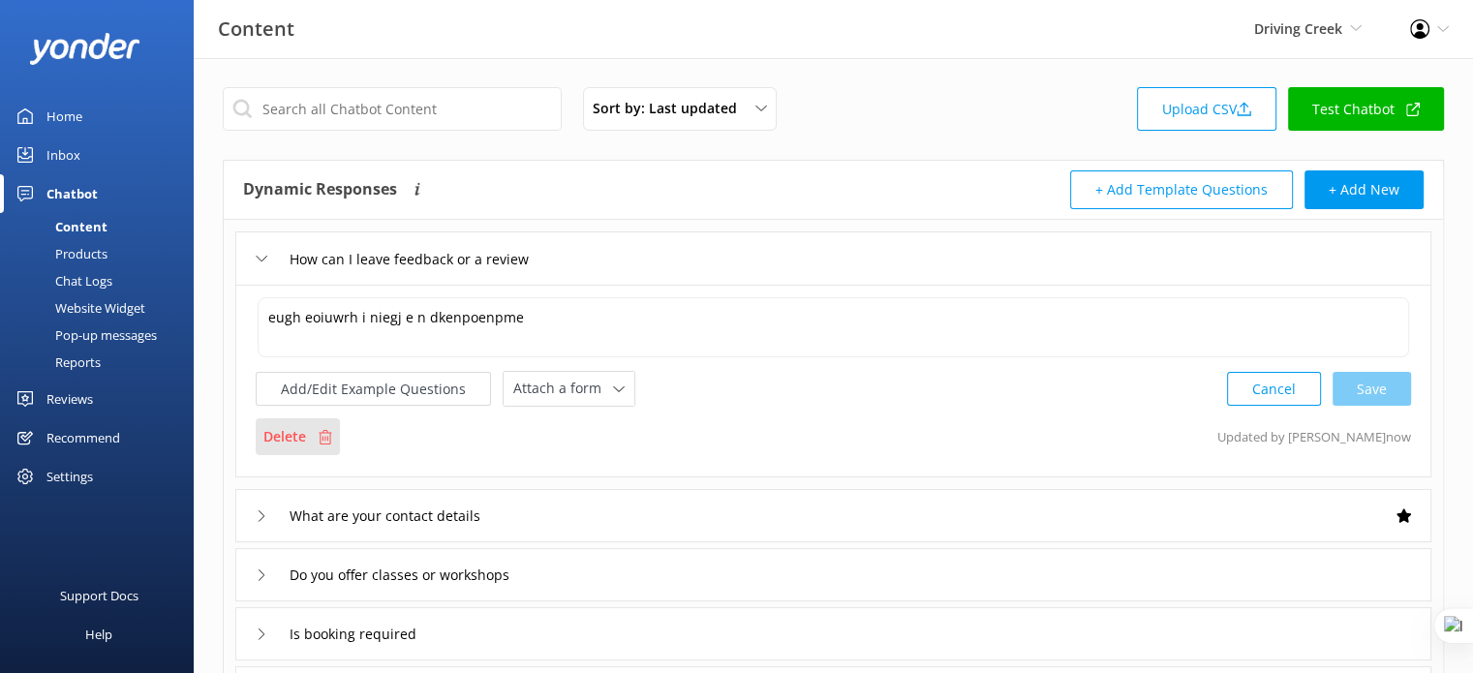
click at [278, 436] on p "Delete" at bounding box center [284, 436] width 43 height 21
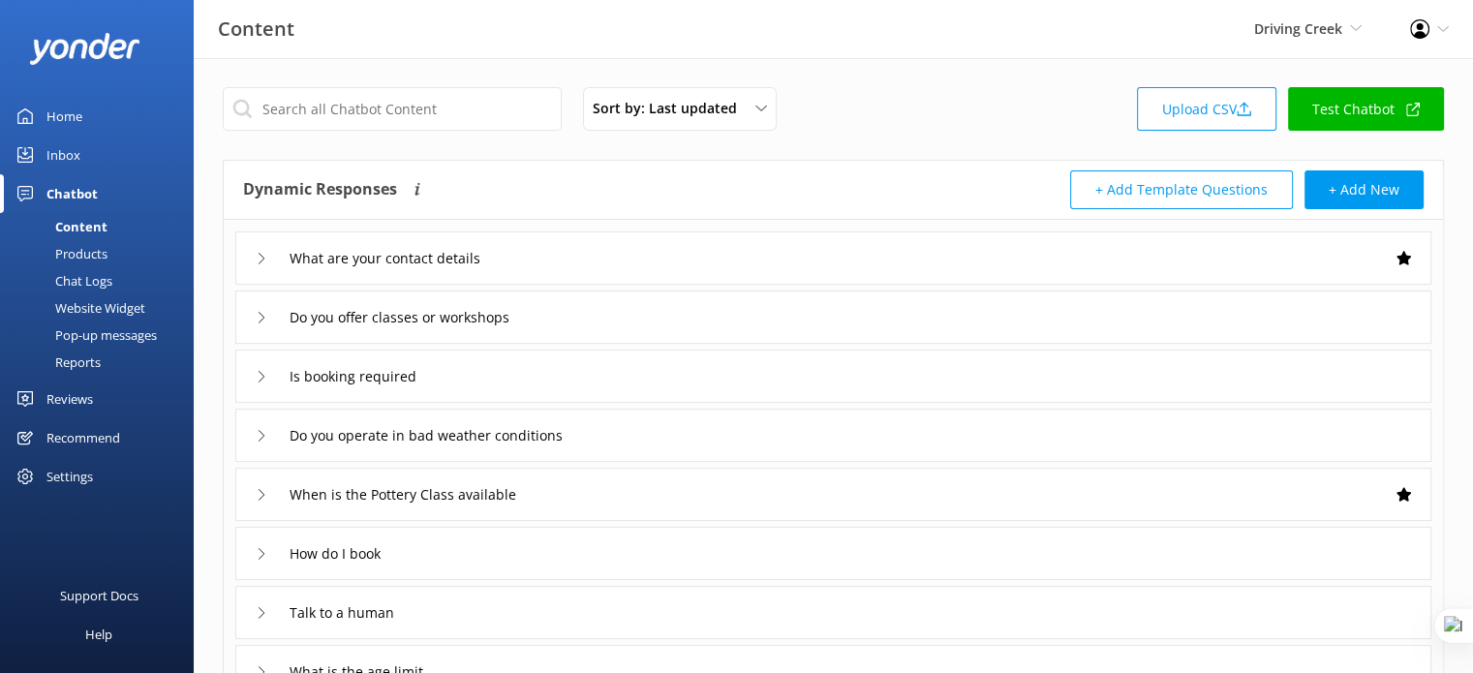
click at [569, 560] on div "How do I book" at bounding box center [833, 553] width 1196 height 53
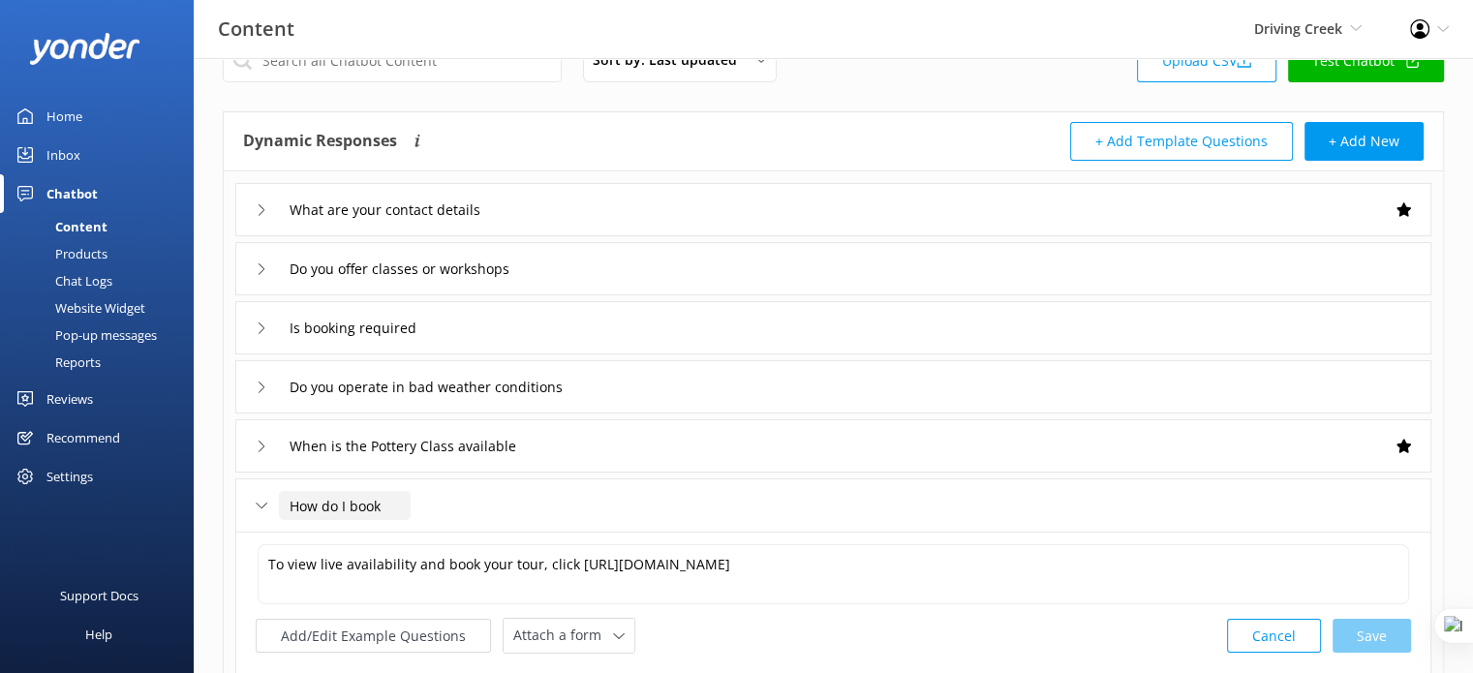
scroll to position [97, 0]
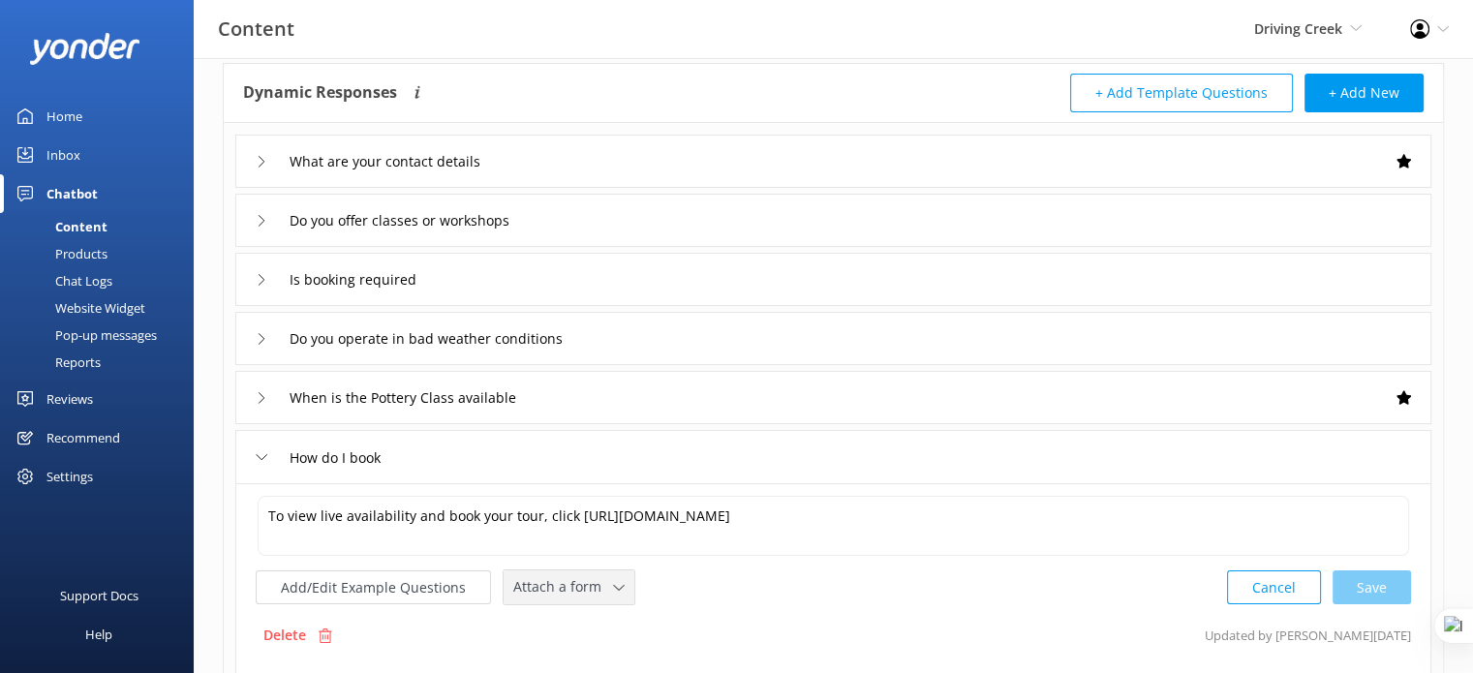
click at [613, 588] on icon at bounding box center [619, 588] width 12 height 12
click at [600, 671] on div "Check availability" at bounding box center [562, 666] width 96 height 19
click at [368, 587] on button "Add/Edit Example Questions" at bounding box center [373, 585] width 235 height 34
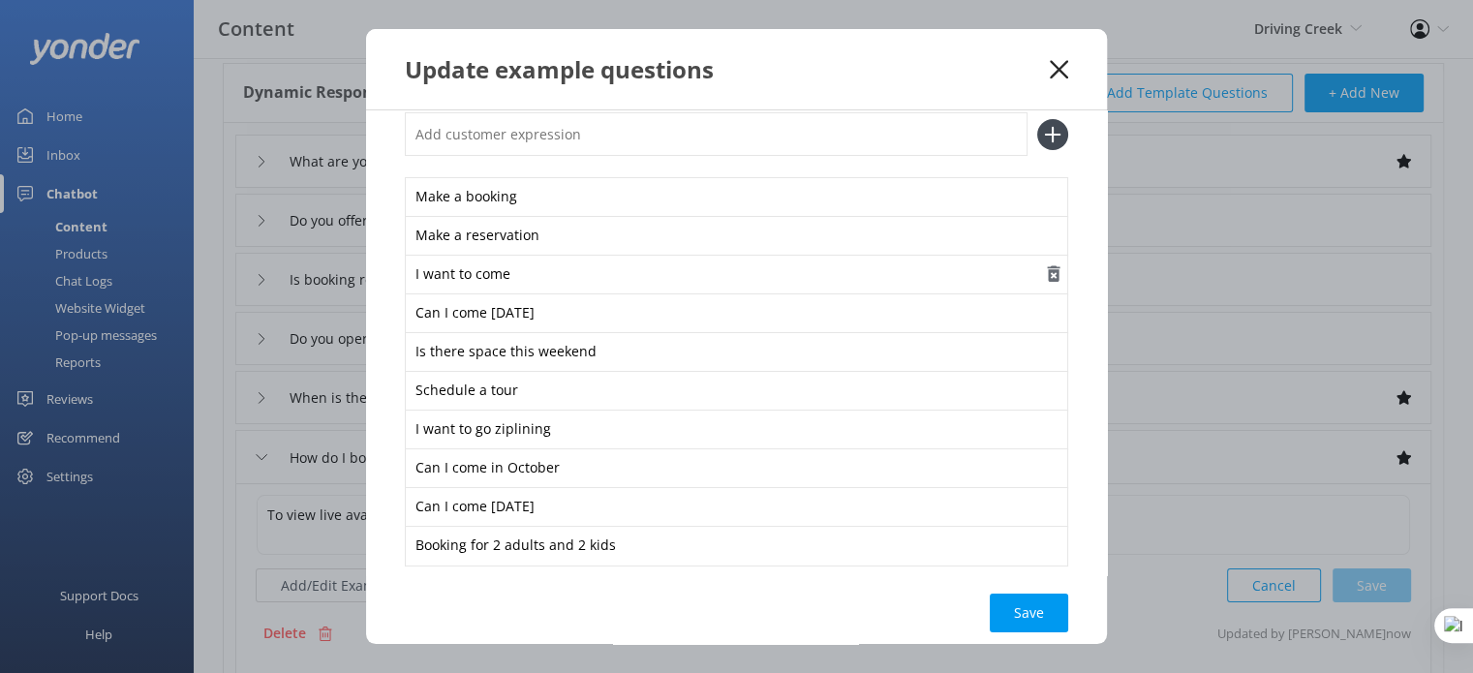
scroll to position [0, 0]
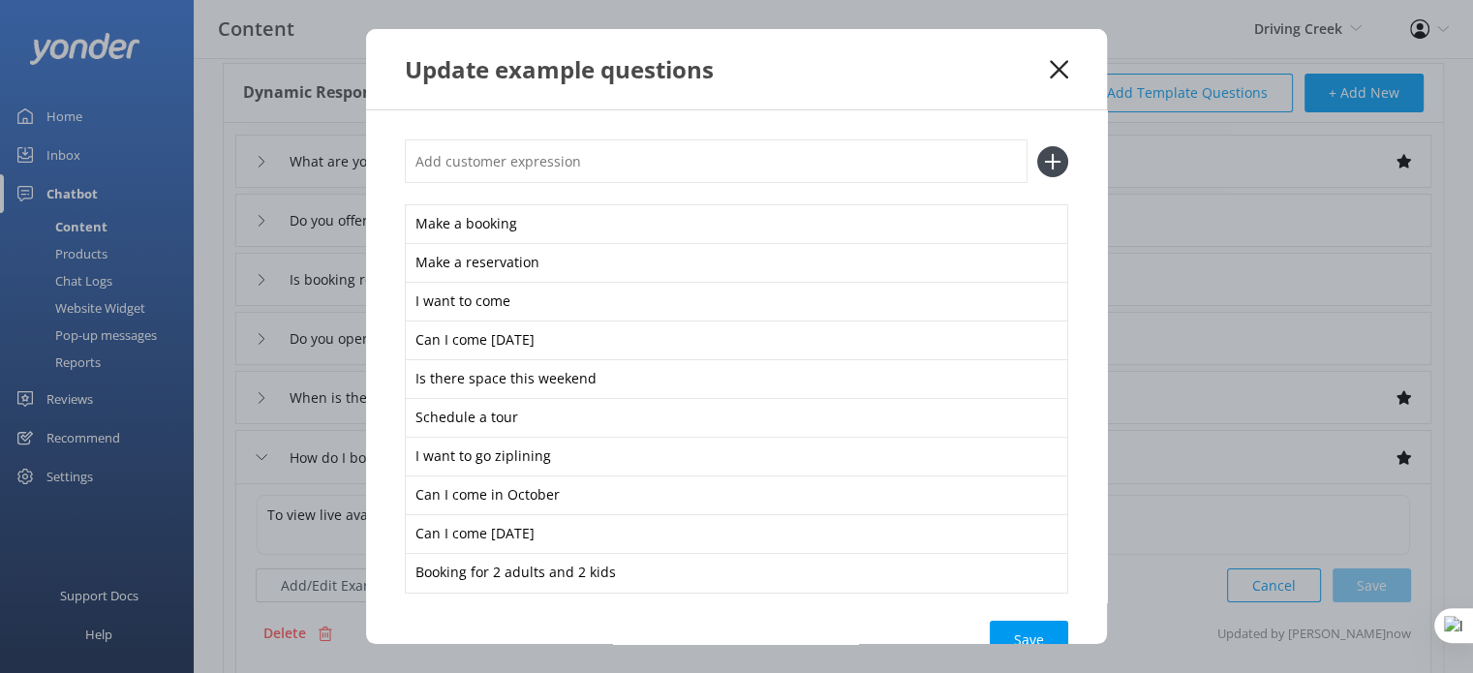
click at [523, 163] on input "text" at bounding box center [716, 161] width 623 height 44
type input "Check availability"
click at [1037, 162] on icon at bounding box center [1052, 161] width 31 height 31
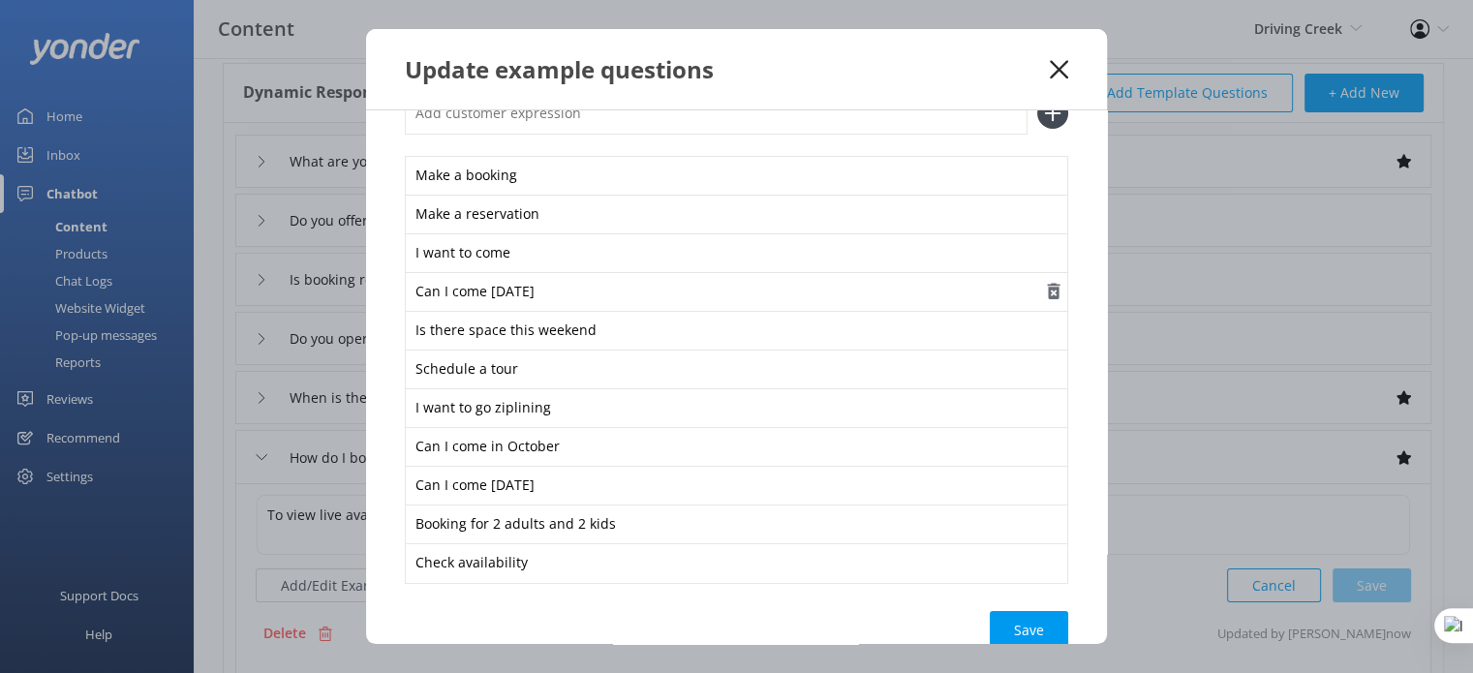
scroll to position [94, 0]
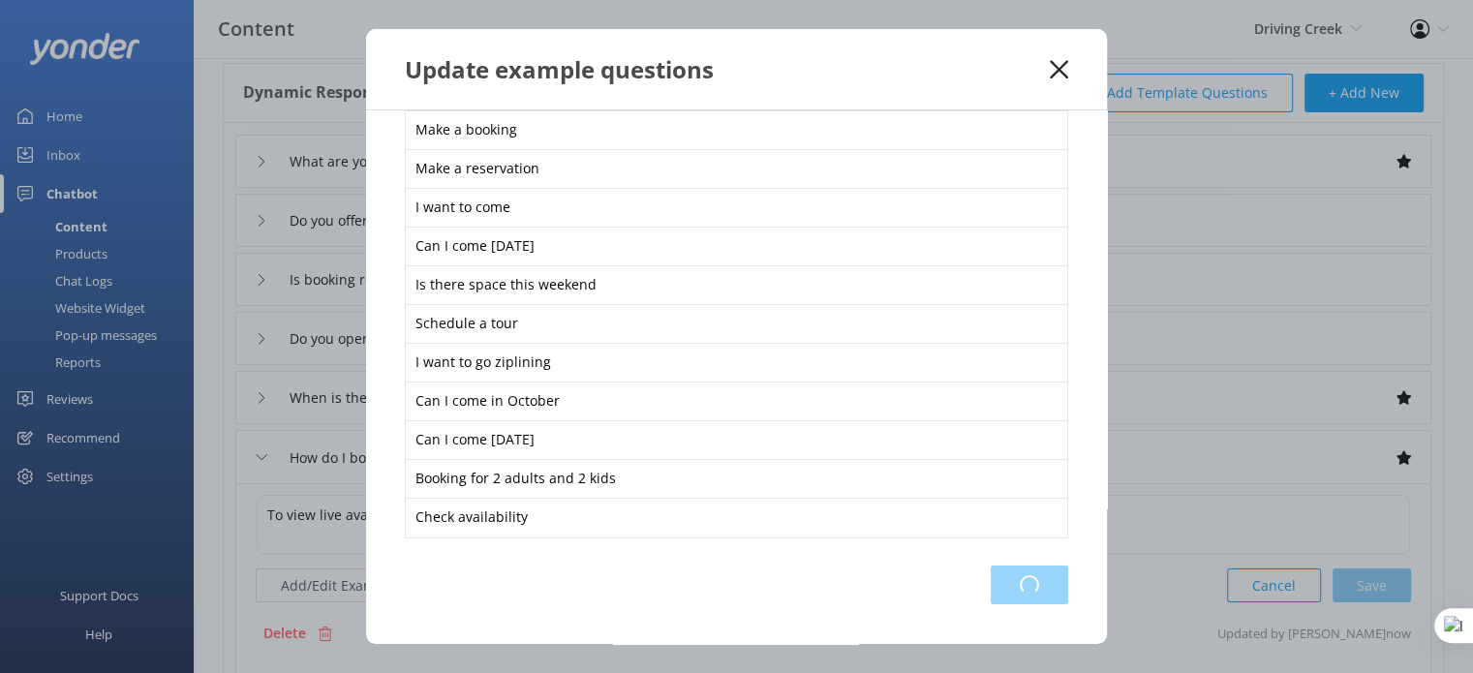
click at [1007, 590] on div "Loading.." at bounding box center [1029, 584] width 77 height 39
click at [1059, 65] on icon at bounding box center [1059, 69] width 18 height 19
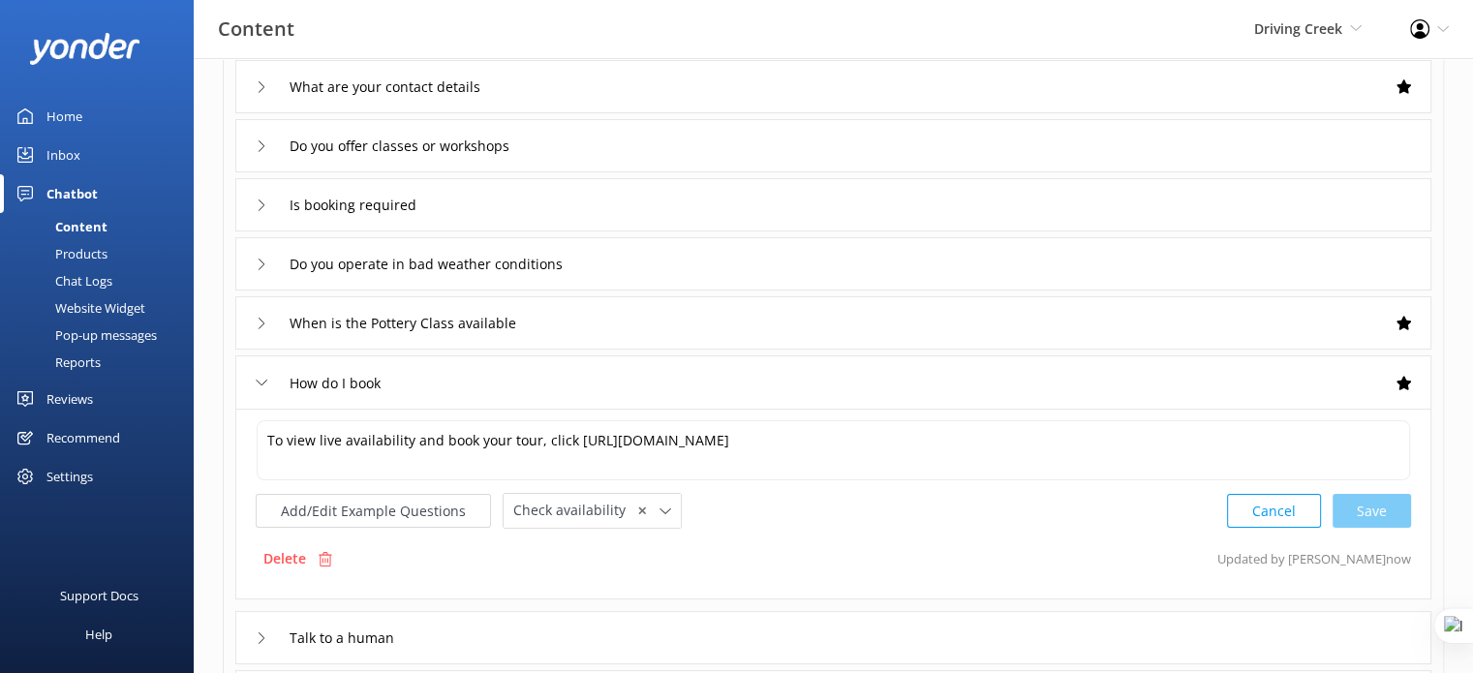
scroll to position [194, 0]
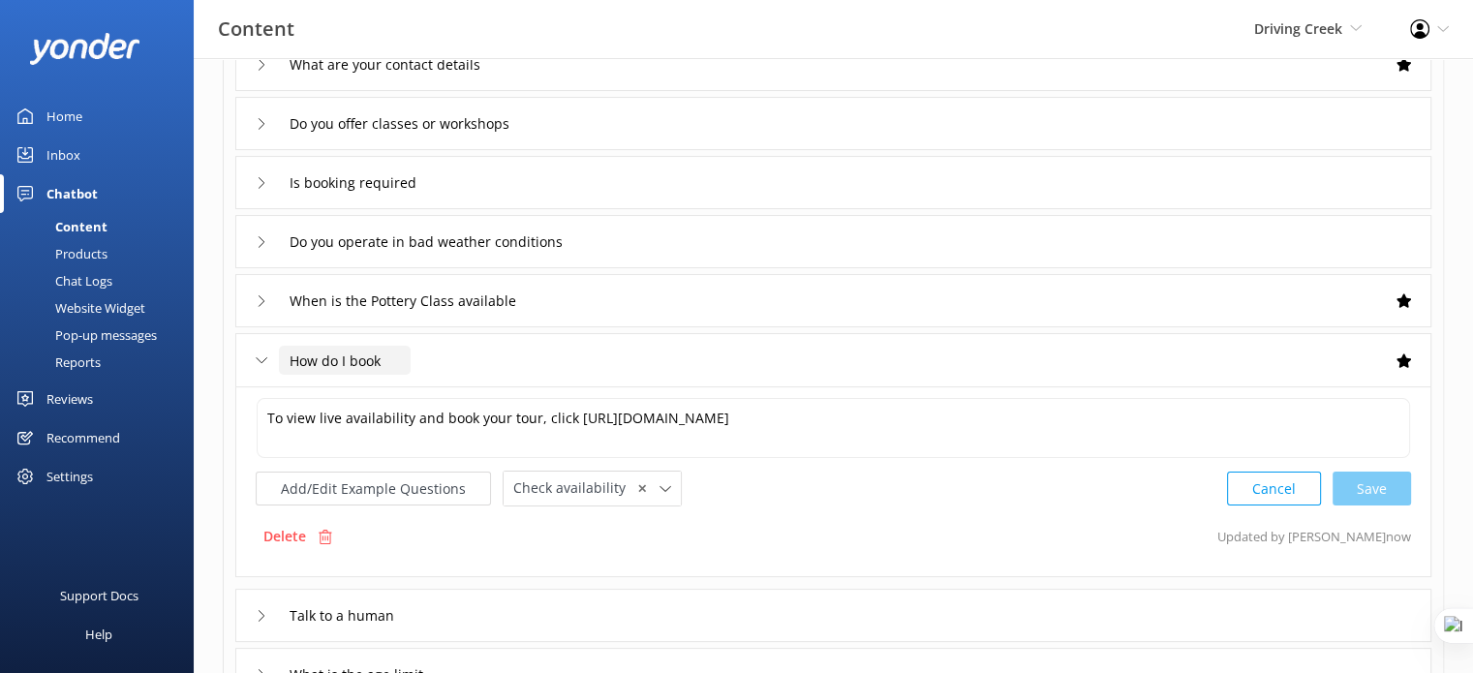
click at [290, 354] on input "How do I book" at bounding box center [345, 360] width 132 height 29
click at [274, 355] on div "How do I book" at bounding box center [322, 361] width 132 height 32
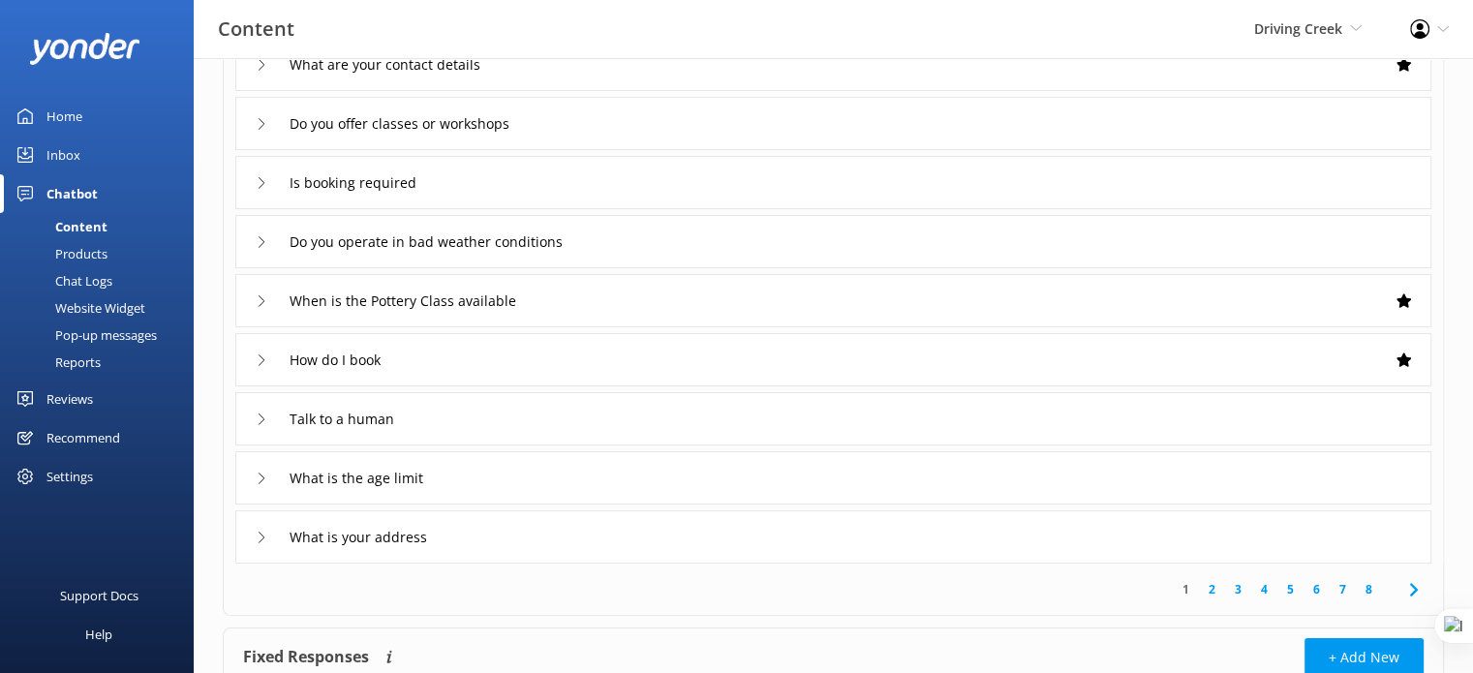
click at [101, 282] on div "Chat Logs" at bounding box center [62, 280] width 101 height 27
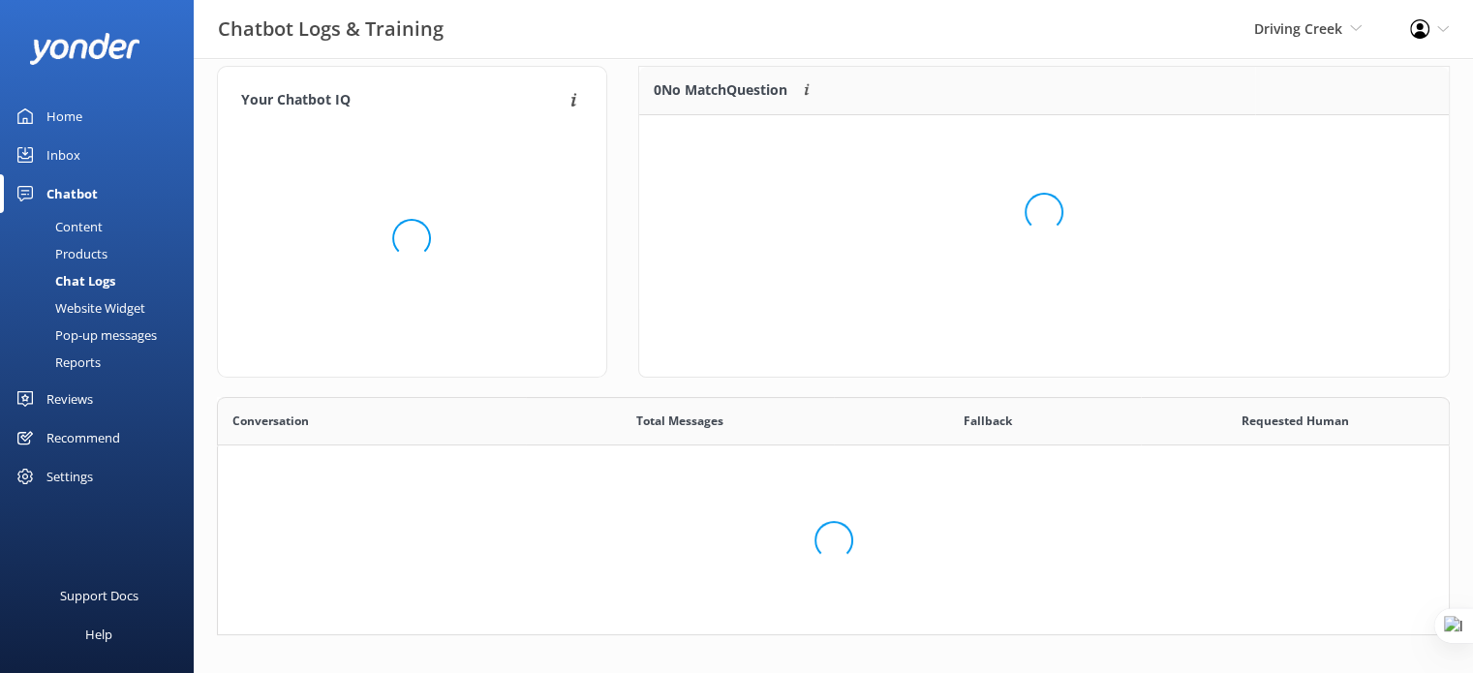
scroll to position [224, 1217]
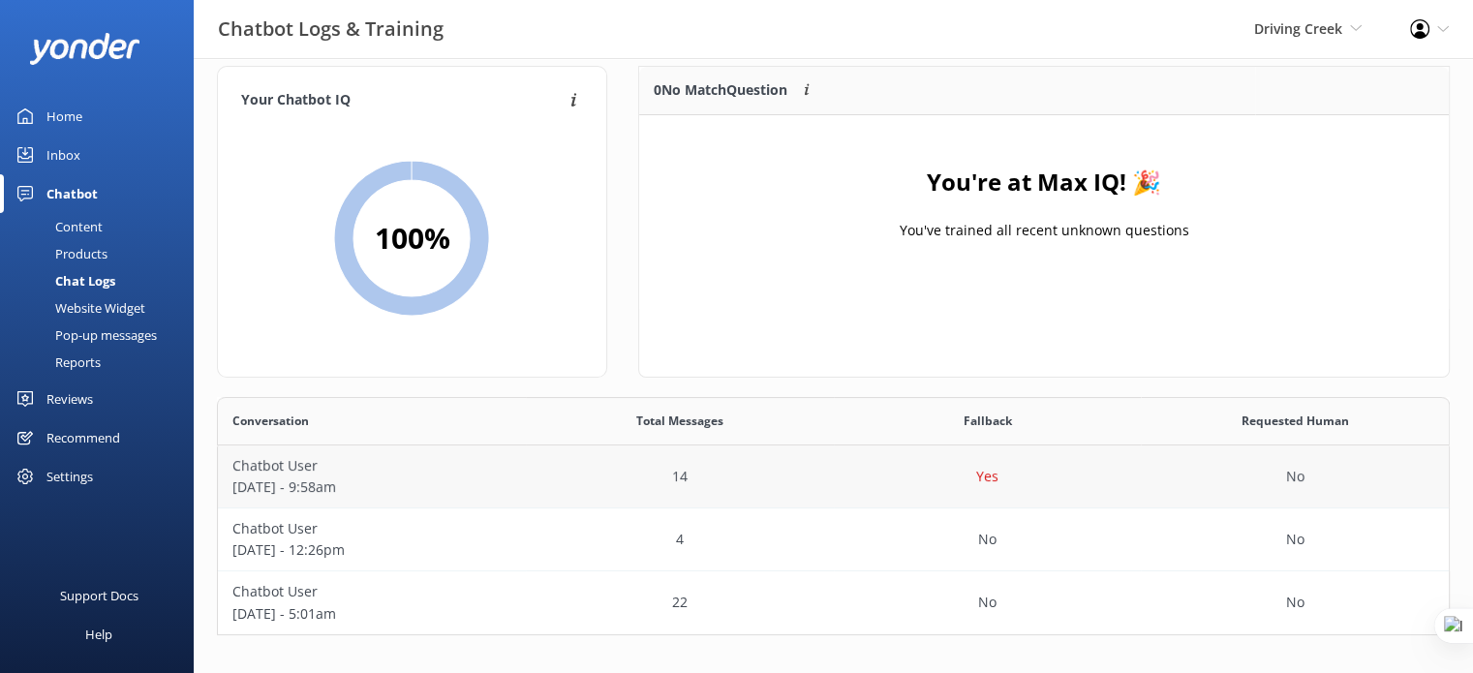
click at [352, 483] on p "October 03 - 9:58am" at bounding box center [371, 486] width 279 height 21
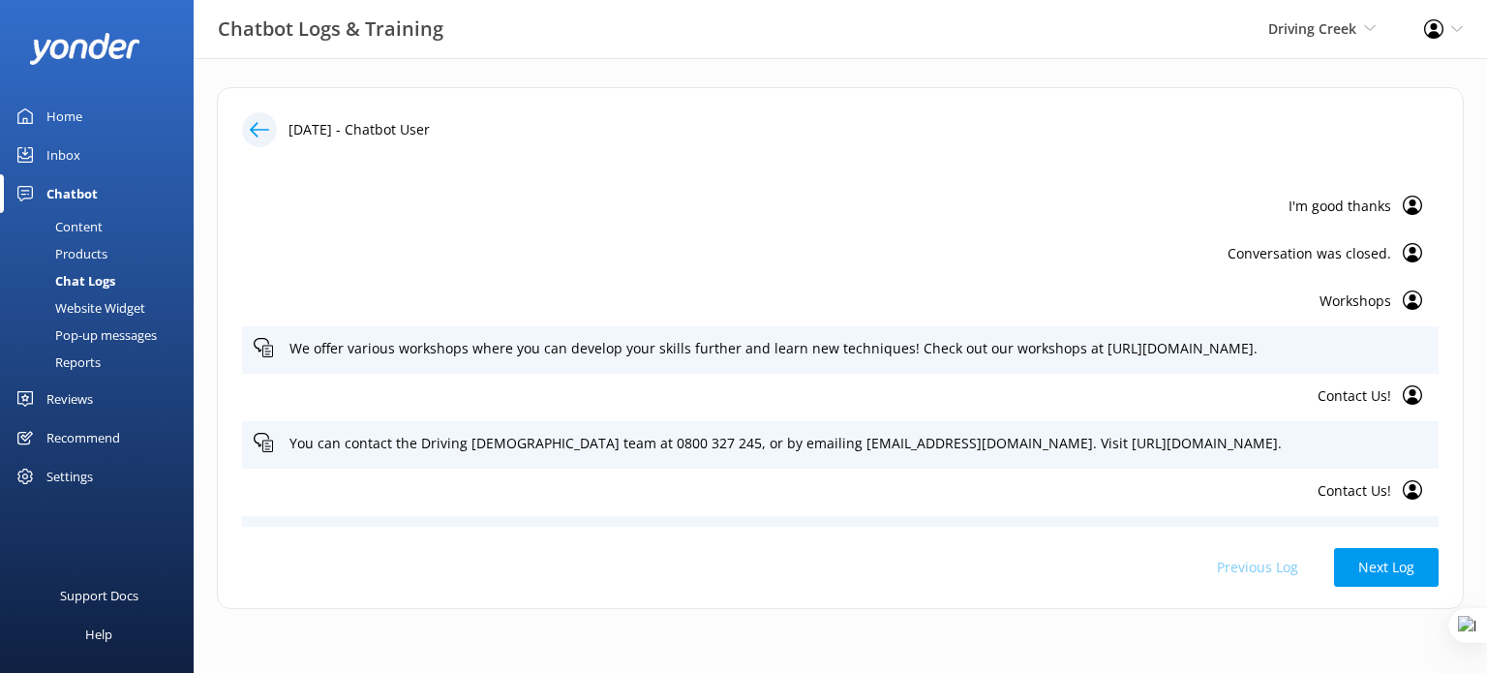
scroll to position [290, 0]
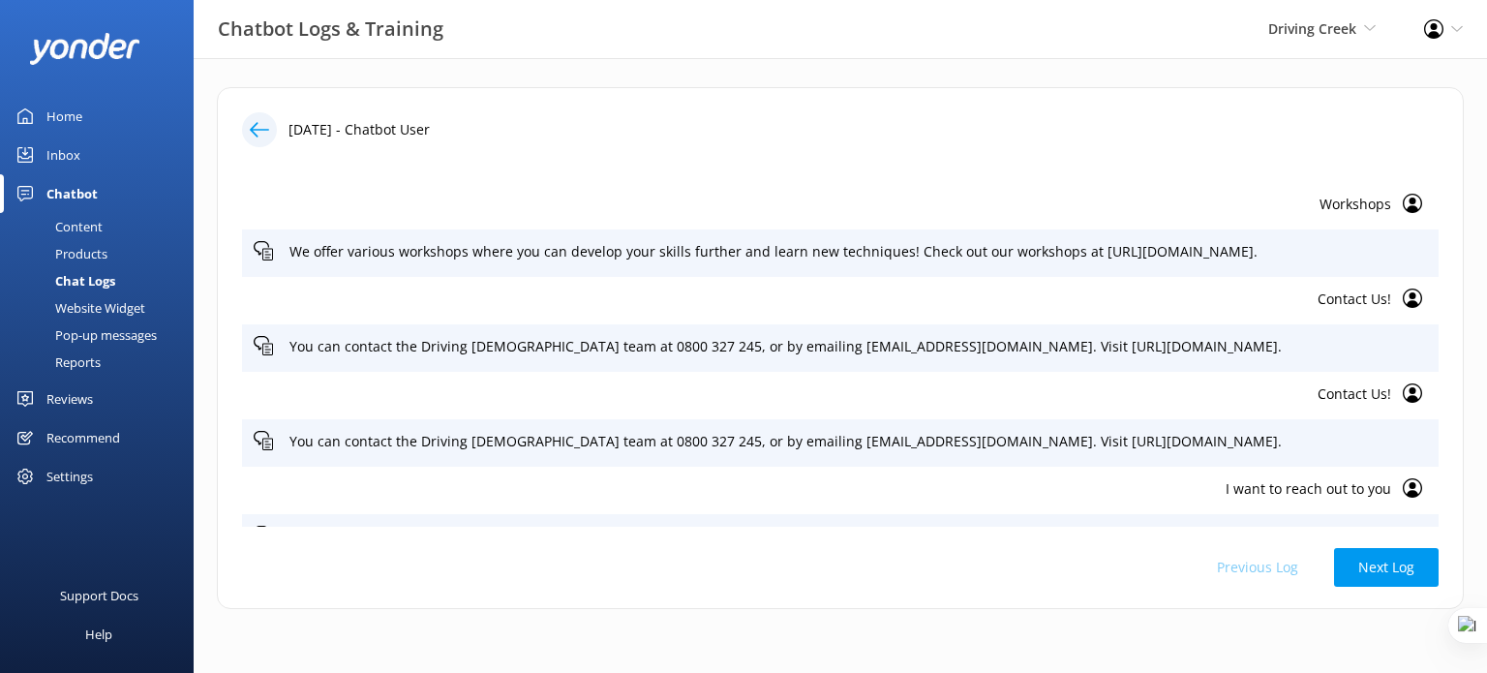
click at [1343, 400] on p "Contact Us!" at bounding box center [823, 393] width 1138 height 21
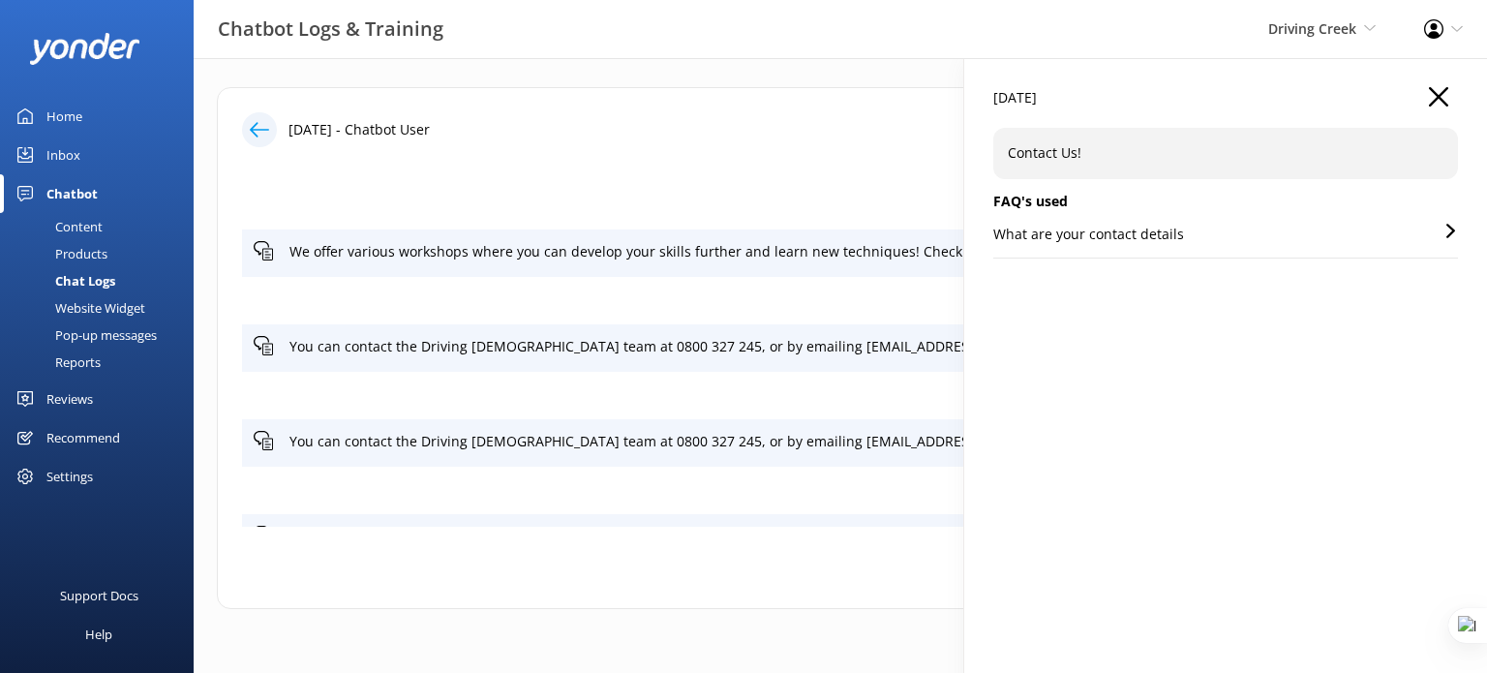
click at [1452, 94] on div "02 Oct 2025" at bounding box center [1225, 107] width 465 height 41
click at [1437, 98] on use "button" at bounding box center [1438, 96] width 19 height 19
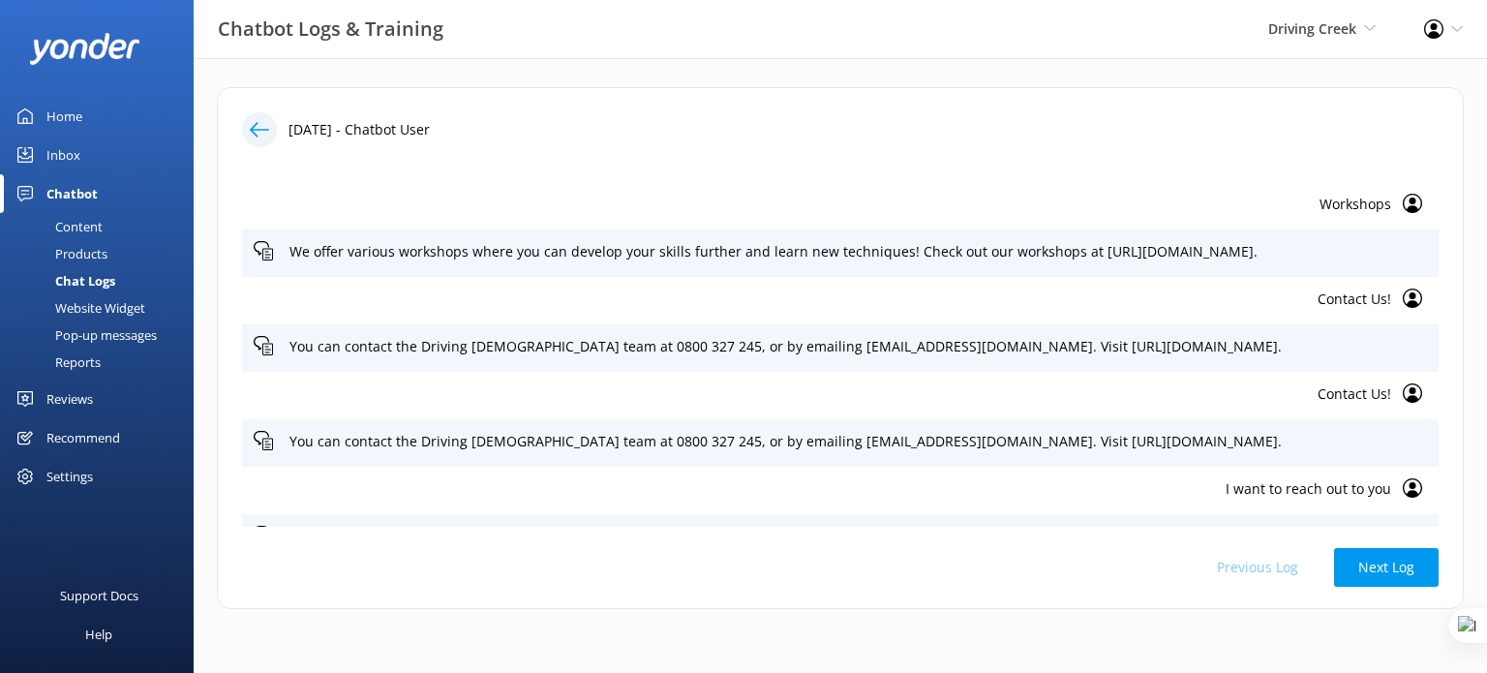
click at [1325, 488] on p "I want to reach out to you" at bounding box center [823, 488] width 1138 height 21
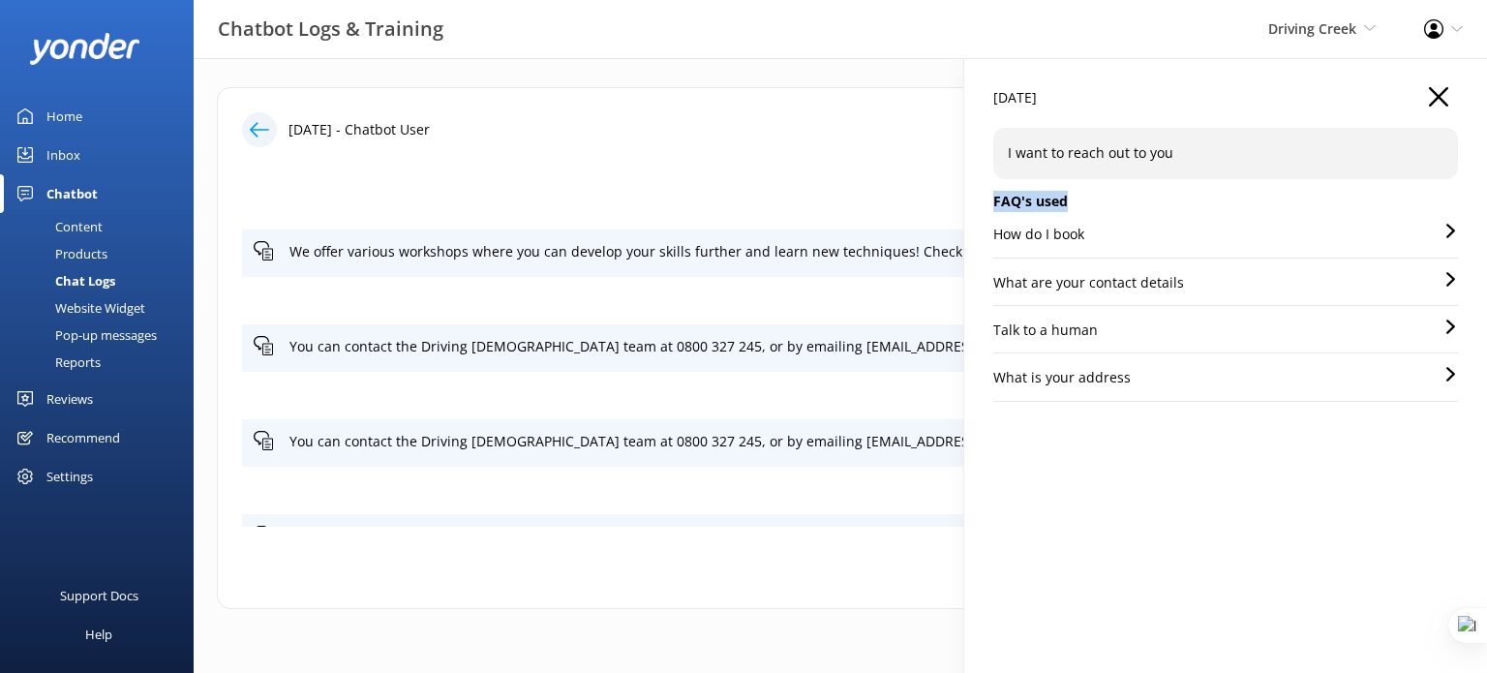
drag, startPoint x: 995, startPoint y: 200, endPoint x: 1099, endPoint y: 203, distance: 103.7
click at [1099, 203] on h5 "FAQ's used" at bounding box center [1225, 201] width 465 height 21
click at [1196, 208] on h5 "FAQ's used" at bounding box center [1225, 201] width 465 height 21
click at [1442, 92] on use "button" at bounding box center [1438, 96] width 19 height 19
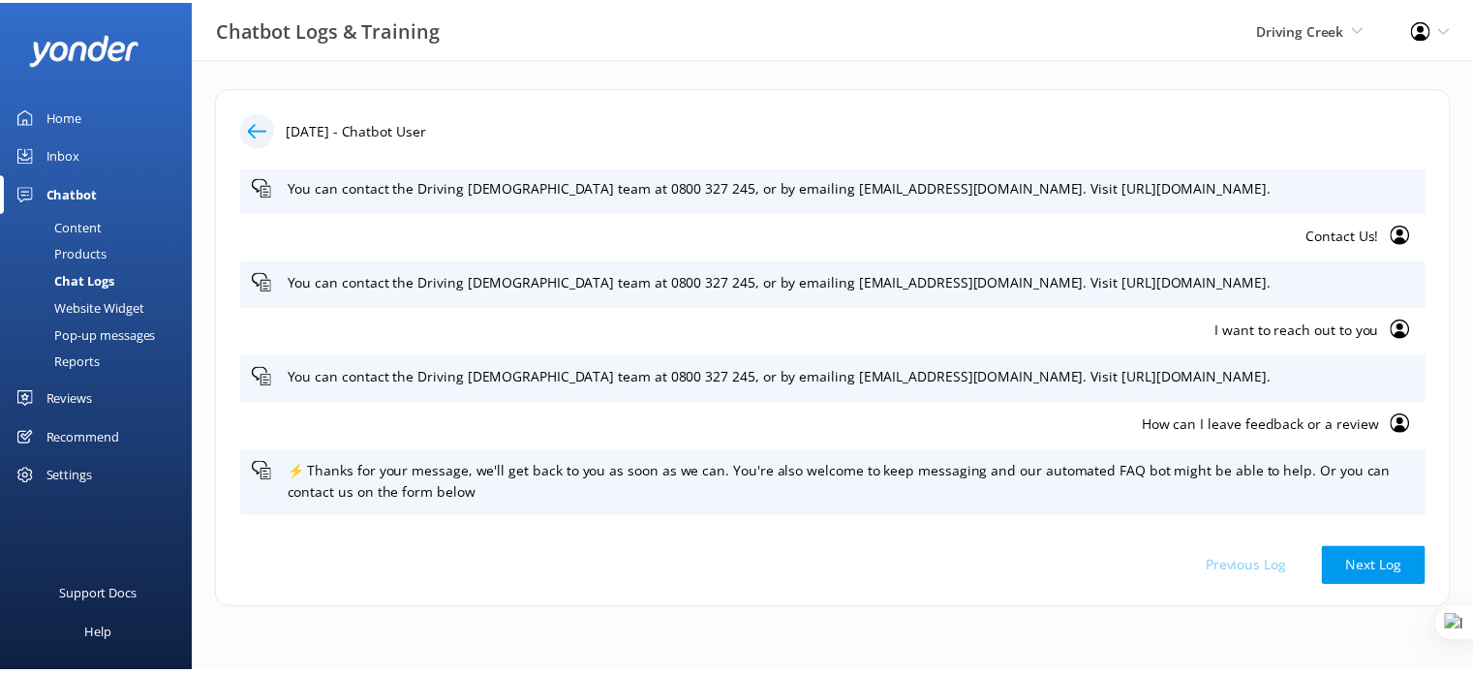
scroll to position [484, 0]
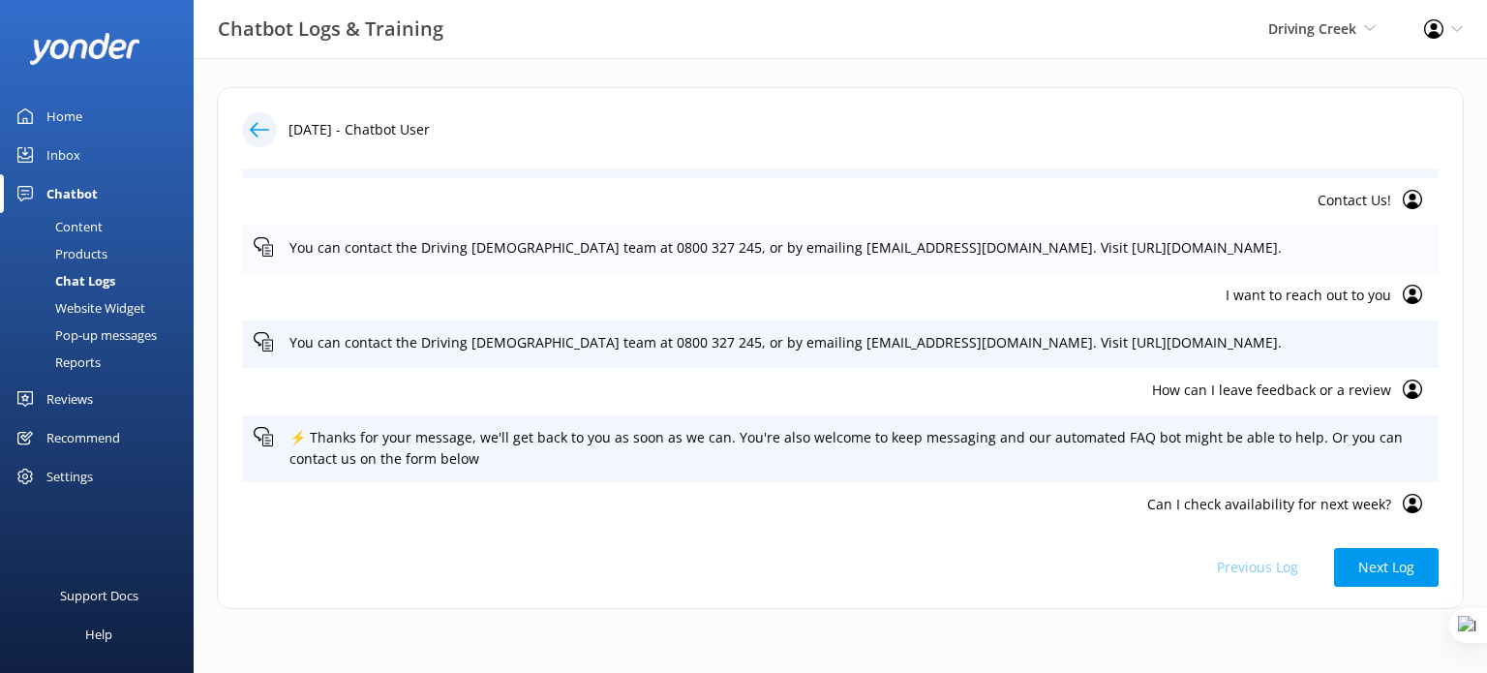
click at [1278, 260] on div "You can contact the Driving Creek team at 0800 327 245, or by emailing info@dri…" at bounding box center [840, 249] width 1197 height 47
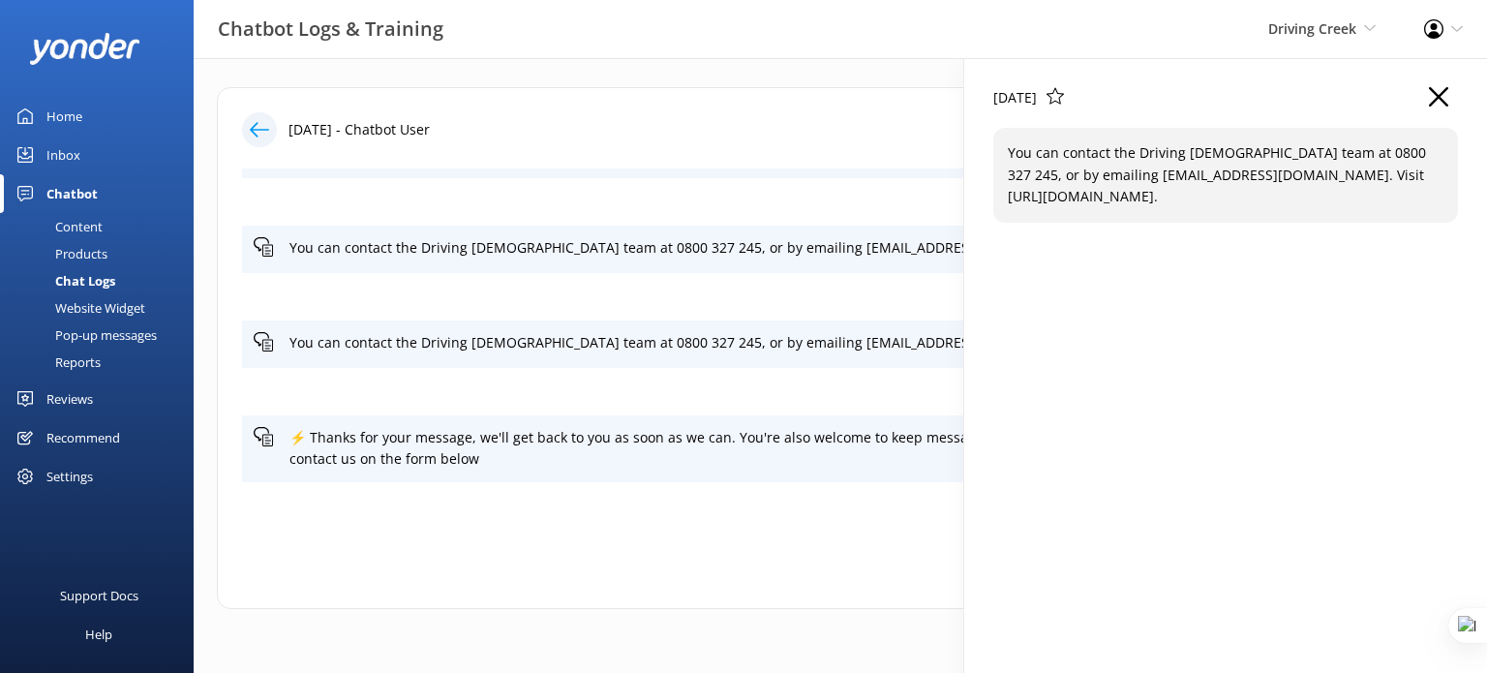
click at [1437, 98] on use "button" at bounding box center [1438, 96] width 19 height 19
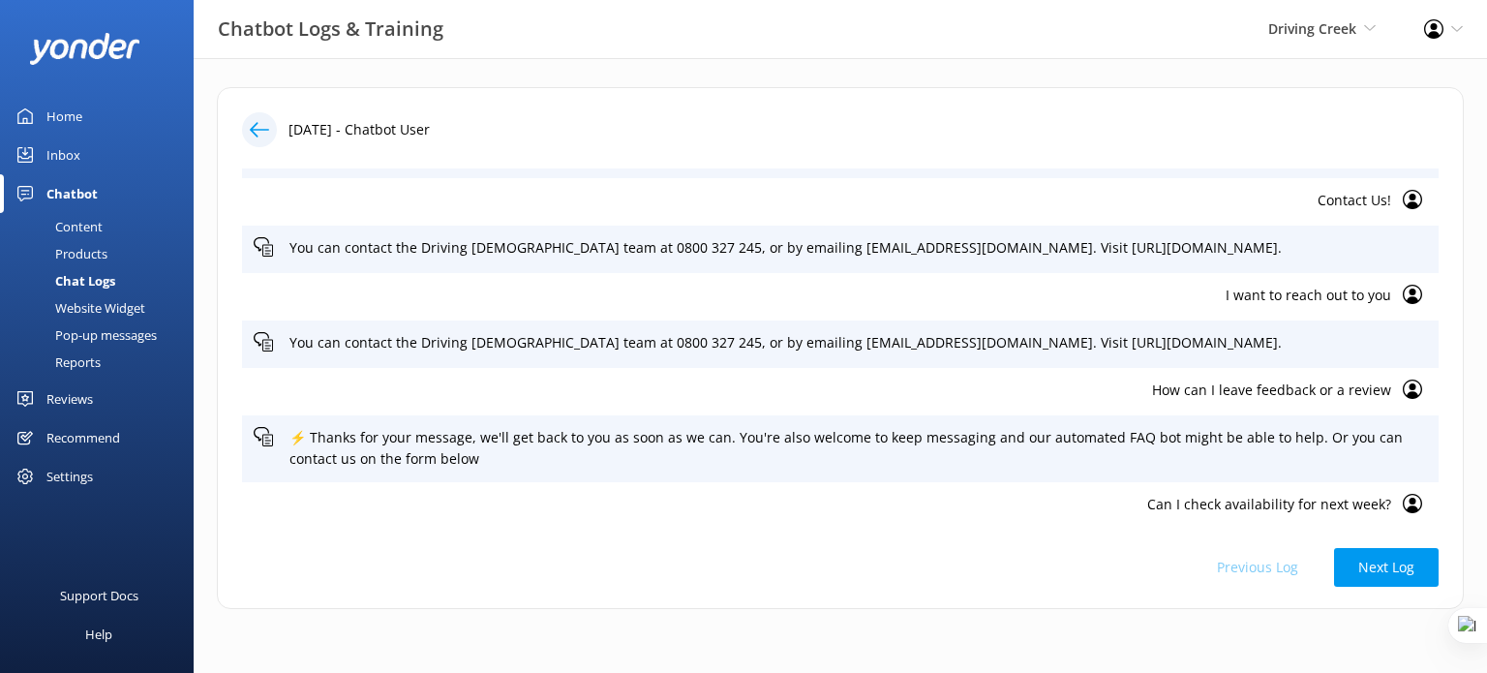
click at [1297, 297] on p "I want to reach out to you" at bounding box center [823, 295] width 1138 height 21
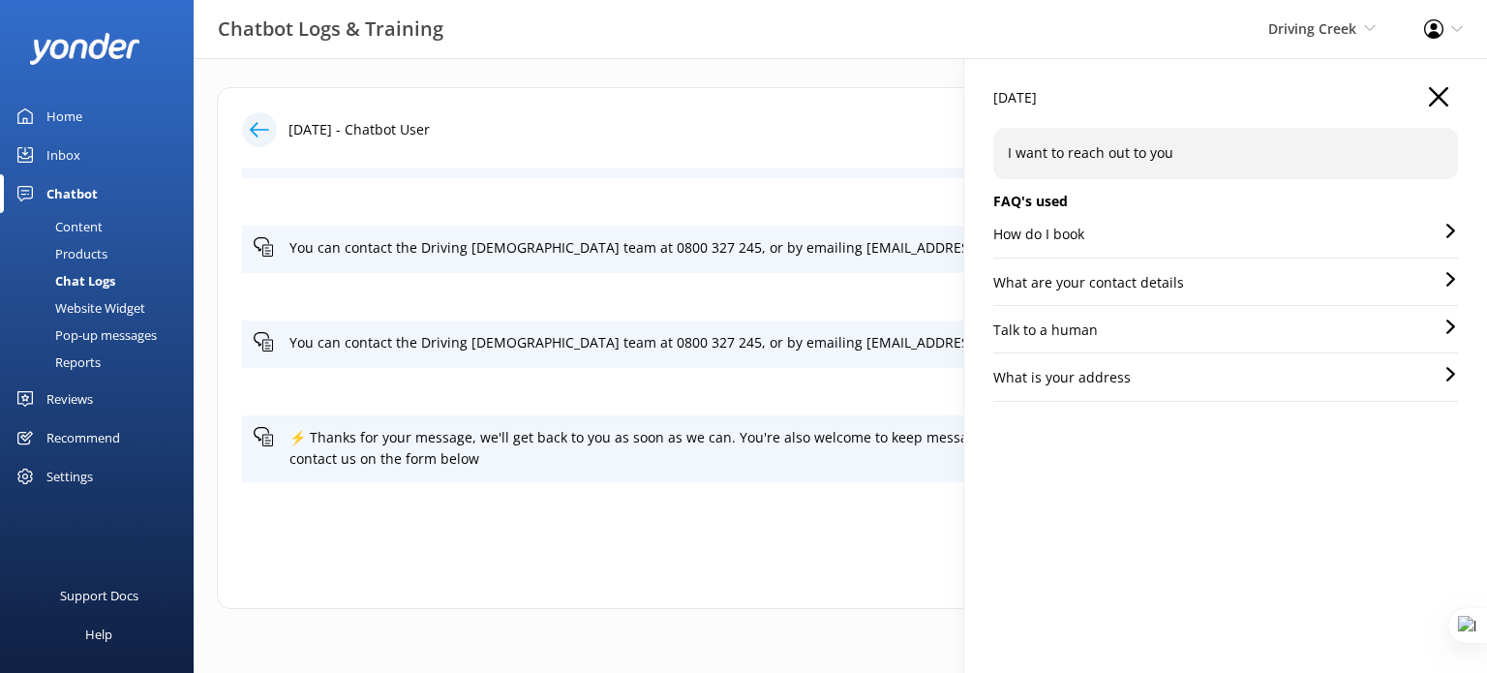
click at [1127, 287] on p "What are your contact details" at bounding box center [1088, 282] width 191 height 21
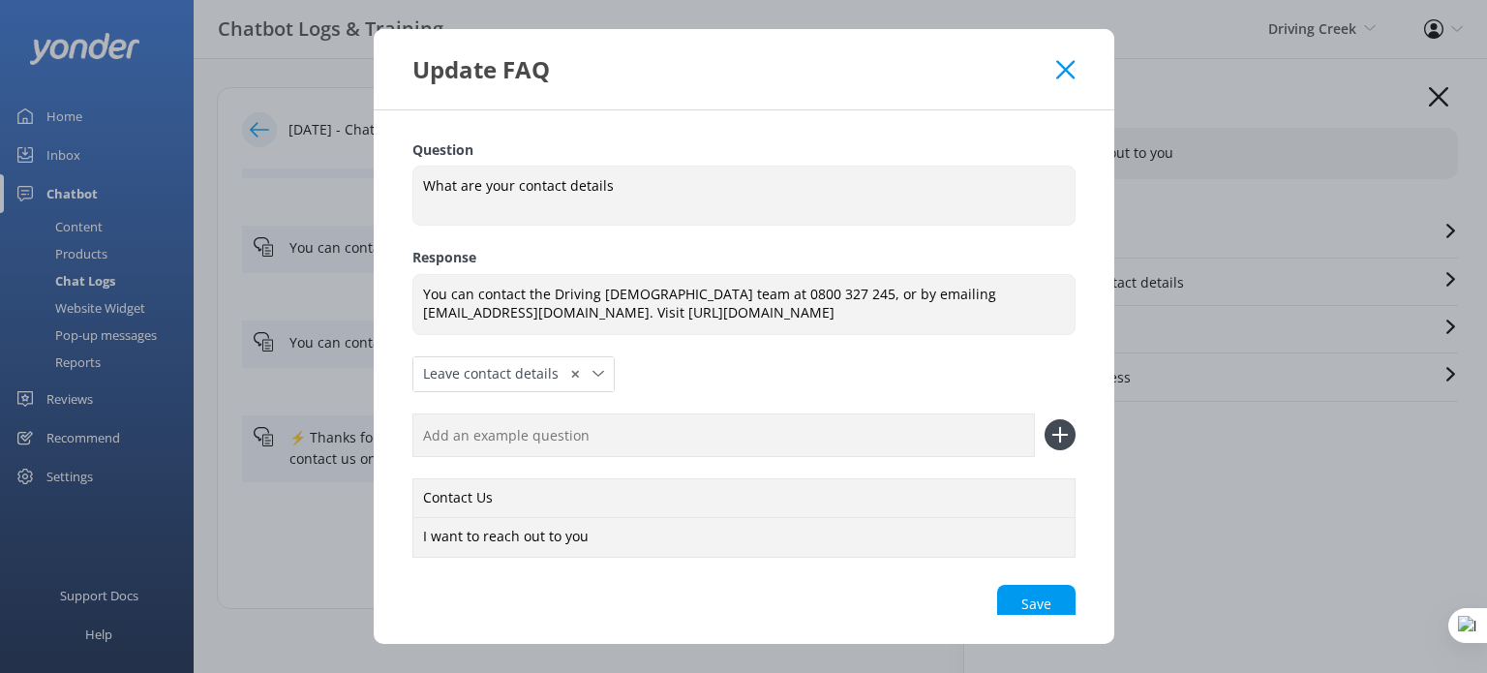
click at [1057, 65] on icon at bounding box center [1065, 69] width 18 height 19
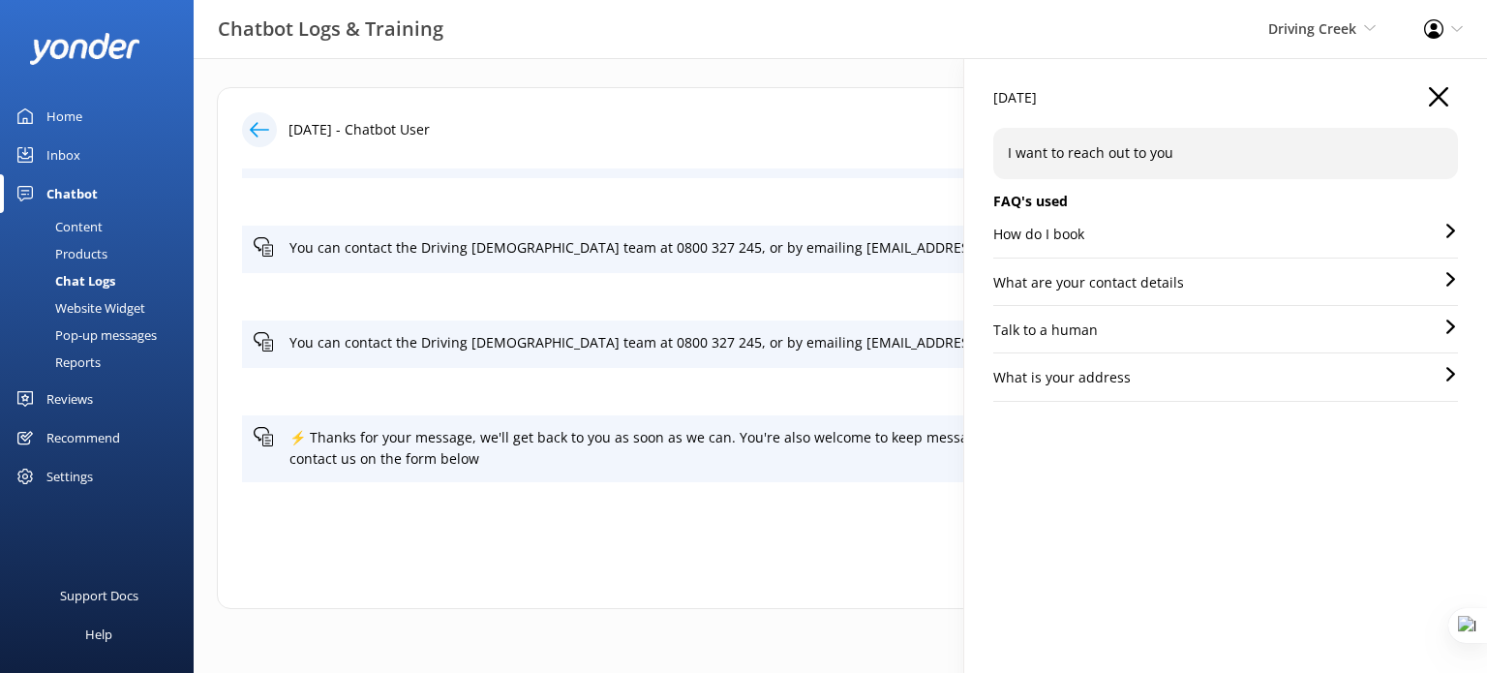
click at [91, 220] on div "Content" at bounding box center [57, 226] width 91 height 27
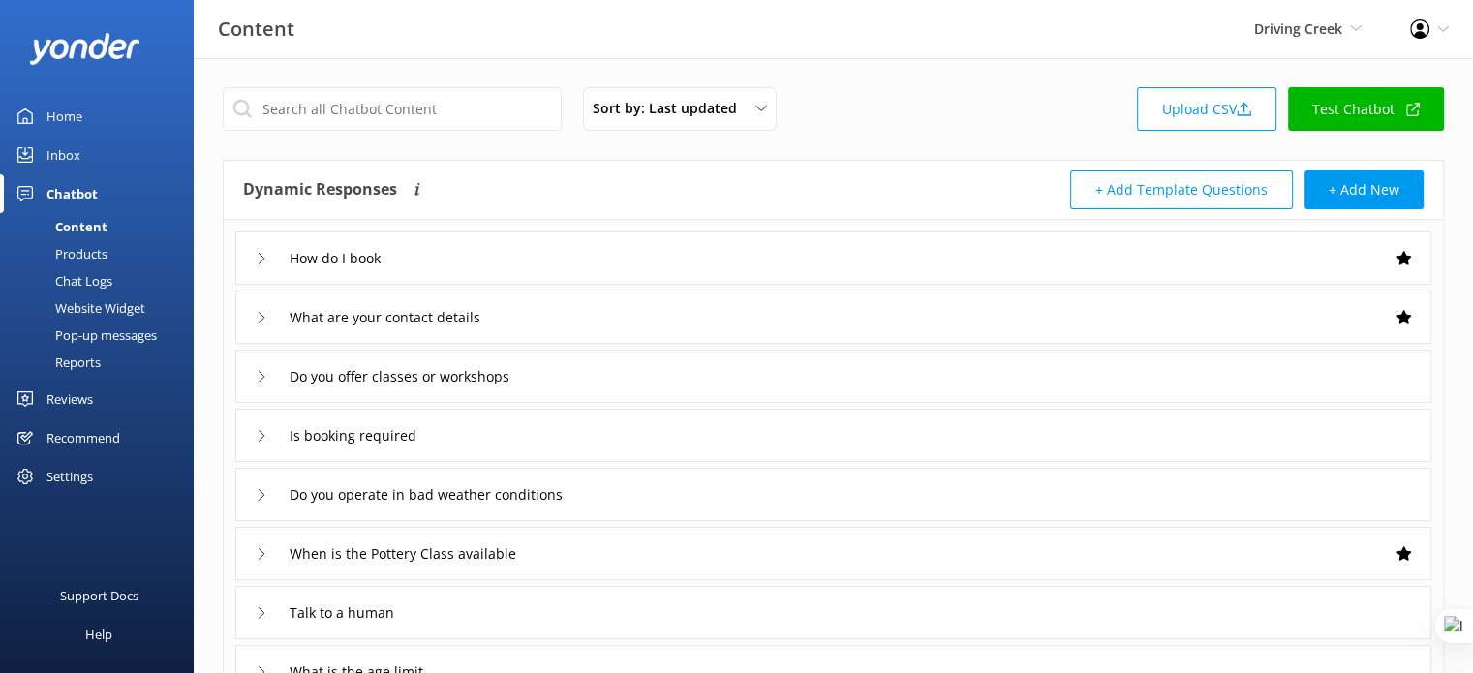
click at [665, 425] on div "Is booking required" at bounding box center [833, 435] width 1196 height 53
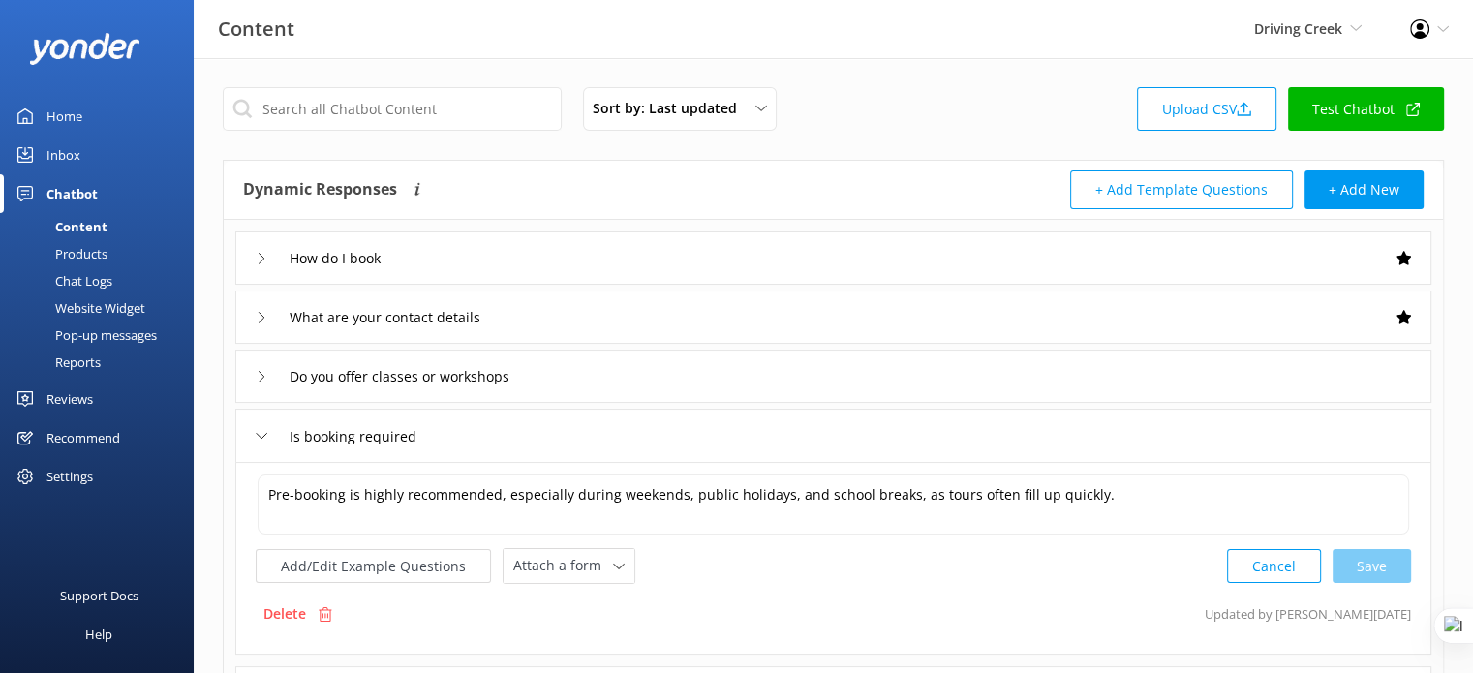
click at [90, 305] on div "Website Widget" at bounding box center [79, 307] width 134 height 27
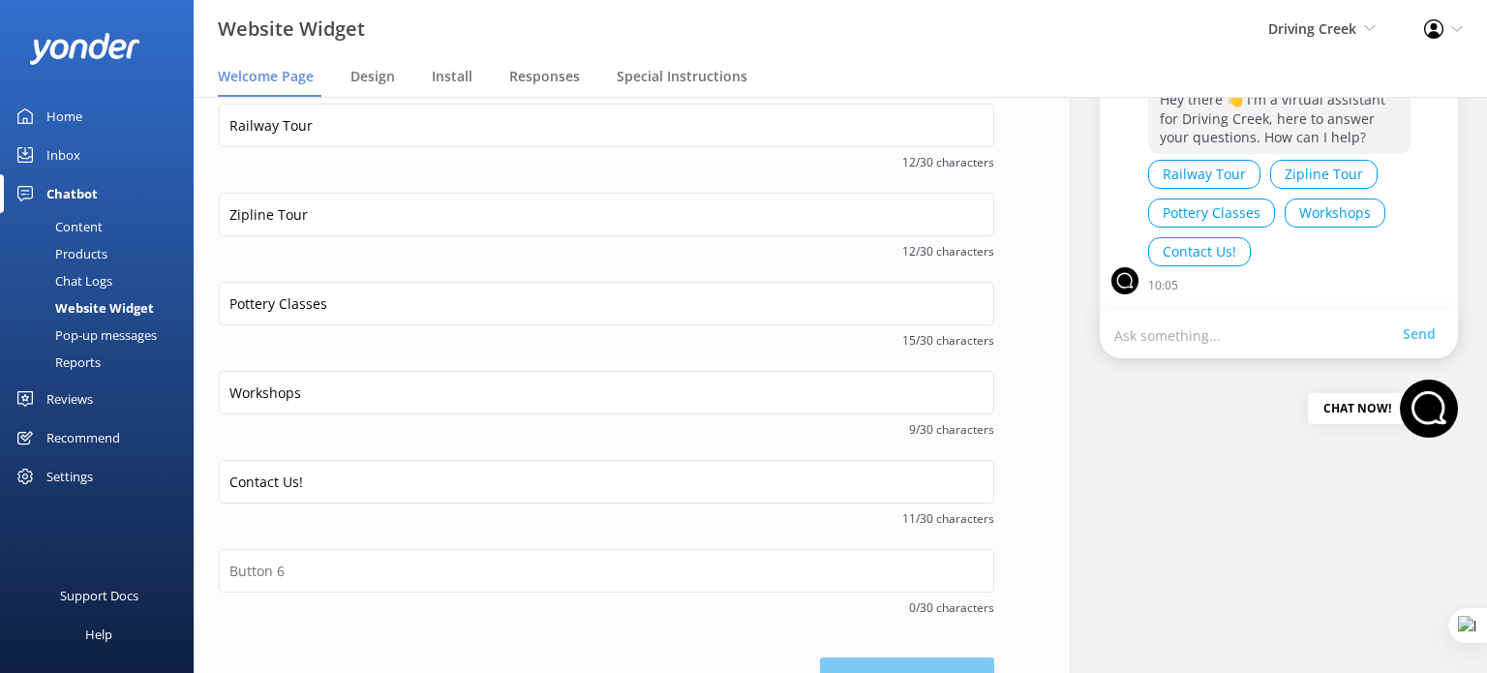
scroll to position [400, 0]
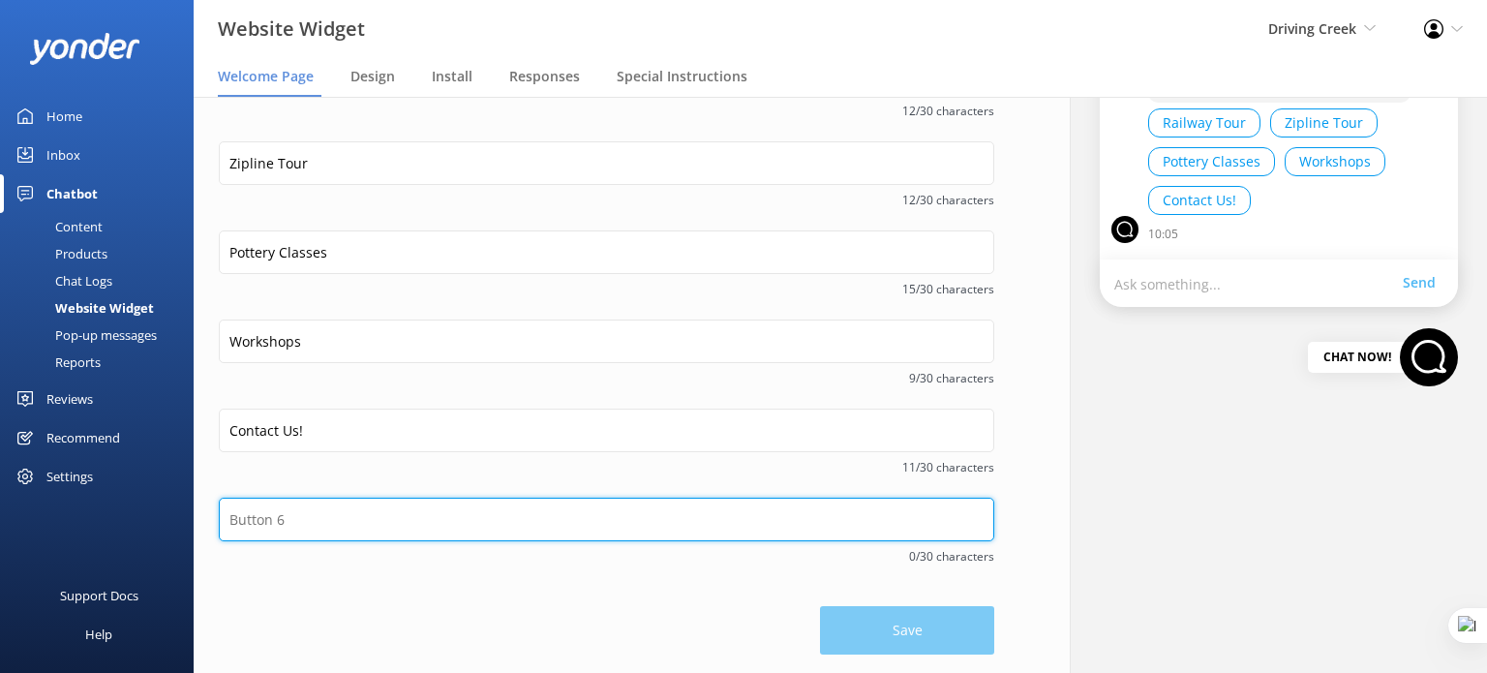
click at [291, 536] on input "text" at bounding box center [607, 520] width 776 height 44
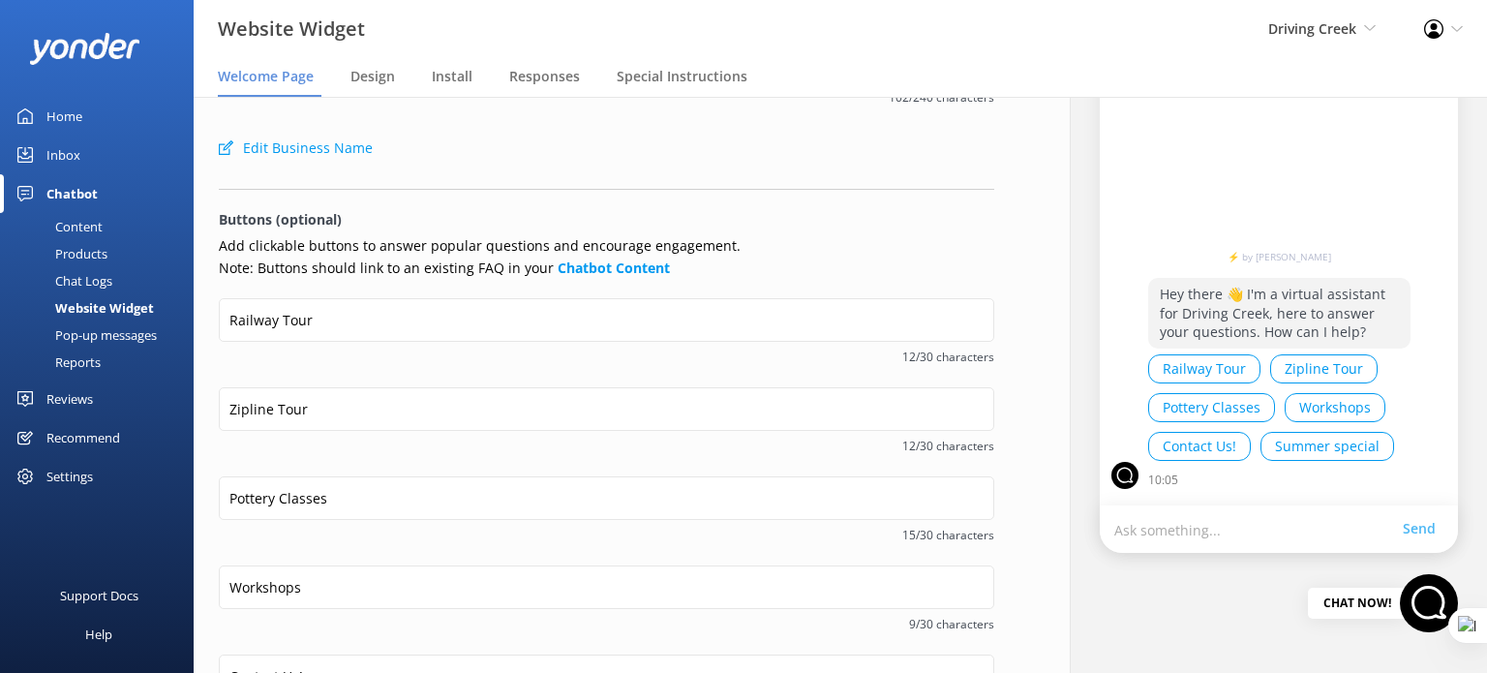
scroll to position [194, 0]
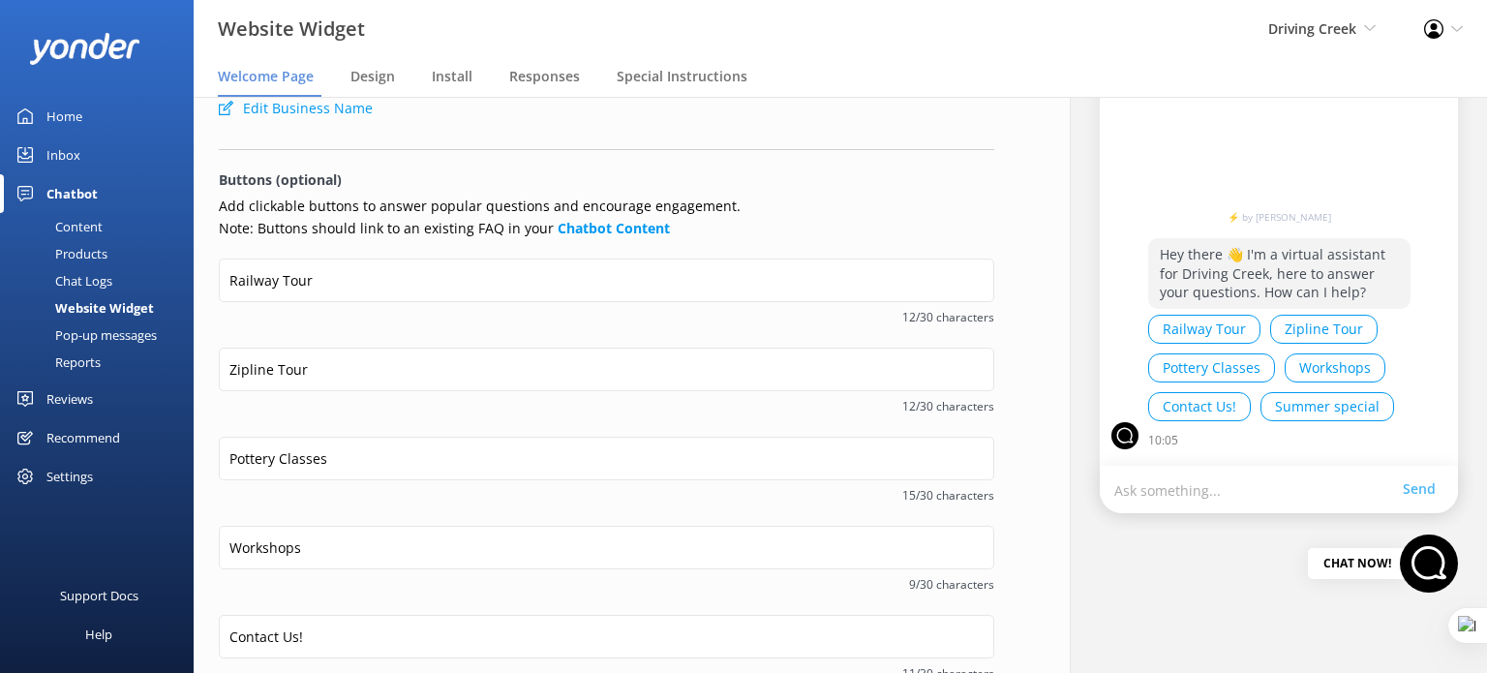
type input "Summer special"
click at [763, 189] on p "Buttons (optional)" at bounding box center [607, 179] width 776 height 21
click at [365, 75] on span "Design" at bounding box center [373, 76] width 45 height 19
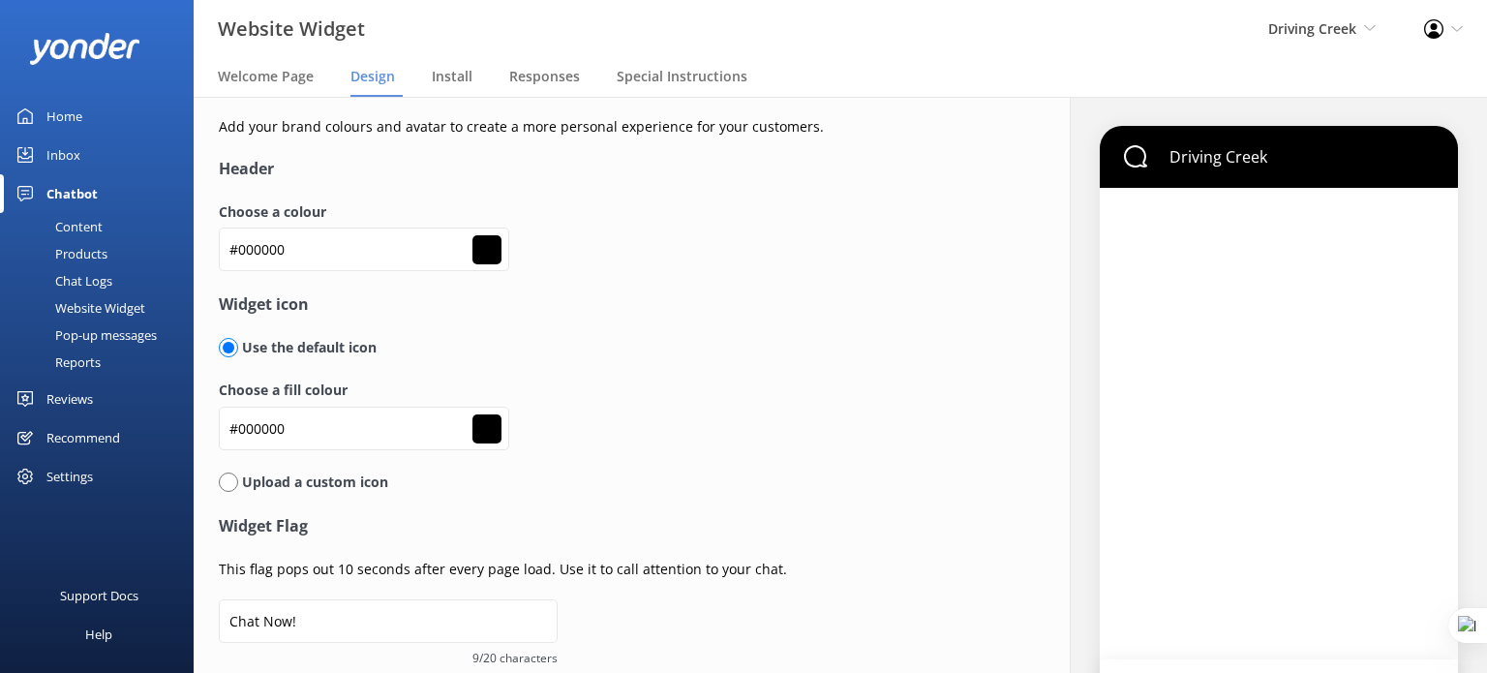
type input "#ffffff"
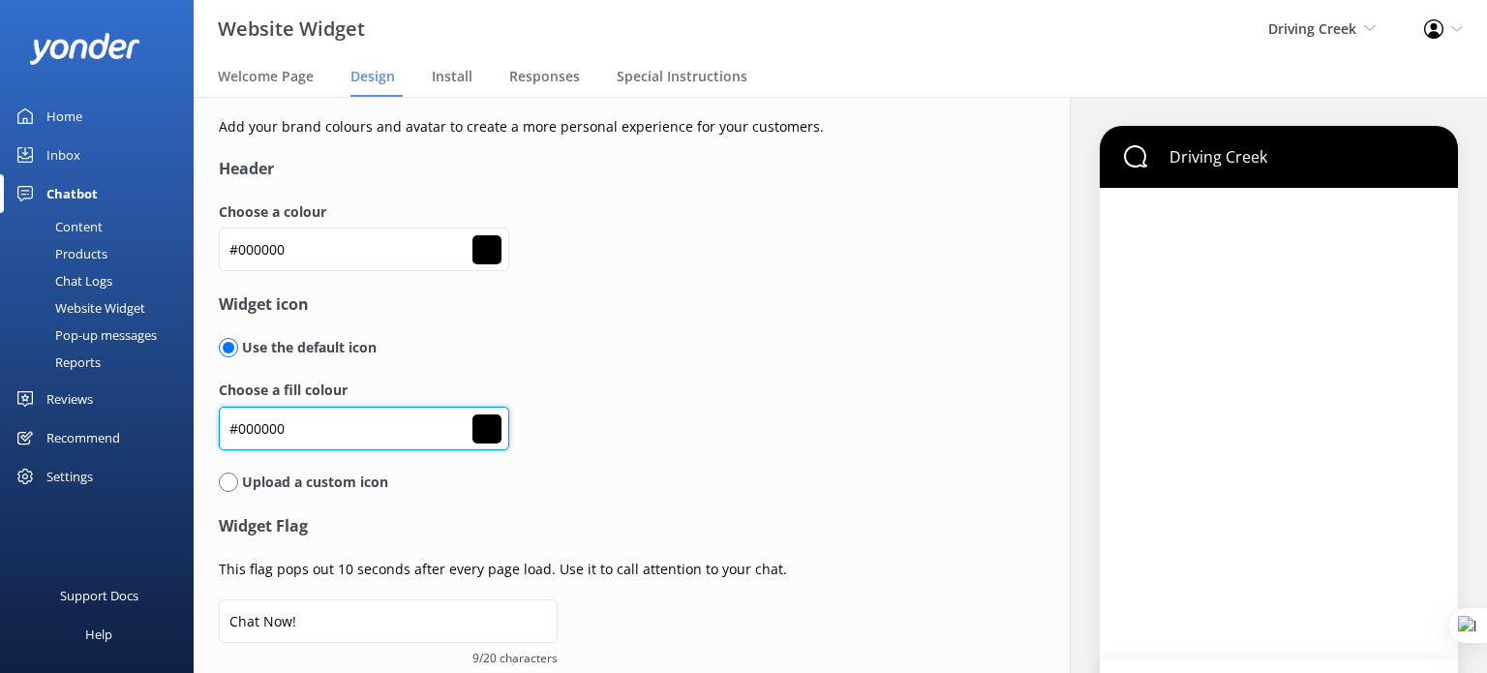
drag, startPoint x: 294, startPoint y: 428, endPoint x: 236, endPoint y: 428, distance: 58.1
click at [236, 428] on input "#000000" at bounding box center [364, 429] width 290 height 44
type input "#f"
type input "#000000"
type input "#ffffff"
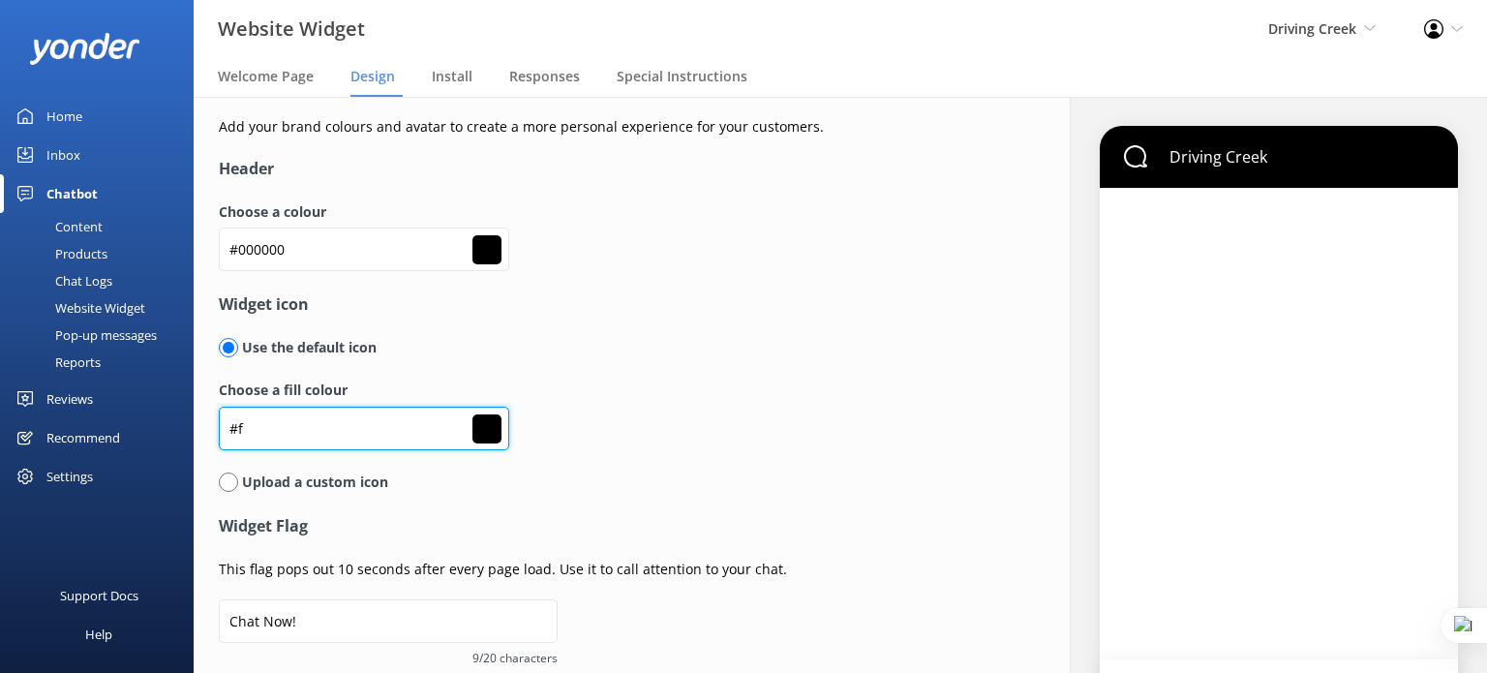
type input "#ff"
type input "#000000"
type input "#ffffff"
type input "#fff"
type input "#000000"
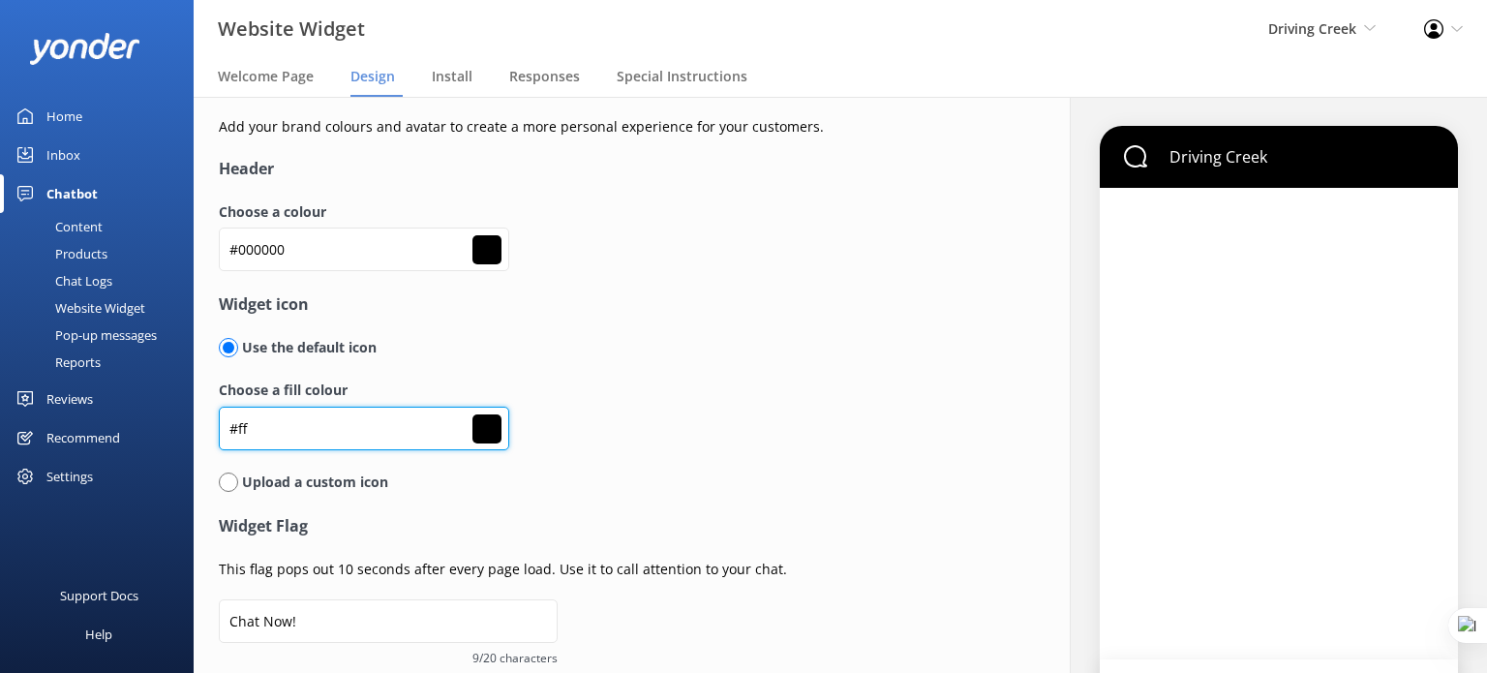
type input "#ffffff"
type input "#ffff"
type input "#000000"
type input "#ffffff"
type input "#fffff"
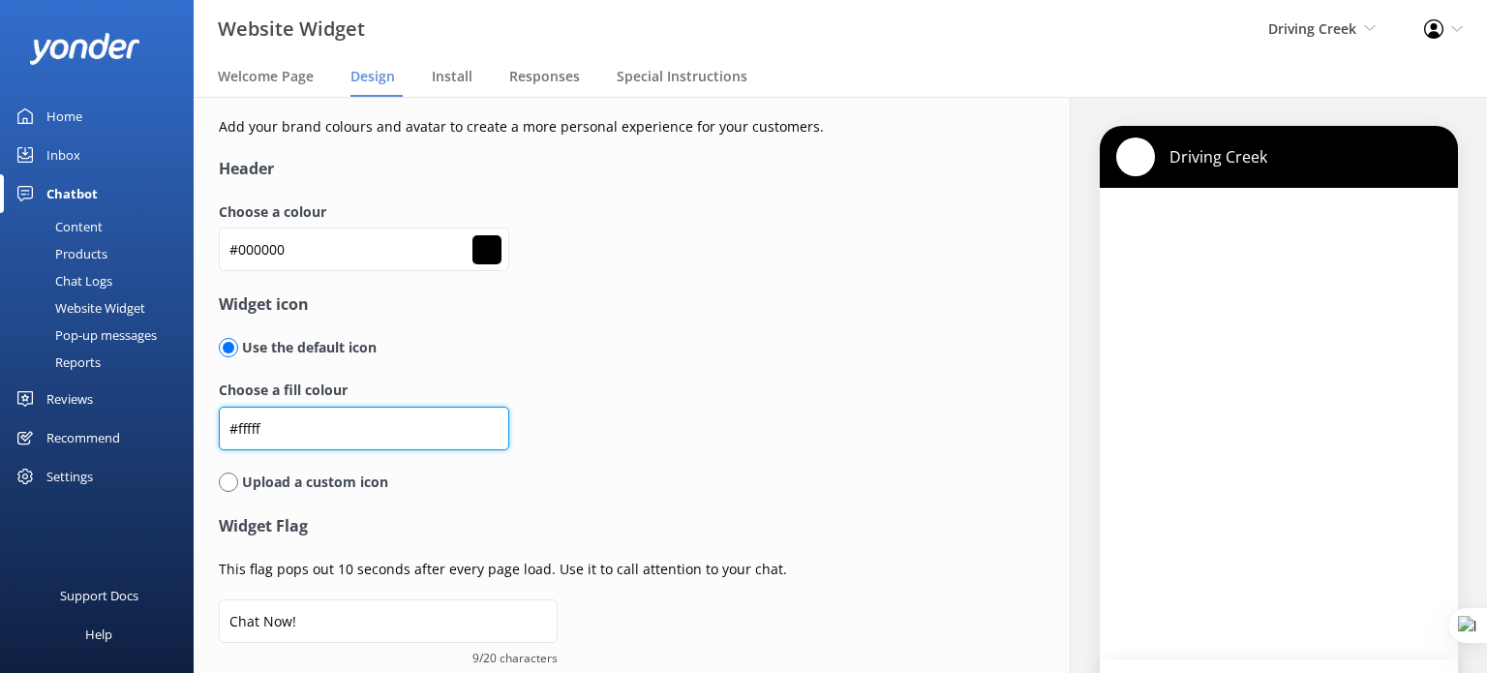
type input "#000000"
type input "#ffffff"
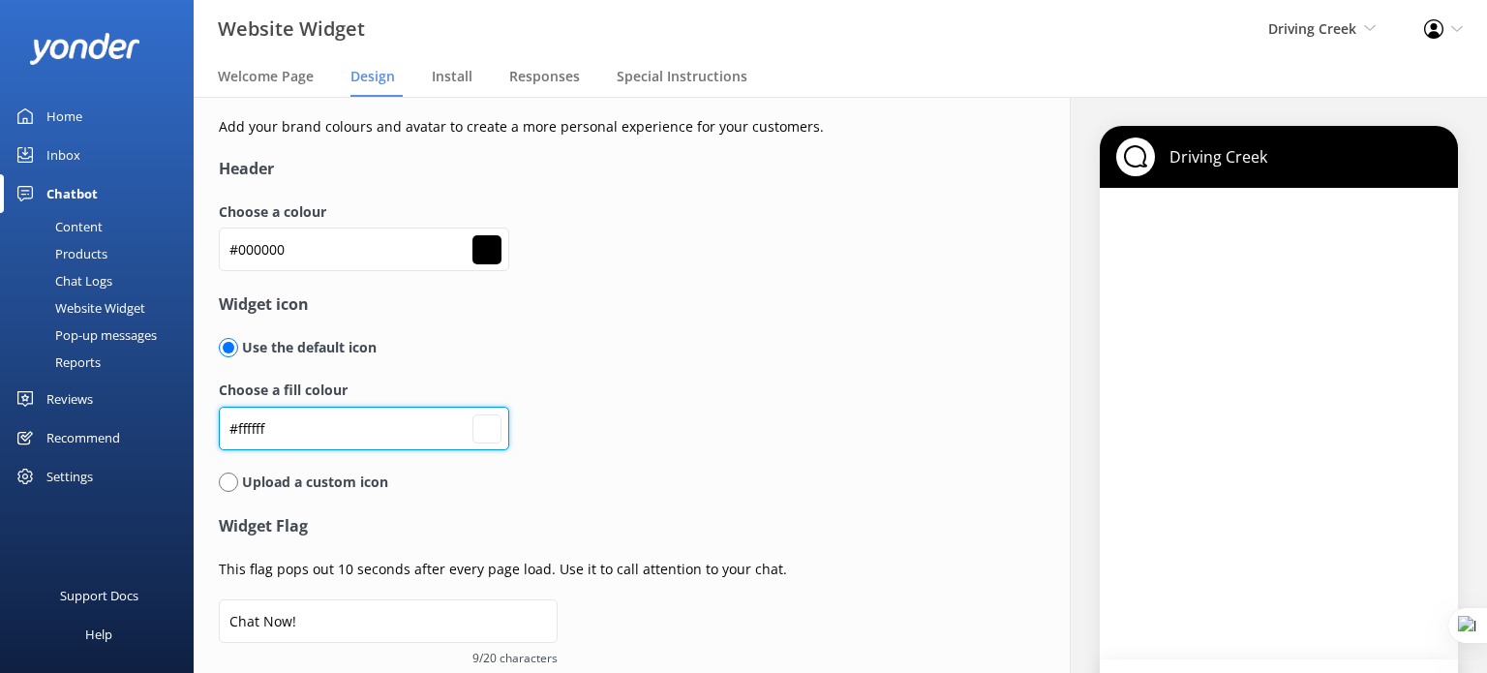
type input "#ffffff"
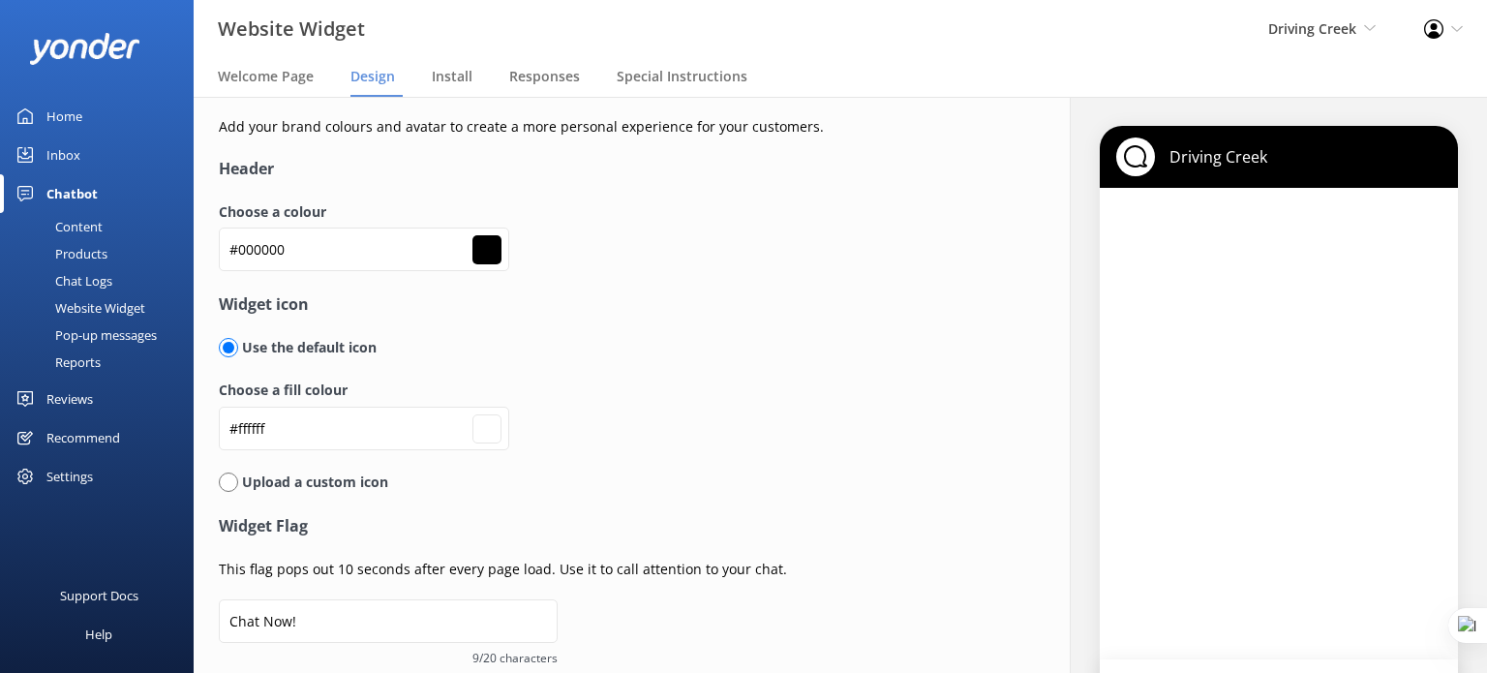
click at [748, 468] on div "Choose a fill colour #ffffff #ffffff" at bounding box center [607, 425] width 776 height 91
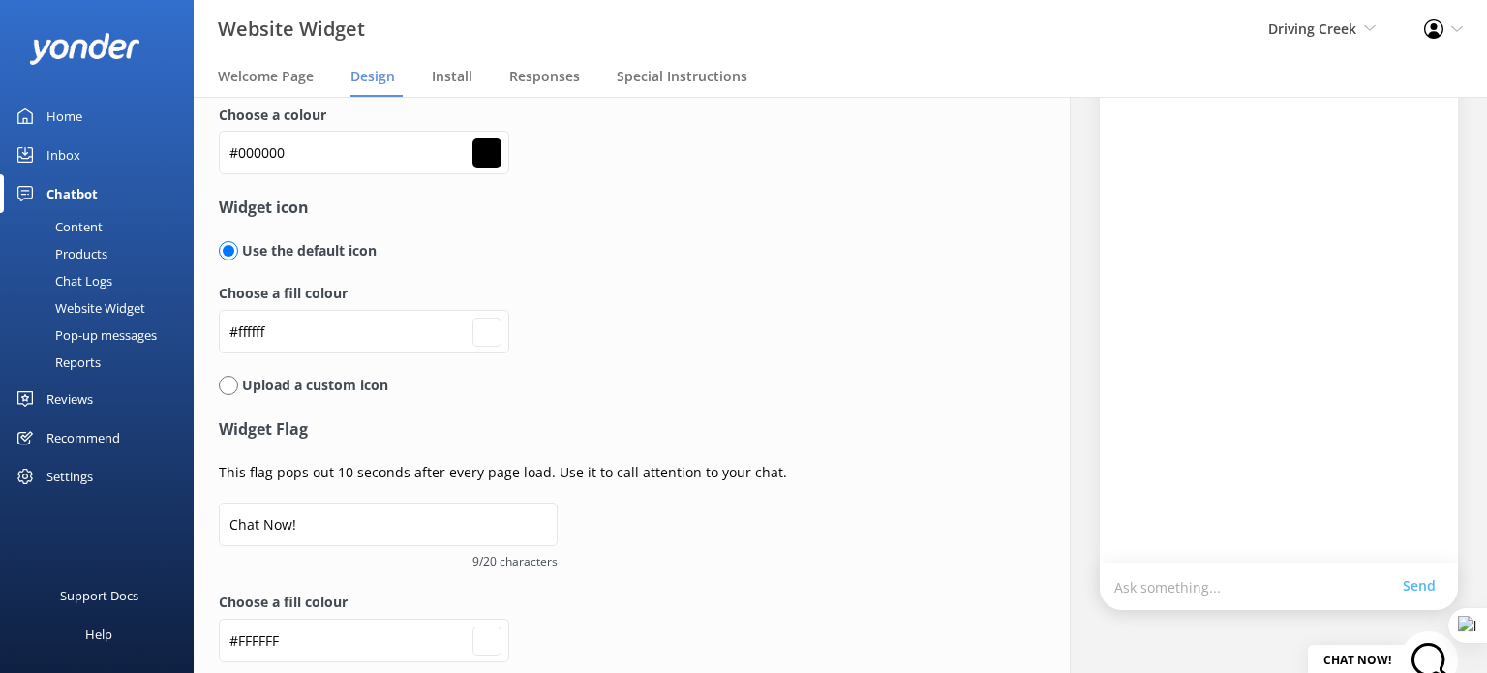
scroll to position [174, 0]
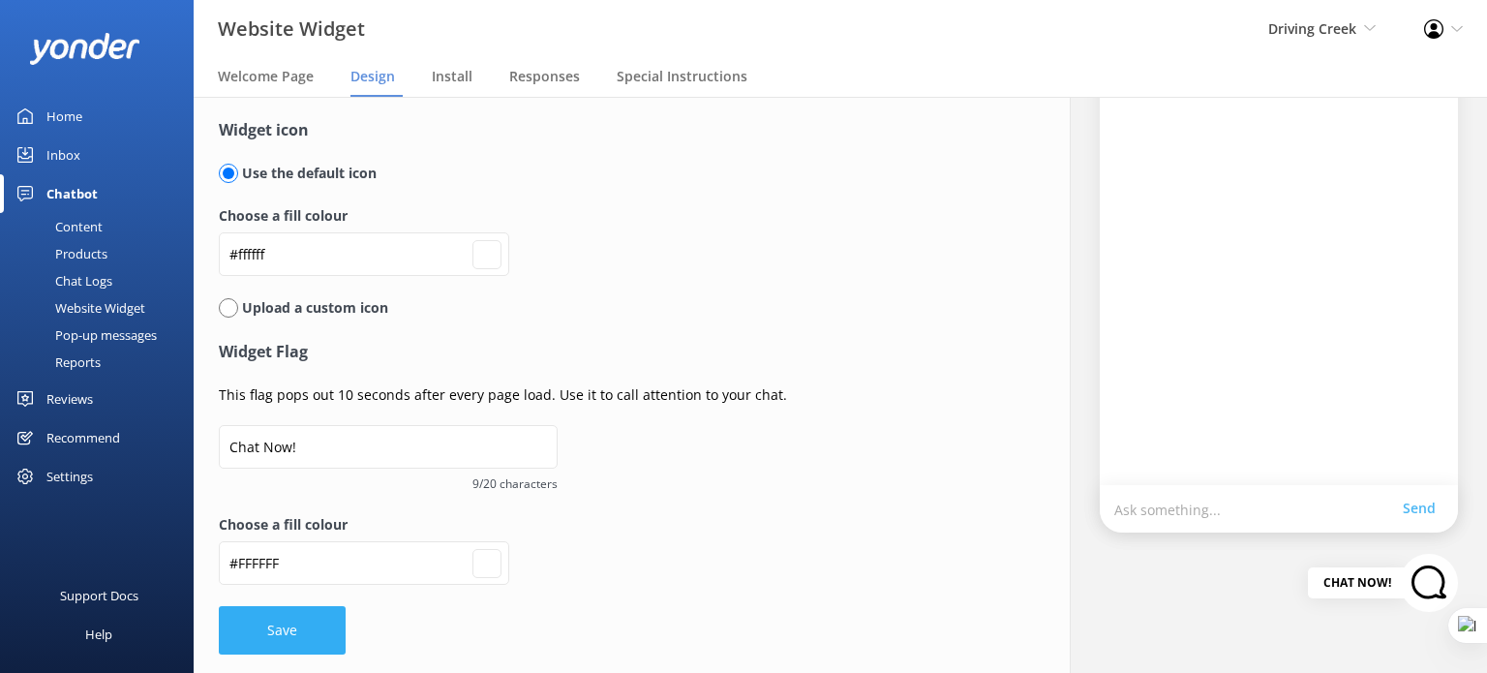
click at [309, 627] on button "Save" at bounding box center [282, 630] width 127 height 48
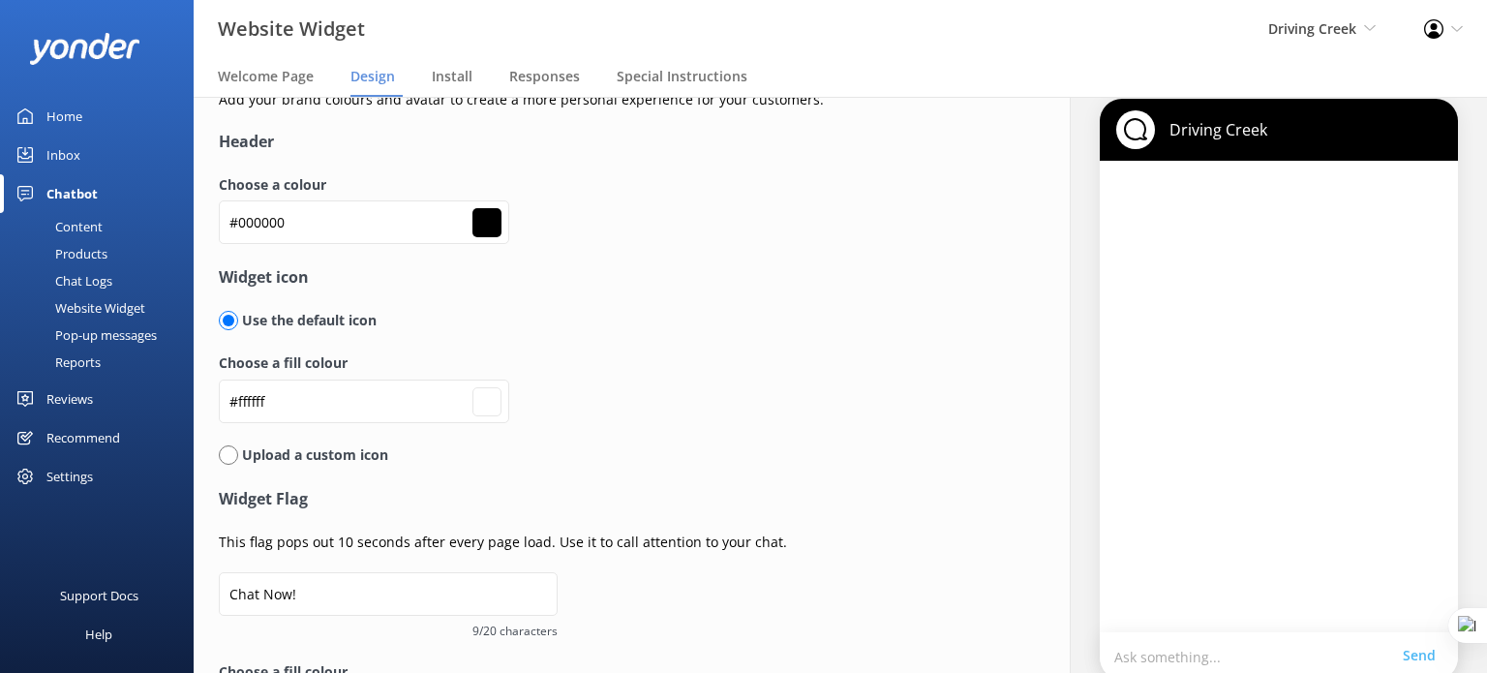
scroll to position [0, 0]
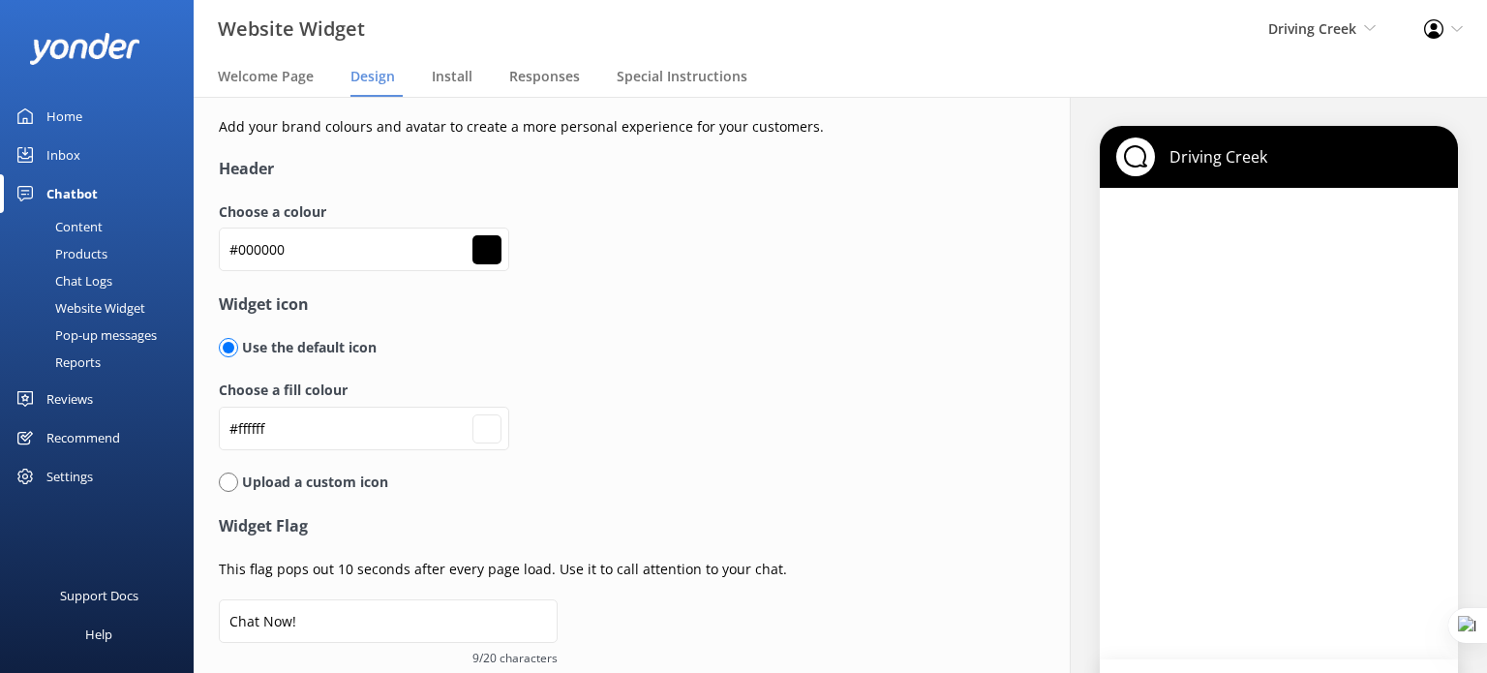
type input "#ffffff"
click at [442, 76] on span "Install" at bounding box center [452, 76] width 41 height 19
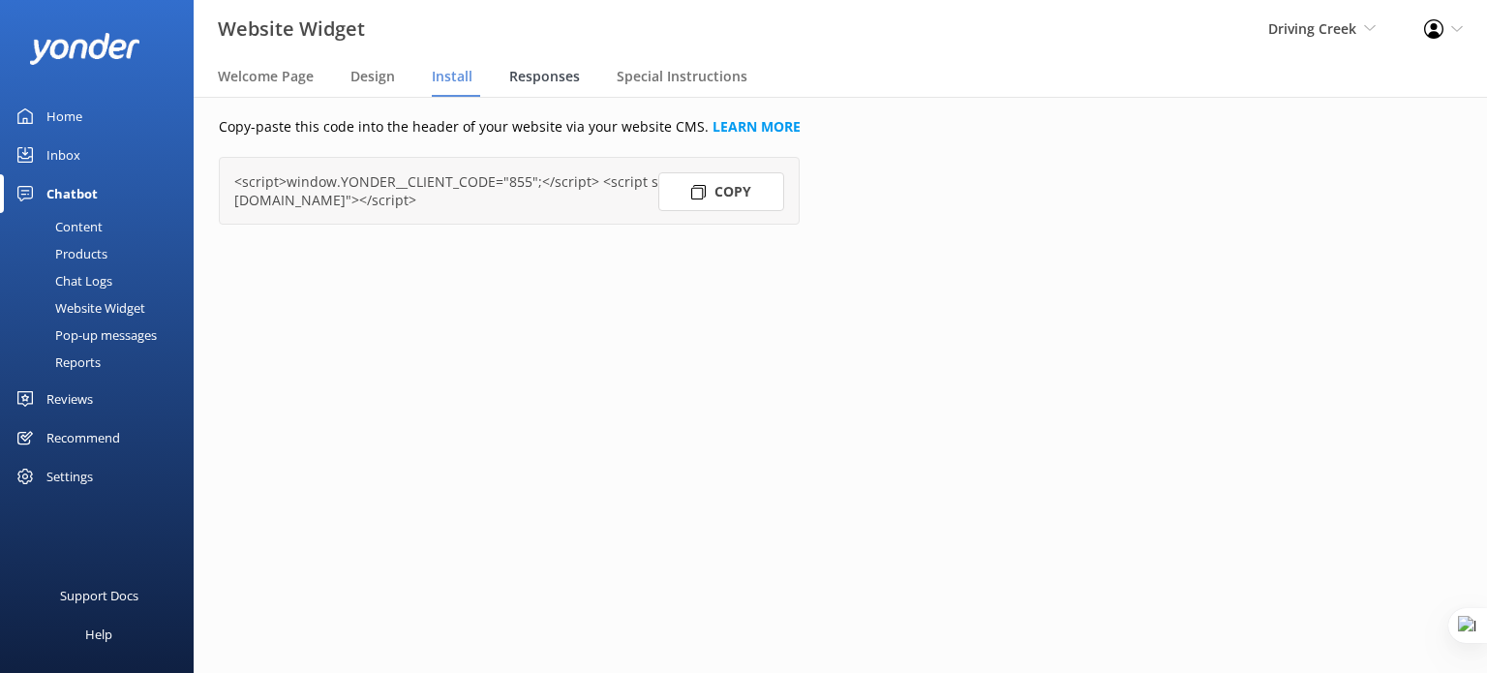
click at [523, 73] on span "Responses" at bounding box center [544, 76] width 71 height 19
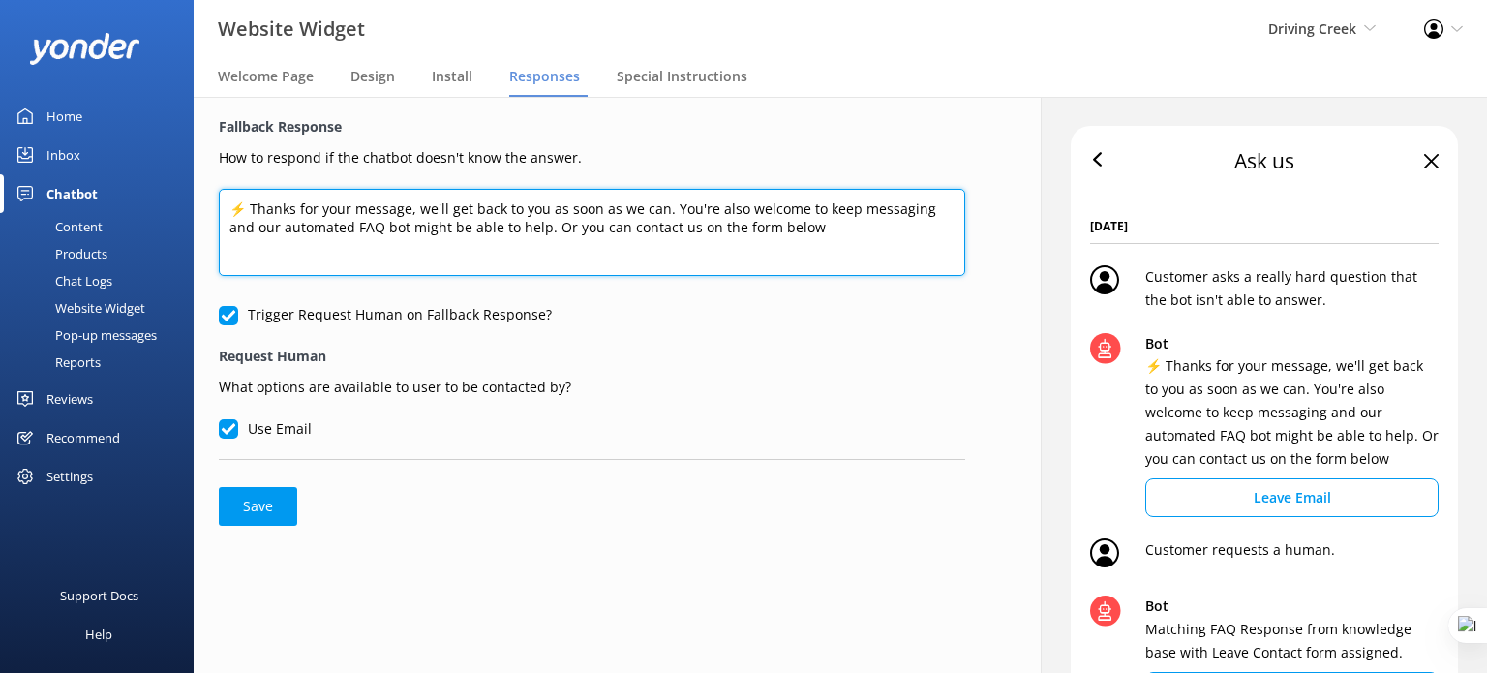
drag, startPoint x: 231, startPoint y: 208, endPoint x: 909, endPoint y: 233, distance: 678.3
click at [909, 233] on textarea "⚡ Thanks for your message, we'll get back to you as soon as we can. You're also…" at bounding box center [592, 232] width 747 height 87
click at [854, 242] on textarea "⚡ Thanks for your message, we'll get back to you as soon as we can. You're also…" at bounding box center [592, 232] width 747 height 87
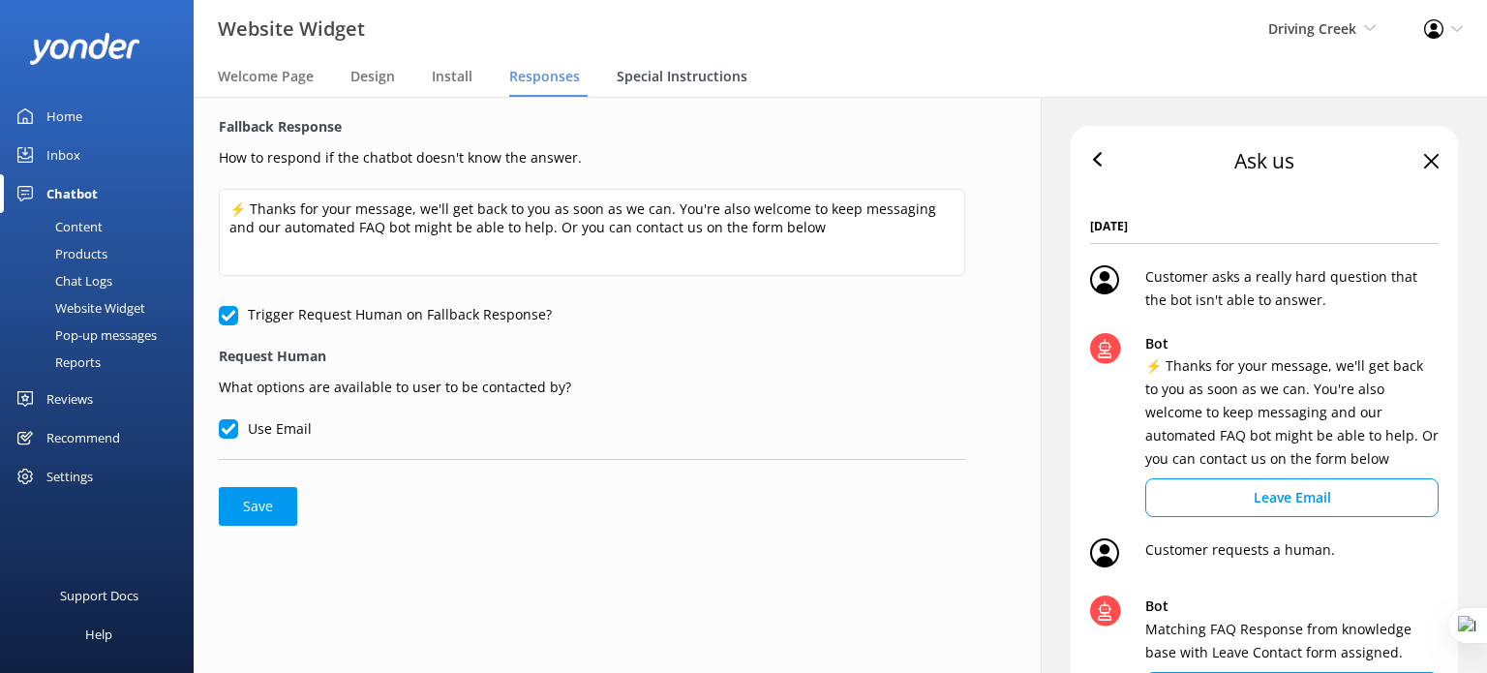
click at [658, 76] on span "Special Instructions" at bounding box center [682, 76] width 131 height 19
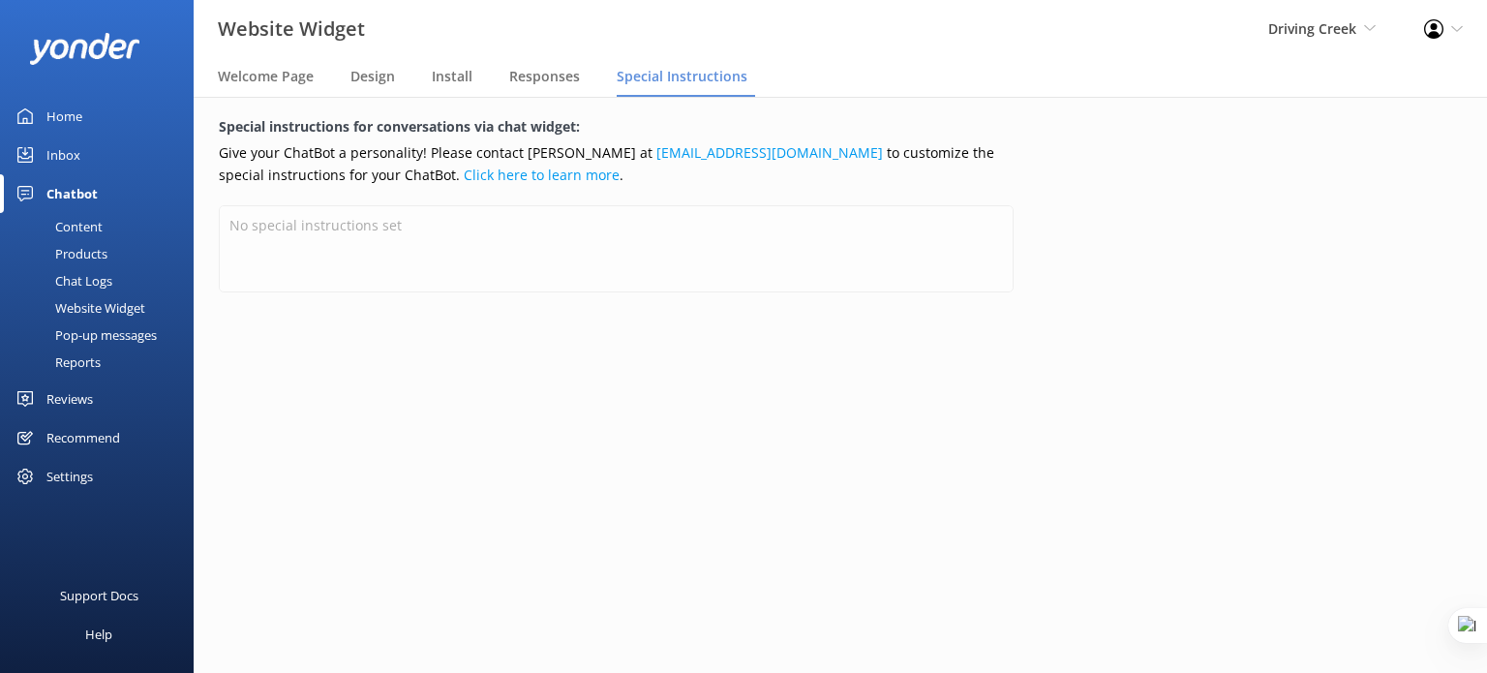
click at [76, 224] on div "Content" at bounding box center [57, 226] width 91 height 27
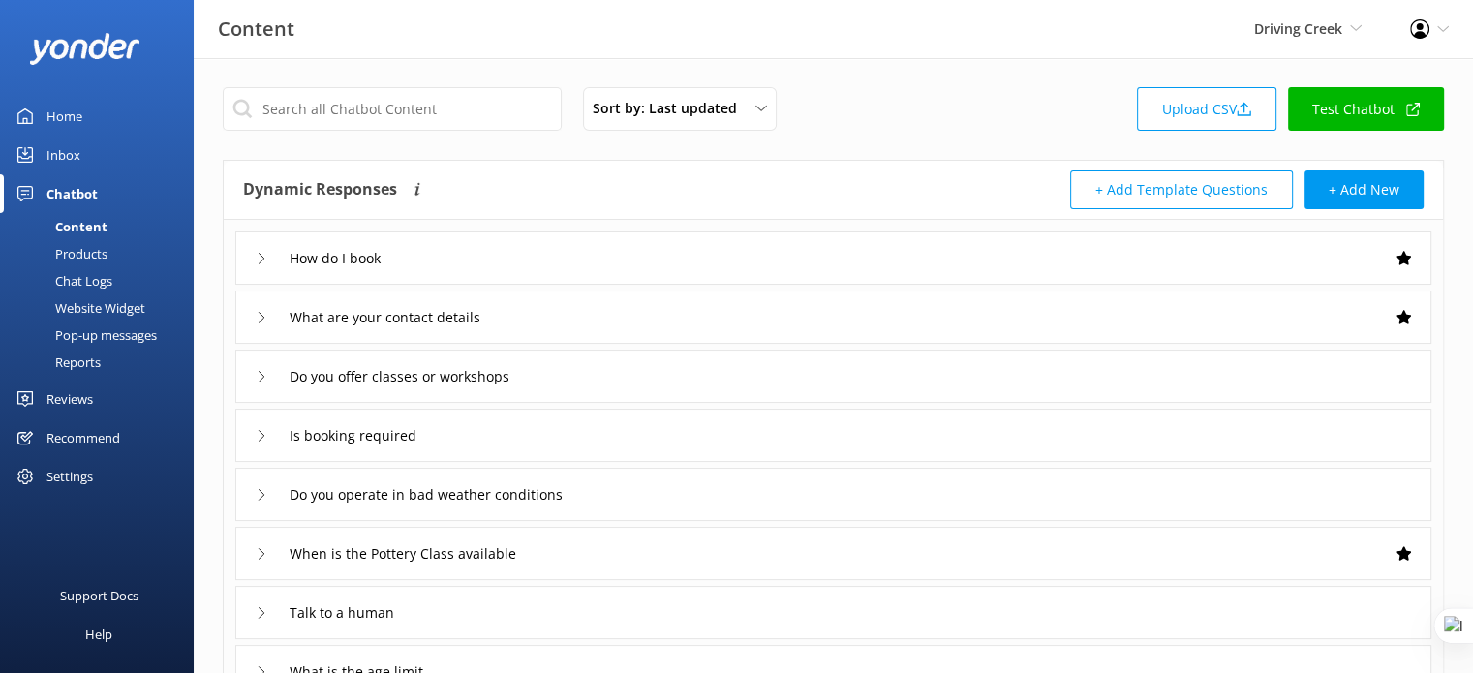
click at [550, 270] on div "How do I book" at bounding box center [833, 257] width 1196 height 53
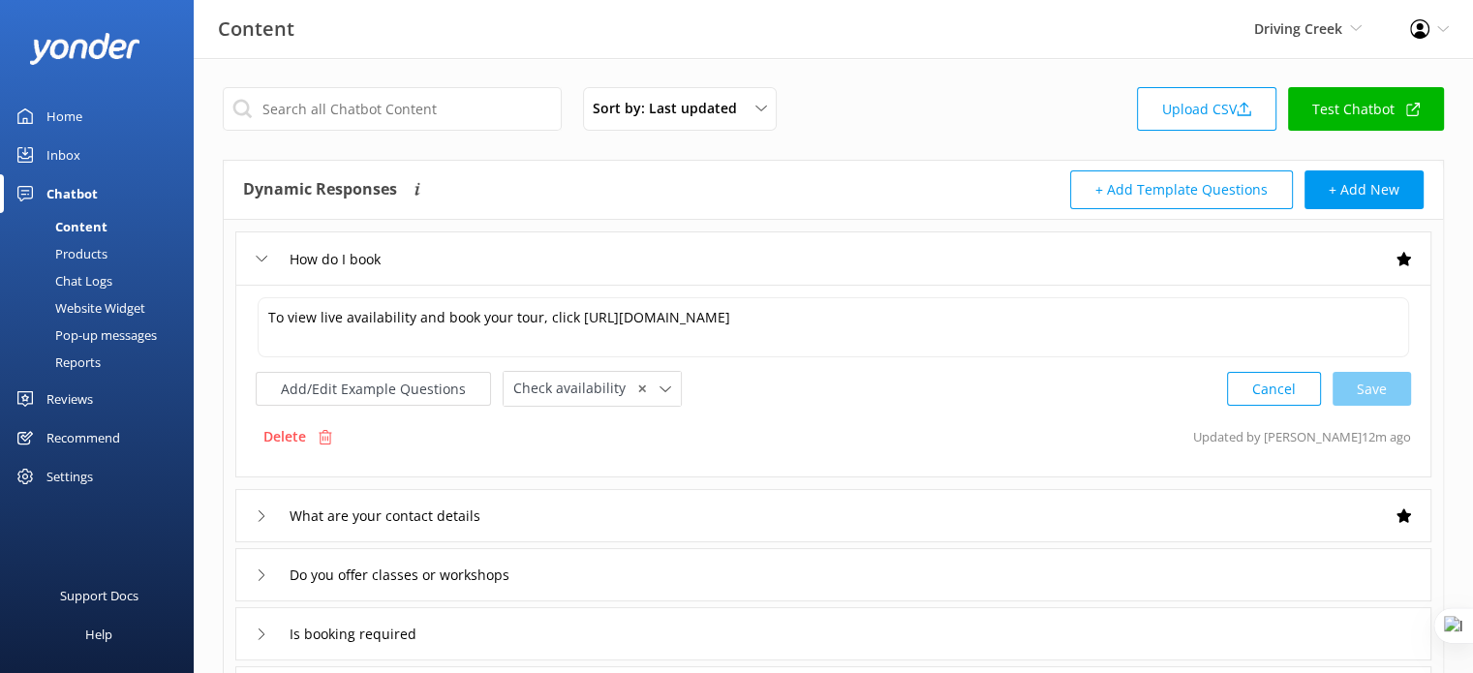
click at [253, 263] on div "How do I book" at bounding box center [833, 257] width 1196 height 53
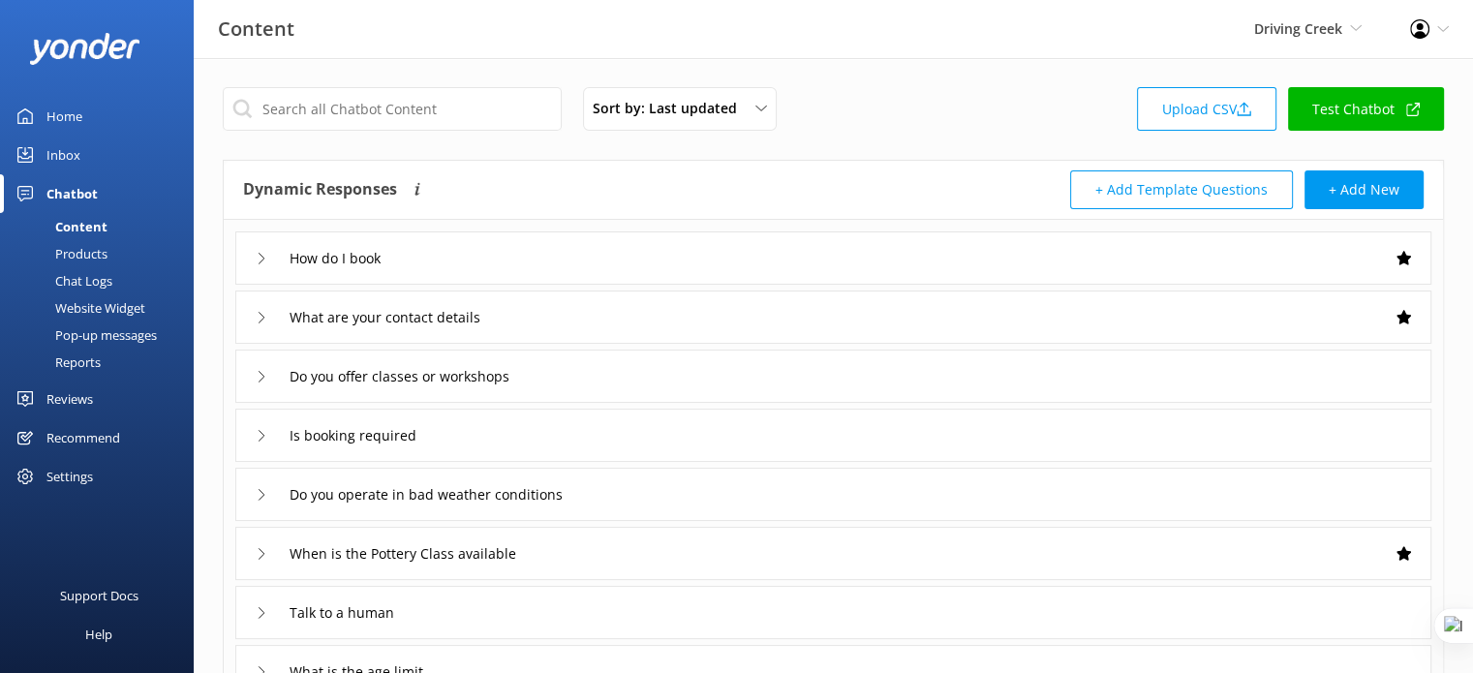
click at [141, 300] on div "Website Widget" at bounding box center [79, 307] width 134 height 27
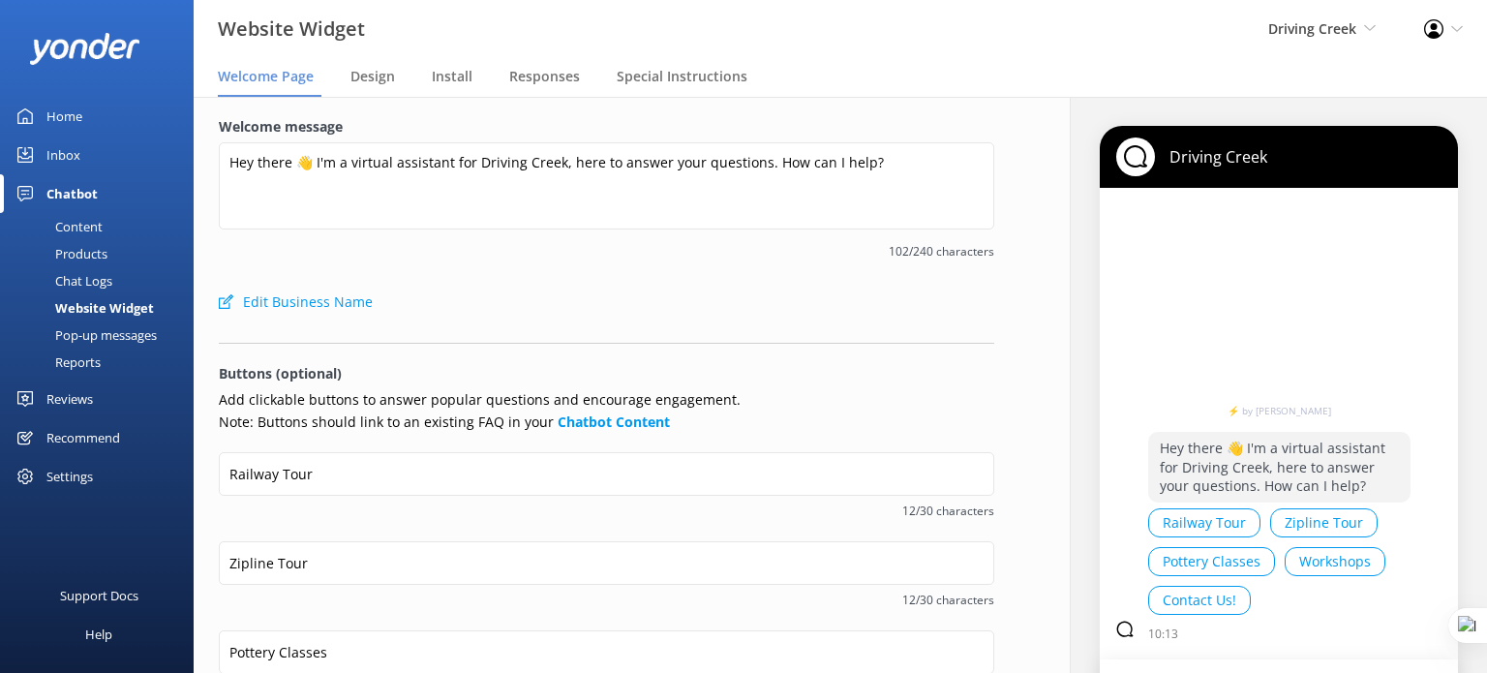
click at [118, 330] on div "Pop-up messages" at bounding box center [84, 334] width 145 height 27
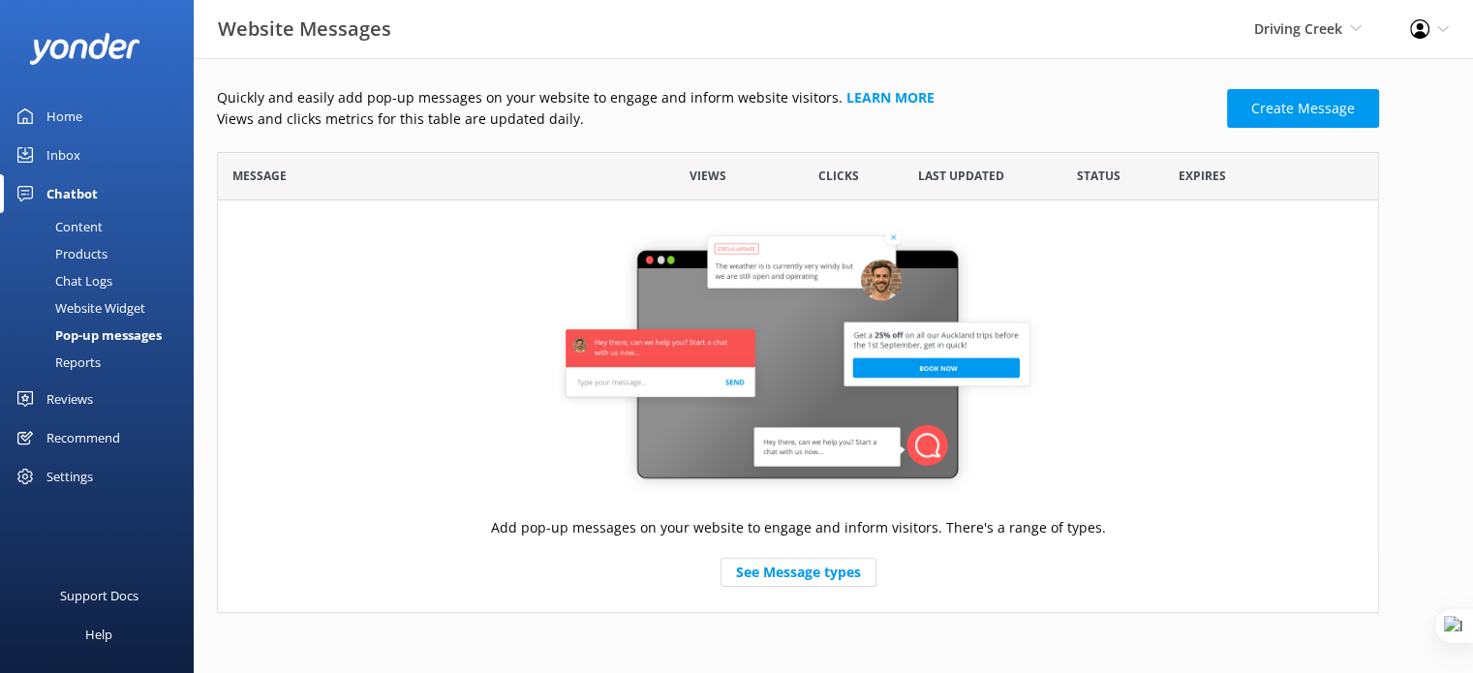
scroll to position [445, 1146]
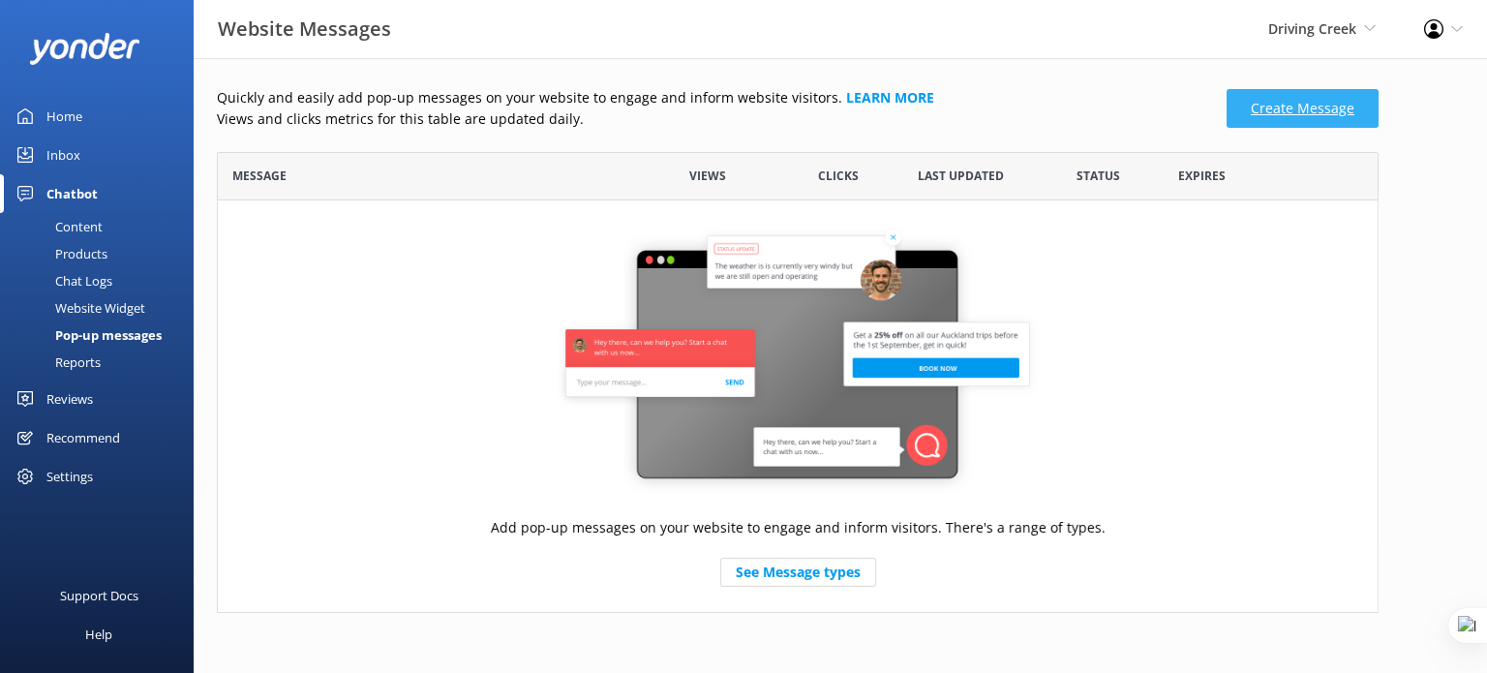
click at [1281, 113] on link "Create Message" at bounding box center [1303, 108] width 152 height 39
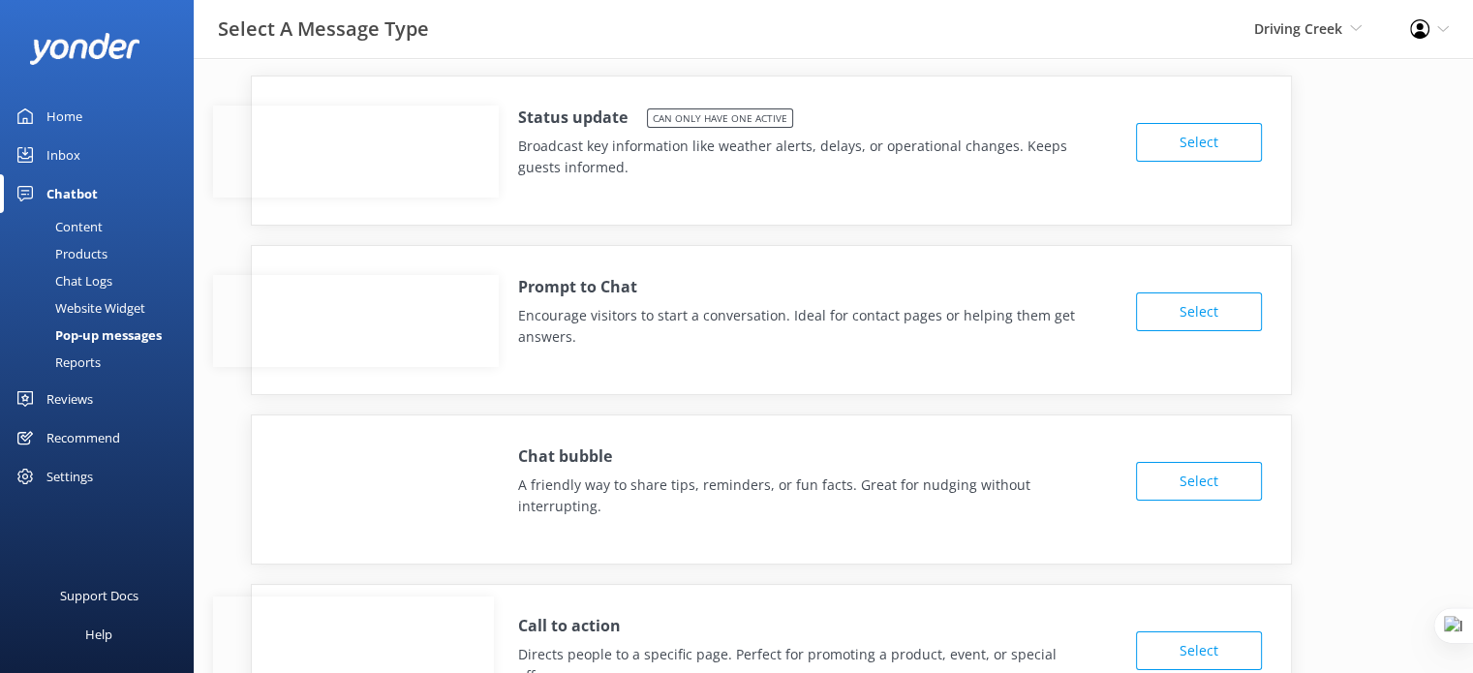
scroll to position [97, 0]
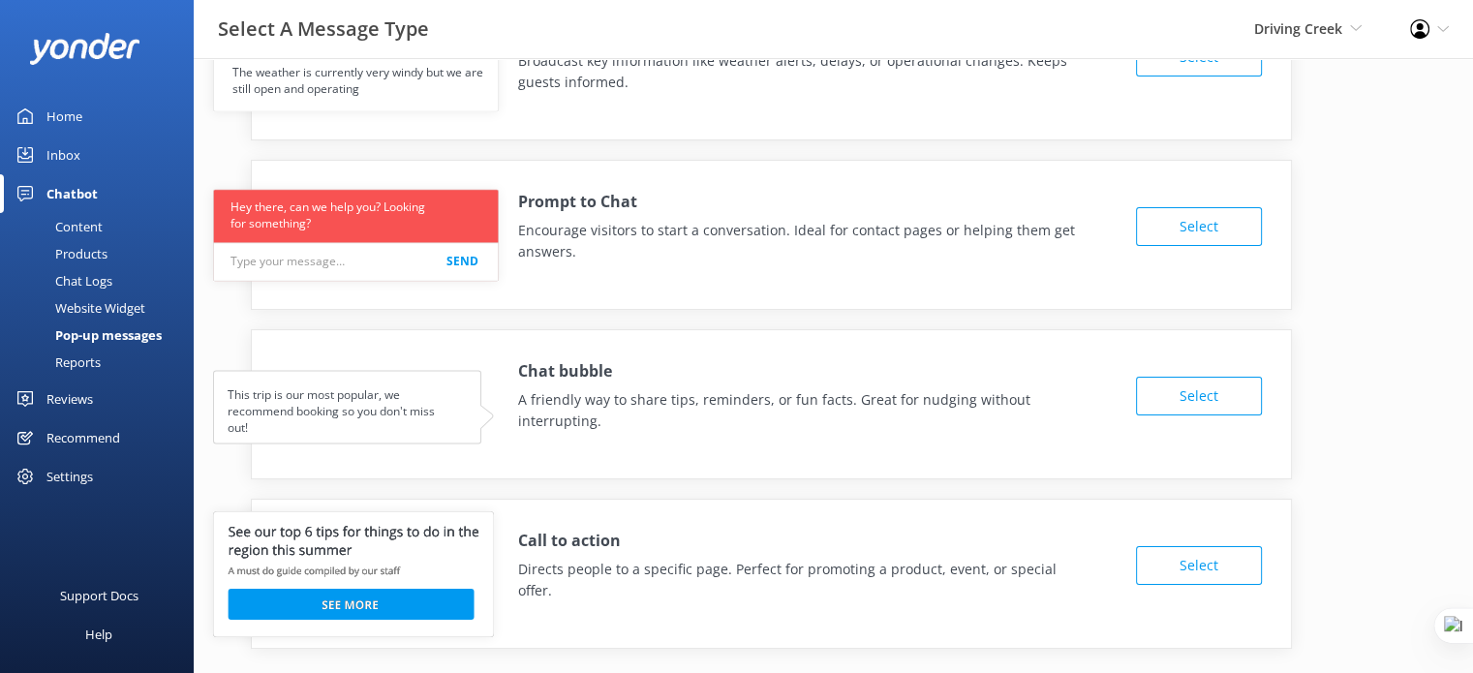
click at [89, 363] on div "Reports" at bounding box center [56, 362] width 89 height 27
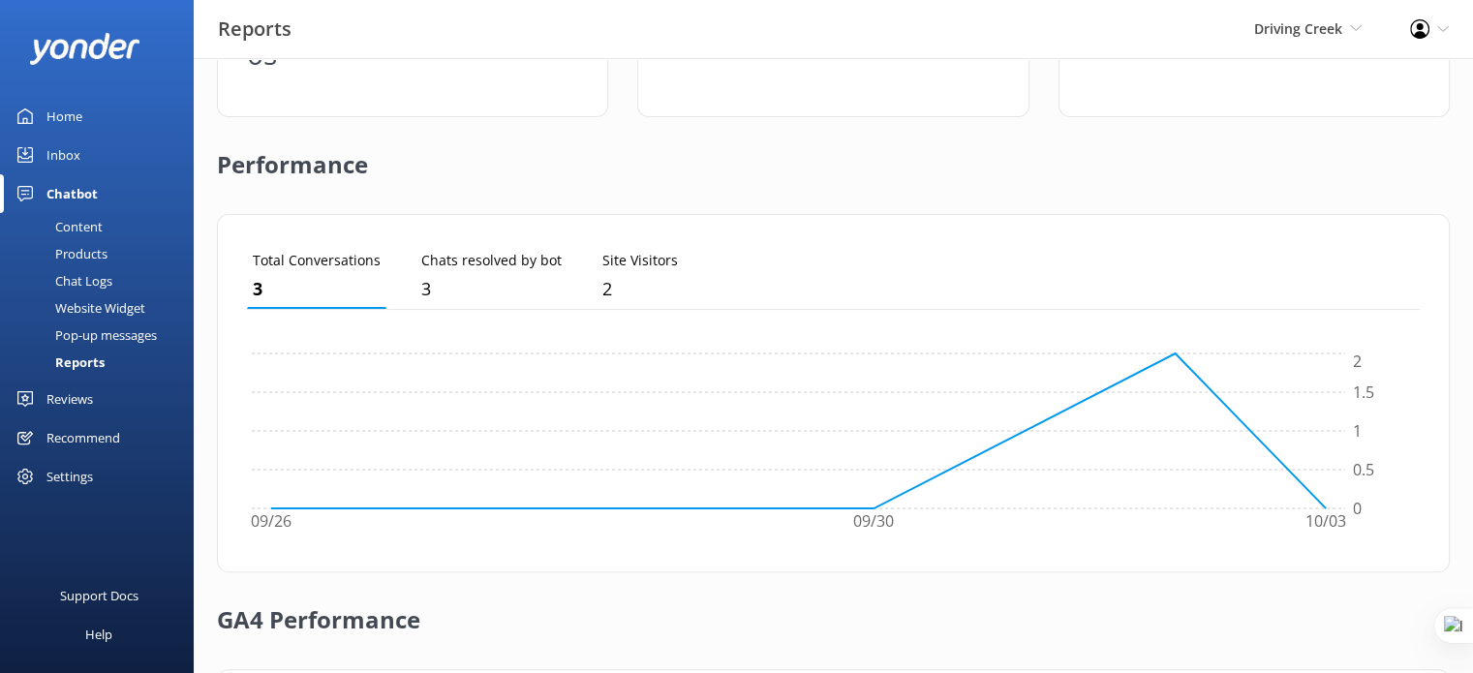
scroll to position [674, 0]
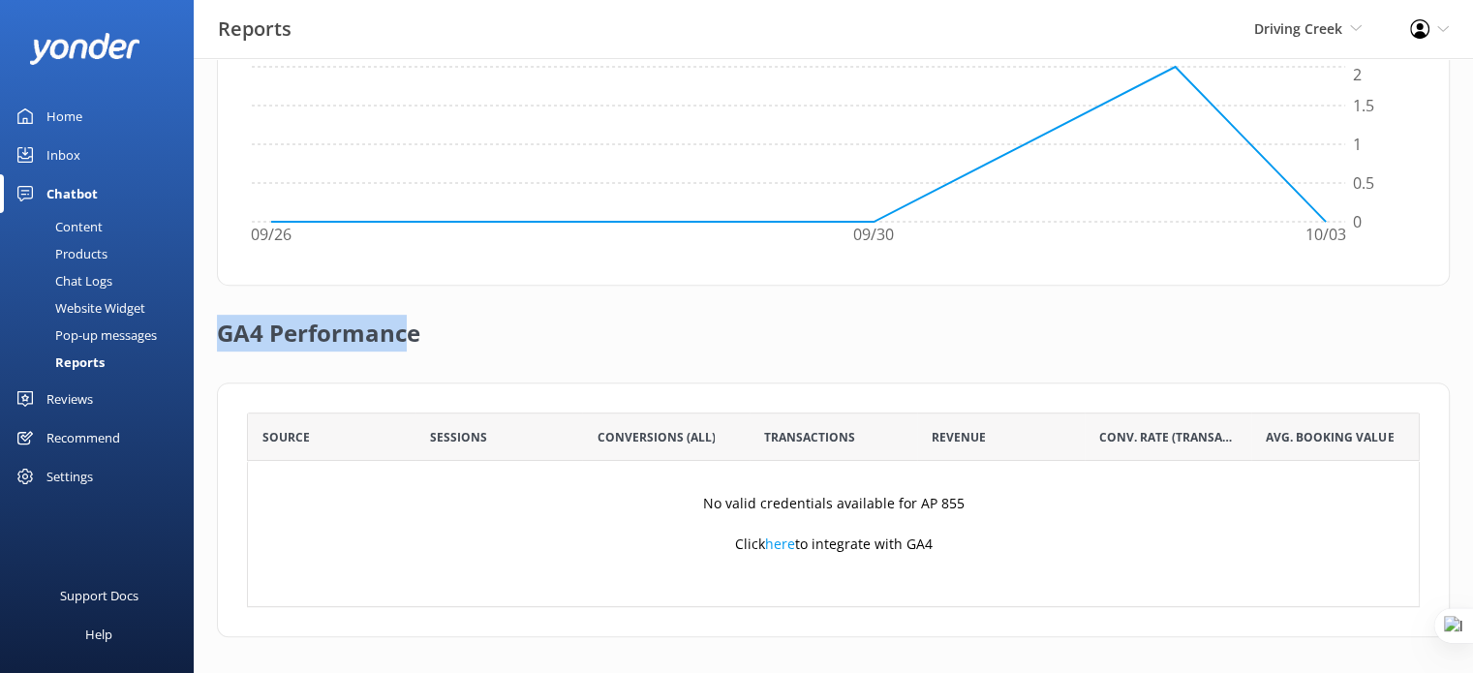
drag, startPoint x: 284, startPoint y: 335, endPoint x: 402, endPoint y: 335, distance: 118.1
click at [402, 335] on h2 "GA4 Performance" at bounding box center [318, 324] width 203 height 77
click at [802, 499] on p "No valid credentials available for AP 855" at bounding box center [833, 503] width 261 height 21
click at [93, 227] on div "Content" at bounding box center [57, 226] width 91 height 27
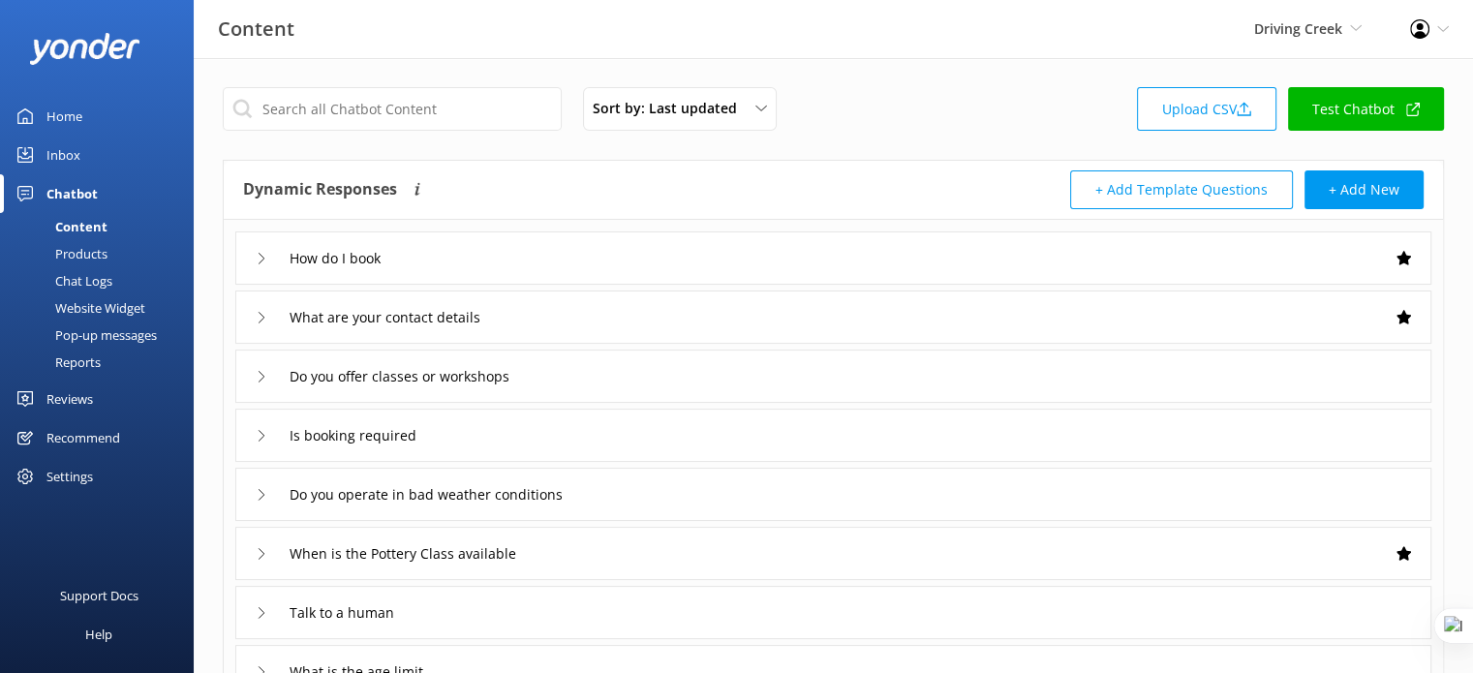
click at [108, 300] on div "Website Widget" at bounding box center [79, 307] width 134 height 27
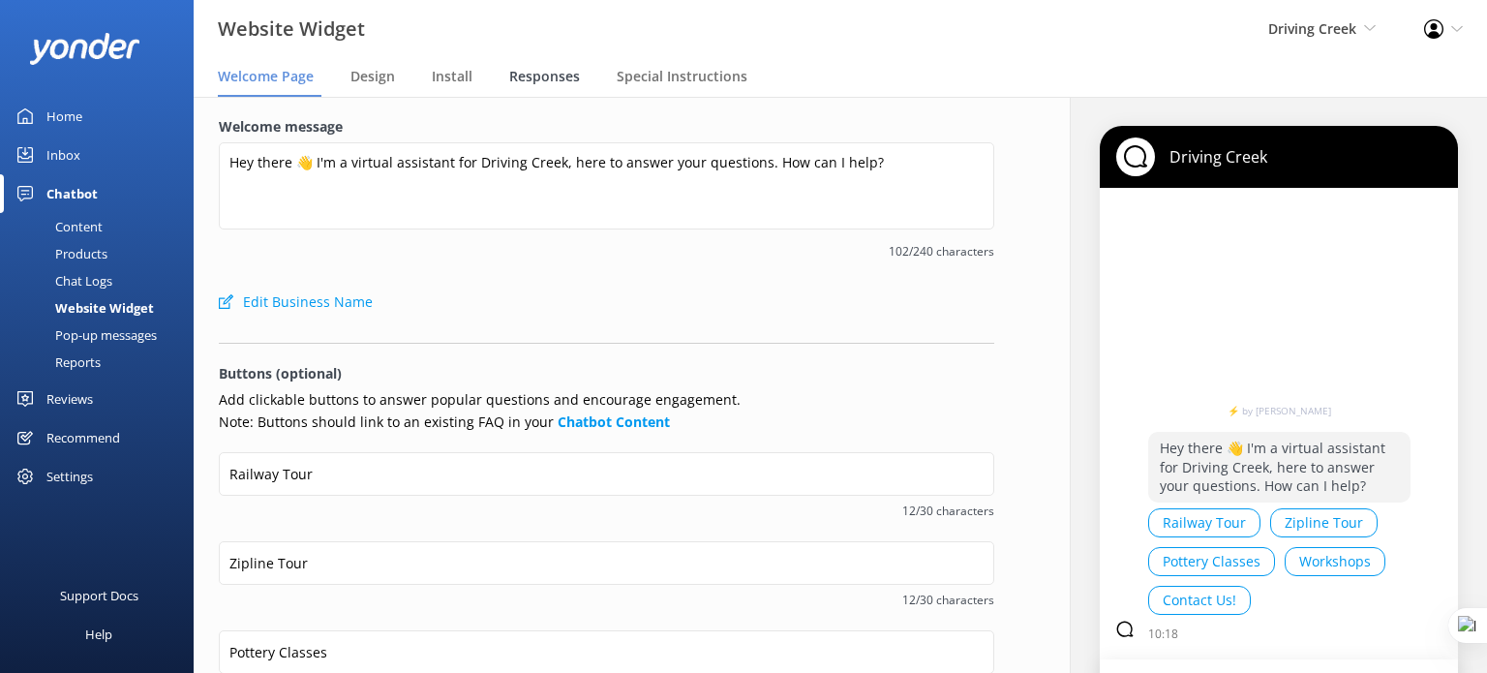
click at [526, 77] on span "Responses" at bounding box center [544, 76] width 71 height 19
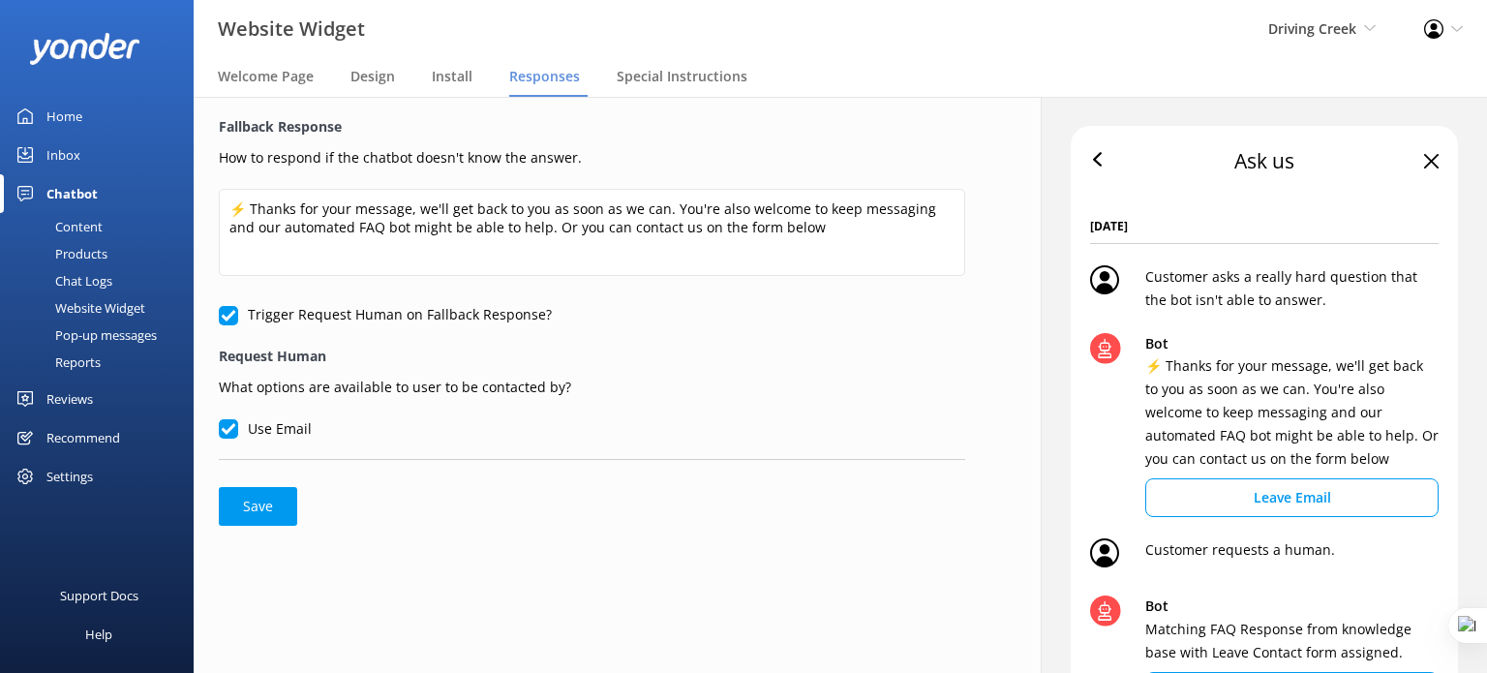
click at [91, 396] on div "Reviews" at bounding box center [69, 399] width 46 height 39
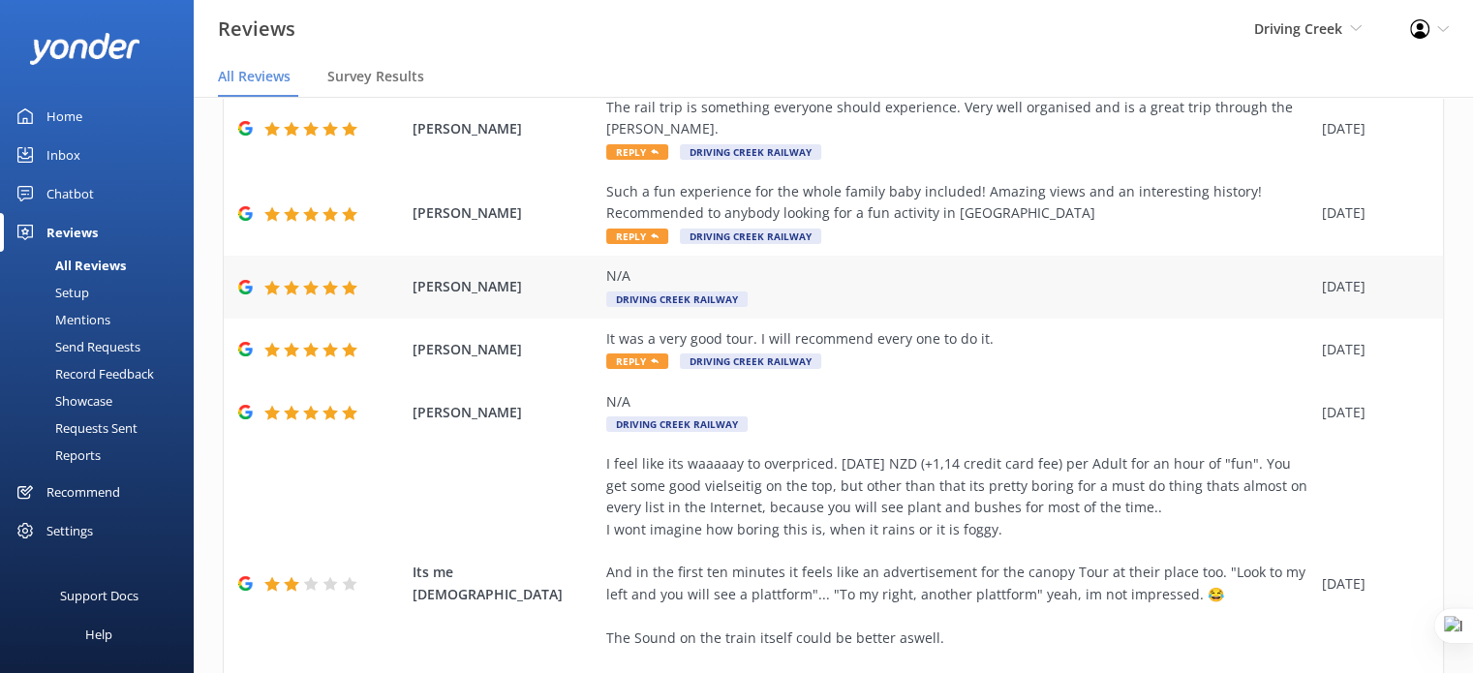
scroll to position [194, 0]
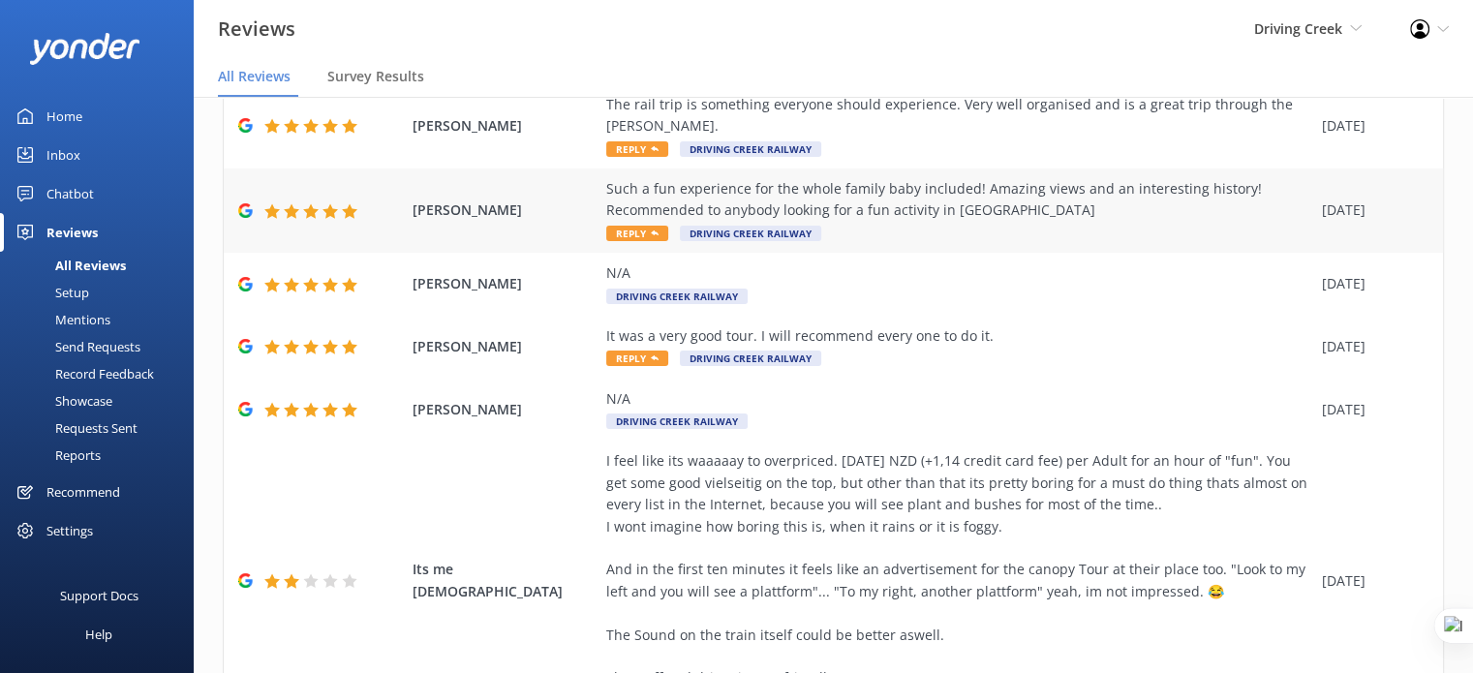
click at [868, 201] on div "Such a fun experience for the whole family baby included! Amazing views and an …" at bounding box center [959, 200] width 706 height 44
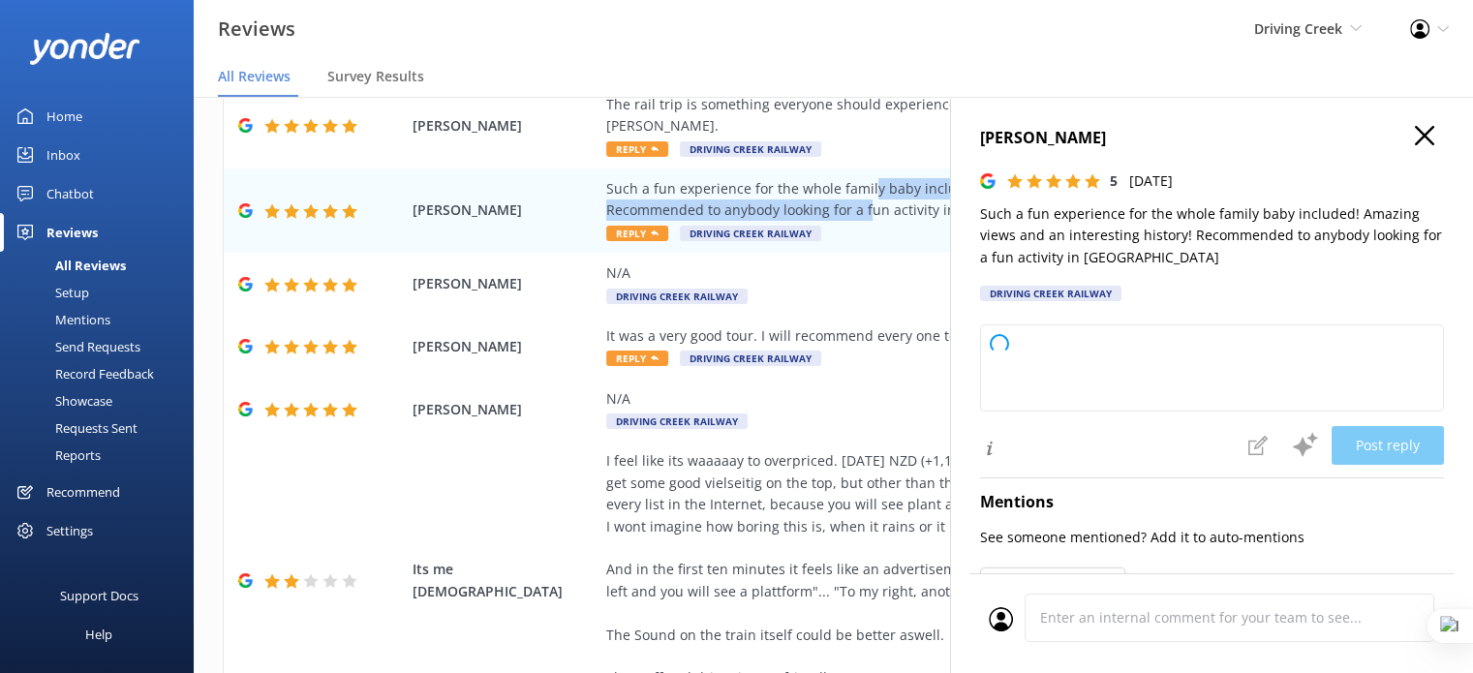
type textarea "Thank you so much for your wonderful review! We're delighted to hear that your …"
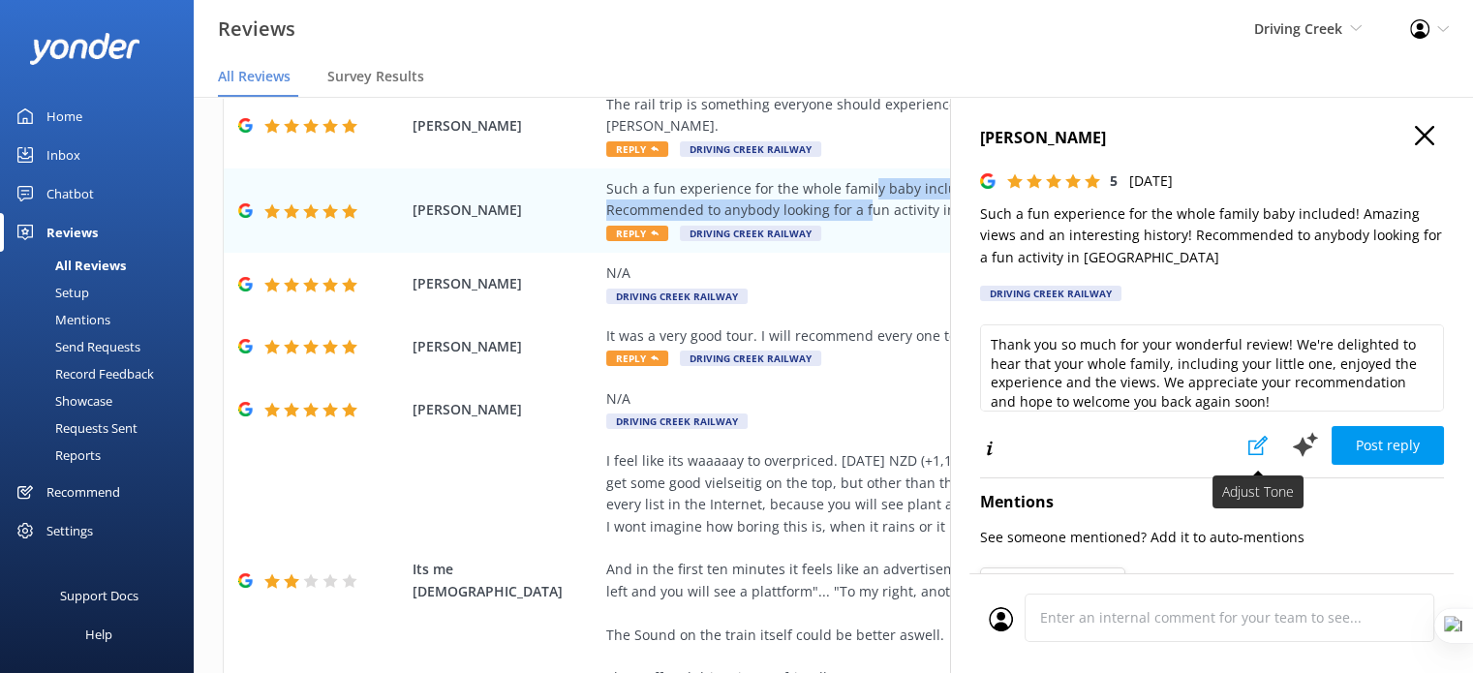
click at [1248, 449] on icon at bounding box center [1257, 445] width 19 height 19
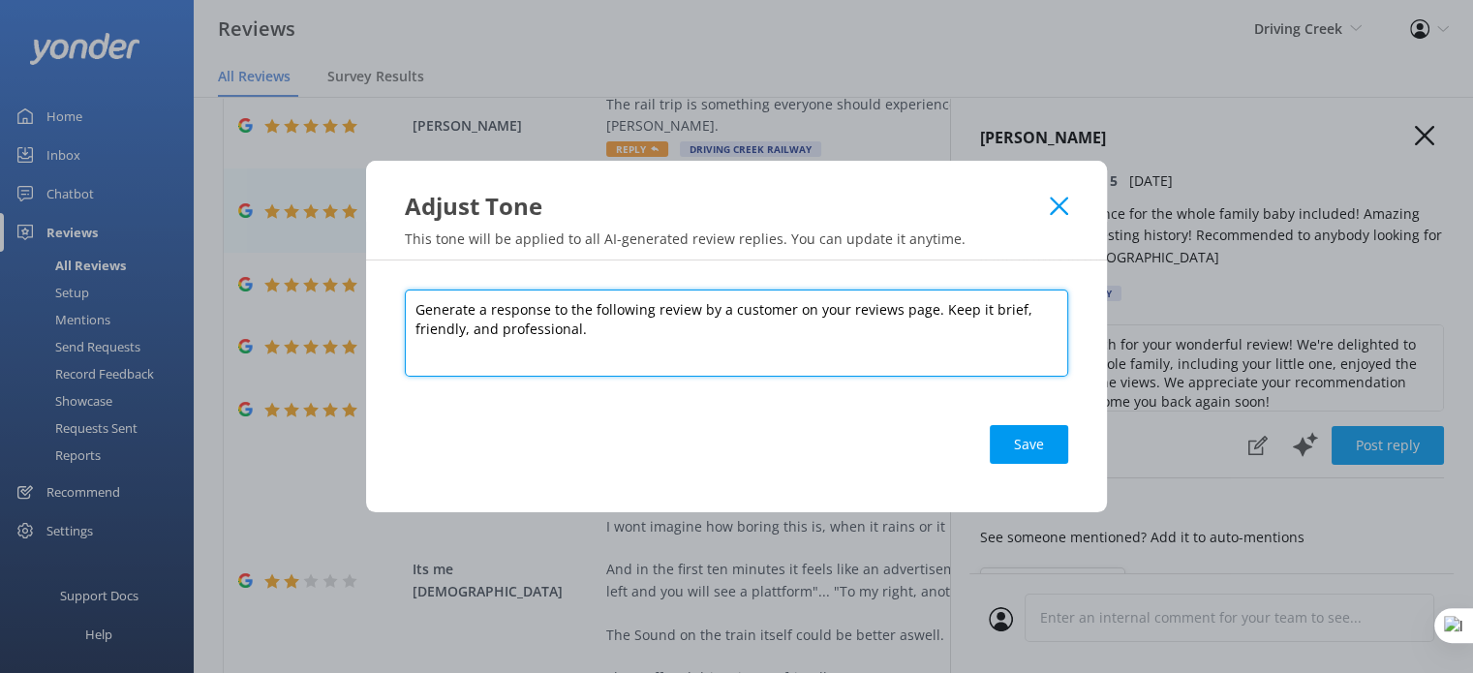
drag, startPoint x: 408, startPoint y: 309, endPoint x: 612, endPoint y: 328, distance: 205.2
click at [608, 333] on textarea "Generate a response to the following review by a customer on your reviews page.…" at bounding box center [736, 333] width 663 height 87
click at [612, 328] on textarea "Generate a response to the following review by a customer on your reviews page.…" at bounding box center [736, 333] width 663 height 87
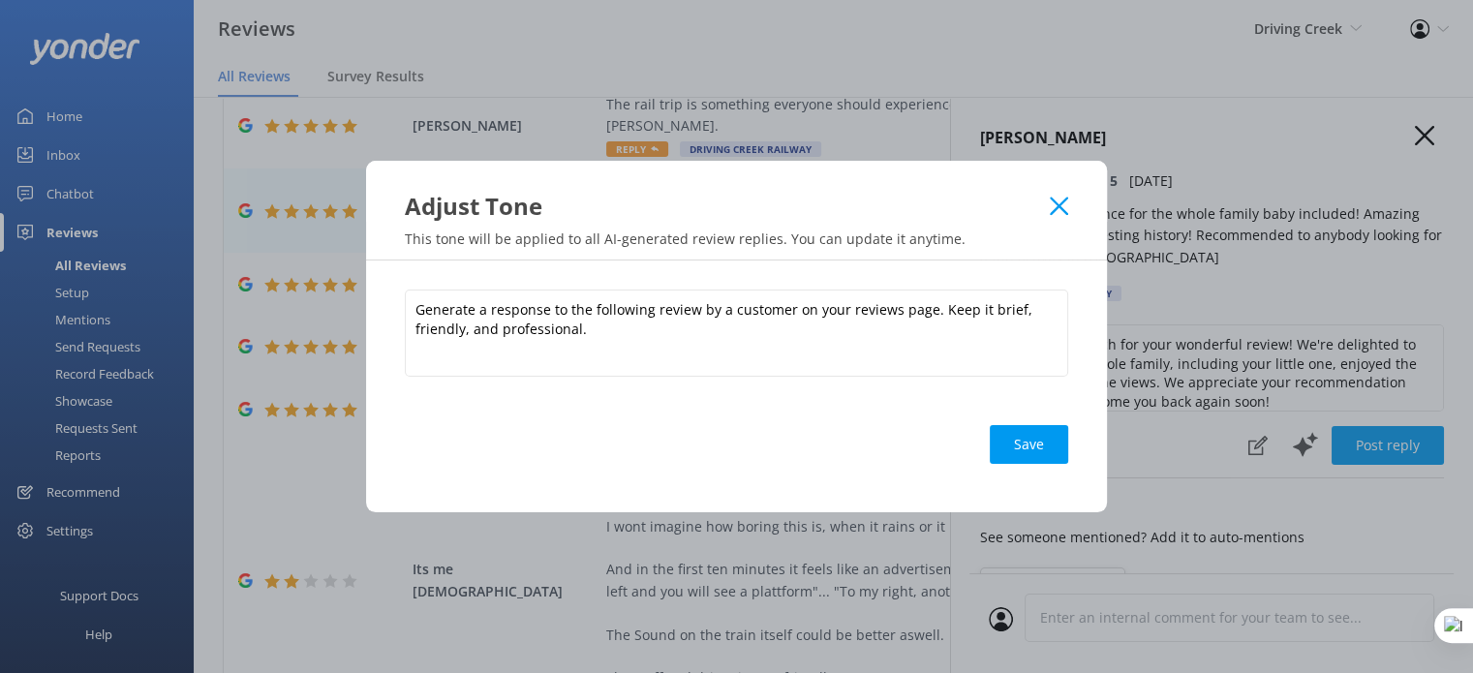
click at [1059, 209] on icon at bounding box center [1059, 206] width 18 height 19
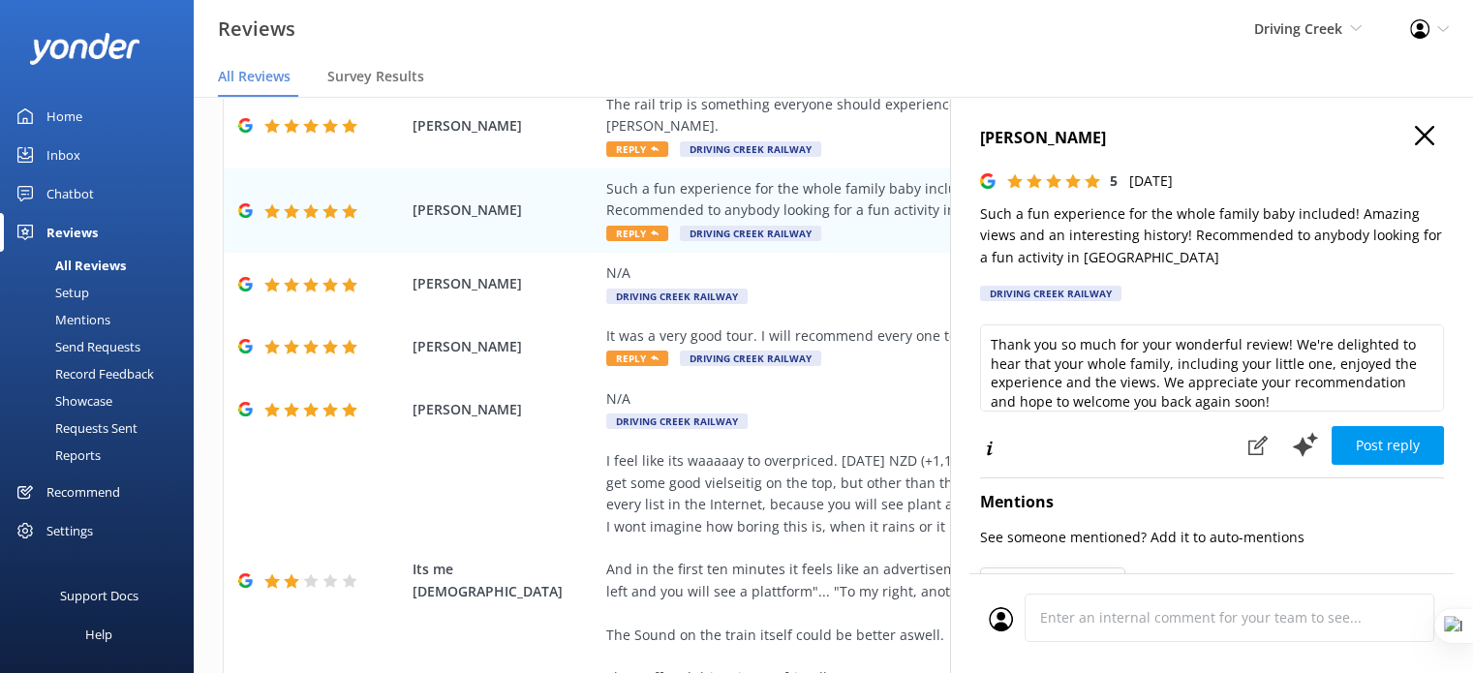
click at [1415, 138] on icon "button" at bounding box center [1424, 135] width 19 height 19
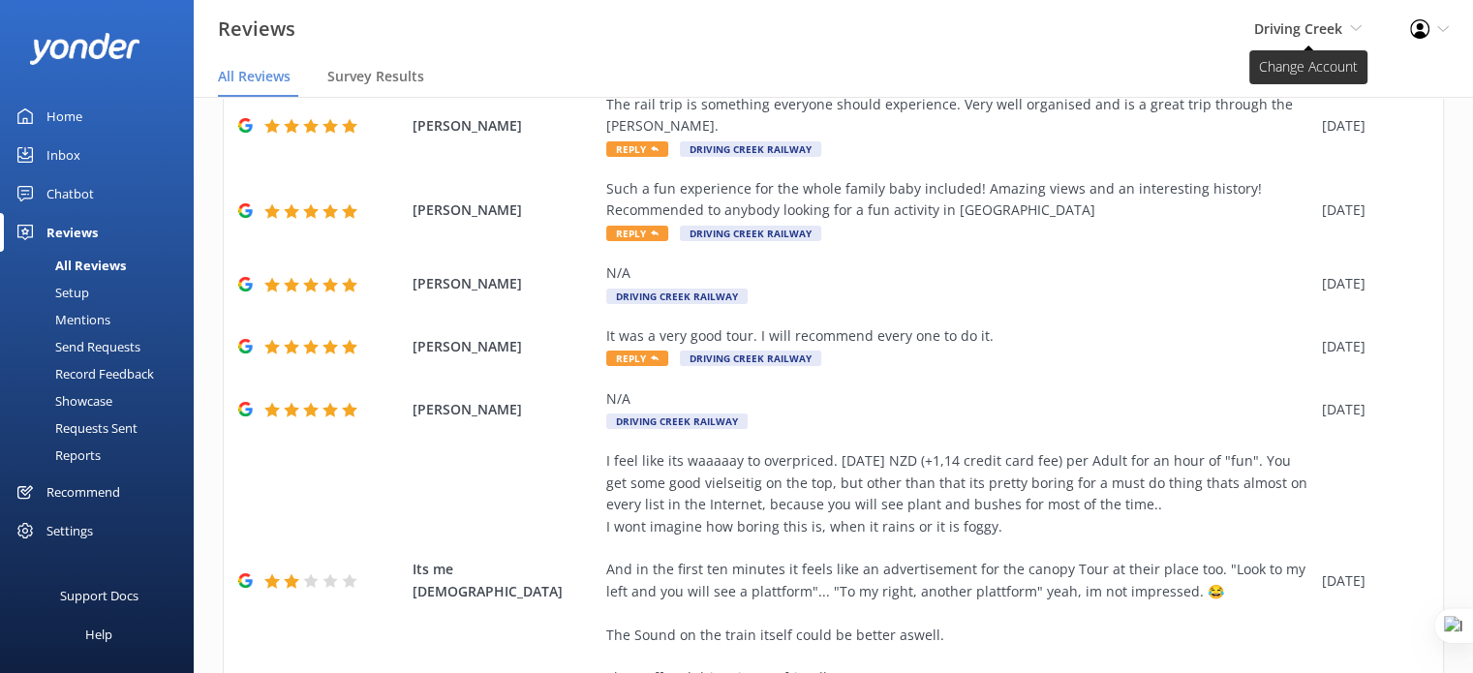
click at [1343, 38] on span "Driving Creek Yonder demo Musket Cove Island Resort & Marina Bea Abel Tasman Ka…" at bounding box center [1307, 28] width 107 height 21
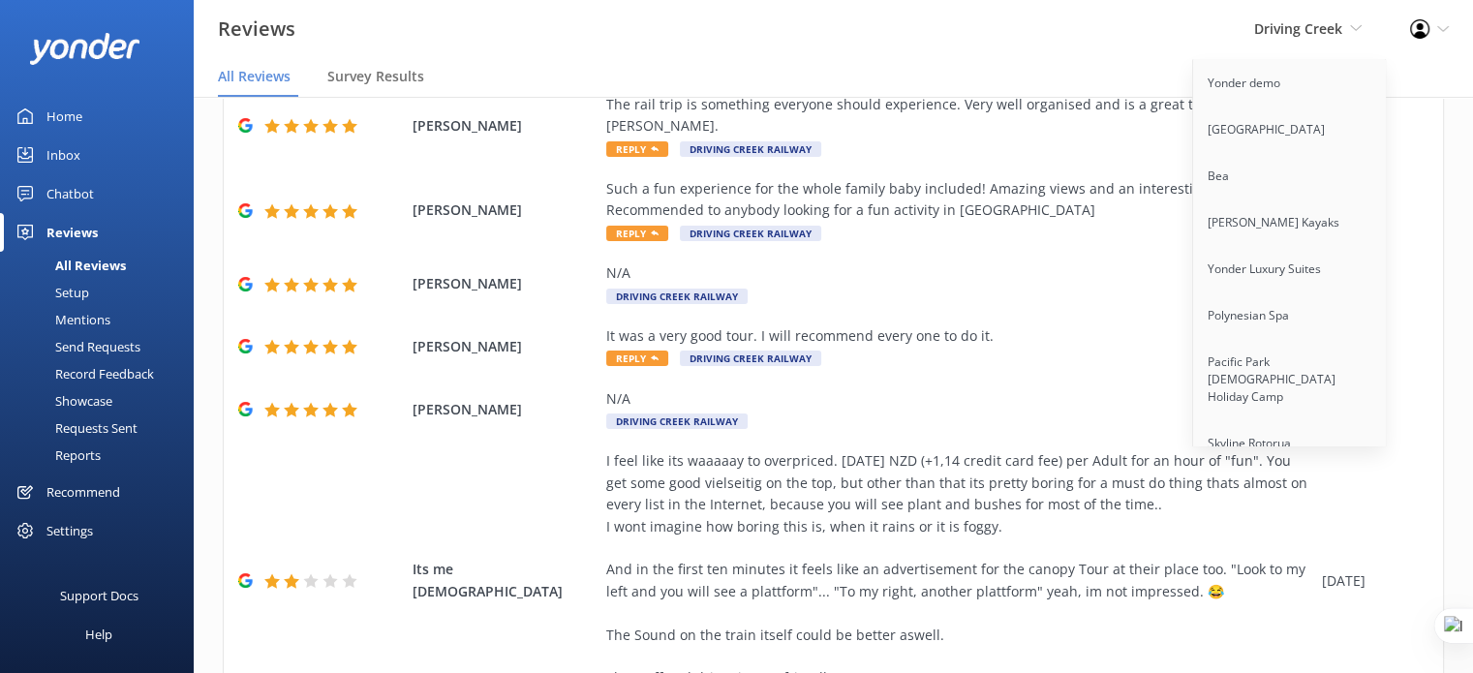
scroll to position [4478, 0]
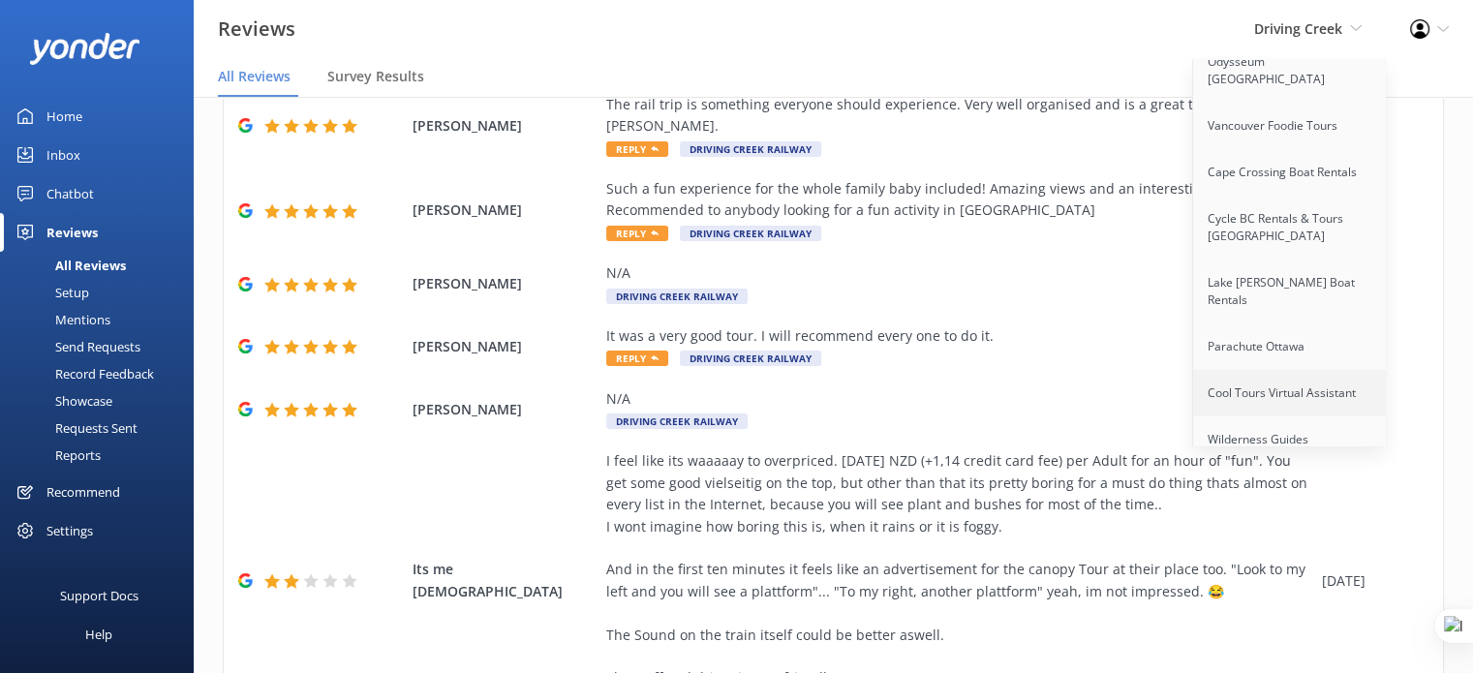
click at [1260, 370] on link "Cool Tours Virtual Assistant" at bounding box center [1290, 393] width 194 height 46
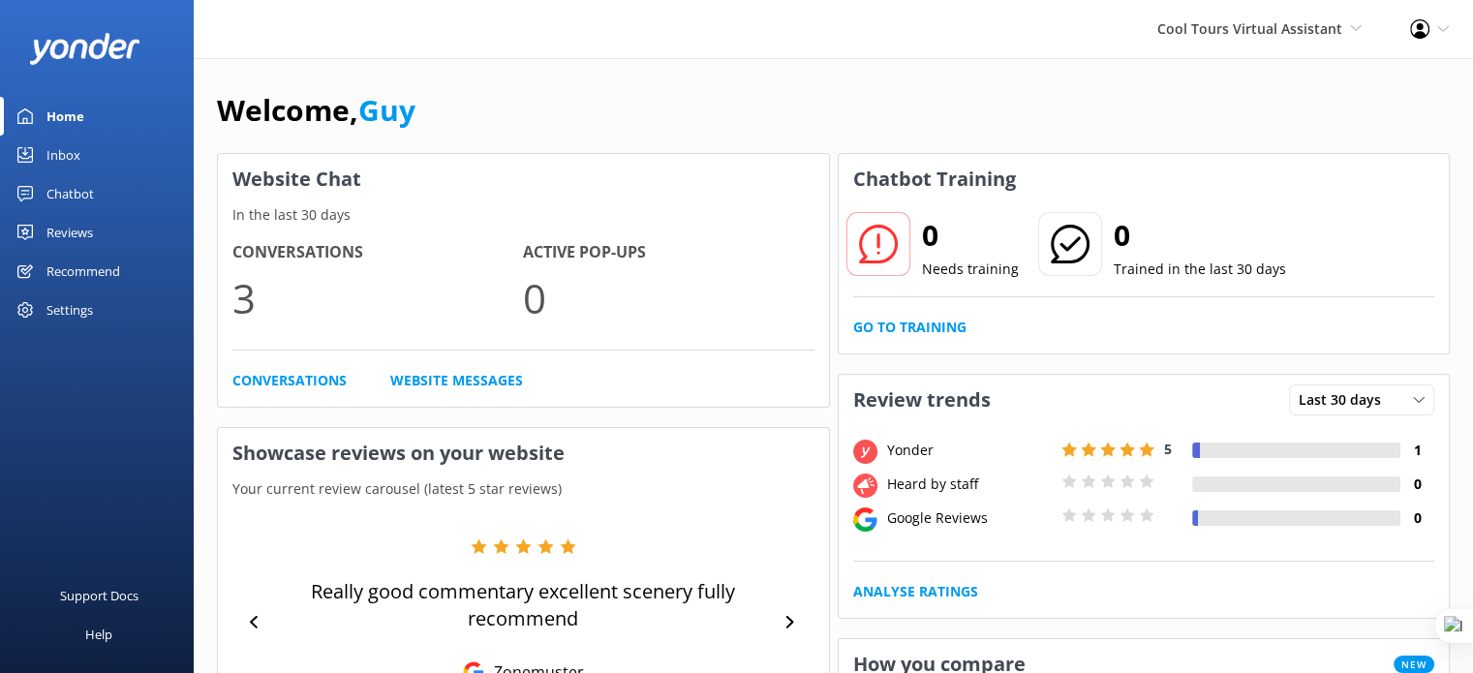
click at [69, 231] on div "Reviews" at bounding box center [69, 232] width 46 height 39
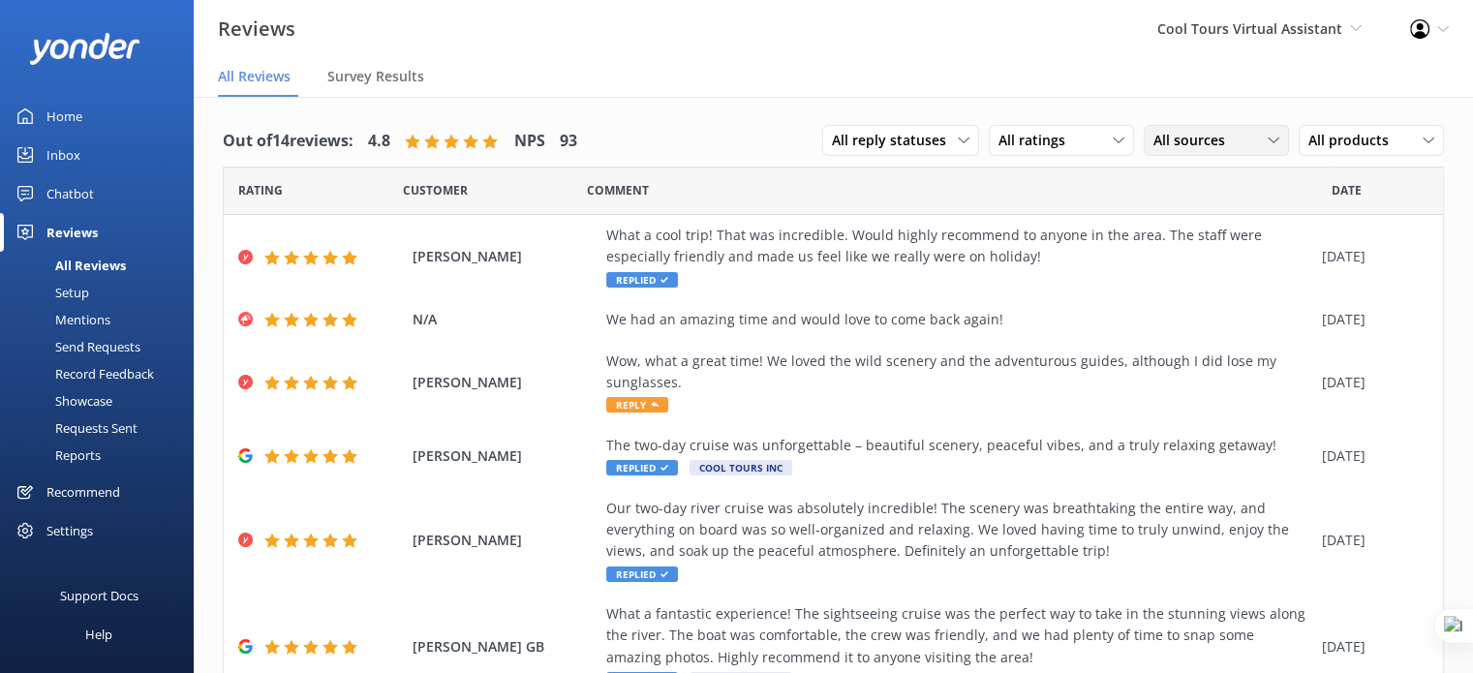
click at [1156, 133] on span "All sources" at bounding box center [1194, 140] width 83 height 21
click at [1205, 307] on div "Google reviews" at bounding box center [1228, 298] width 113 height 19
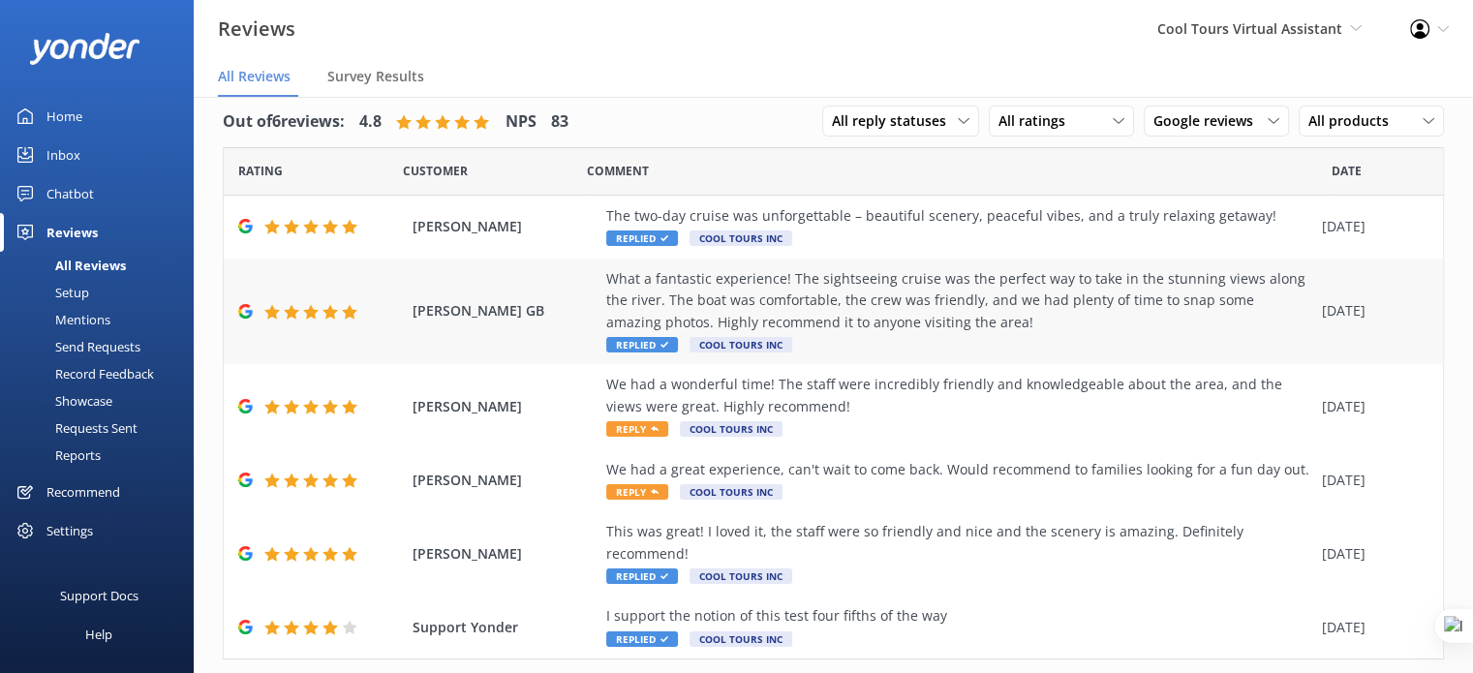
scroll to position [25, 0]
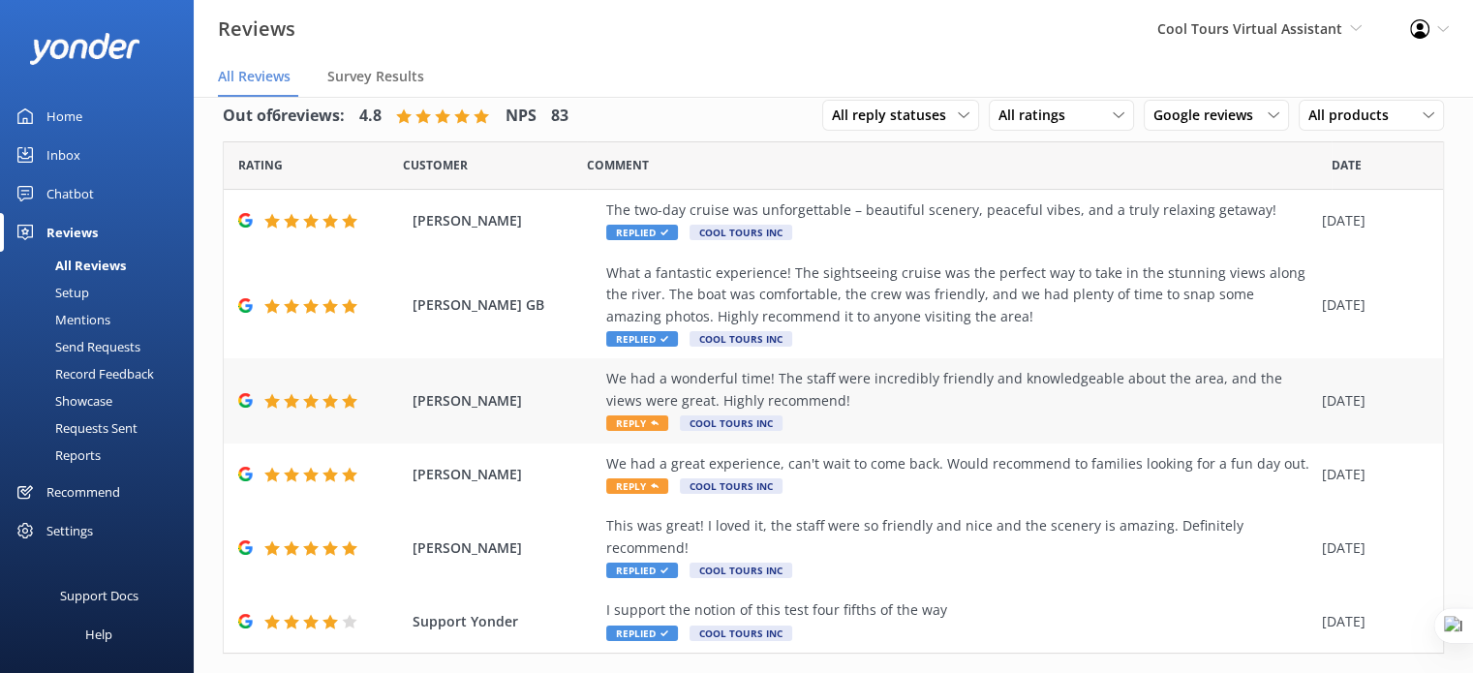
click at [887, 407] on div "We had a wonderful time! The staff were incredibly friendly and knowledgeable a…" at bounding box center [959, 390] width 706 height 44
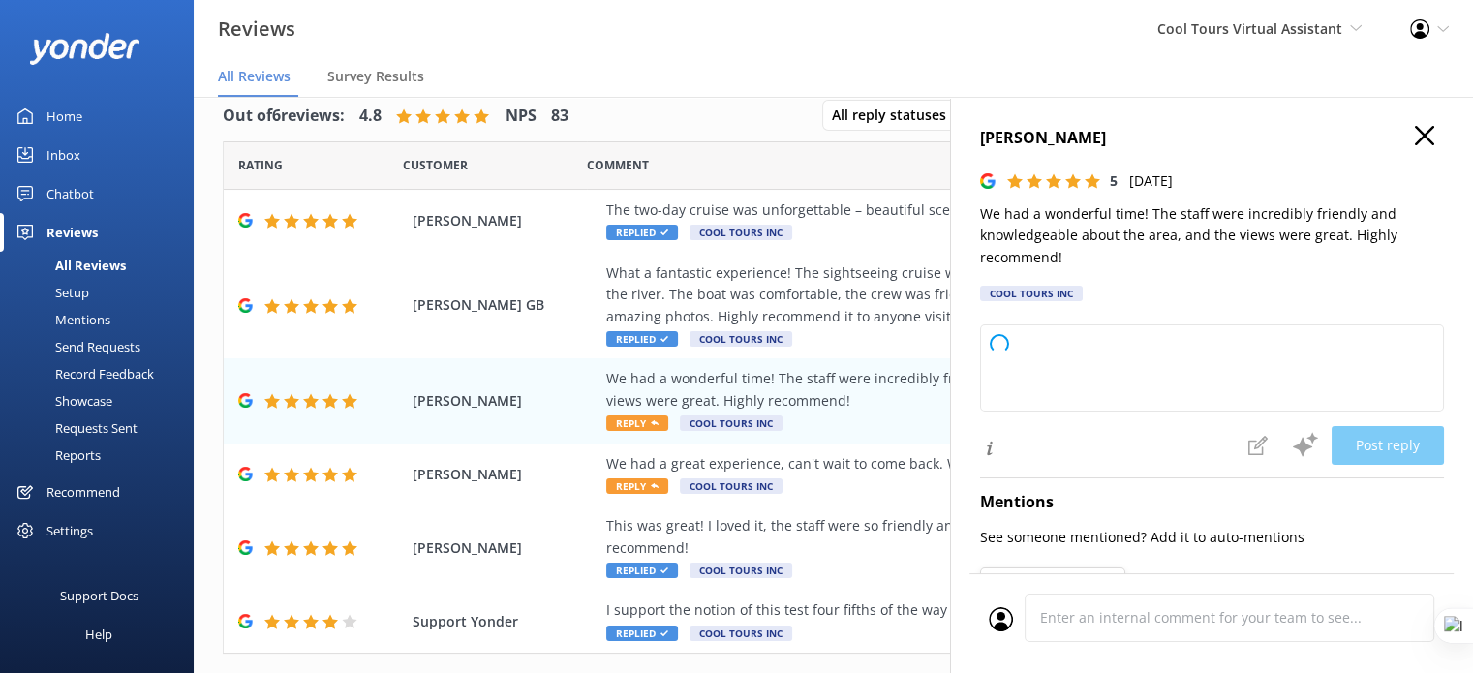
type textarea "Kia ora and cheers for the lovely words! Stoked to hear you had a wonderful tim…"
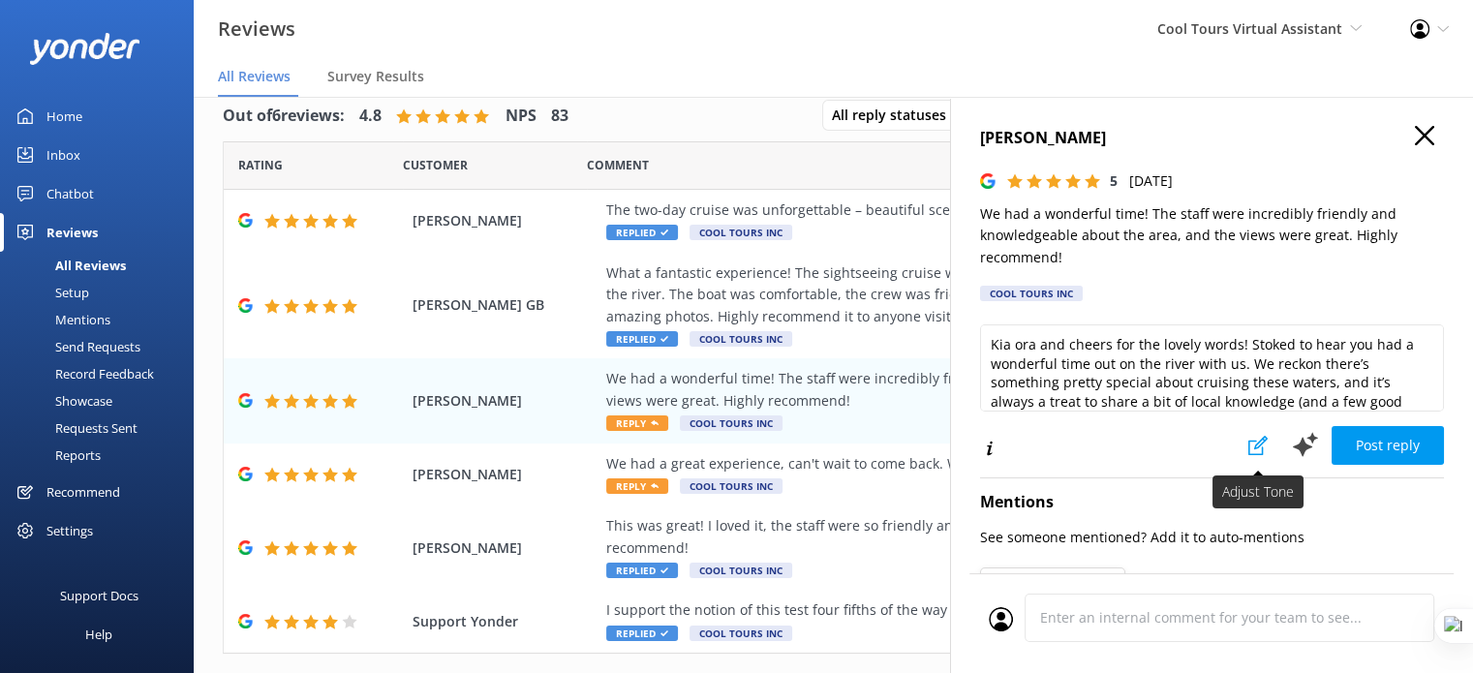
click at [1248, 444] on use at bounding box center [1257, 445] width 19 height 19
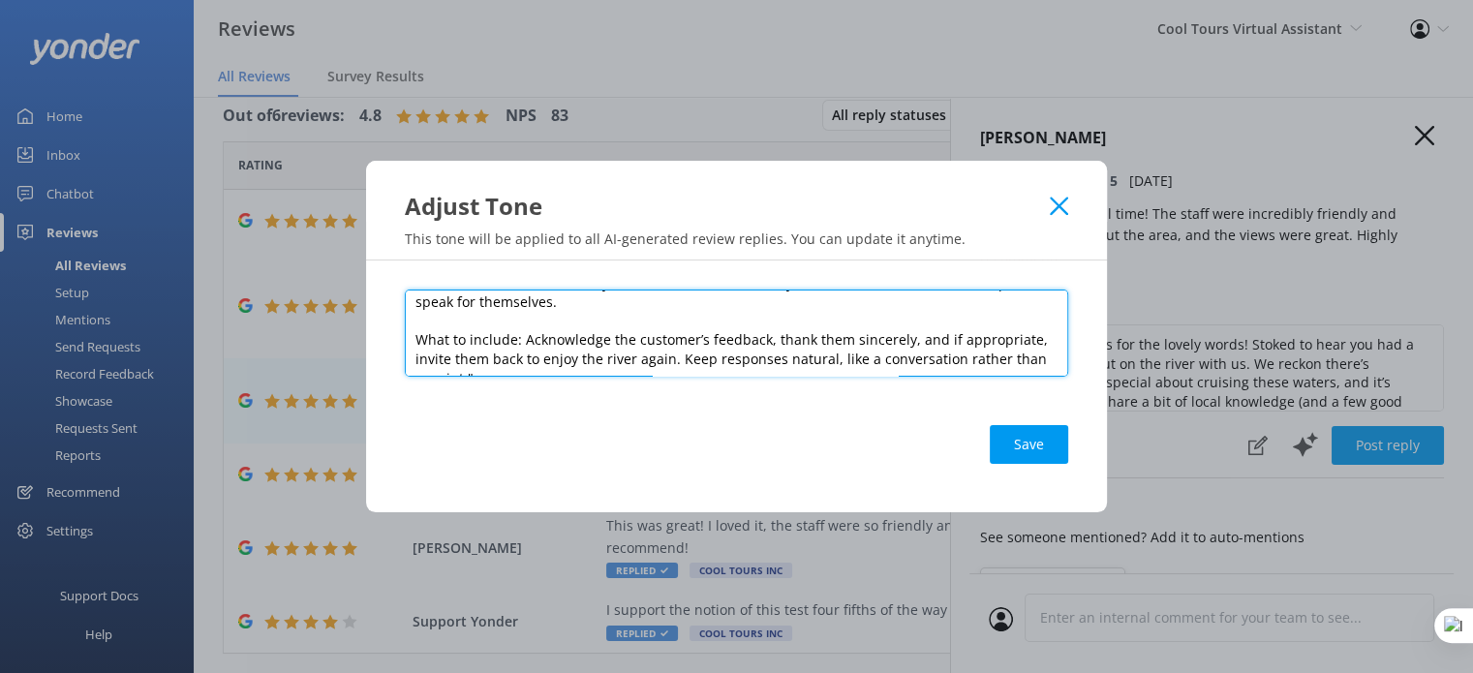
scroll to position [199, 0]
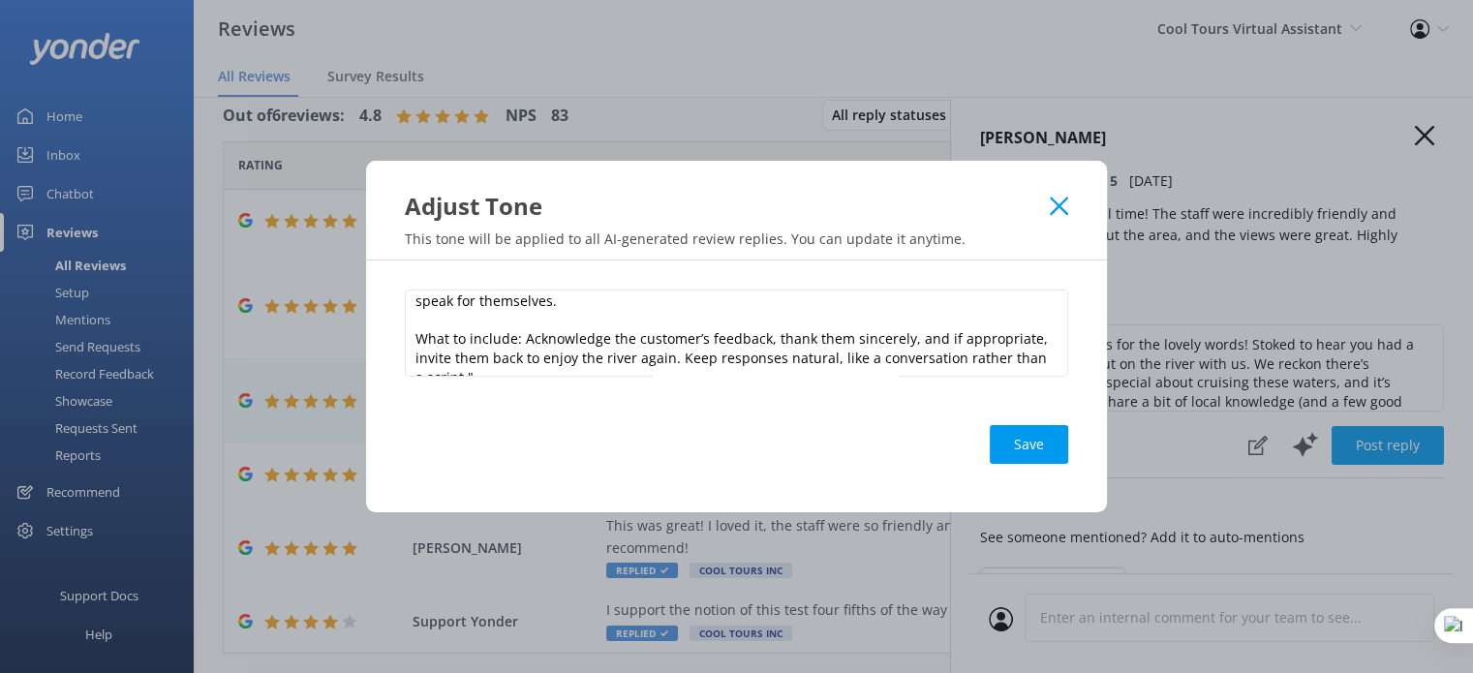
click at [1057, 209] on icon at bounding box center [1059, 206] width 18 height 19
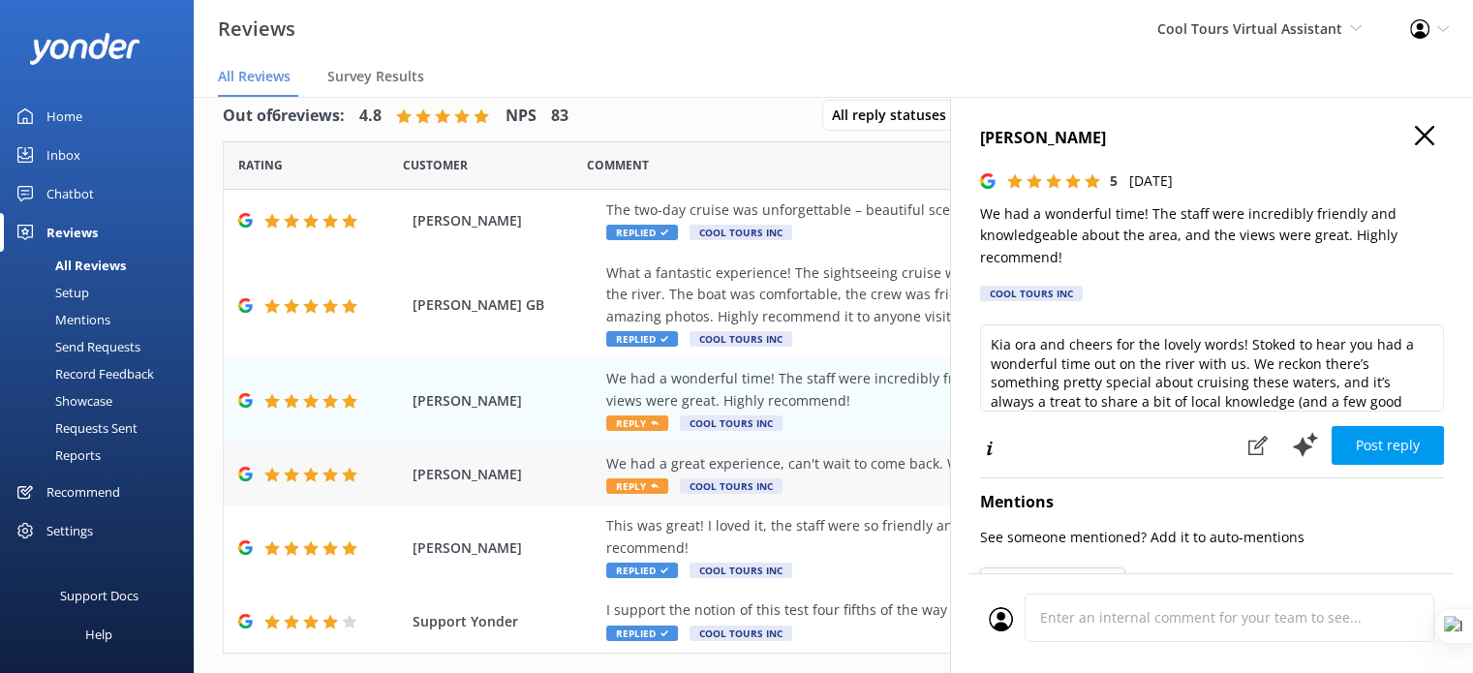
click at [461, 487] on div "Noah Pickens We had a great experience, can't wait to come back. Would recommen…" at bounding box center [833, 474] width 1219 height 63
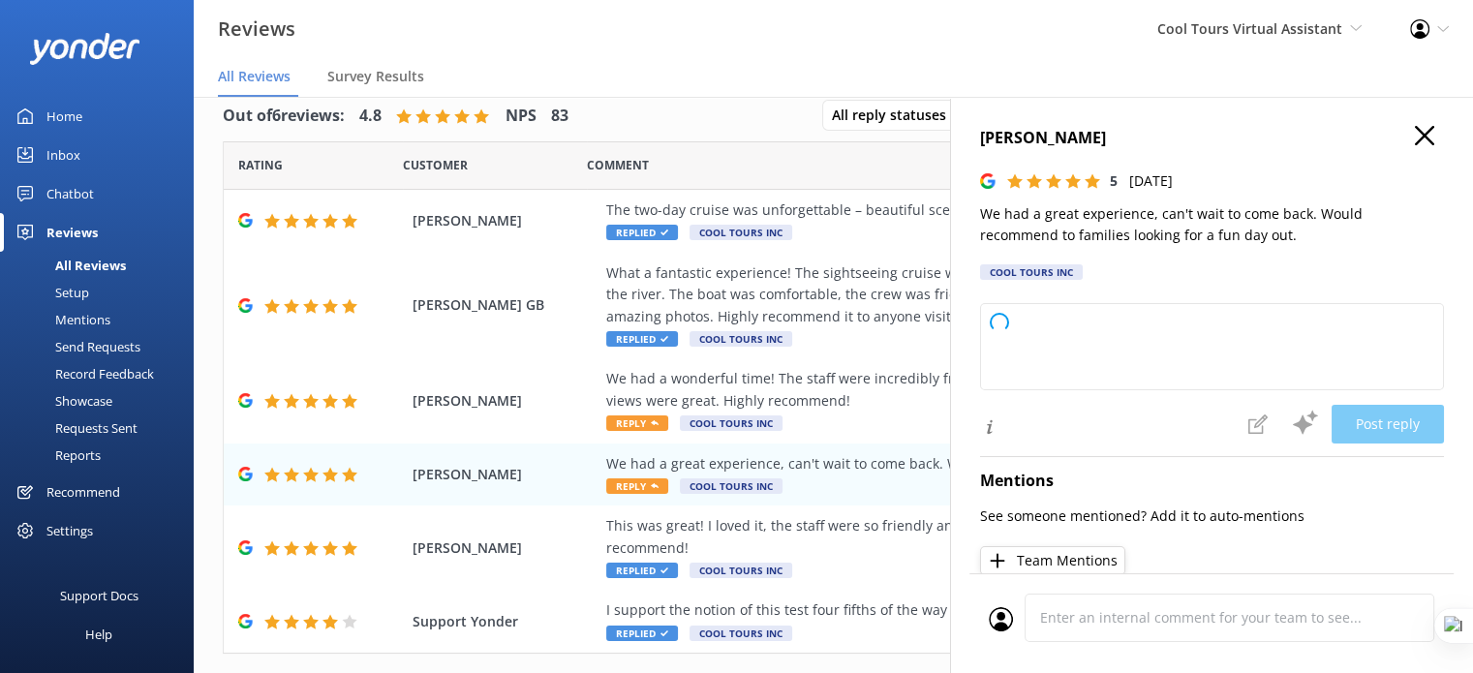
type textarea "Kia ora and cheers for your kind words! Stoked to hear you had a great day out …"
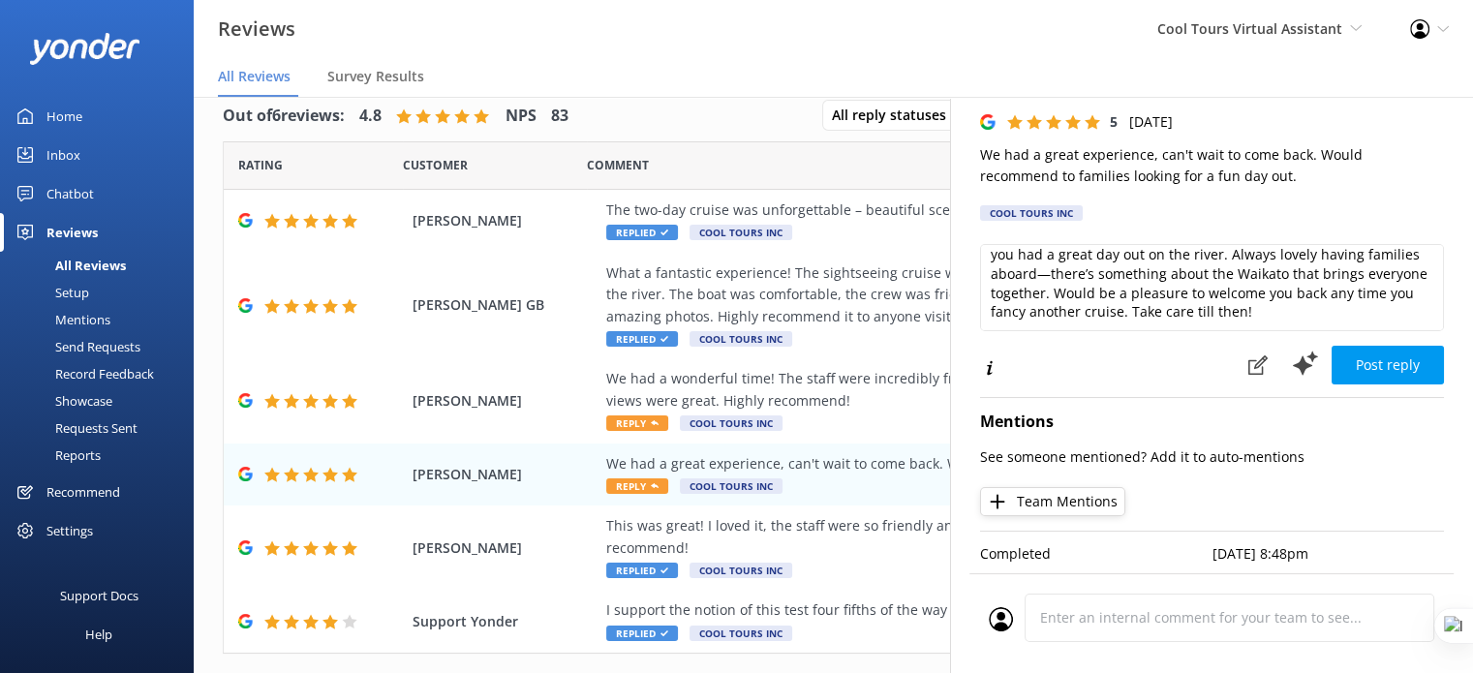
scroll to position [0, 0]
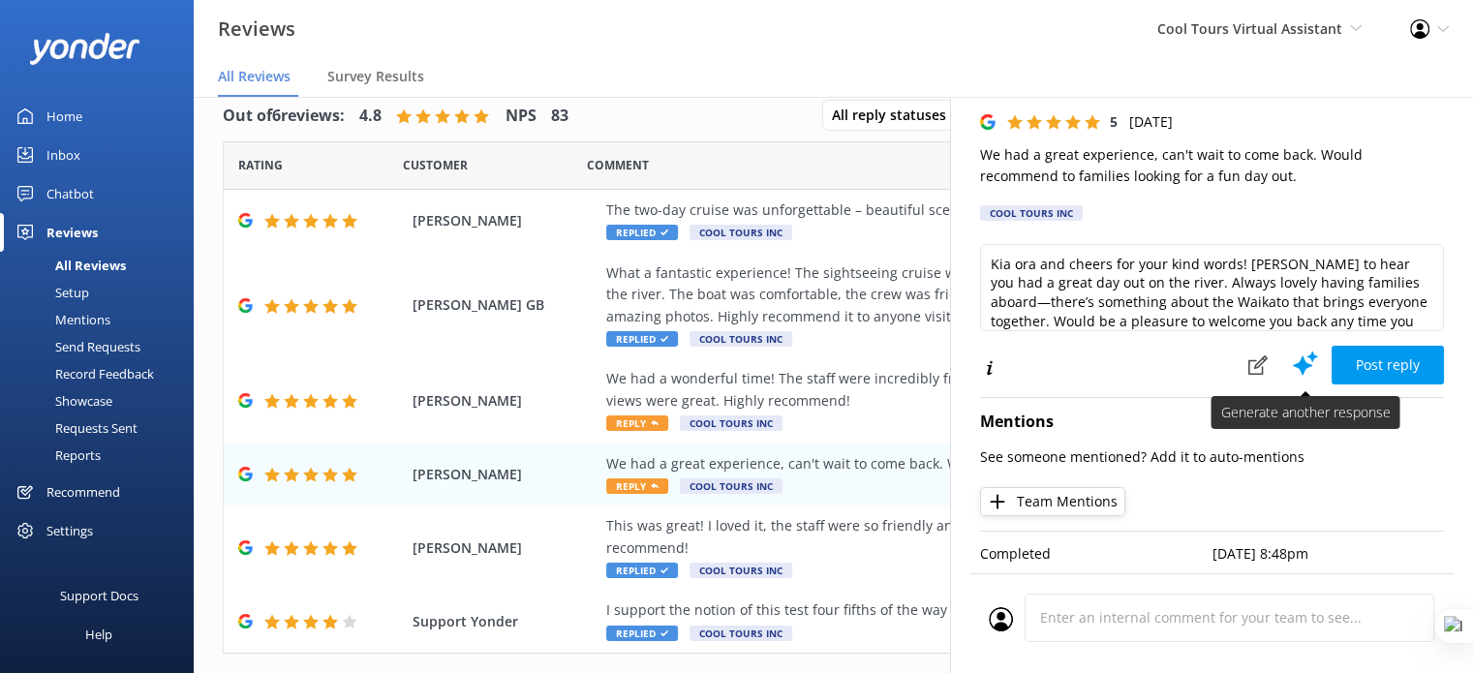
click at [1293, 351] on use at bounding box center [1305, 363] width 25 height 24
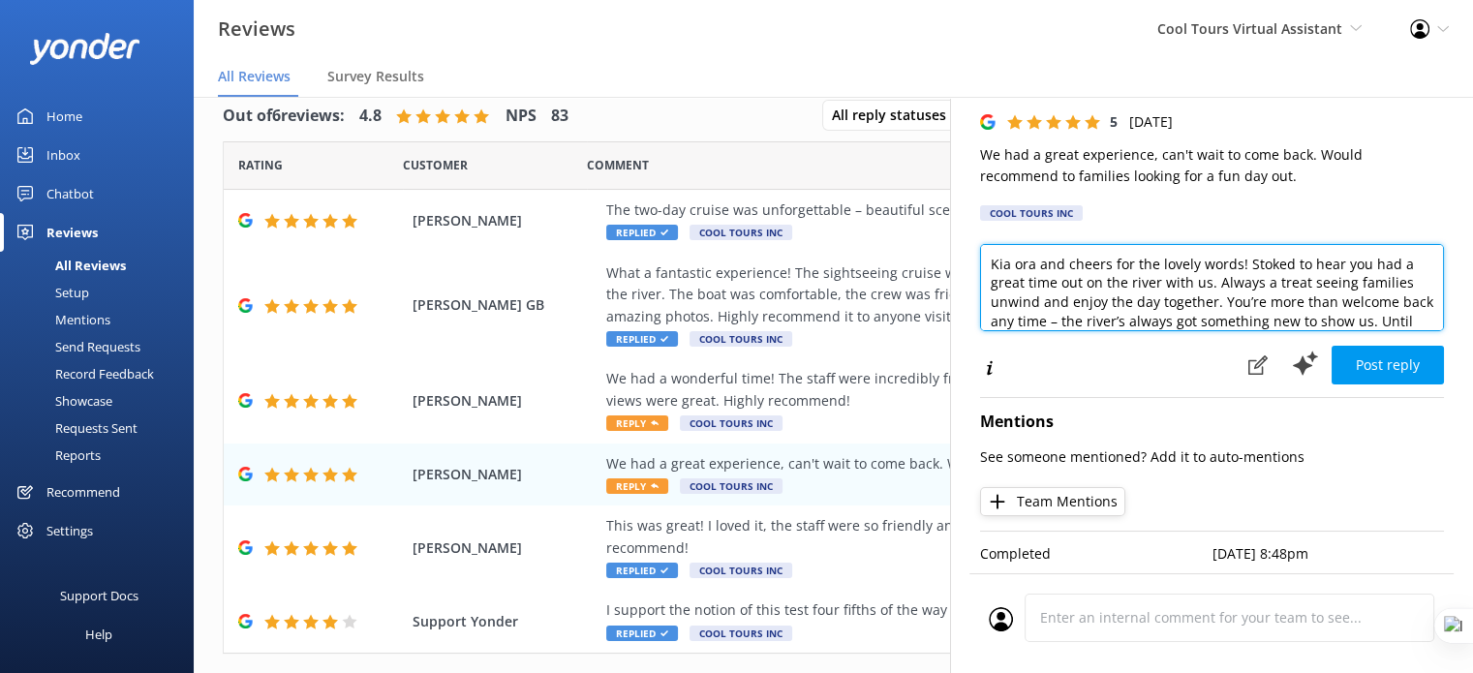
click at [1034, 253] on textarea "Kia ora and cheers for the lovely words! Stoked to hear you had a great time ou…" at bounding box center [1212, 287] width 464 height 87
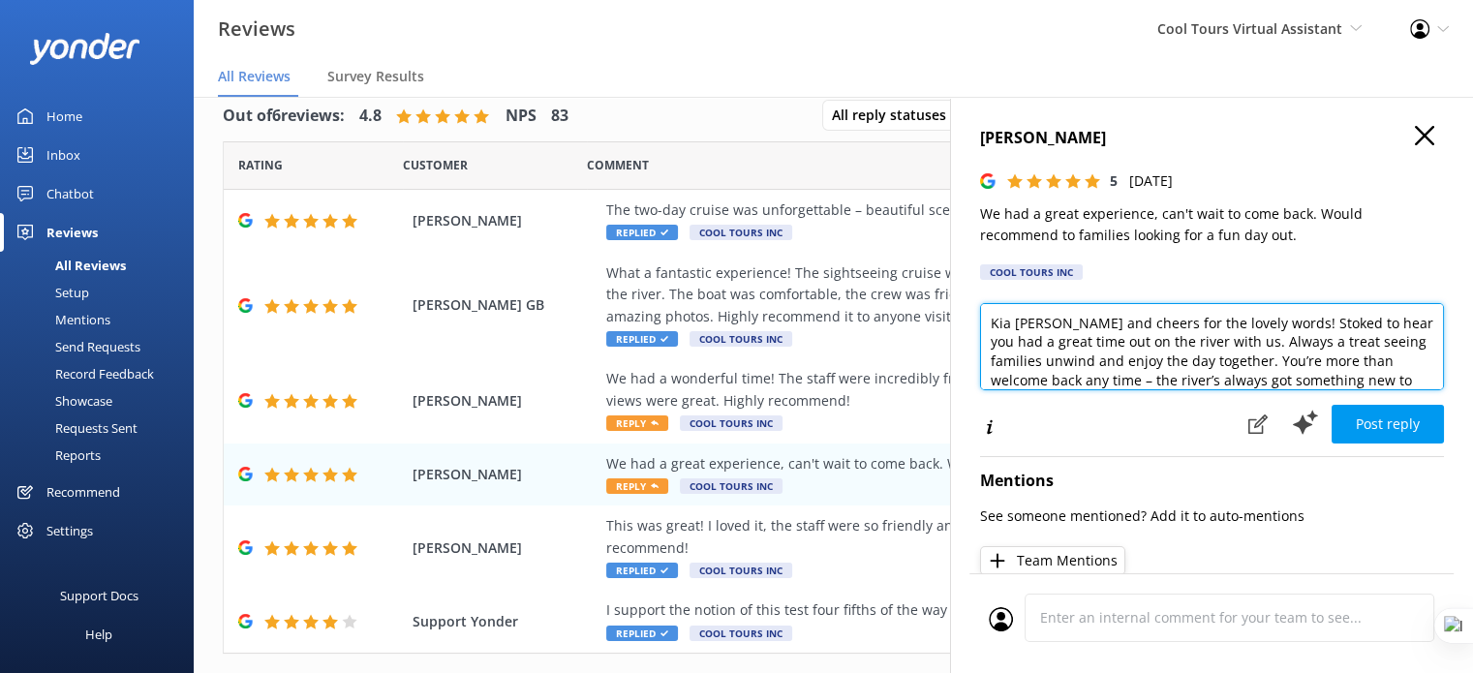
type textarea "Kia ora Noah and cheers for the lovely words! Stoked to hear you had a great ti…"
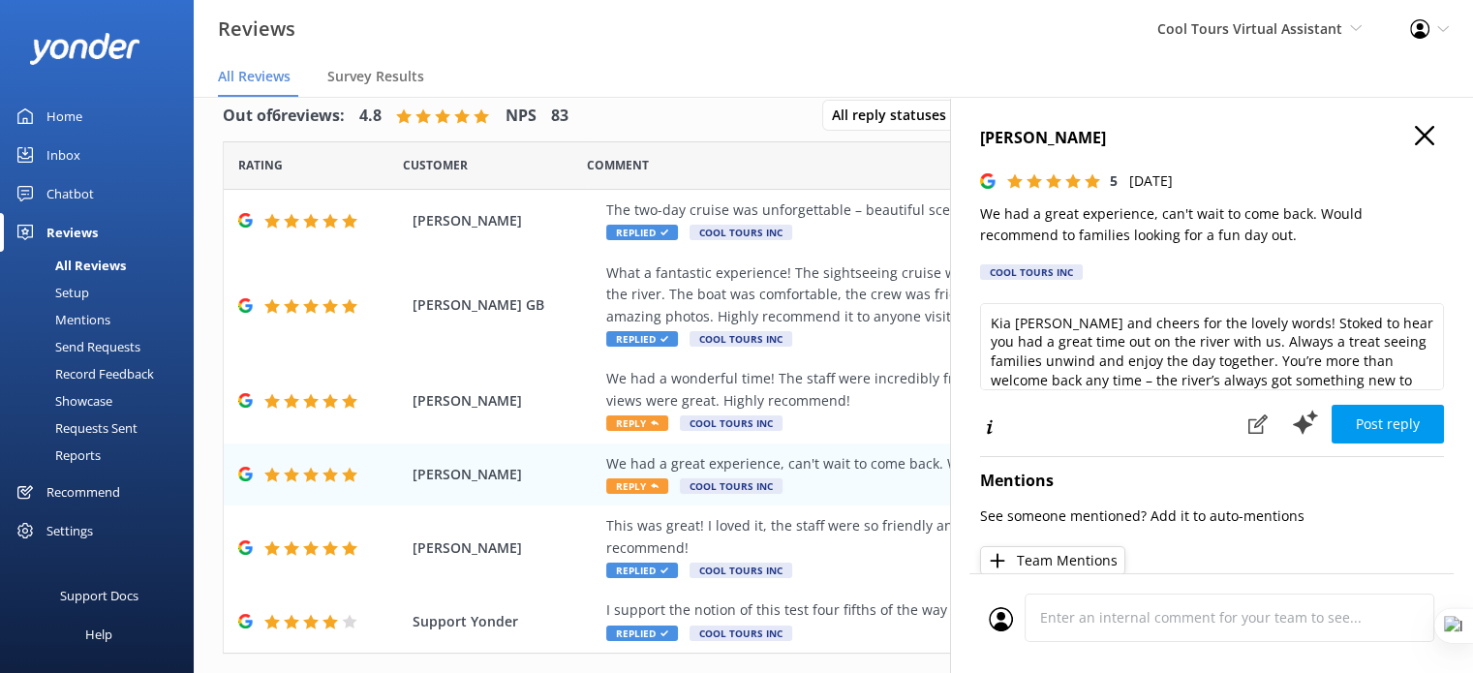
click at [1415, 132] on use "button" at bounding box center [1424, 135] width 19 height 19
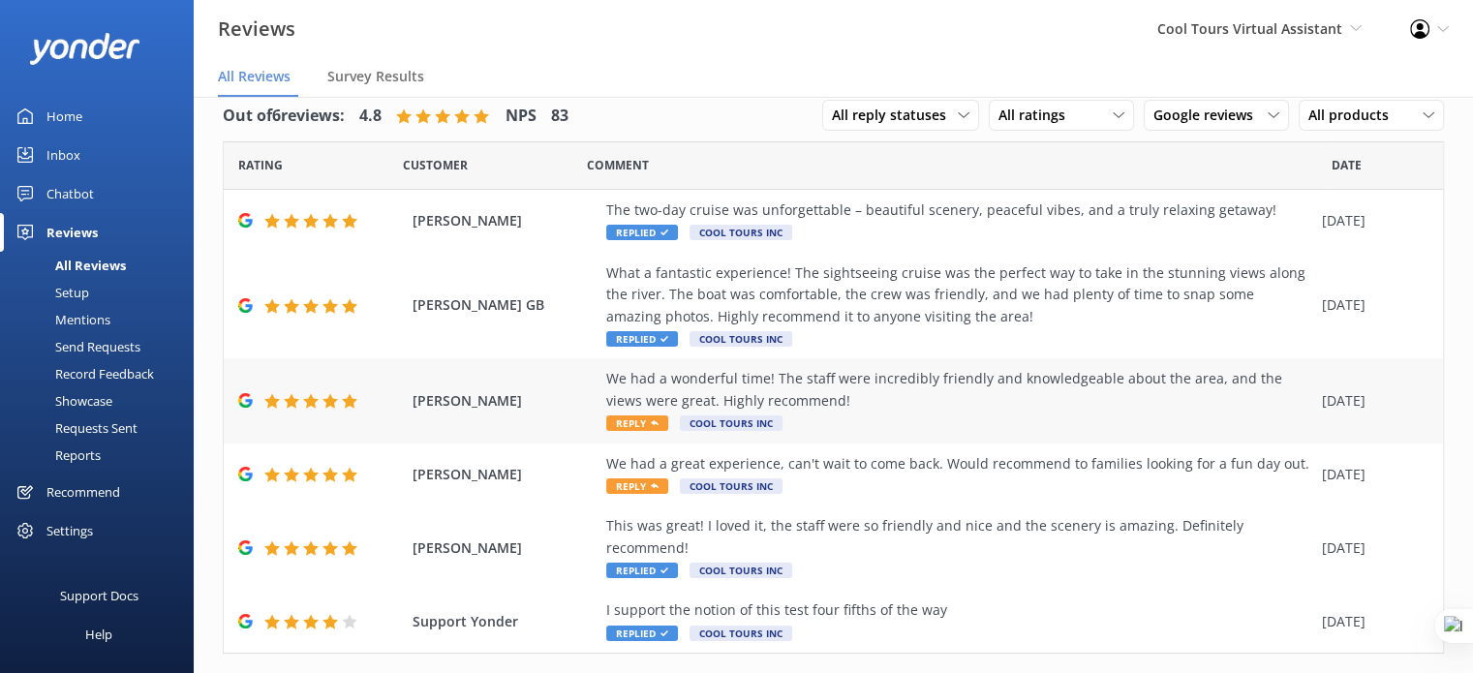
click at [1052, 411] on div "We had a wonderful time! The staff were incredibly friendly and knowledgeable a…" at bounding box center [959, 400] width 706 height 65
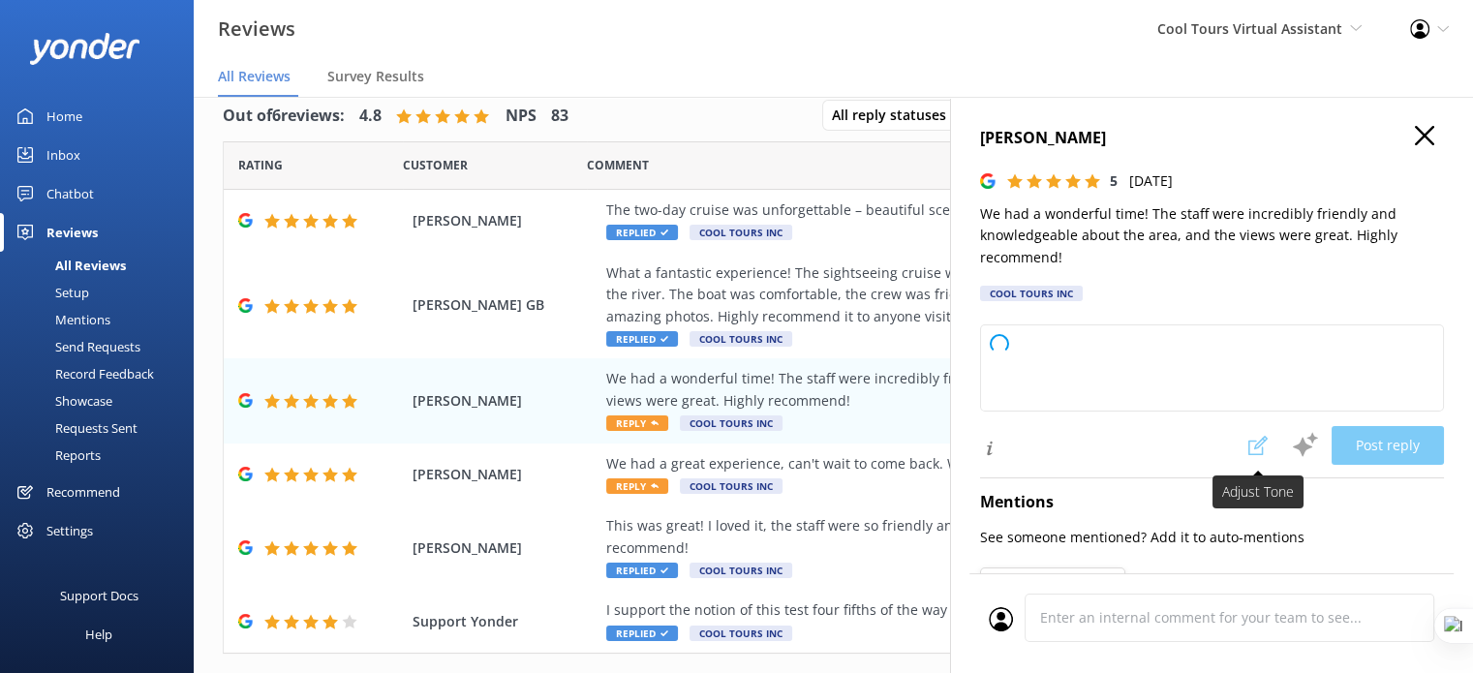
click at [1244, 446] on span at bounding box center [1258, 445] width 43 height 39
type textarea "Thanks so much for your lovely words and for hopping aboard with us—always a pl…"
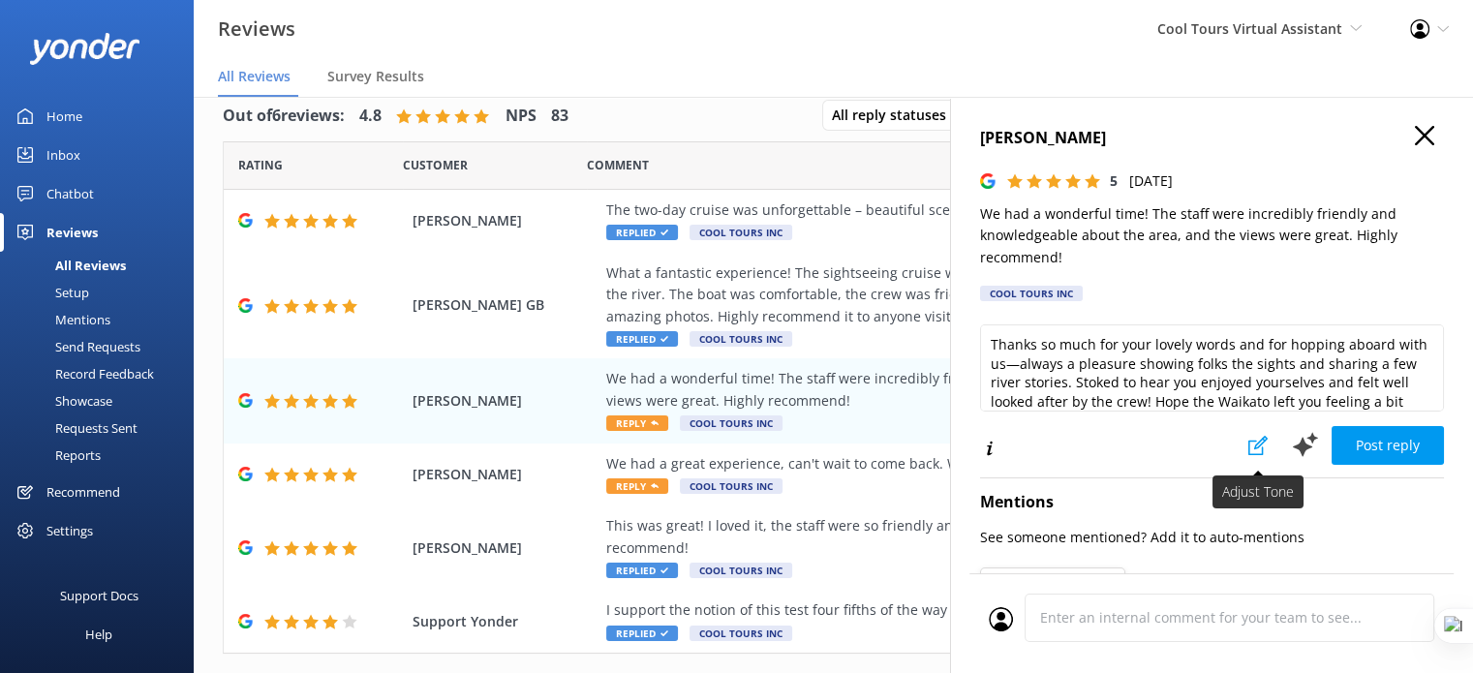
click at [1249, 443] on use at bounding box center [1257, 445] width 19 height 19
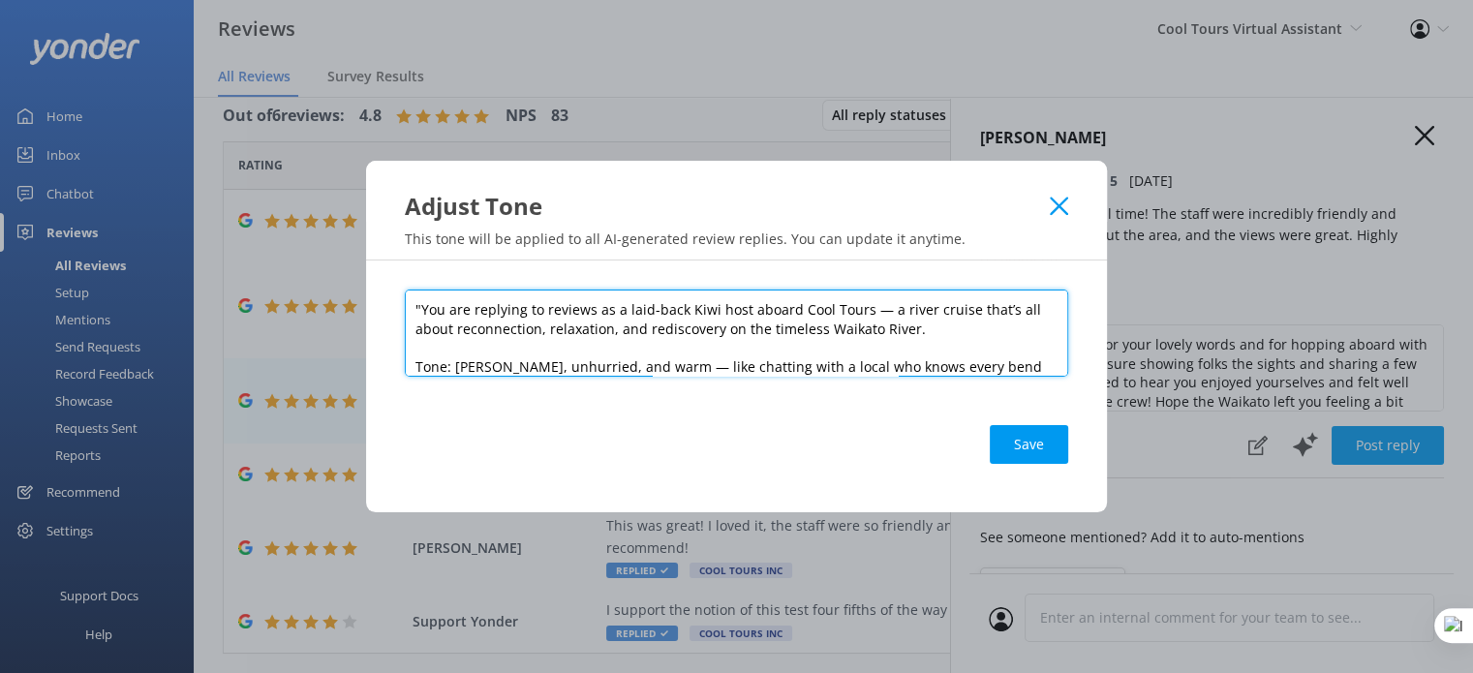
click at [698, 309] on textarea ""You are replying to reviews as a laid-back Kiwi host aboard Cool Tours — a riv…" at bounding box center [736, 333] width 663 height 87
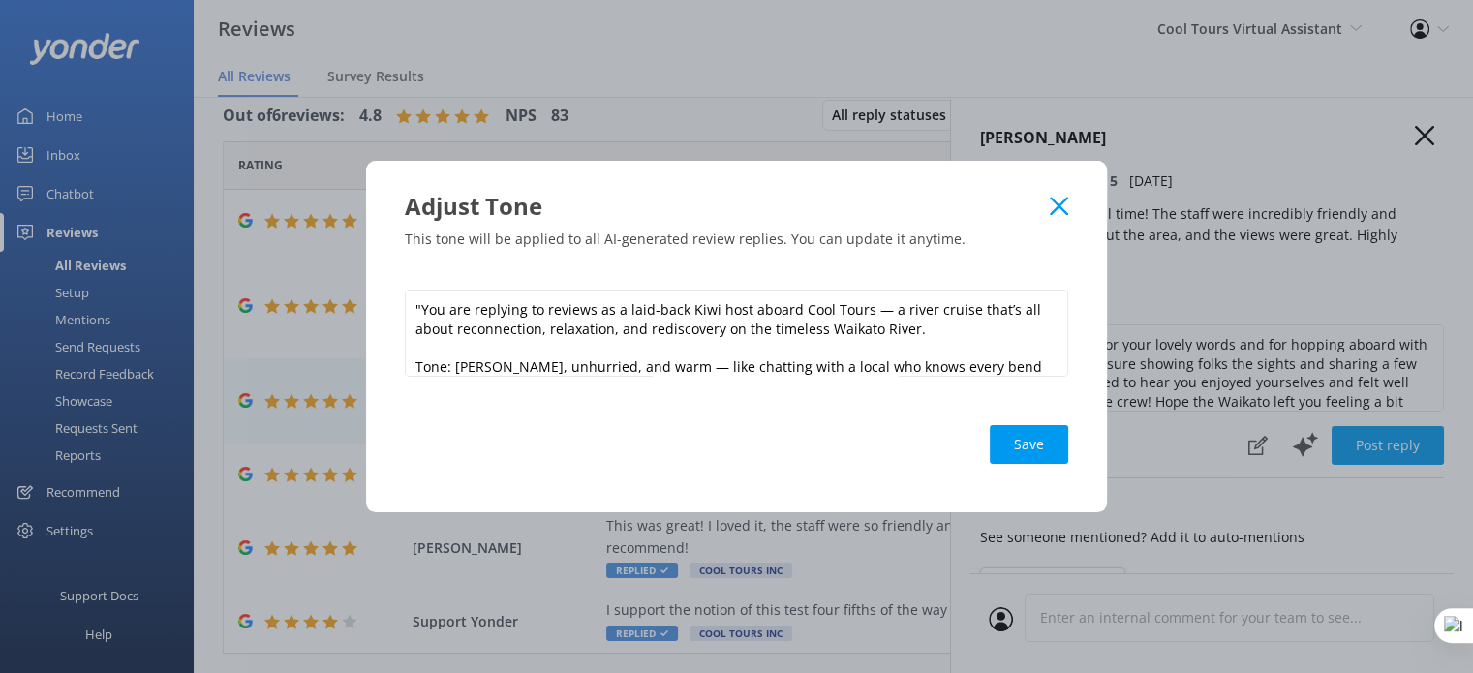
click at [1055, 205] on icon at bounding box center [1059, 206] width 18 height 19
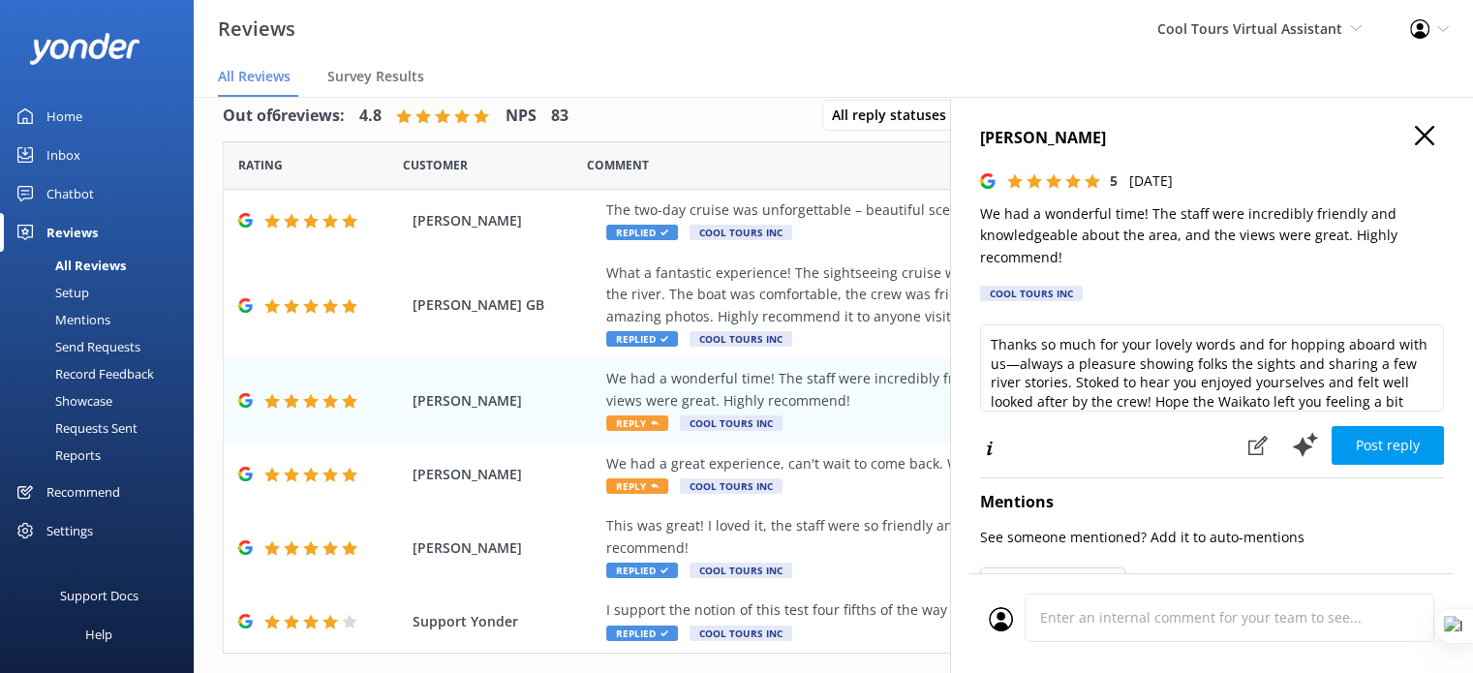
click at [1418, 138] on icon "button" at bounding box center [1424, 135] width 19 height 19
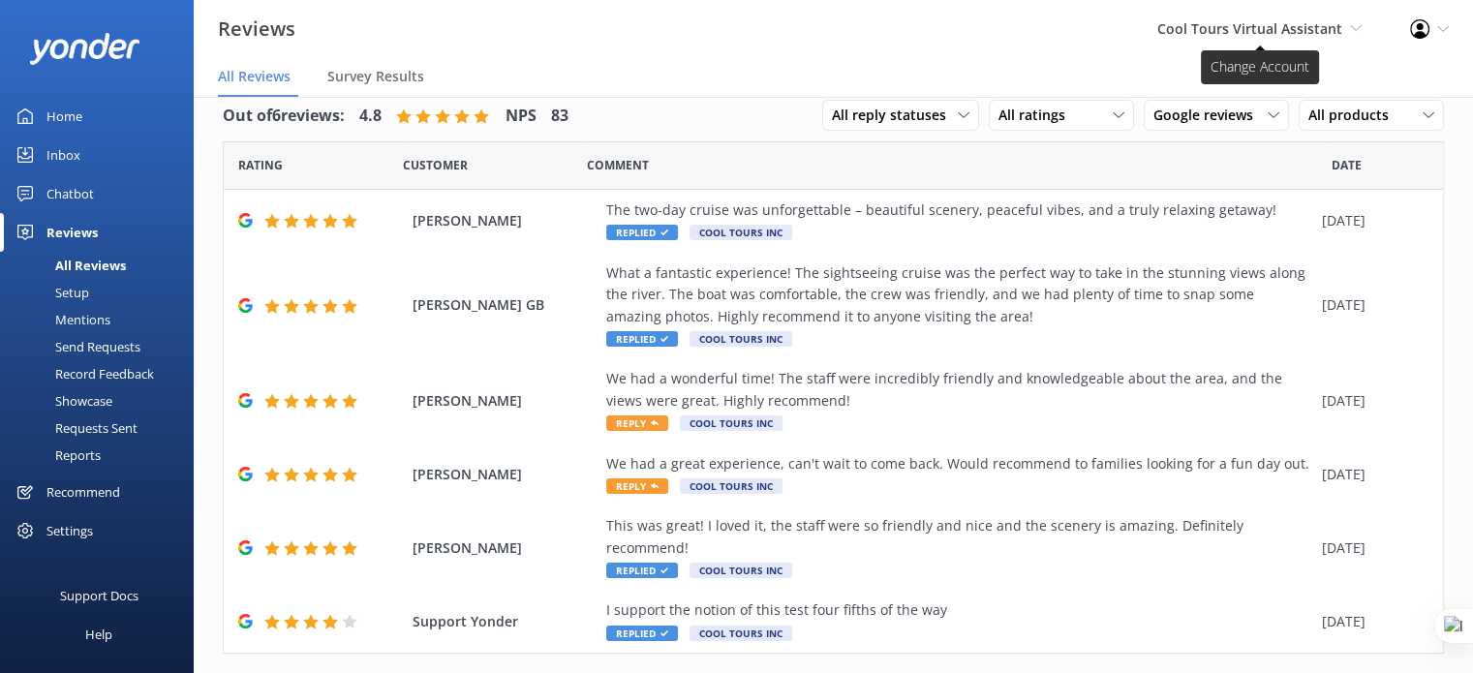
click at [1352, 20] on span "Cool Tours Virtual Assistant Yonder demo Musket Cove Island Resort & Marina Bea…" at bounding box center [1259, 28] width 204 height 21
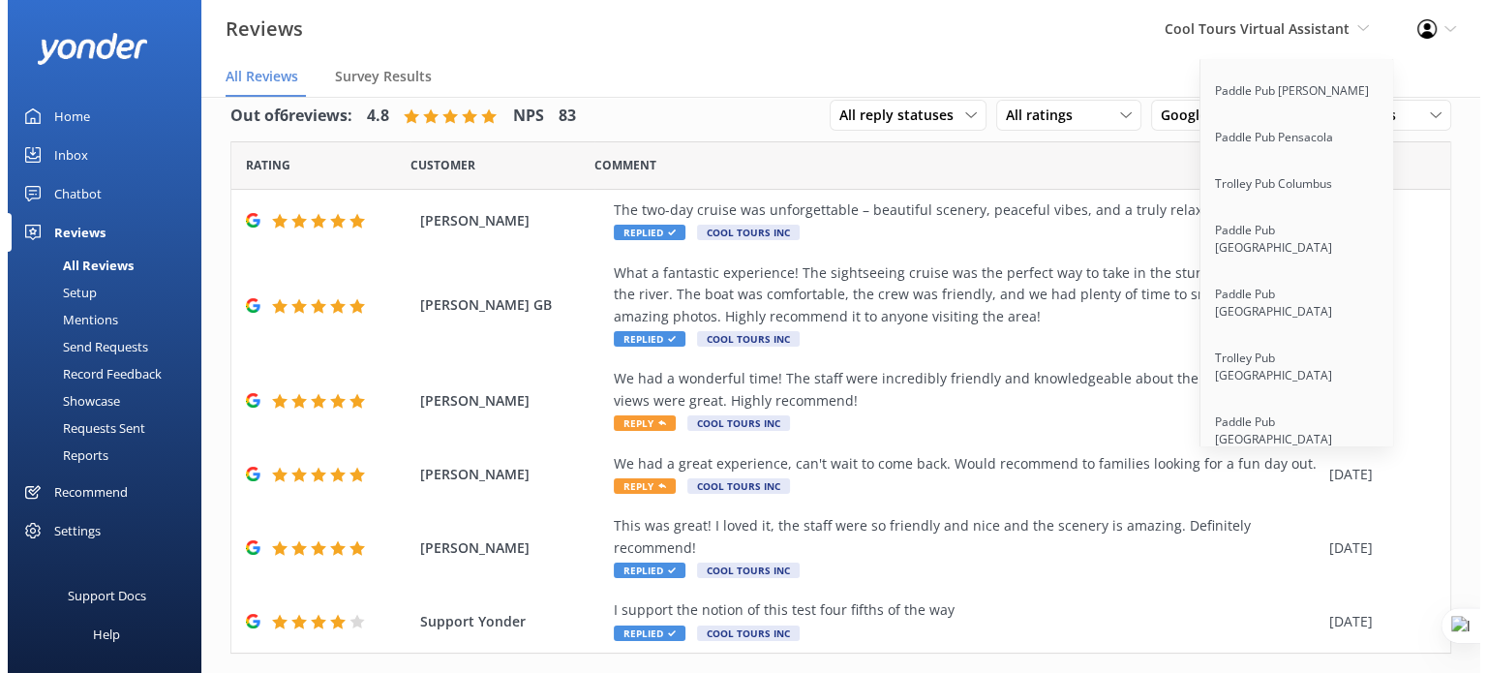
scroll to position [15911, 0]
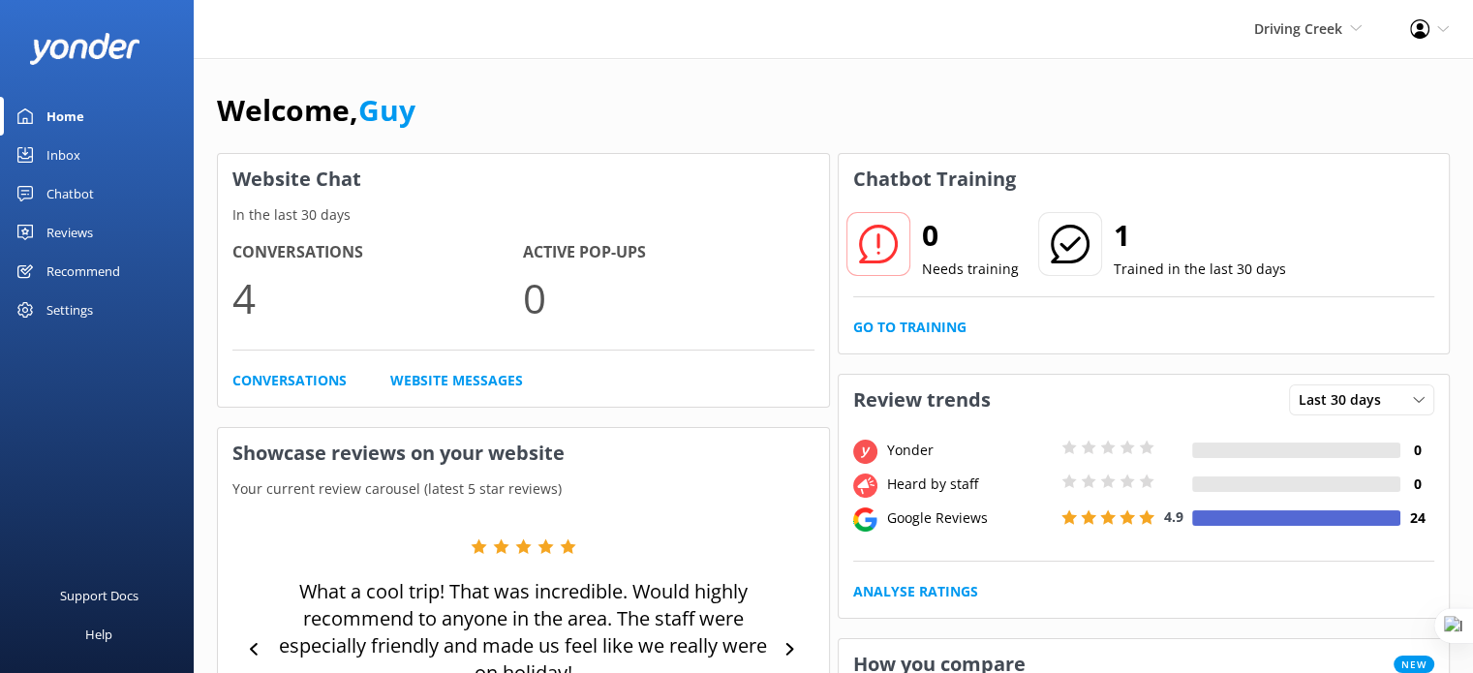
click at [78, 231] on div "Reviews" at bounding box center [69, 232] width 46 height 39
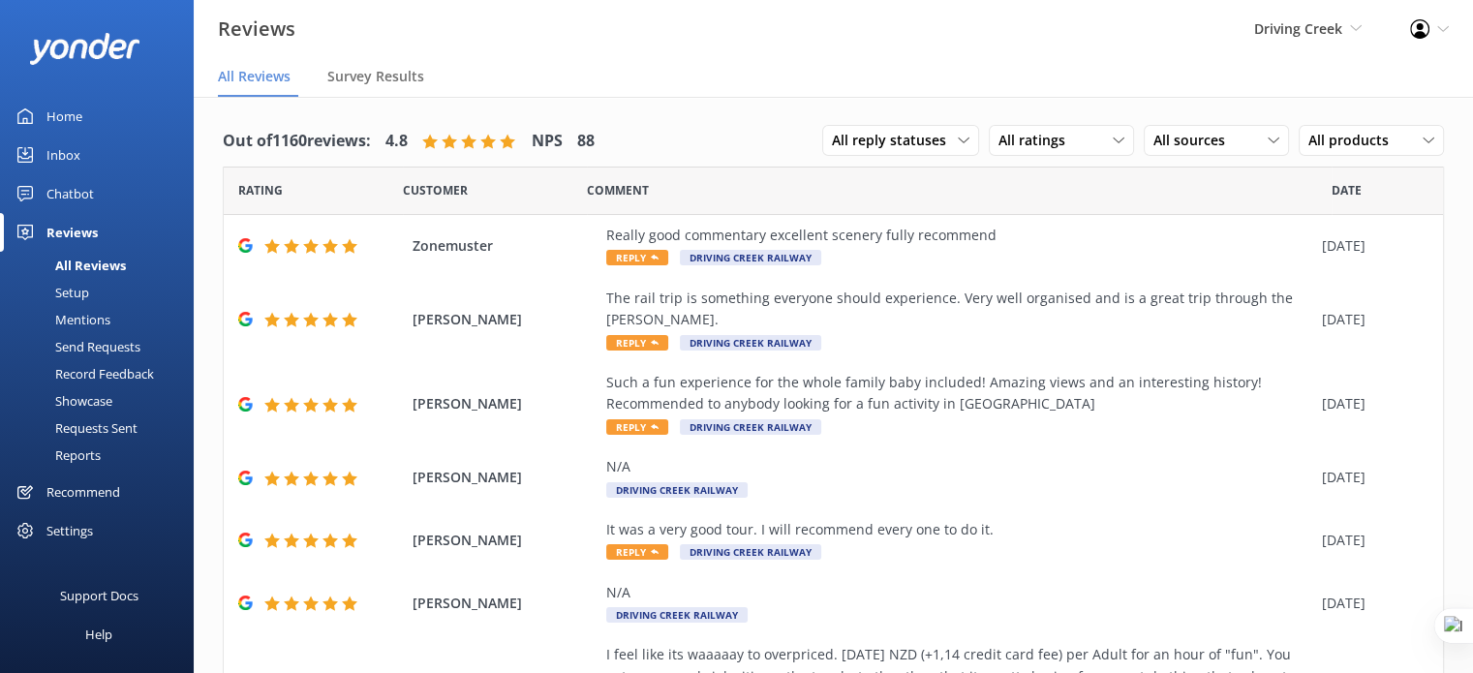
click at [97, 316] on div "Mentions" at bounding box center [61, 319] width 99 height 27
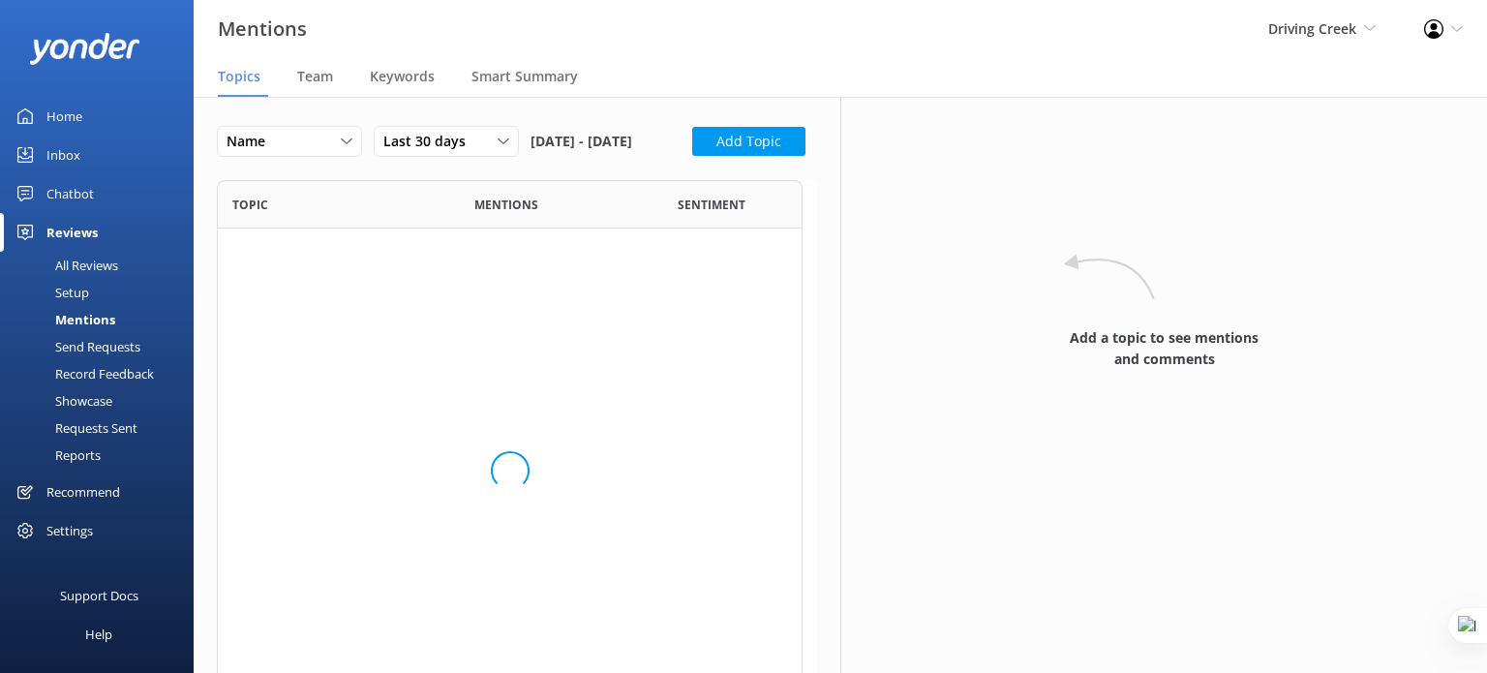
scroll to position [518, 570]
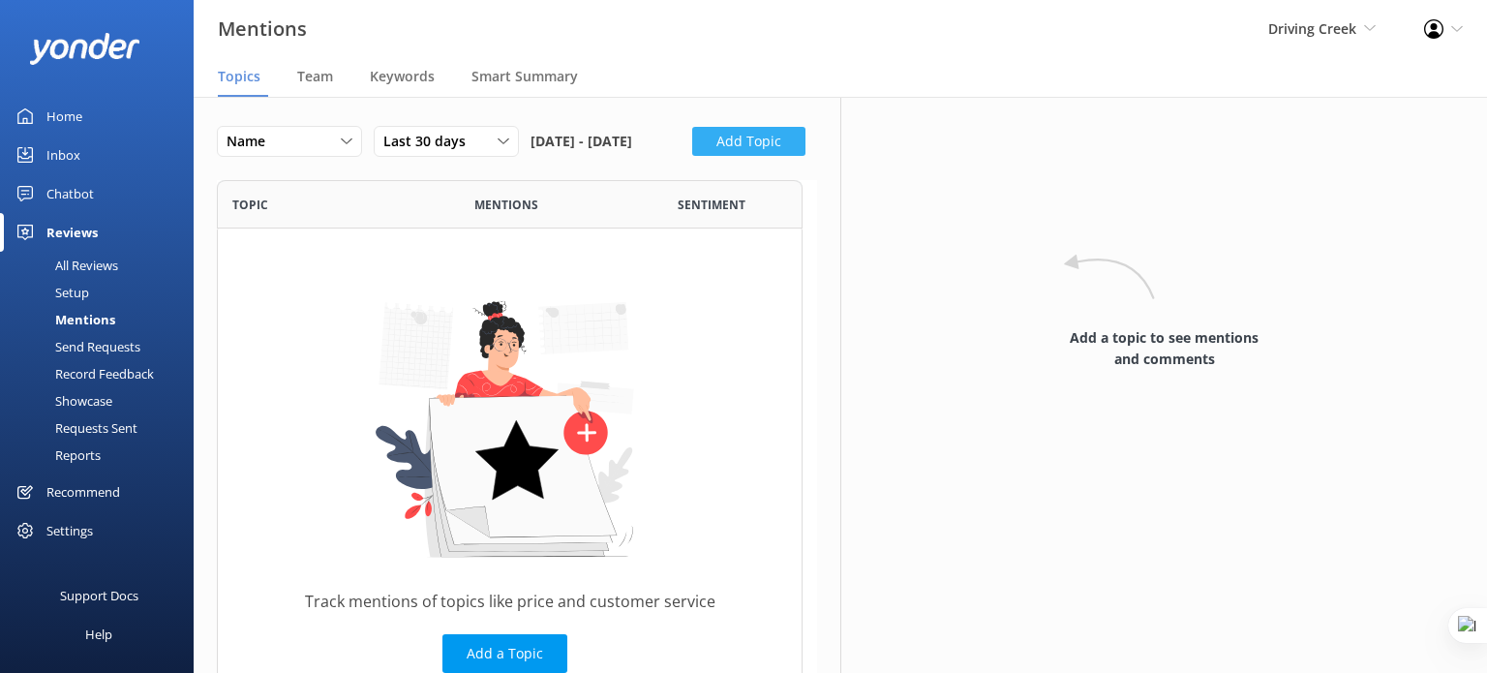
click at [692, 156] on button "Add Topic" at bounding box center [748, 141] width 113 height 29
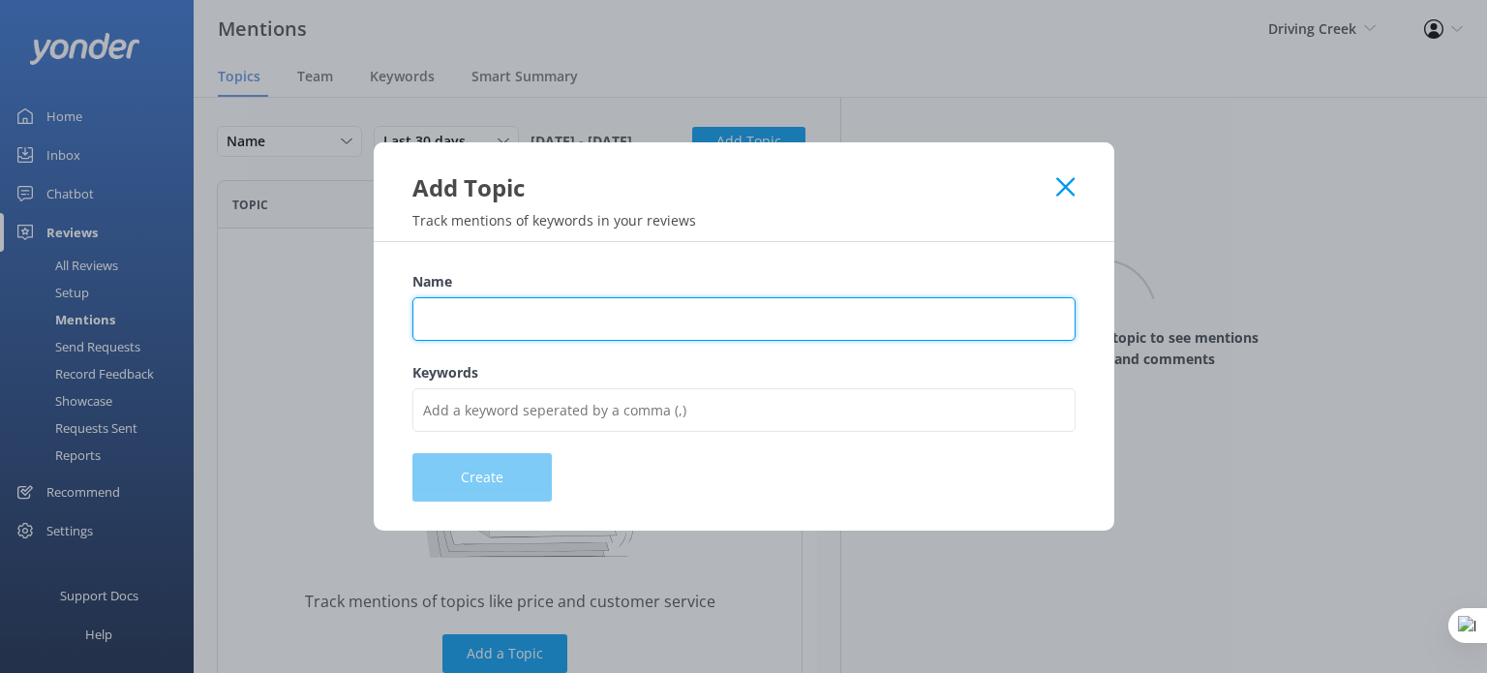
click at [520, 313] on input "Name" at bounding box center [744, 319] width 663 height 44
type input "Experience"
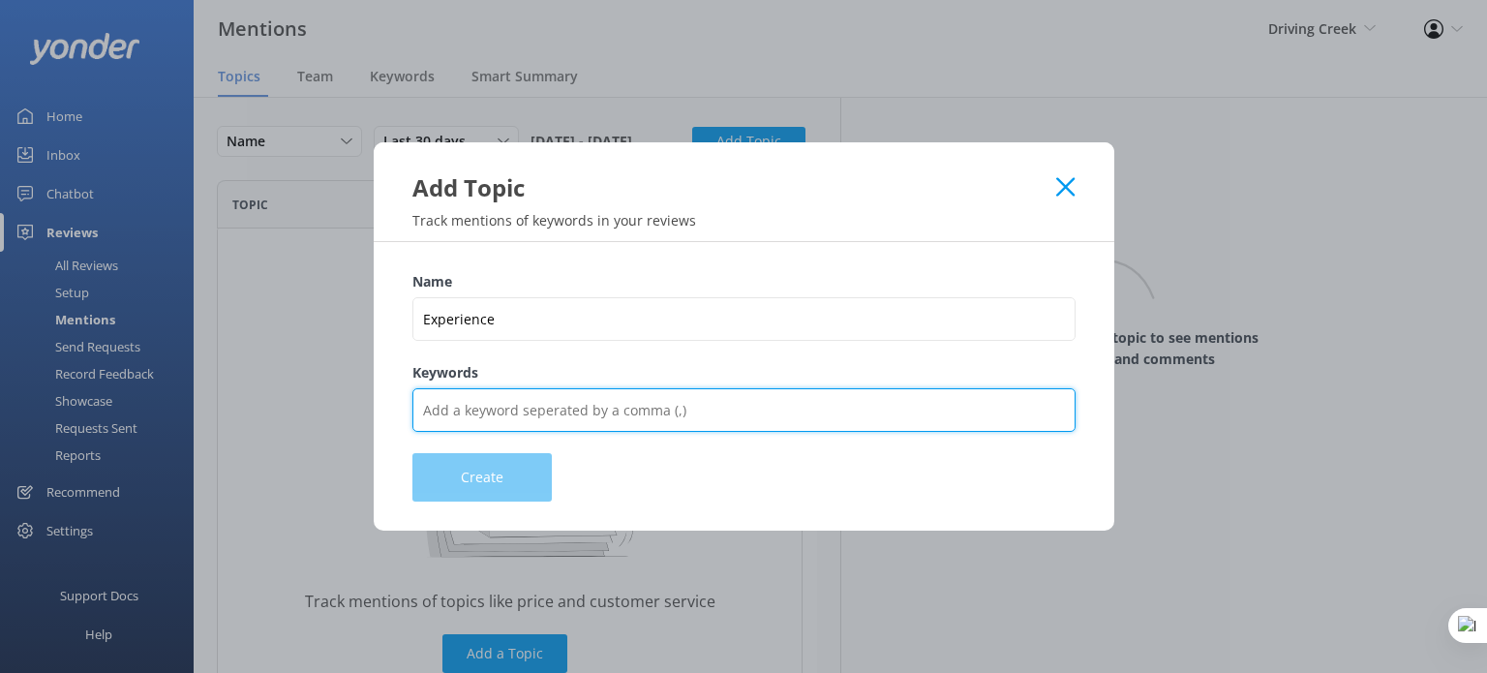
click at [538, 400] on input "Keywords" at bounding box center [744, 410] width 663 height 44
type input "experience,tour,ride,drive,trip,amazing,bad,cool"
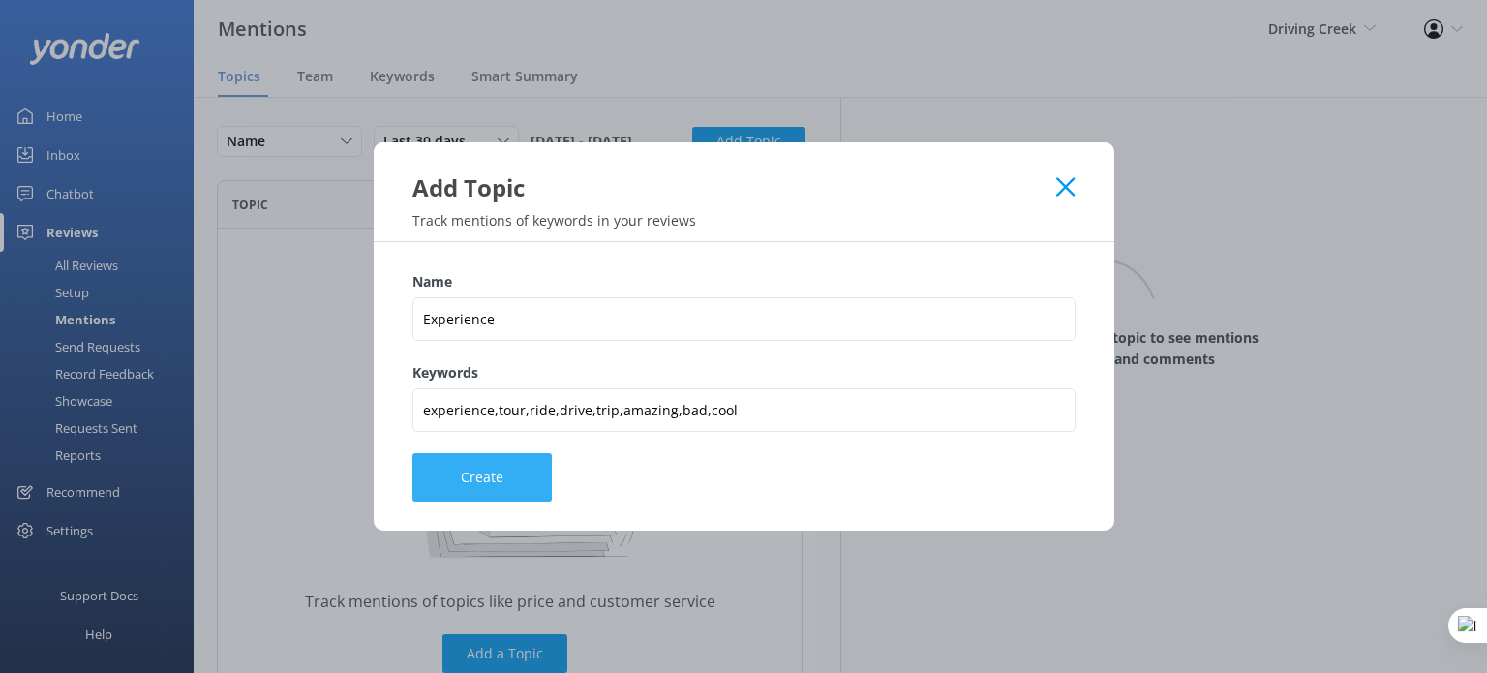
click at [505, 481] on button "Create" at bounding box center [482, 477] width 139 height 48
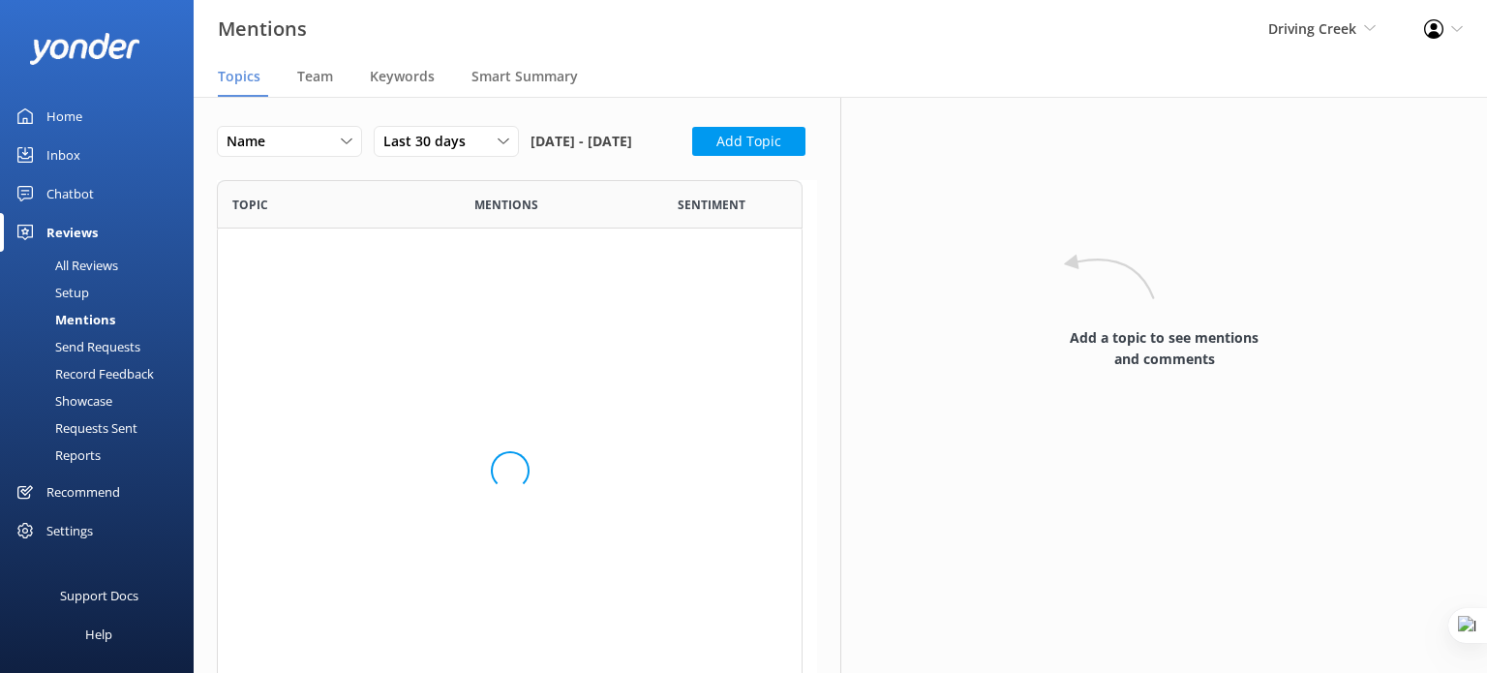
scroll to position [111, 585]
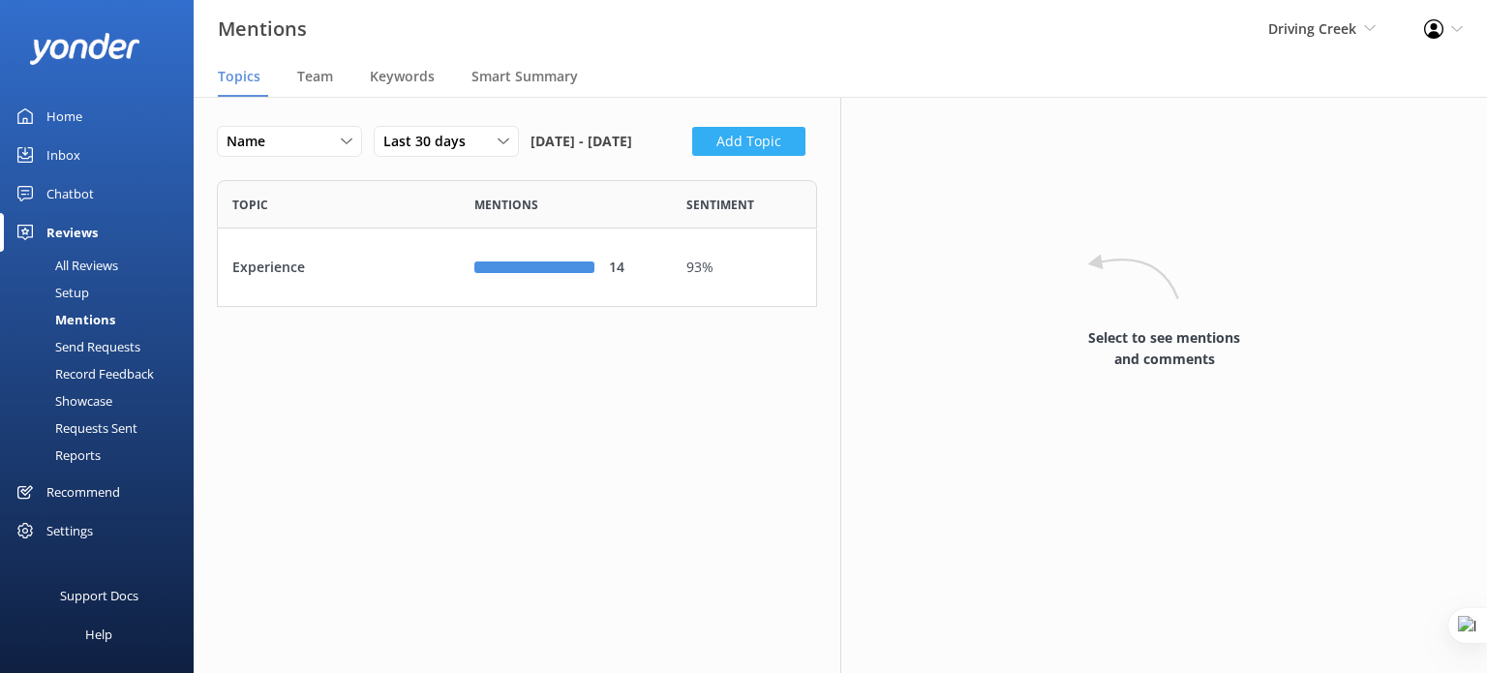
click at [692, 156] on button "Add Topic" at bounding box center [748, 141] width 113 height 29
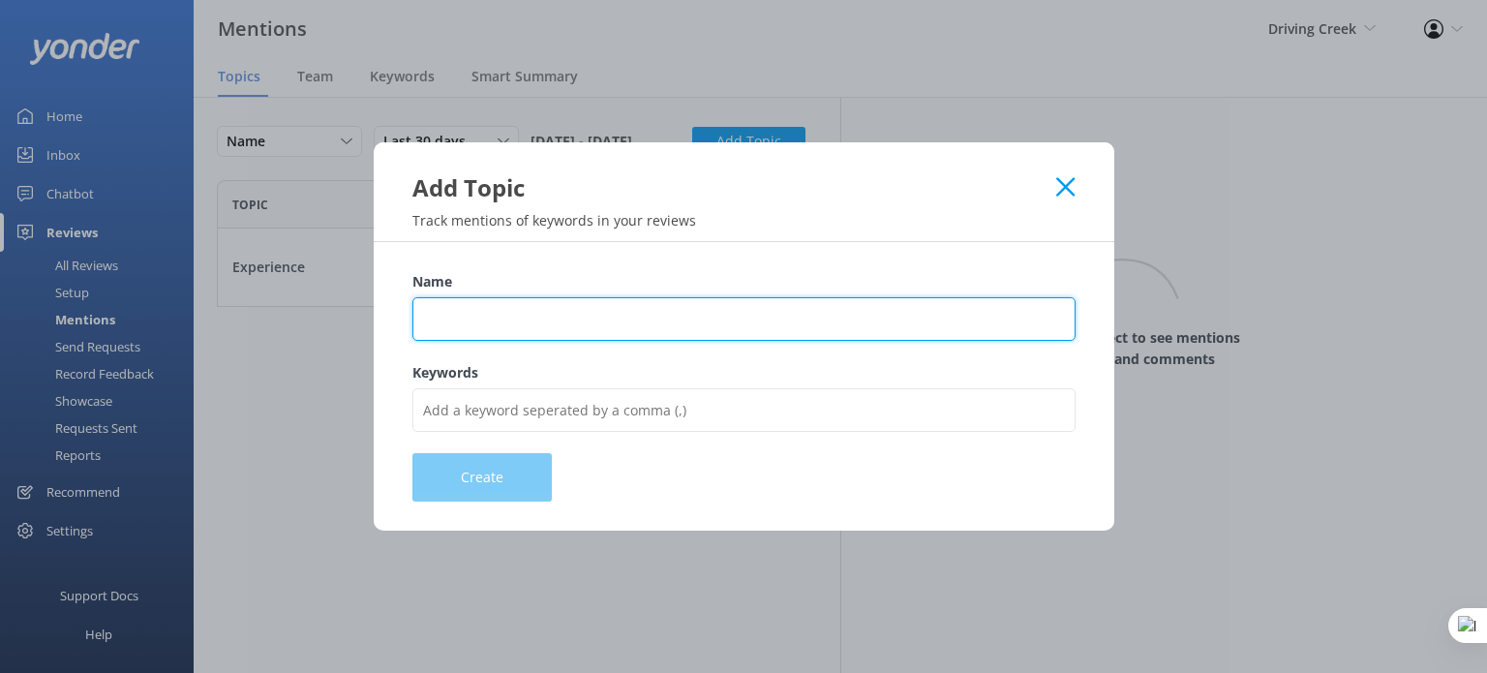
click at [492, 324] on input "Name" at bounding box center [744, 319] width 663 height 44
type input "Pricing"
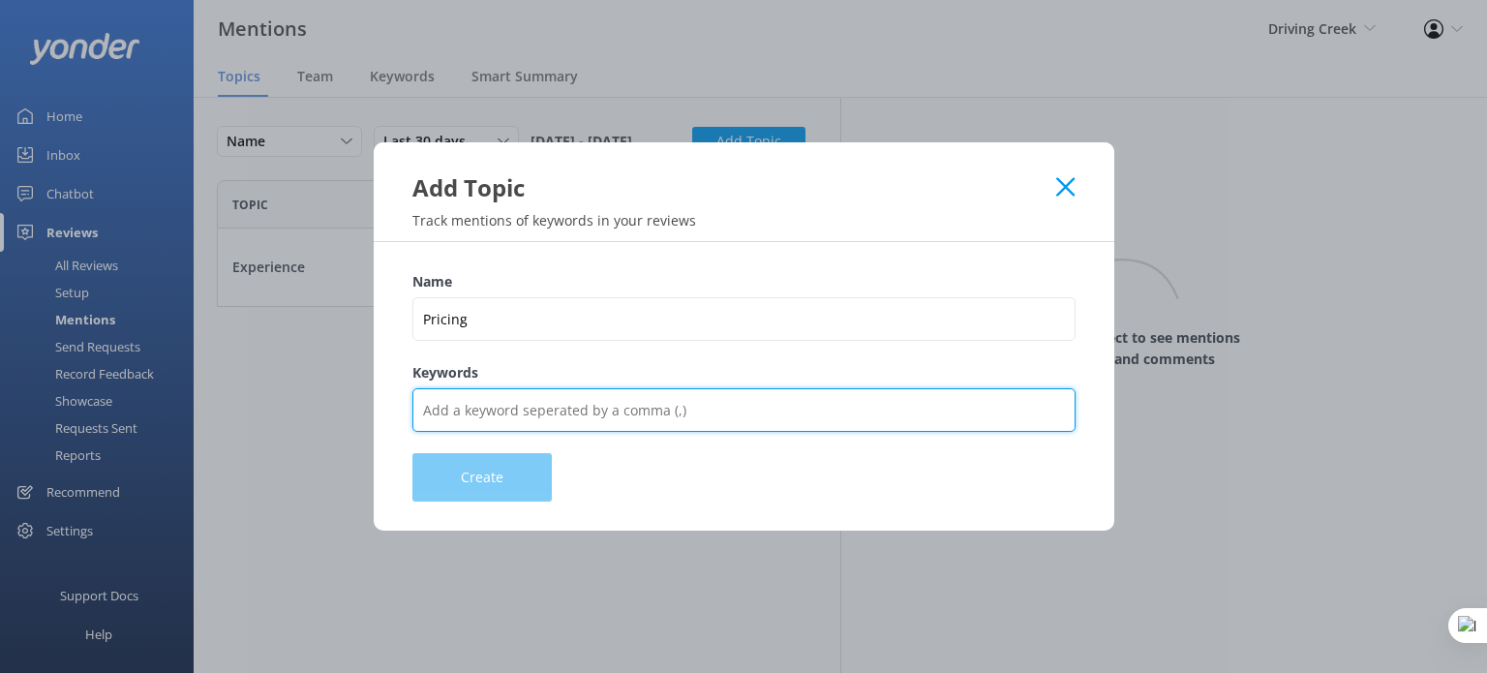
click at [492, 412] on input "Keywords" at bounding box center [744, 410] width 663 height 44
type input "Price,cost,expensive,cheap,fare,charge,charged,pay,rate,quote,value"
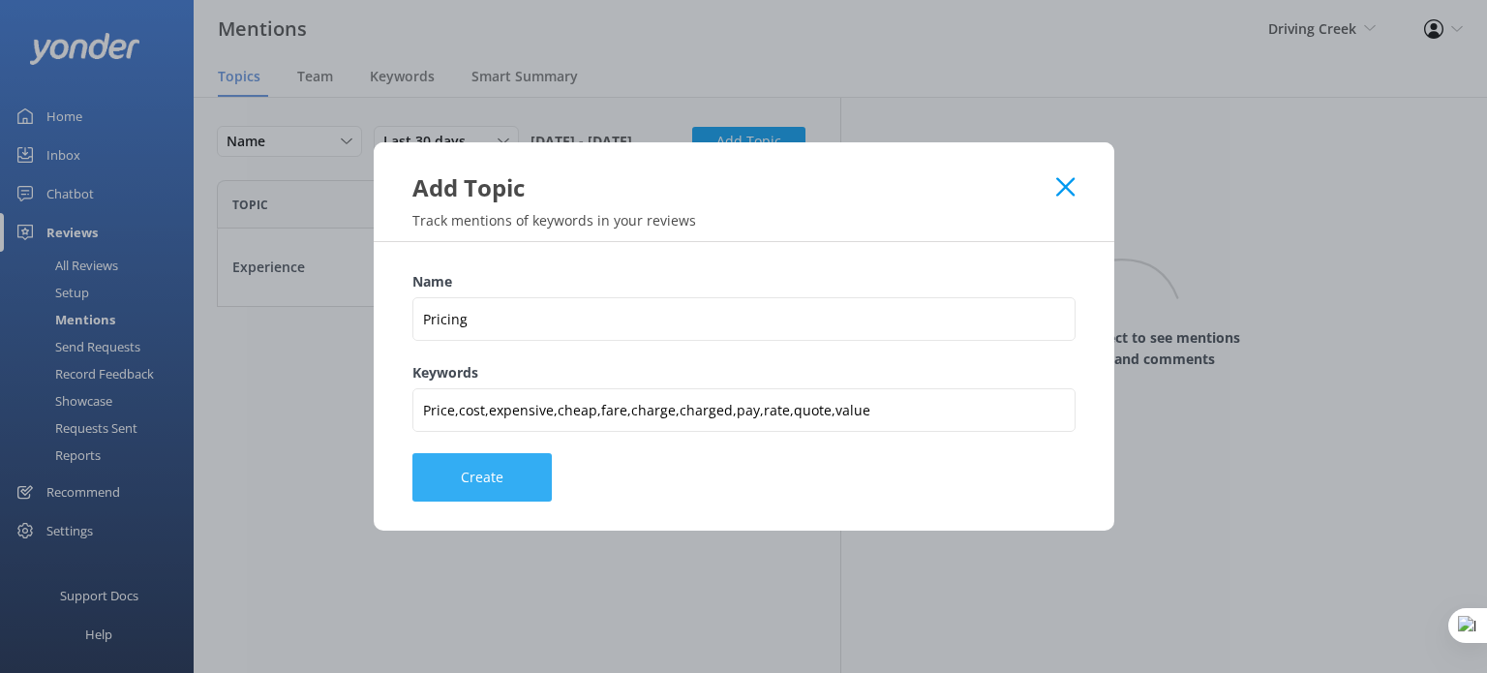
click at [519, 482] on button "Create" at bounding box center [482, 477] width 139 height 48
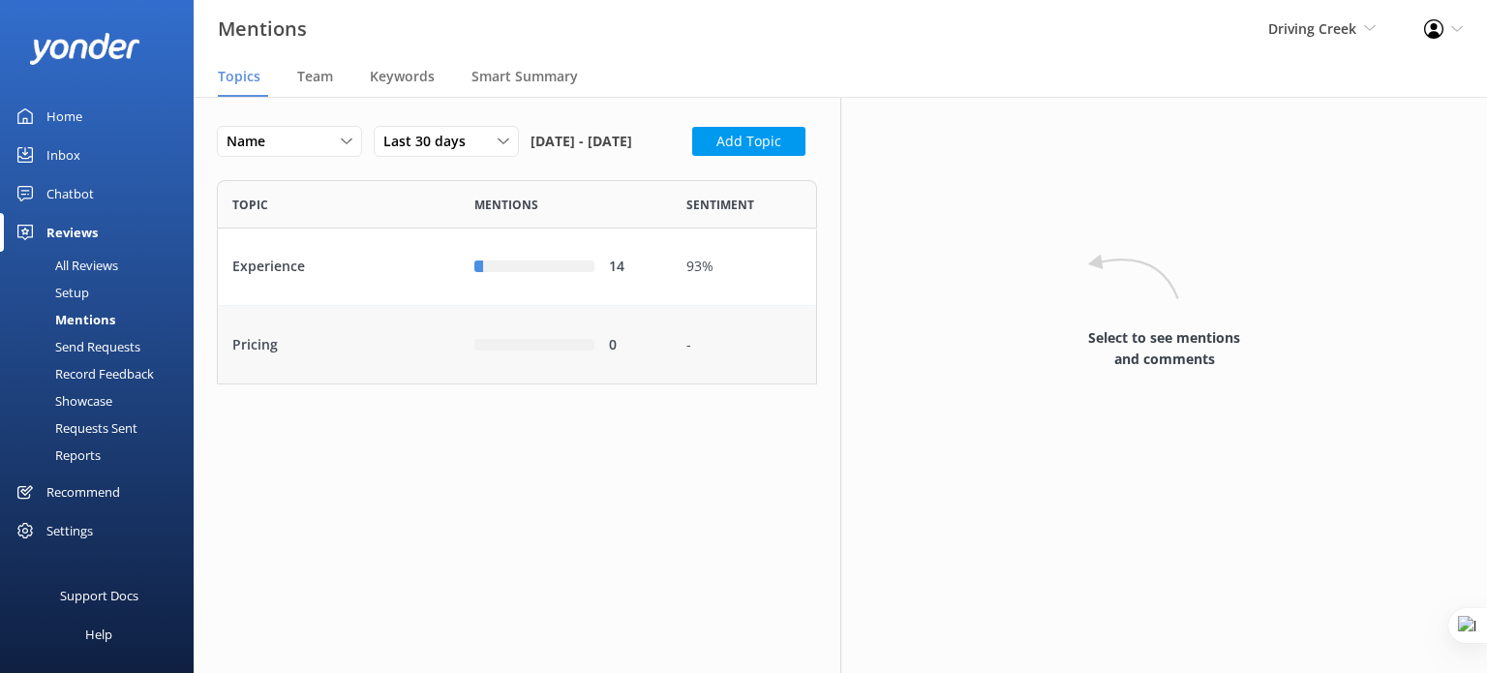
scroll to position [189, 585]
click at [1356, 23] on span "Driving Creek" at bounding box center [1312, 28] width 88 height 18
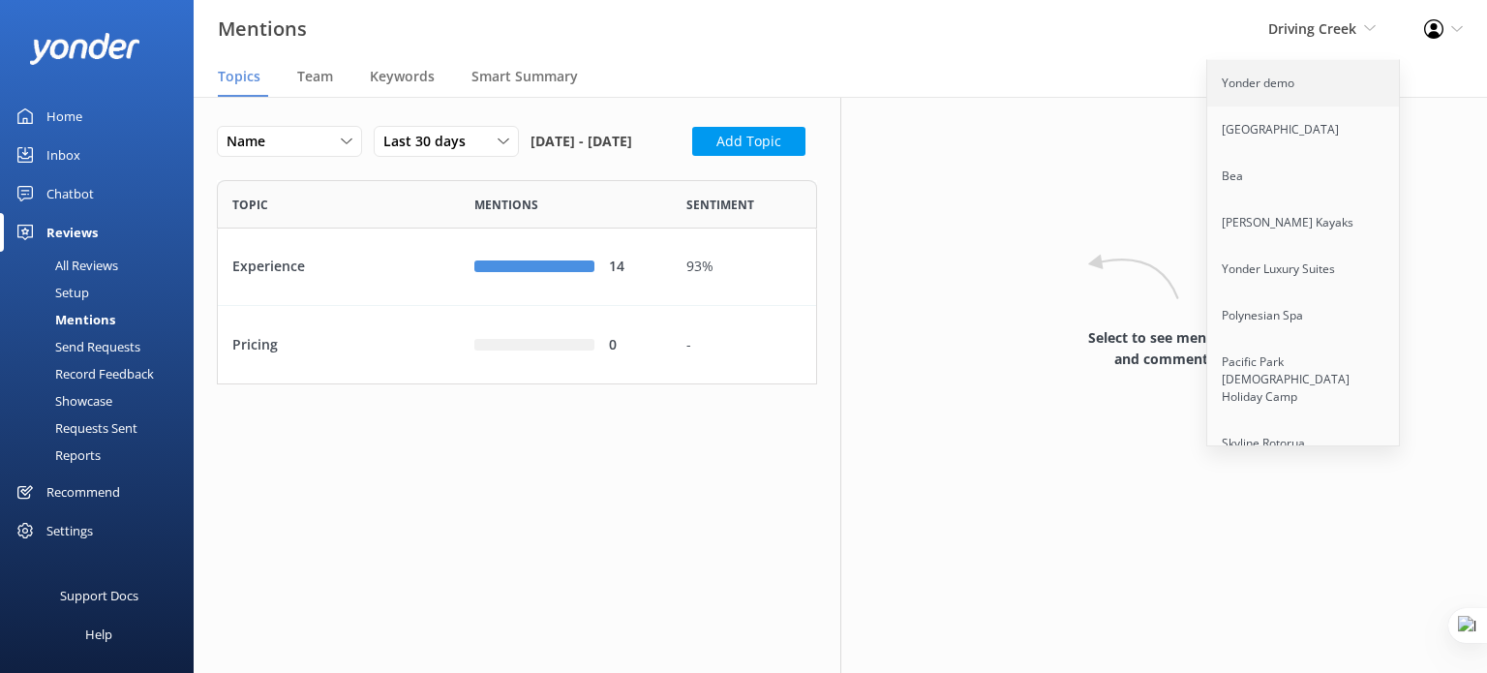
scroll to position [4478, 0]
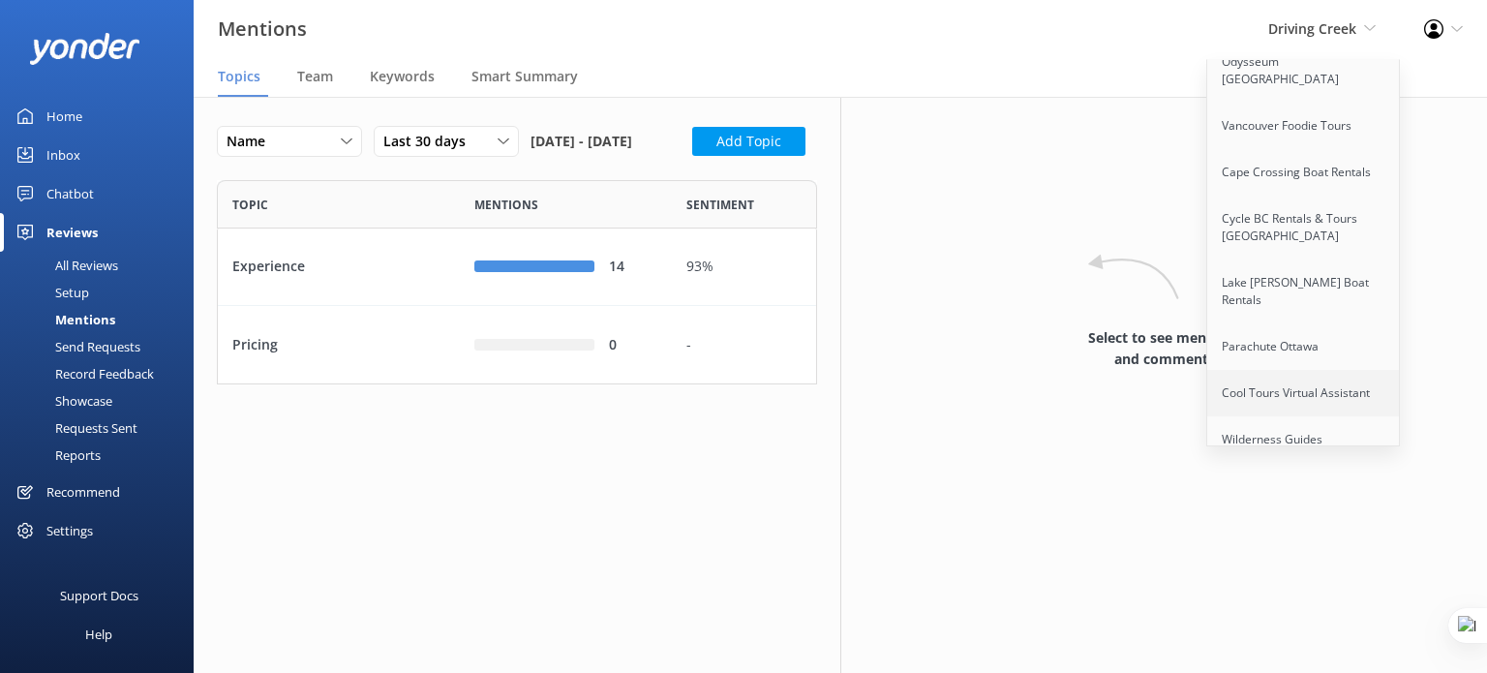
click at [1321, 370] on link "Cool Tours Virtual Assistant" at bounding box center [1304, 393] width 194 height 46
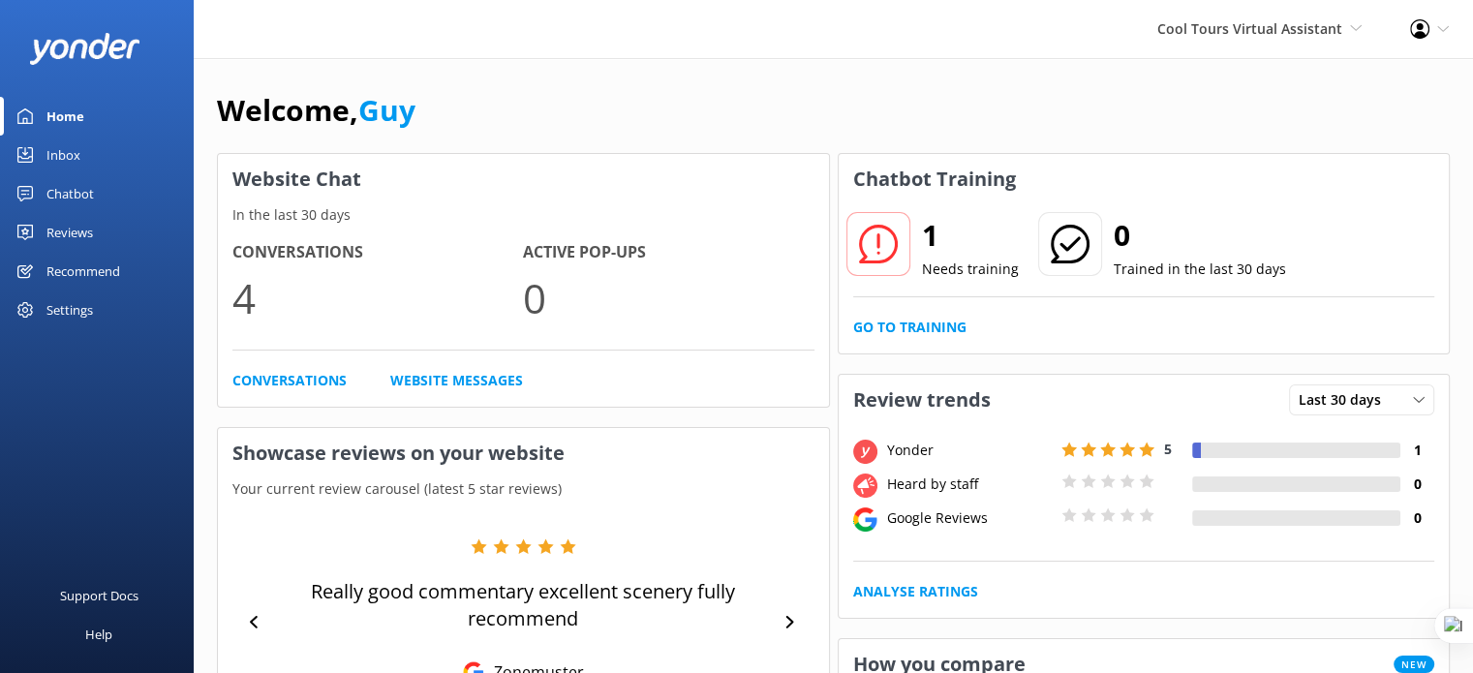
click at [54, 224] on div "Reviews" at bounding box center [69, 232] width 46 height 39
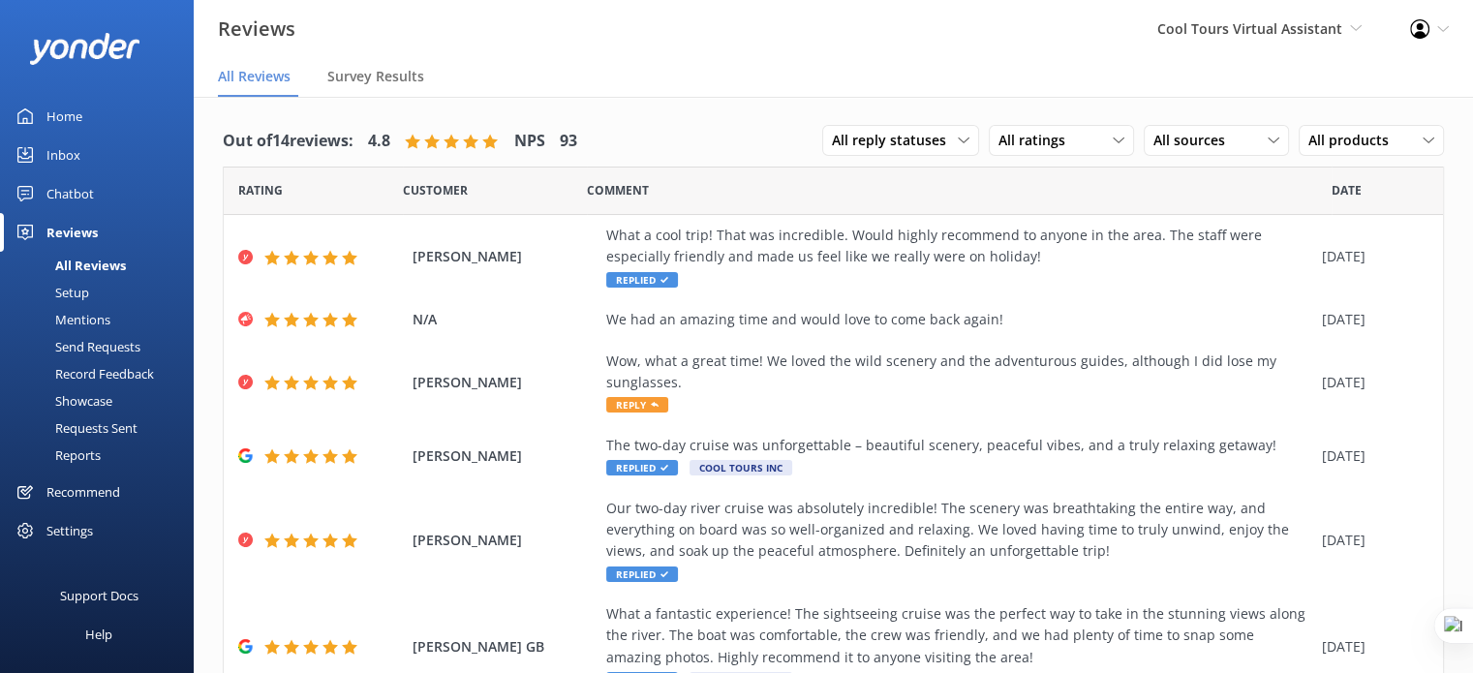
drag, startPoint x: 107, startPoint y: 315, endPoint x: 141, endPoint y: 310, distance: 35.2
click at [107, 316] on div "Mentions" at bounding box center [61, 319] width 99 height 27
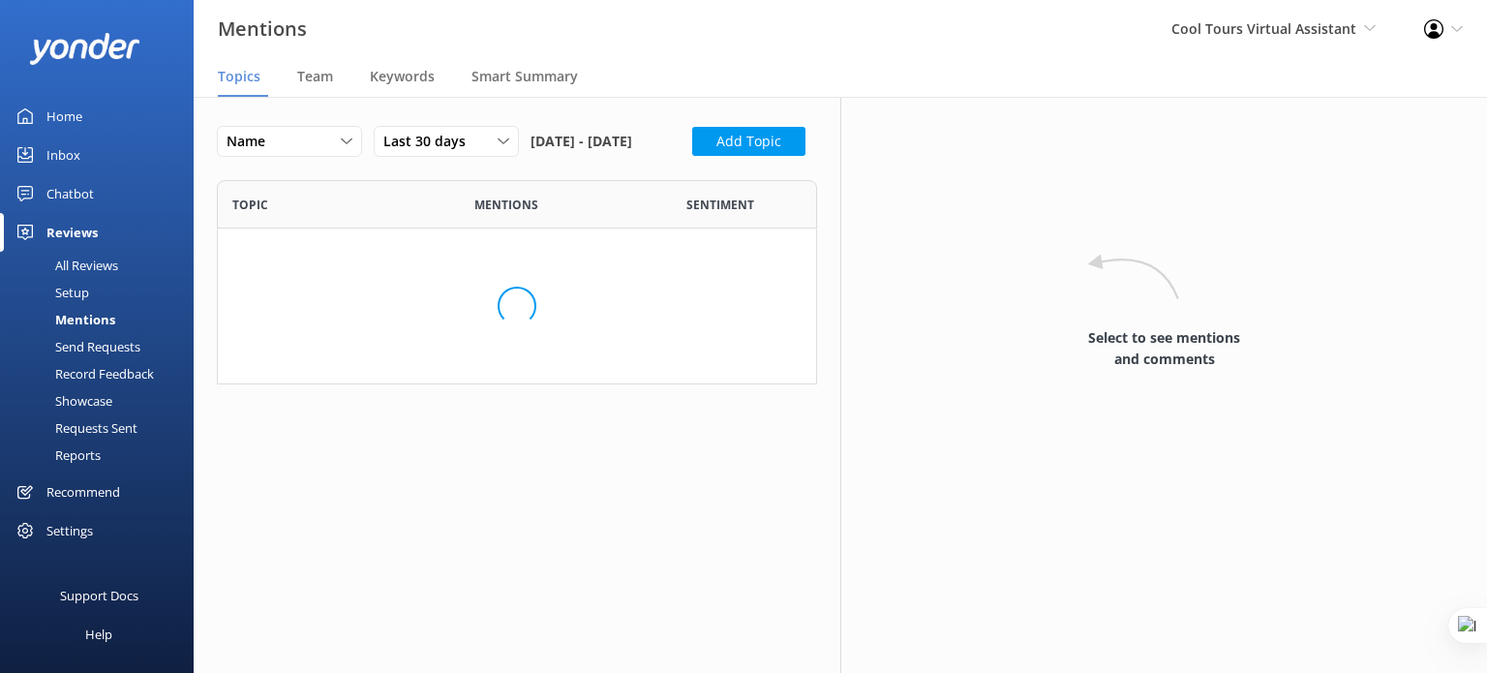
scroll to position [266, 585]
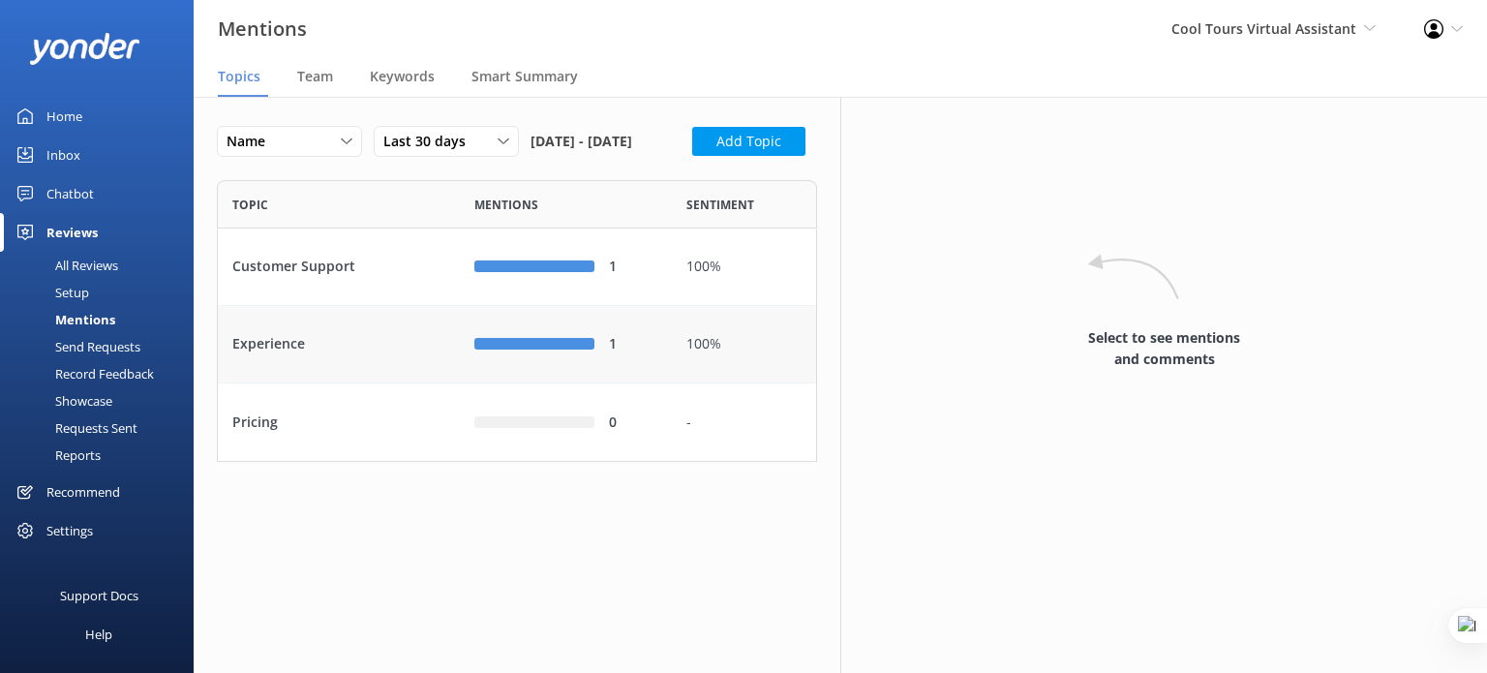
click at [371, 363] on div "Experience" at bounding box center [339, 344] width 242 height 77
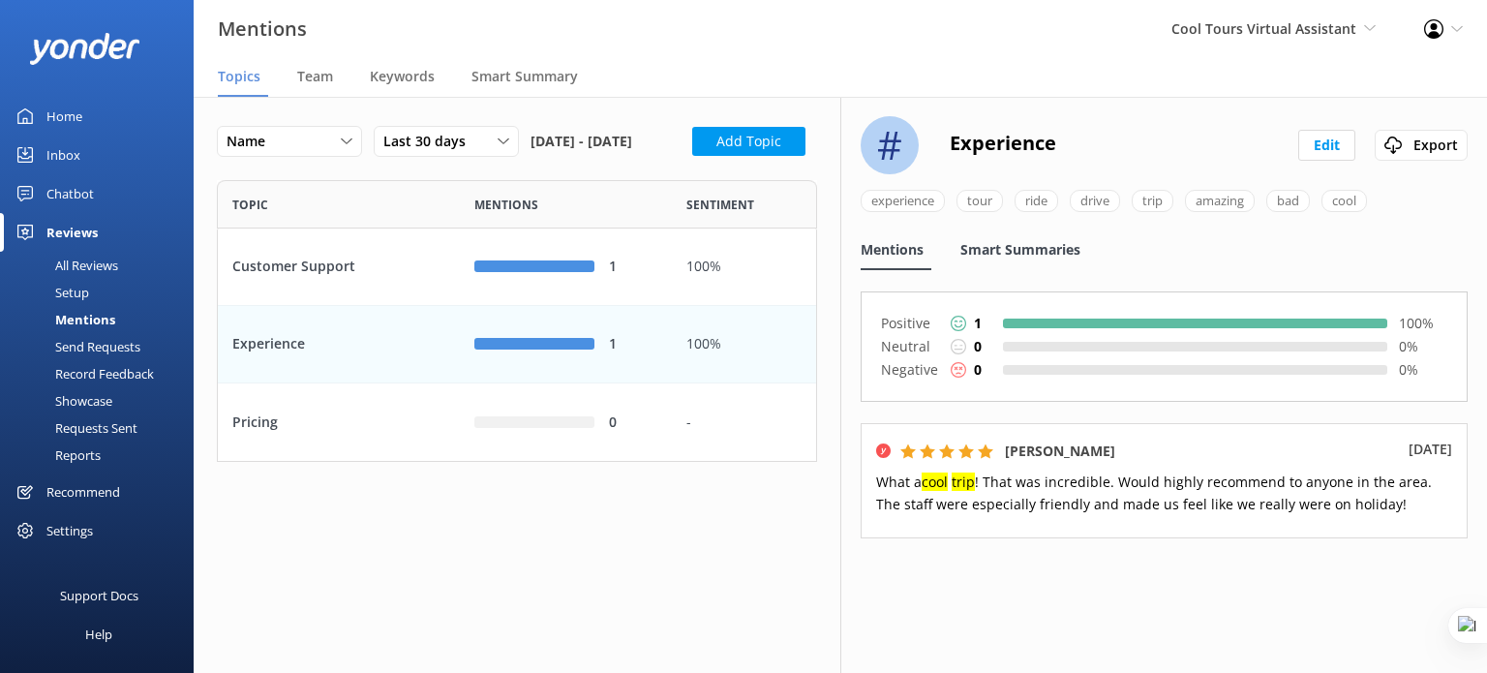
click at [998, 254] on span "Smart Summaries" at bounding box center [1021, 249] width 120 height 19
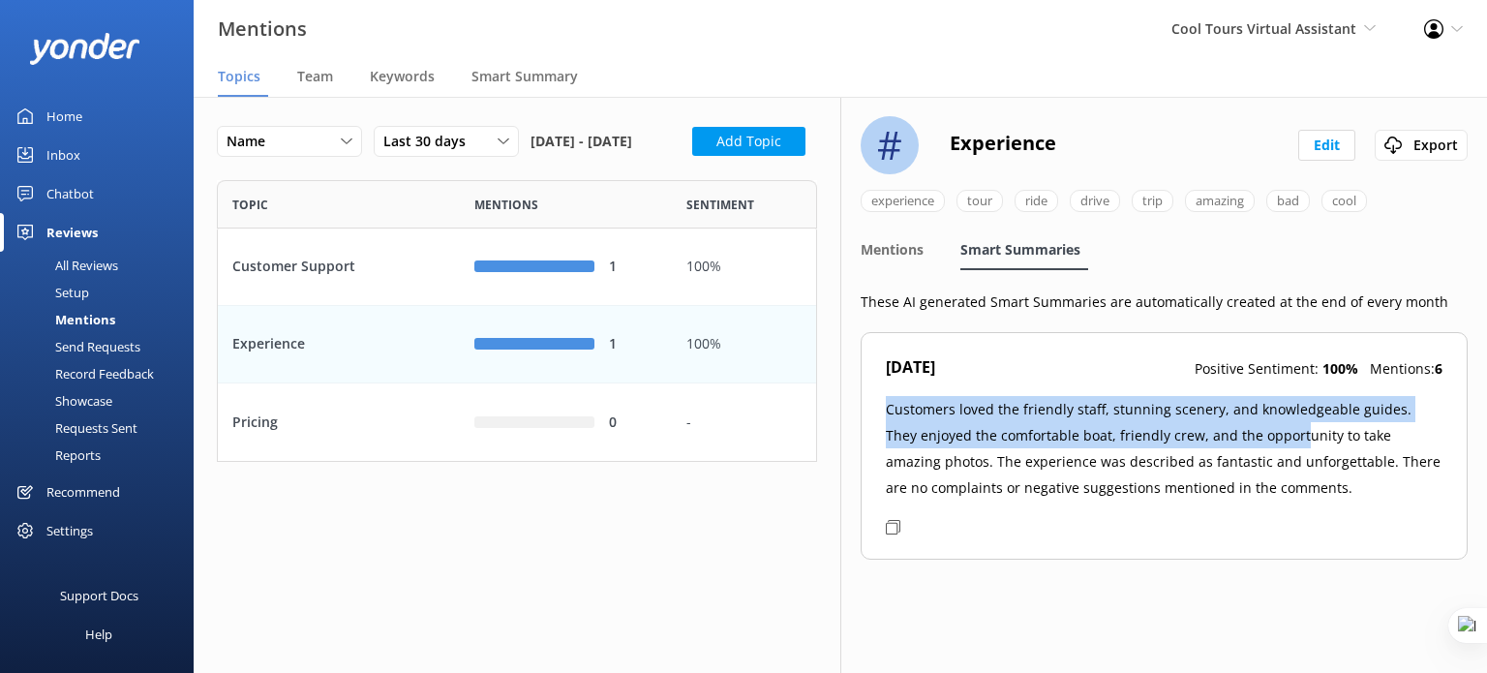
drag, startPoint x: 885, startPoint y: 410, endPoint x: 1267, endPoint y: 447, distance: 383.4
click at [1267, 447] on p "Customers loved the friendly staff, stunning scenery, and knowledgeable guides.…" at bounding box center [1164, 448] width 557 height 105
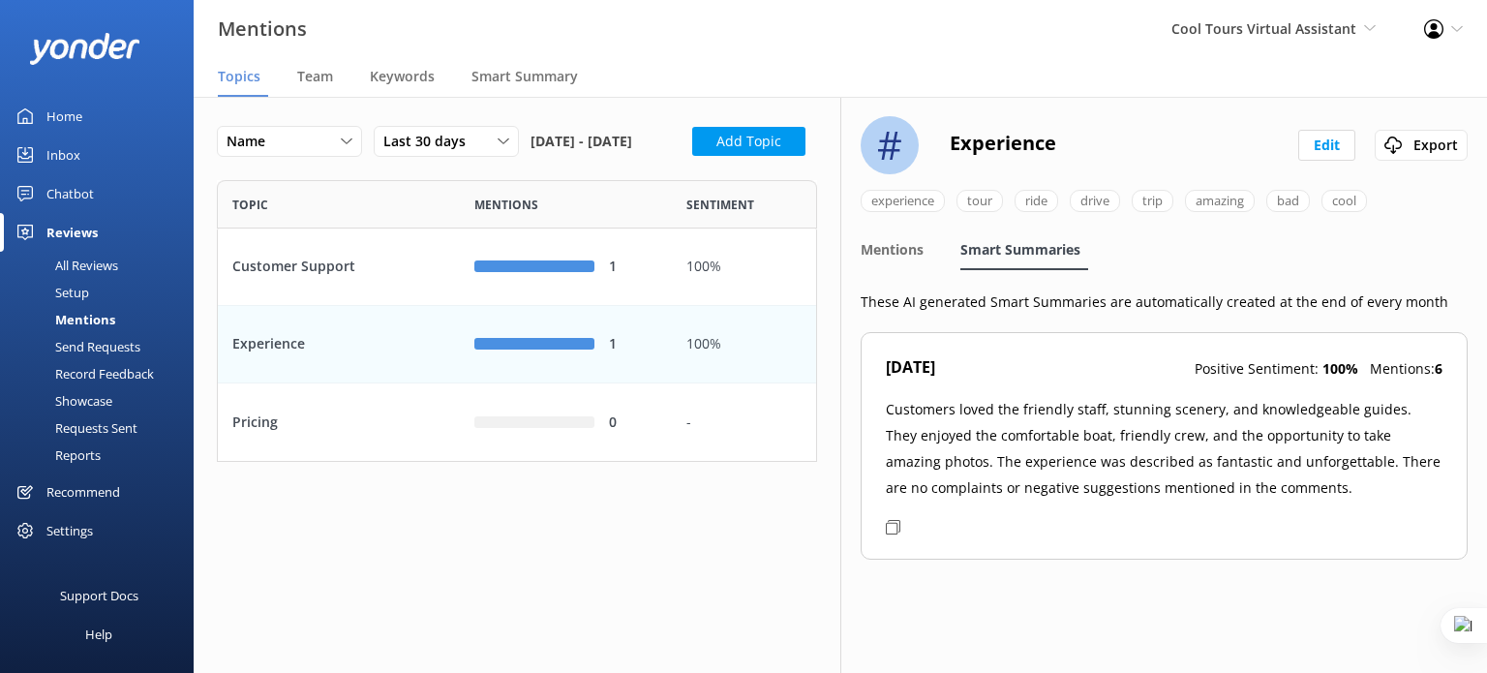
click at [1282, 429] on p "Customers loved the friendly staff, stunning scenery, and knowledgeable guides.…" at bounding box center [1164, 448] width 557 height 105
click at [303, 73] on span "Team" at bounding box center [315, 76] width 36 height 19
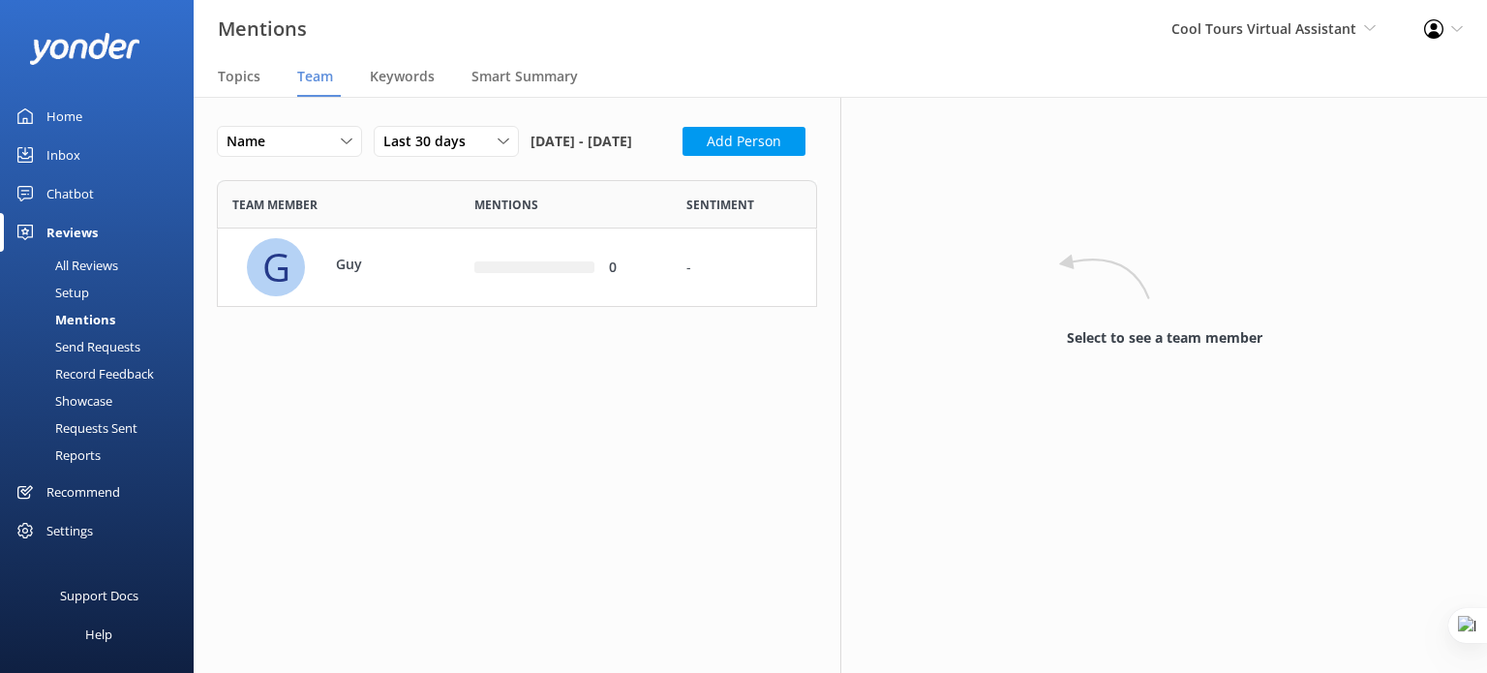
scroll to position [15, 15]
click at [492, 141] on div "Last 30 days" at bounding box center [447, 141] width 136 height 21
click at [473, 309] on link "Last 180 days" at bounding box center [461, 299] width 172 height 39
click at [576, 273] on div "row" at bounding box center [528, 267] width 109 height 12
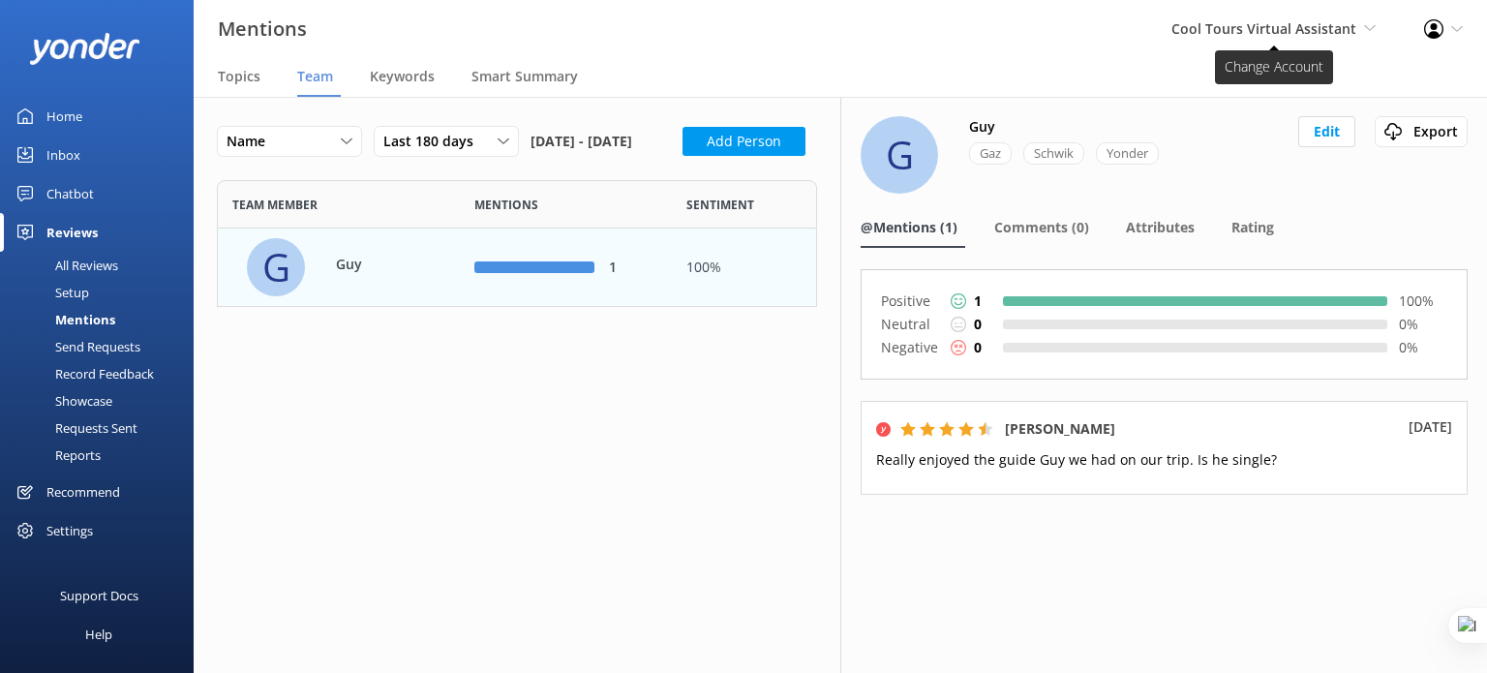
click at [1340, 27] on span "Cool Tours Virtual Assistant" at bounding box center [1264, 28] width 185 height 18
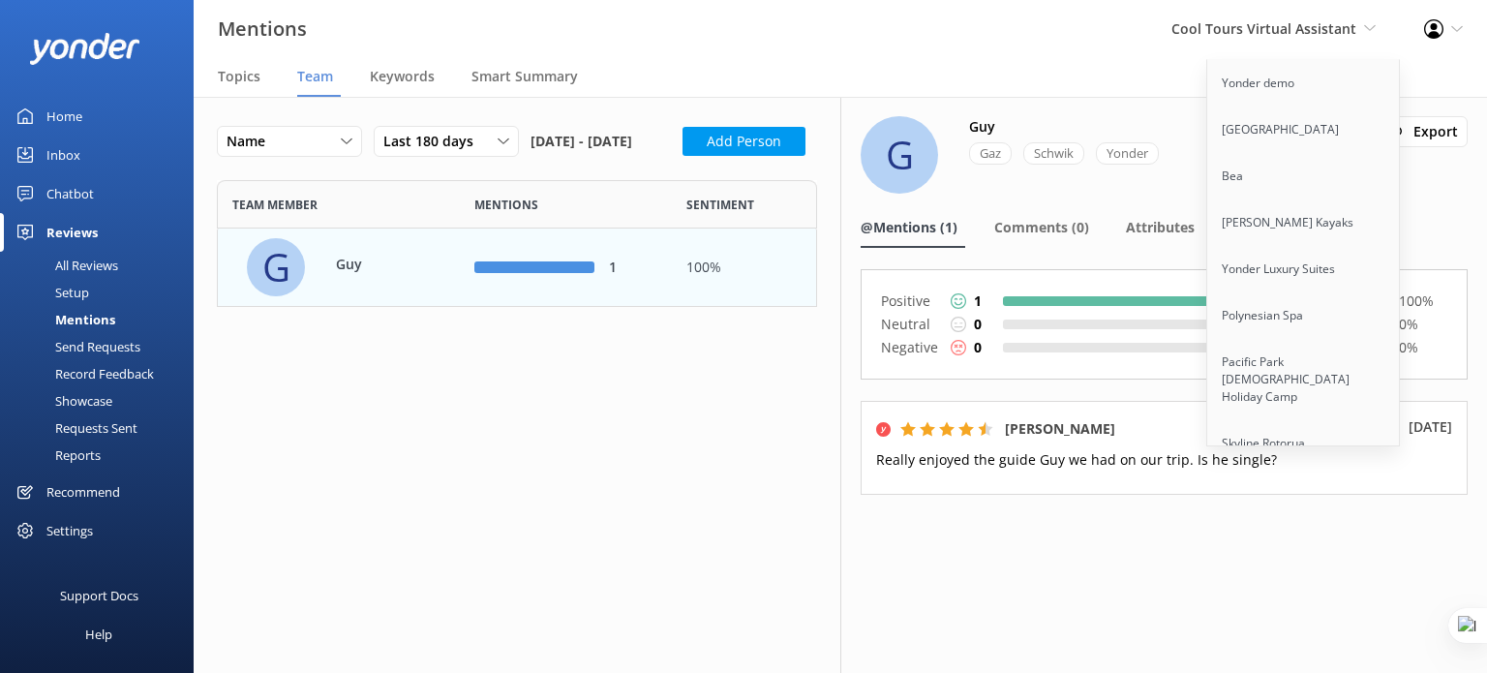
scroll to position [378, 0]
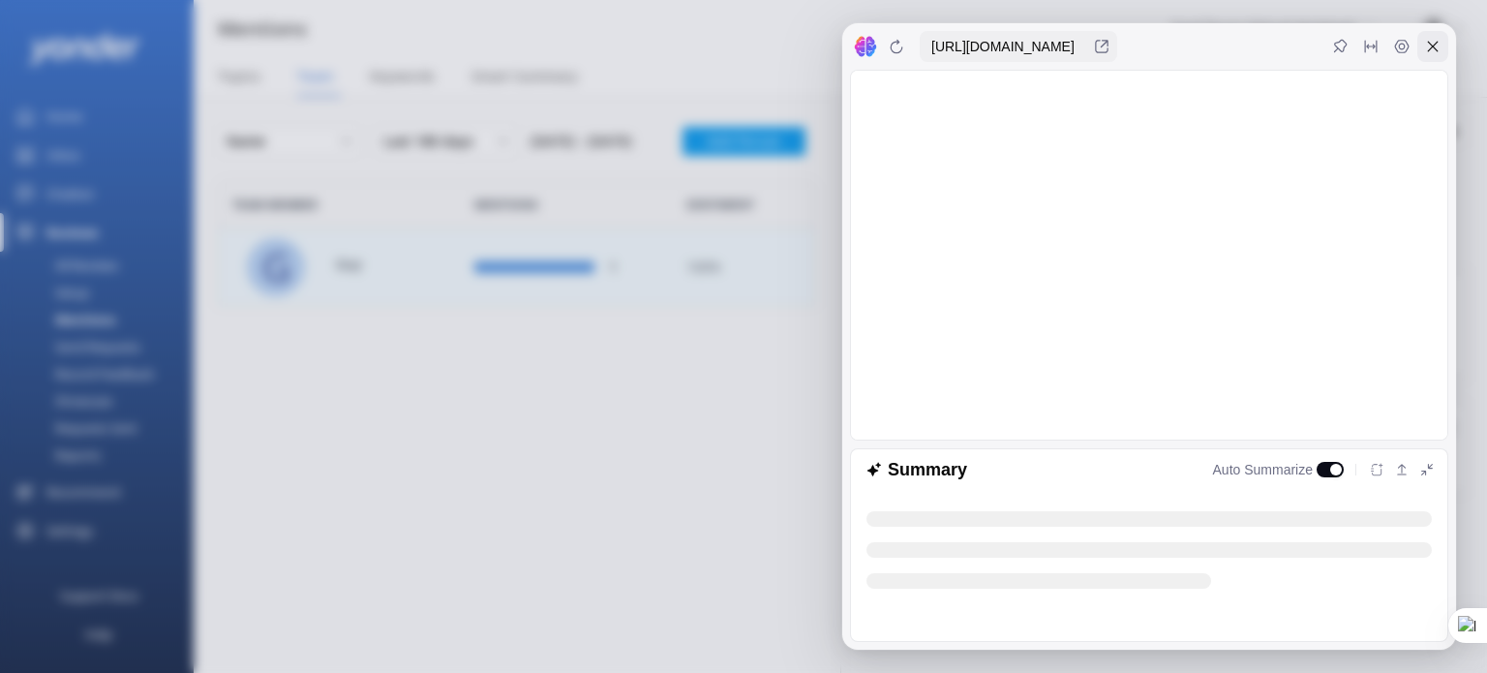
click at [1440, 41] on icon at bounding box center [1432, 46] width 15 height 15
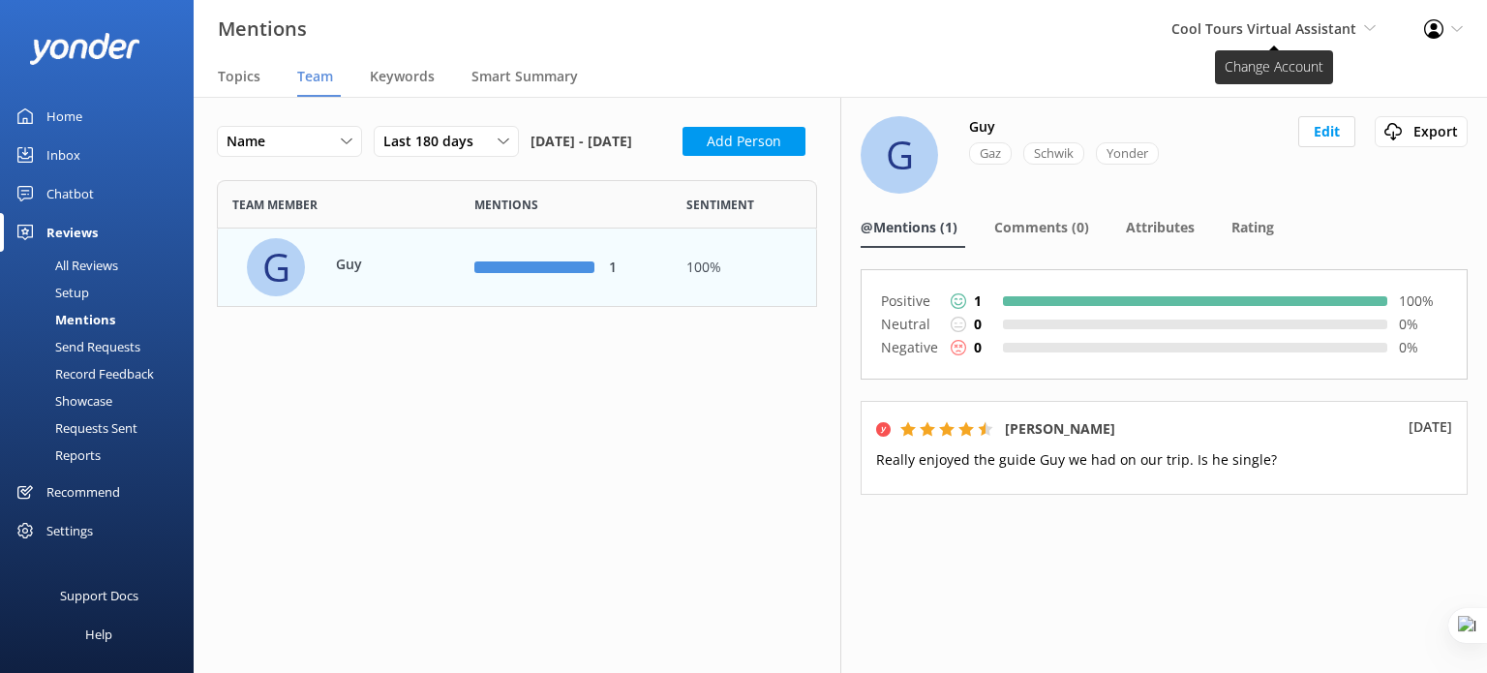
click at [1365, 23] on icon at bounding box center [1370, 28] width 12 height 12
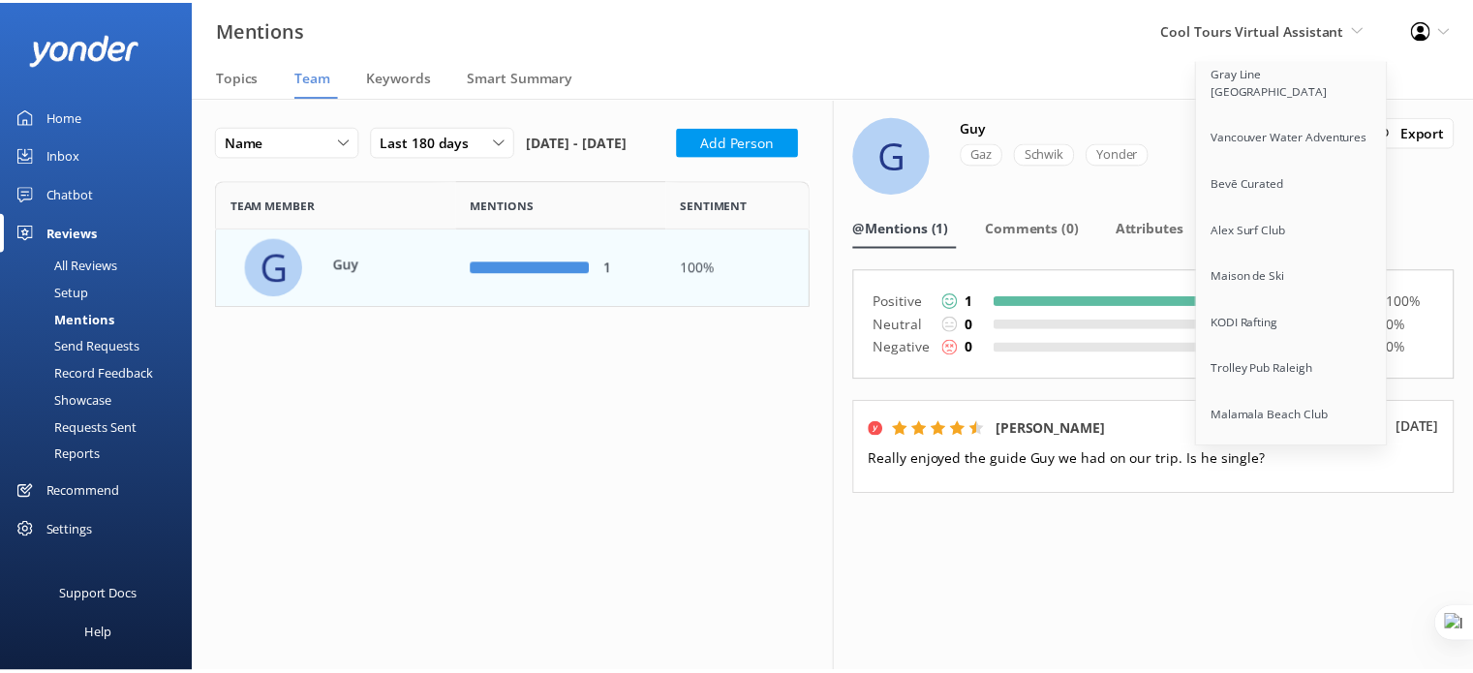
scroll to position [15911, 0]
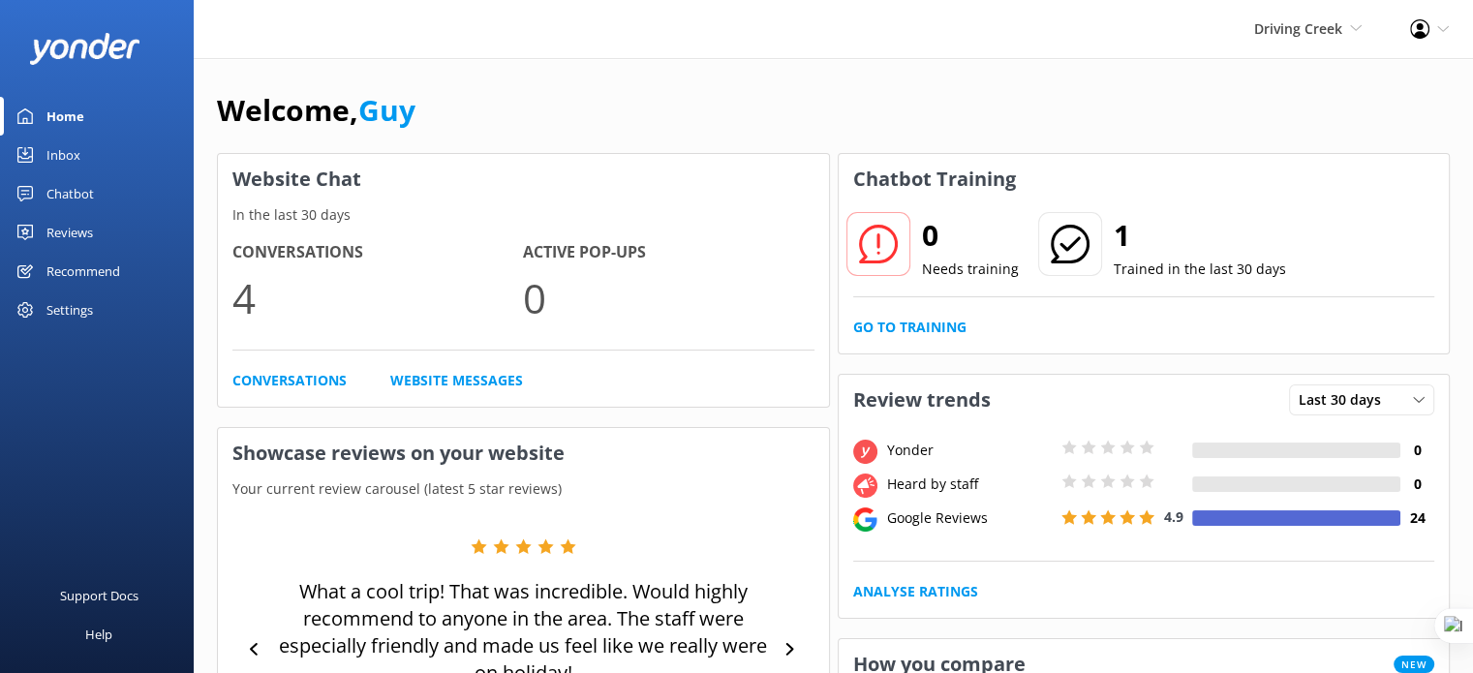
click at [73, 274] on div "Recommend" at bounding box center [83, 271] width 74 height 39
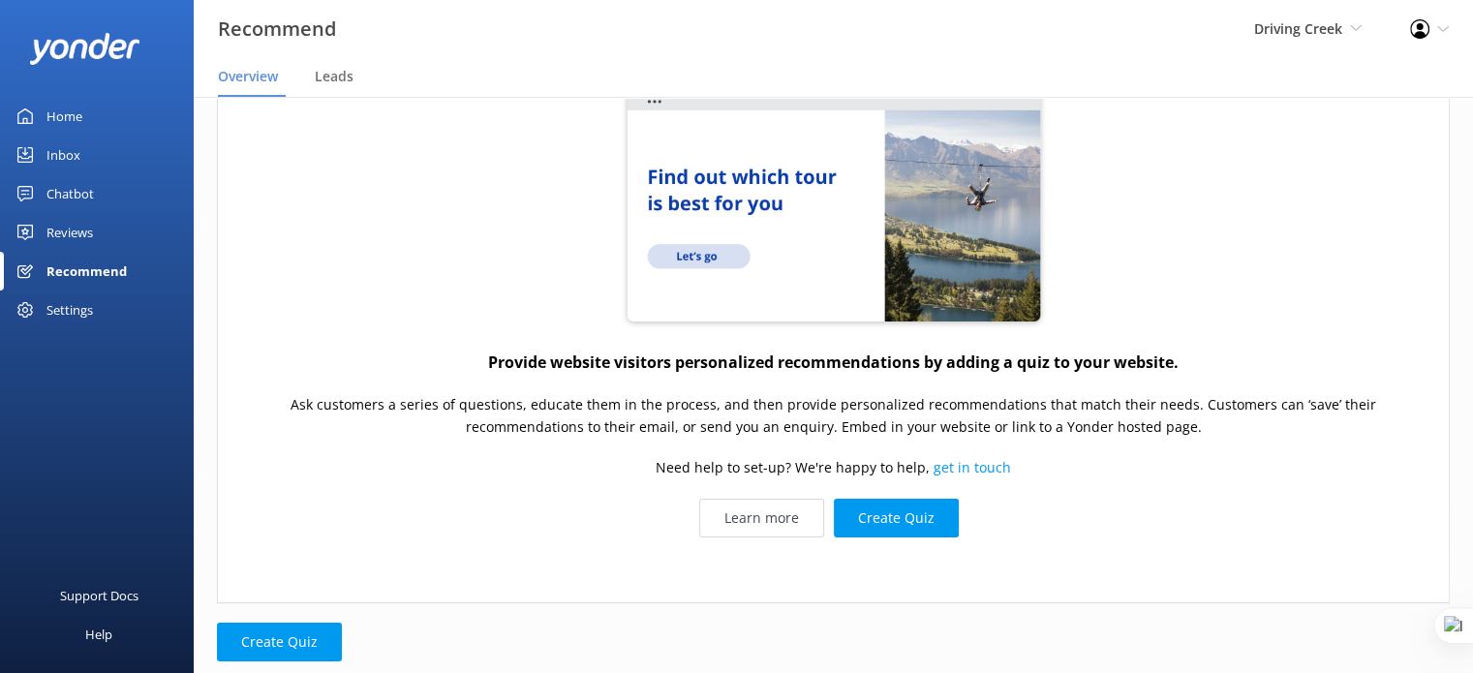
scroll to position [97, 0]
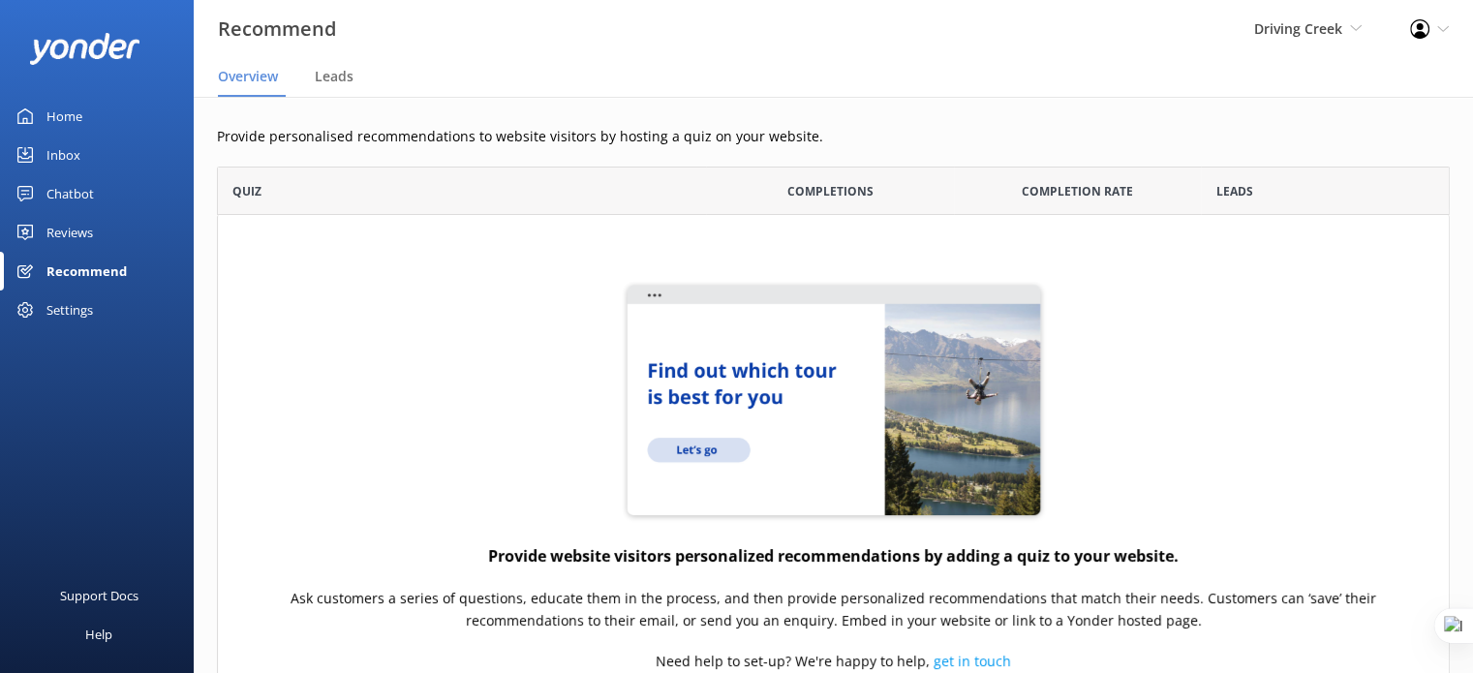
click at [74, 185] on div "Chatbot" at bounding box center [69, 193] width 47 height 39
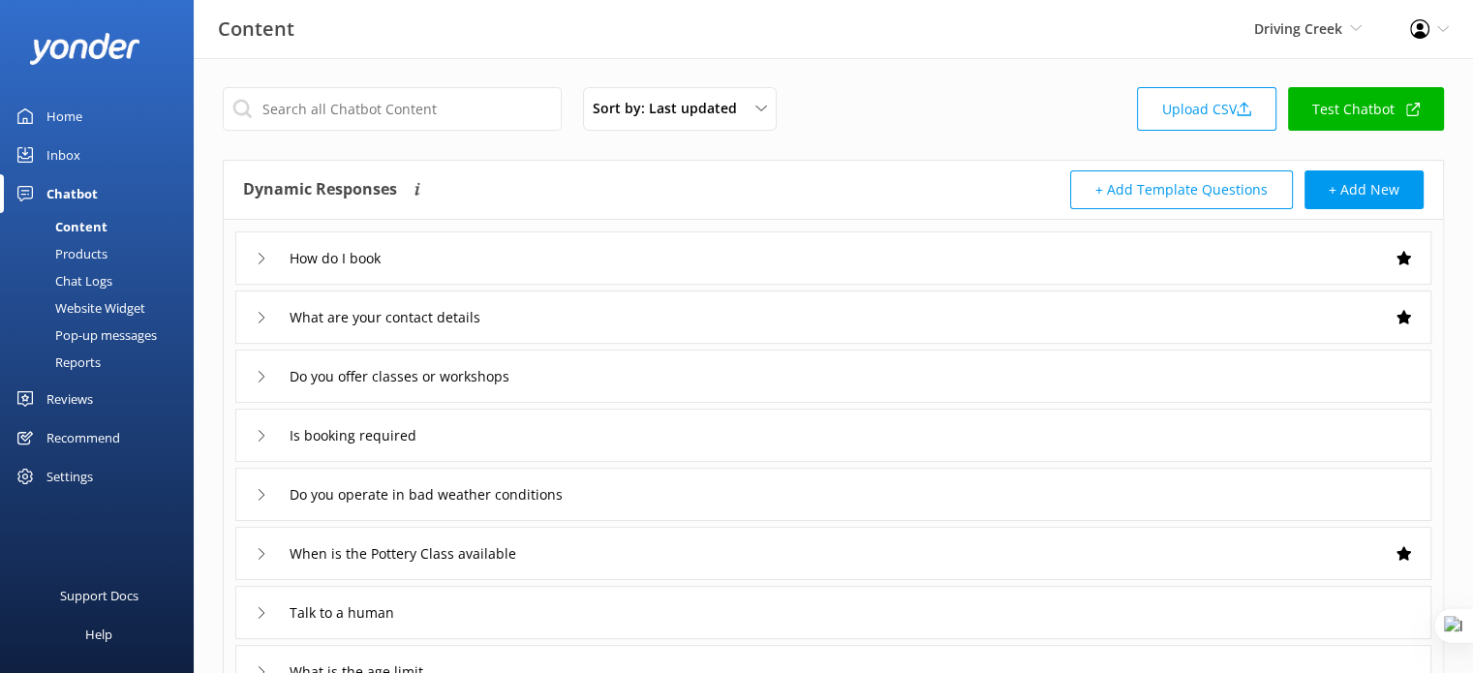
click at [113, 305] on div "Website Widget" at bounding box center [79, 307] width 134 height 27
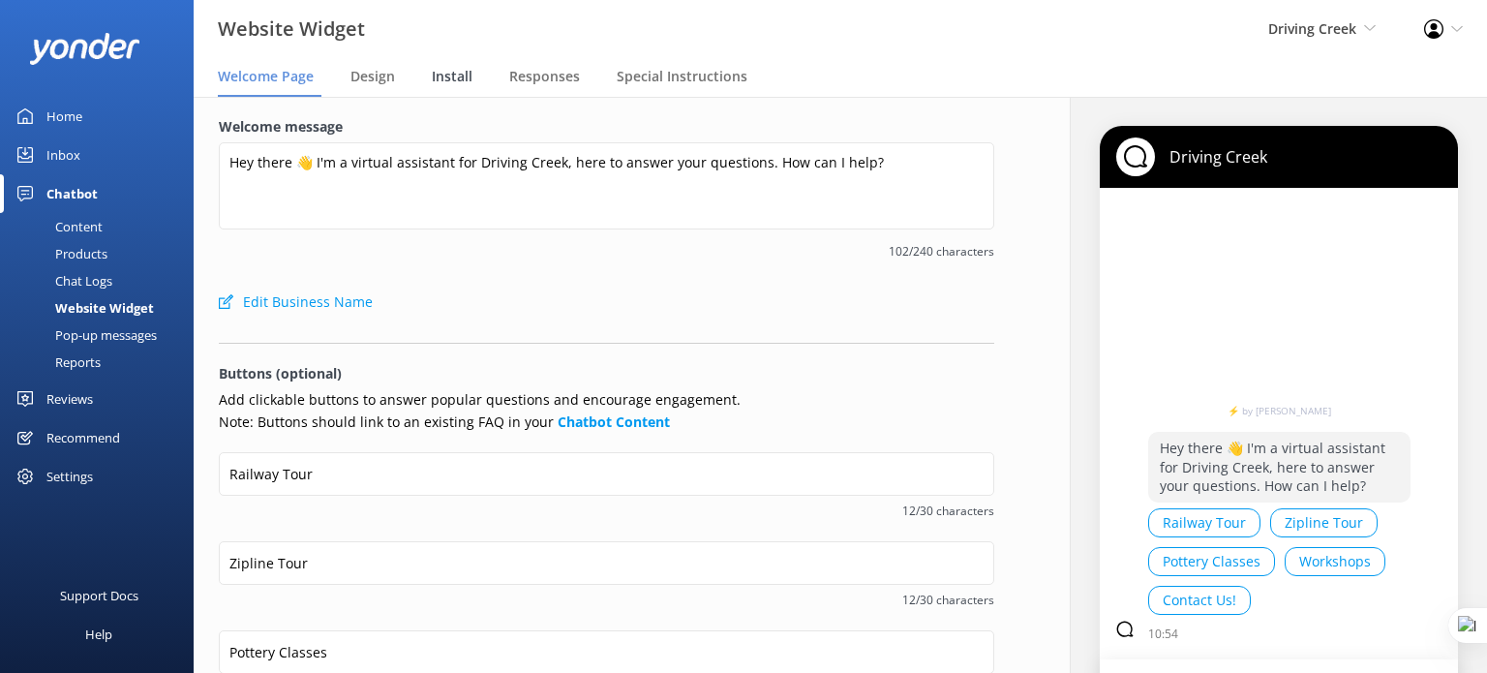
click at [448, 75] on span "Install" at bounding box center [452, 76] width 41 height 19
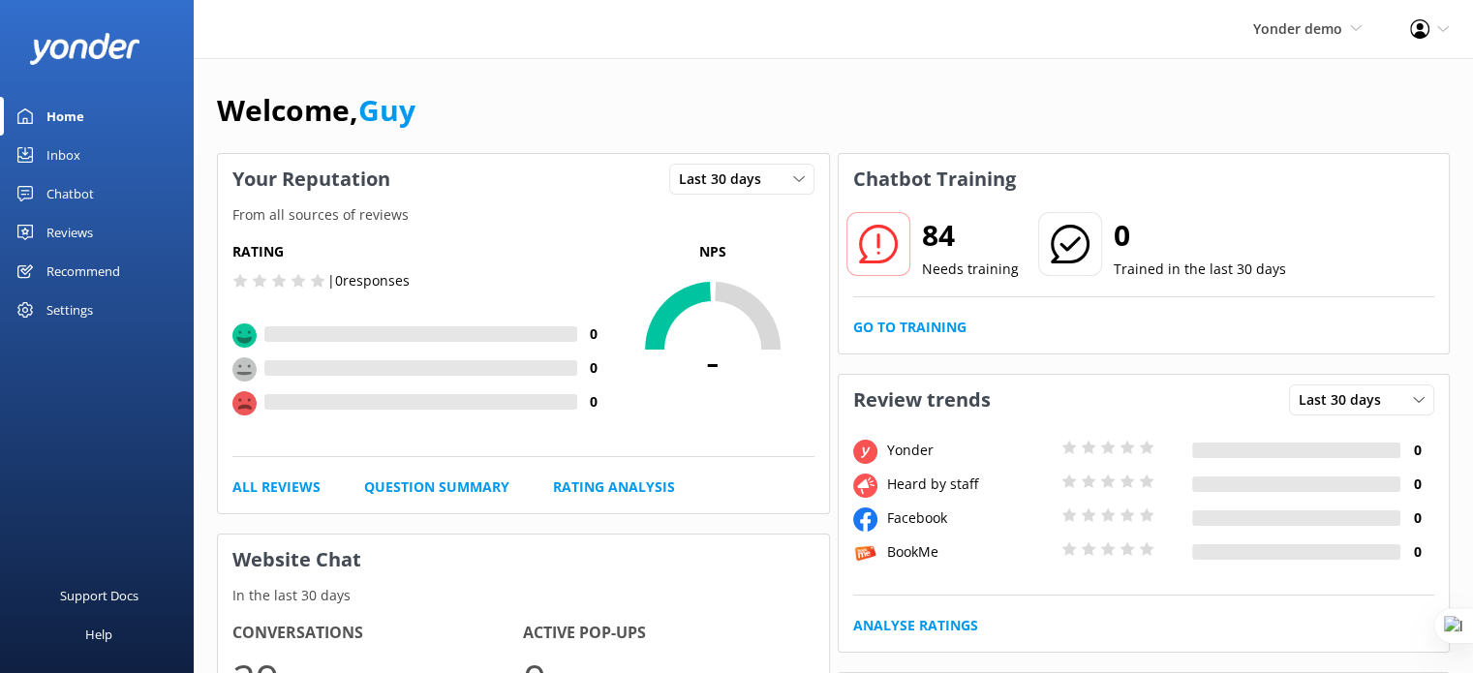
click at [58, 125] on div "Home" at bounding box center [65, 116] width 38 height 39
